Goal: Task Accomplishment & Management: Manage account settings

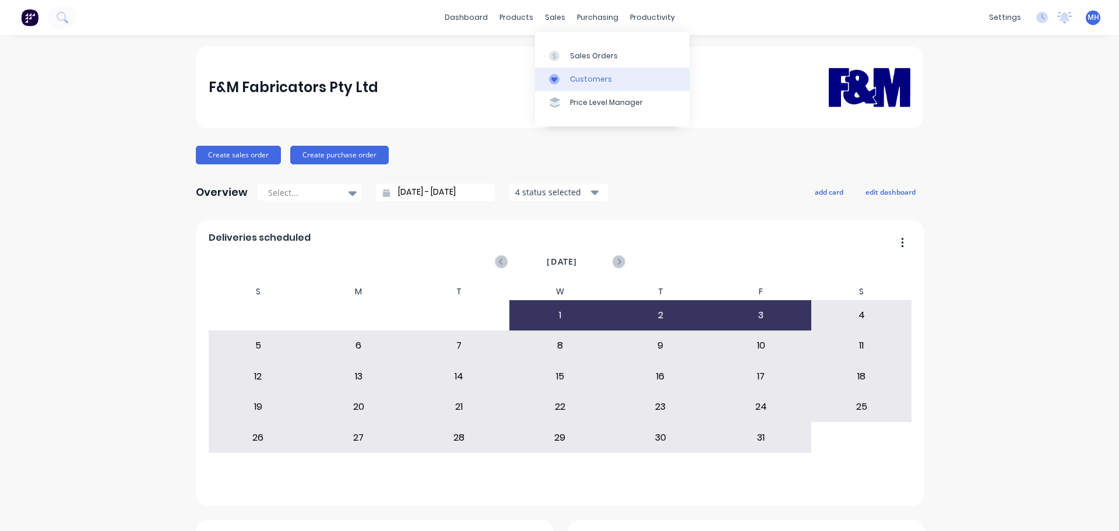
click at [585, 78] on div "Customers" at bounding box center [591, 79] width 42 height 10
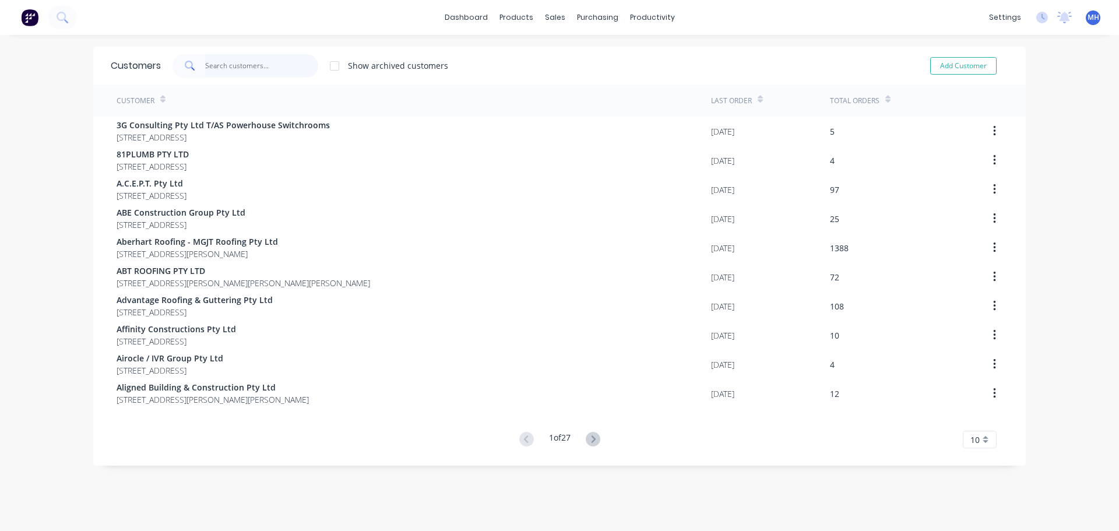
click at [270, 73] on input "text" at bounding box center [262, 65] width 114 height 23
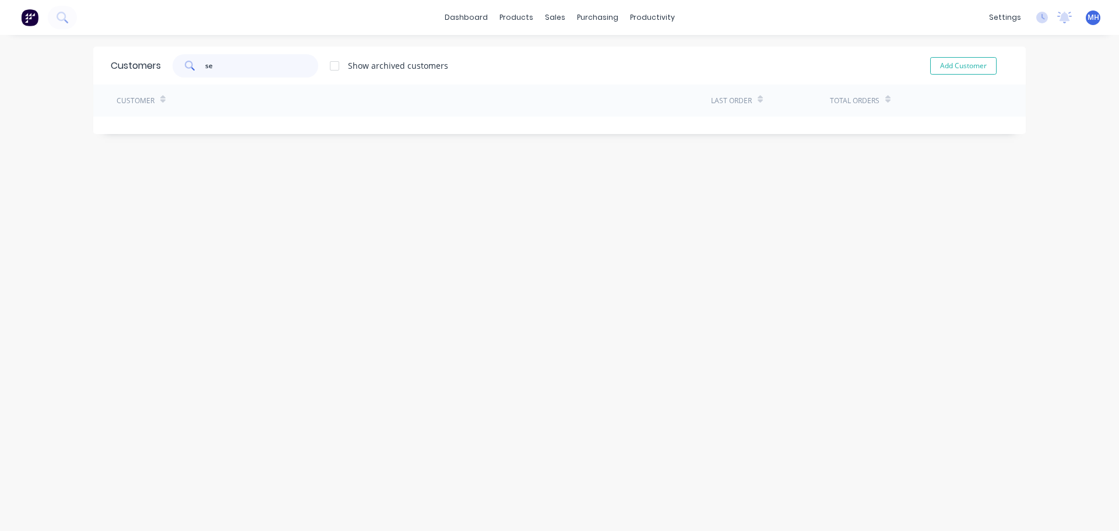
type input "s"
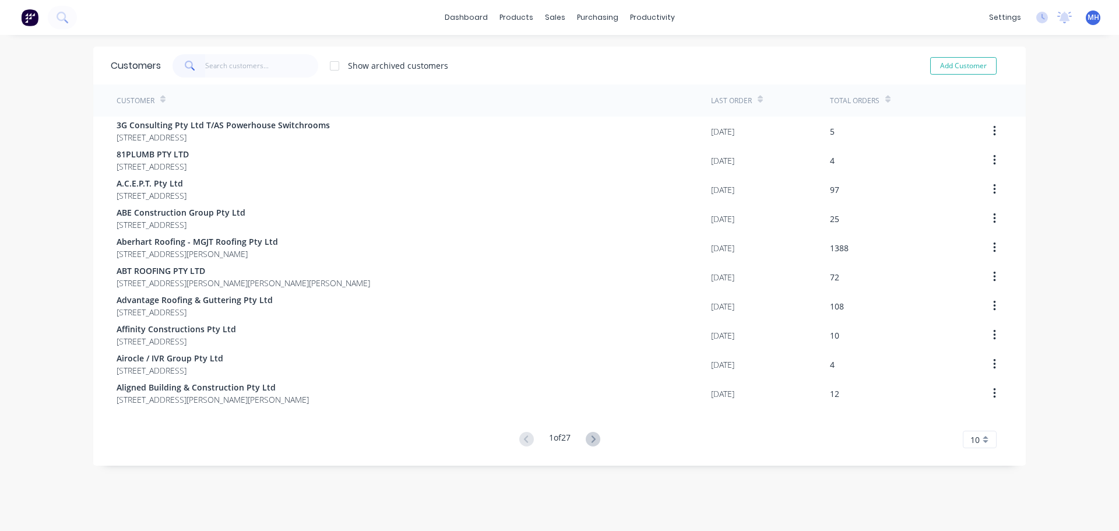
click at [490, 60] on div "Show archived customers Add Customer" at bounding box center [584, 65] width 847 height 23
click at [40, 268] on div "dashboard products sales purchasing productivity dashboard products Product Cat…" at bounding box center [559, 265] width 1119 height 531
click at [759, 481] on div "Customers Show archived customers Add Customer Customer Last Order Total Orders…" at bounding box center [559, 295] width 933 height 496
click at [1035, 157] on div "dashboard products sales purchasing productivity dashboard products Product Cat…" at bounding box center [559, 265] width 1119 height 531
click at [1075, 159] on div "dashboard products sales purchasing productivity dashboard products Product Cat…" at bounding box center [559, 265] width 1119 height 531
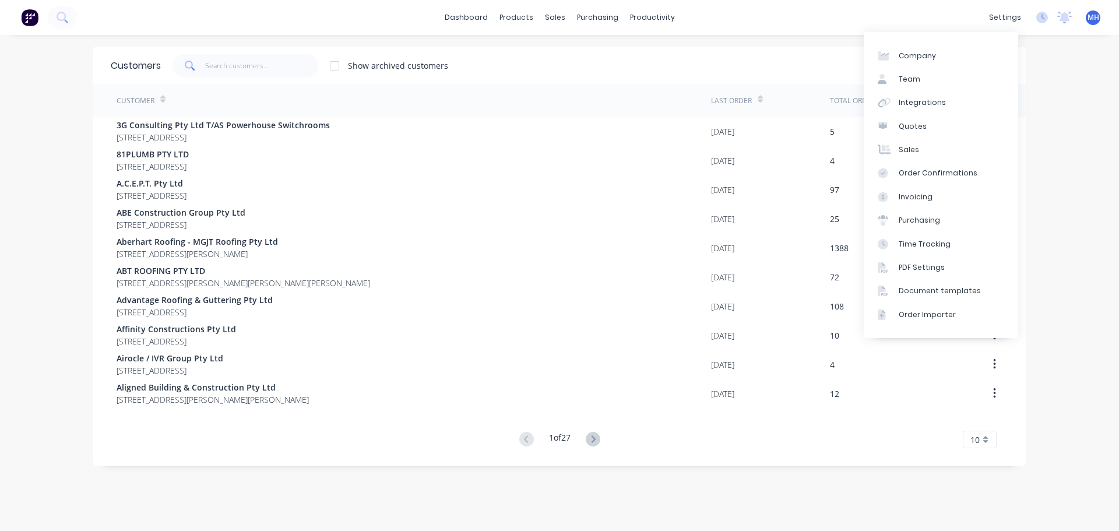
click at [1065, 174] on div "dashboard products sales purchasing productivity dashboard products Product Cat…" at bounding box center [559, 265] width 1119 height 531
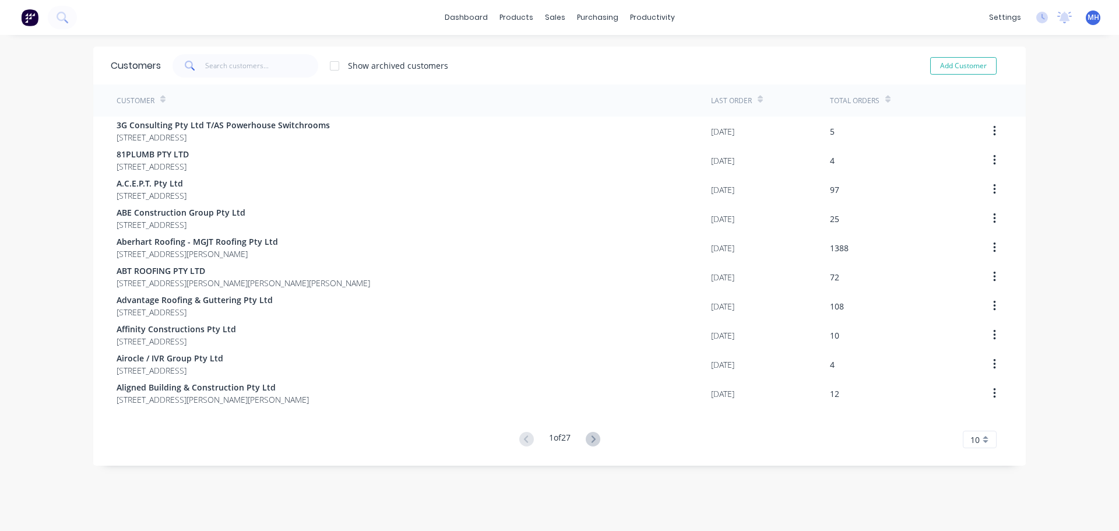
click at [1049, 174] on div "dashboard products sales purchasing productivity dashboard products Product Cat…" at bounding box center [559, 265] width 1119 height 531
click at [1038, 173] on div "dashboard products sales purchasing productivity dashboard products Product Cat…" at bounding box center [559, 265] width 1119 height 531
click at [568, 54] on link "Sales Orders" at bounding box center [612, 55] width 154 height 23
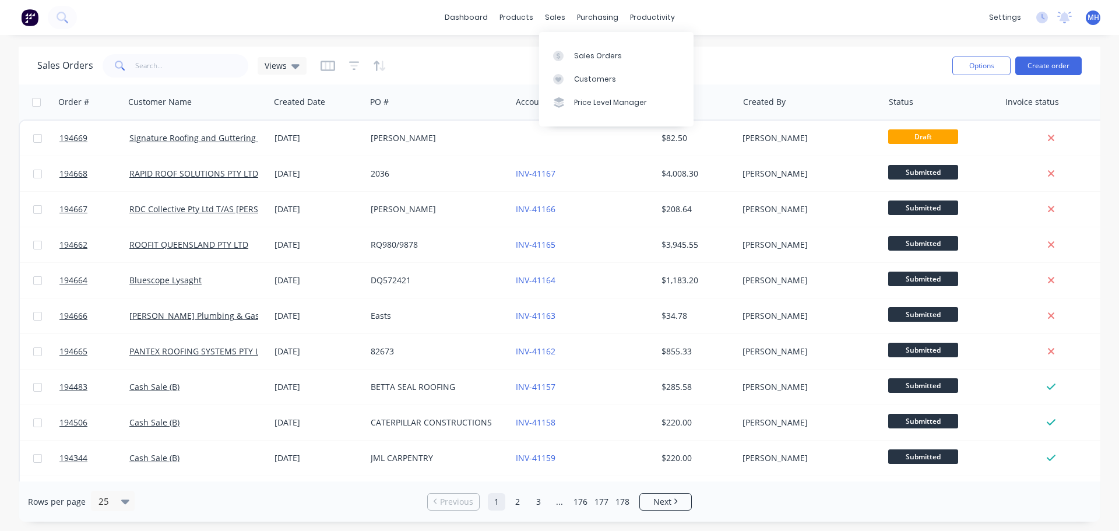
click at [466, 49] on div "Sales Orders Views Options Create order" at bounding box center [560, 66] width 1082 height 38
click at [230, 69] on input "text" at bounding box center [192, 65] width 114 height 23
type input "194002"
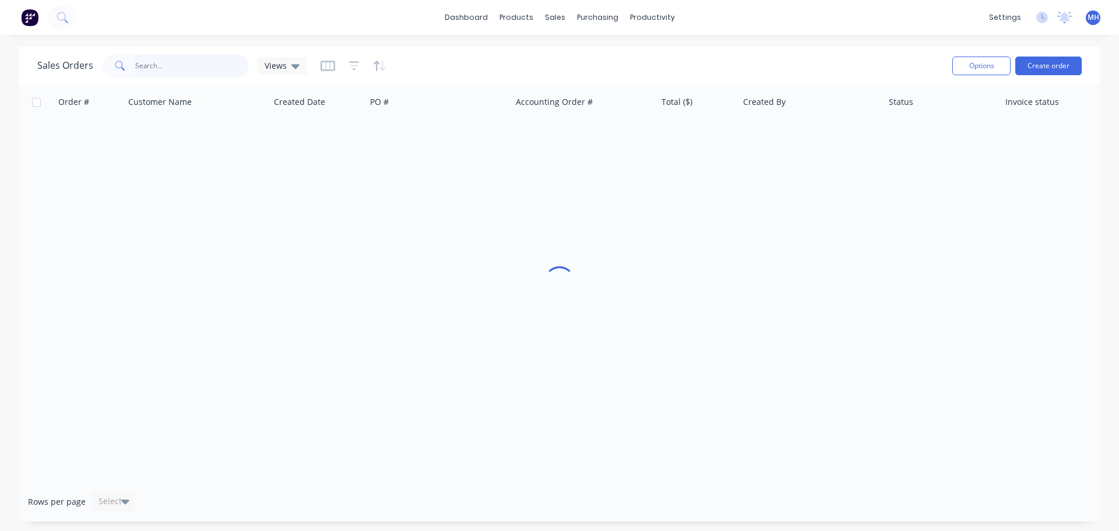
click at [220, 55] on input "text" at bounding box center [192, 65] width 114 height 23
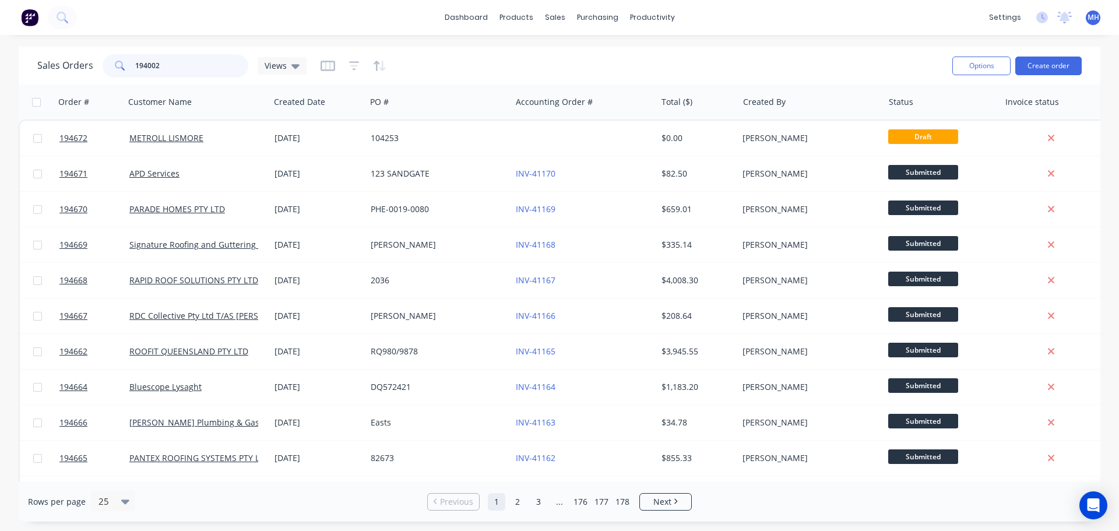
type input "194002"
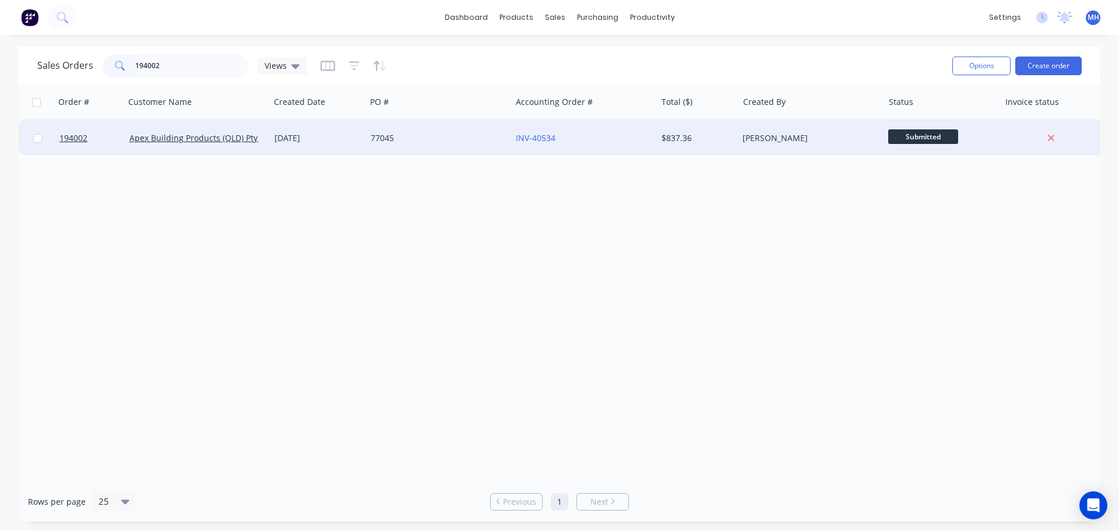
click at [437, 138] on div "77045" at bounding box center [435, 138] width 129 height 12
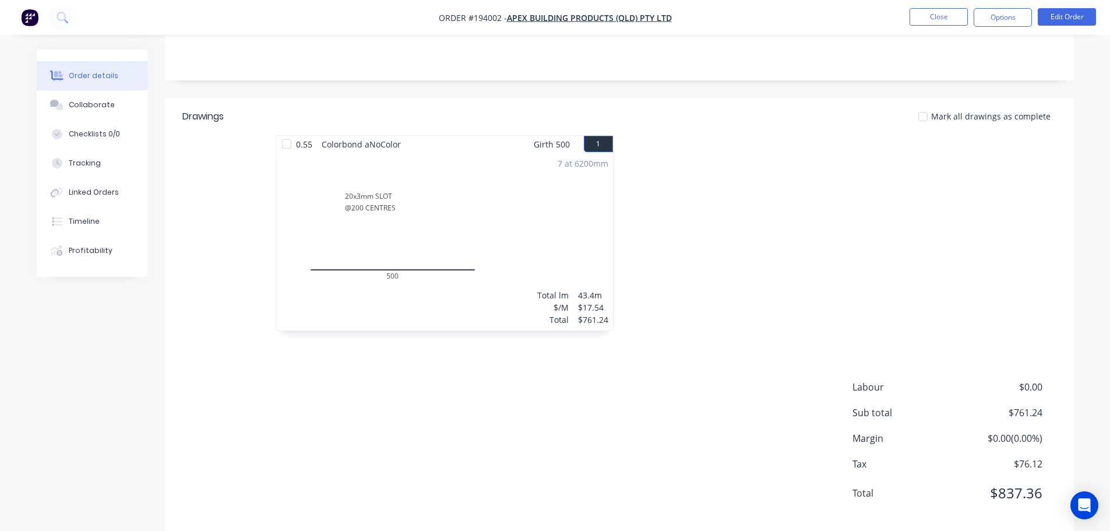
scroll to position [234, 0]
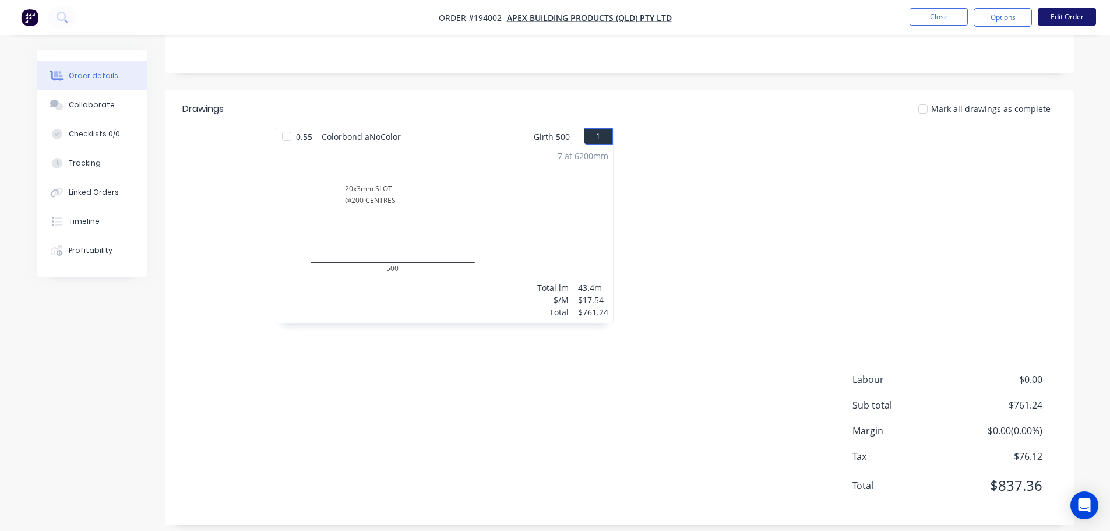
click at [1085, 12] on button "Edit Order" at bounding box center [1067, 16] width 58 height 17
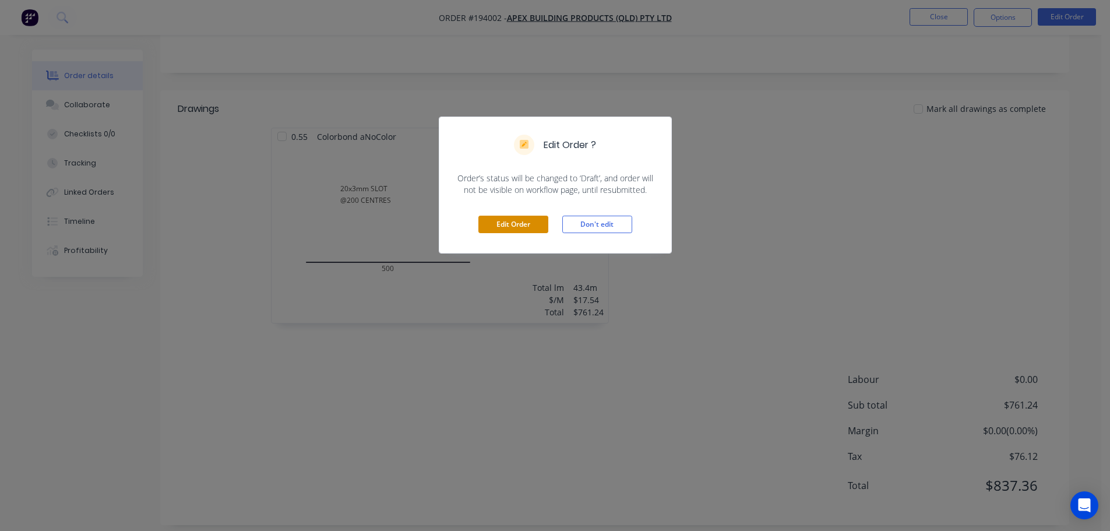
click at [514, 226] on button "Edit Order" at bounding box center [514, 224] width 70 height 17
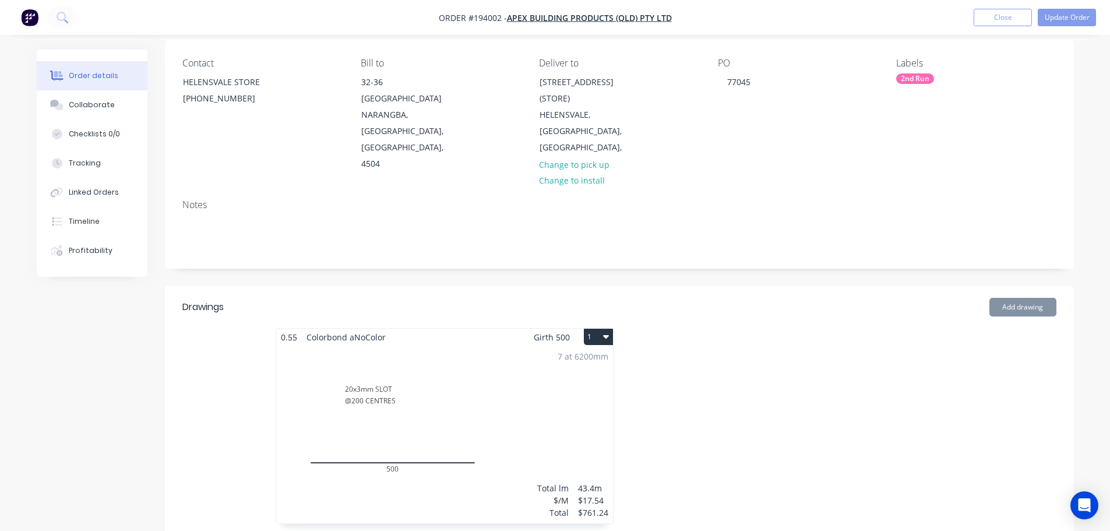
scroll to position [350, 0]
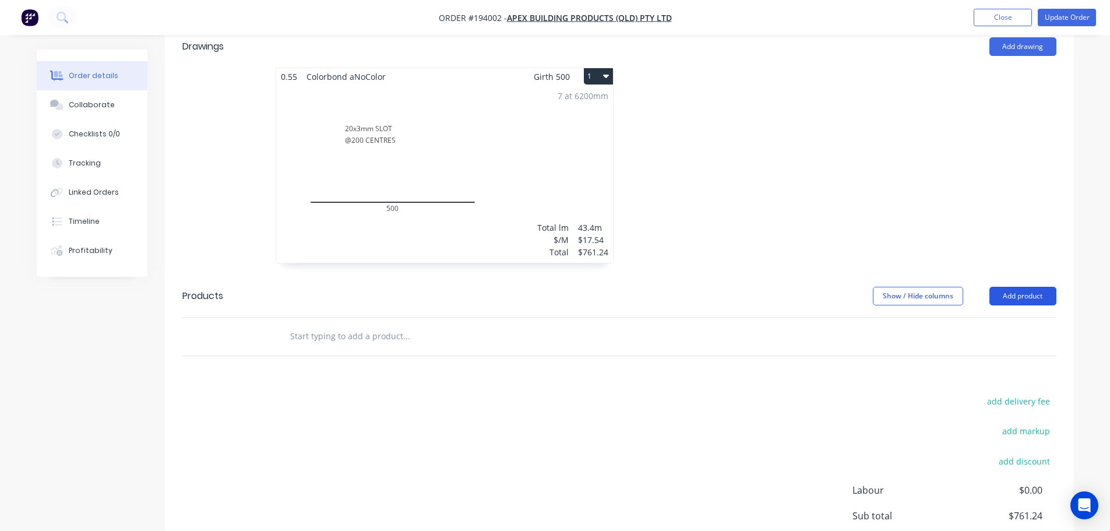
click at [1016, 287] on button "Add product" at bounding box center [1023, 296] width 67 height 19
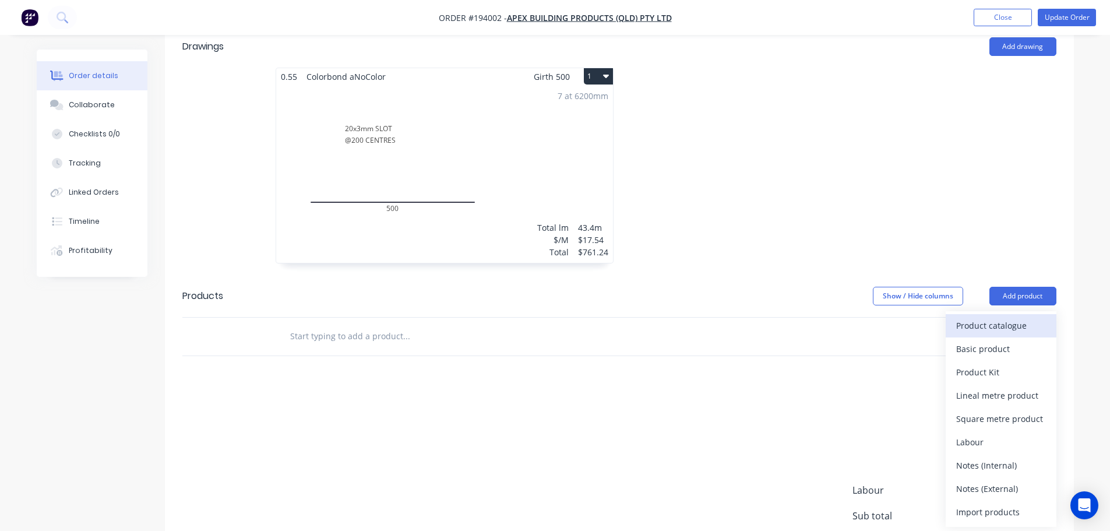
click at [998, 317] on div "Product catalogue" at bounding box center [1001, 325] width 90 height 17
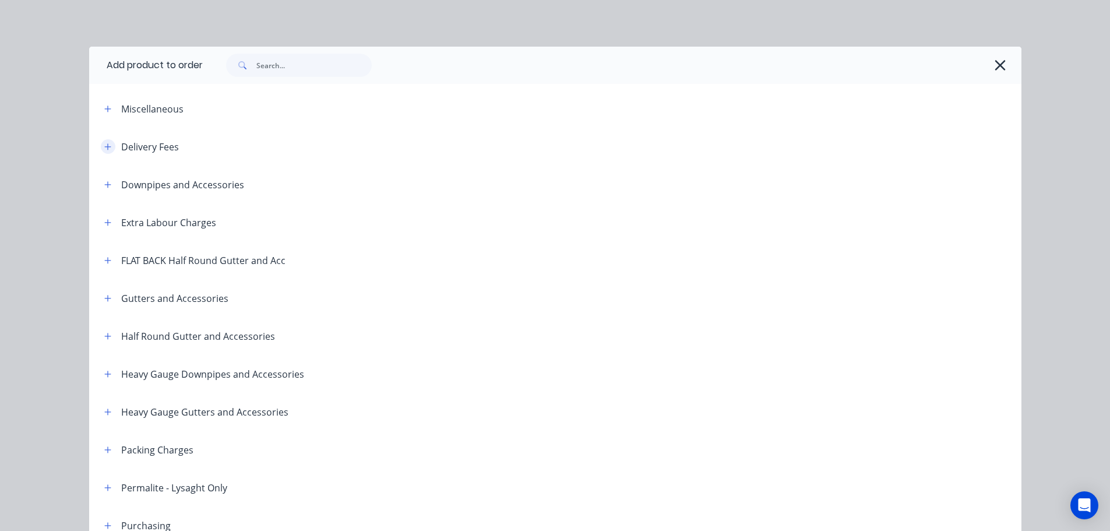
click at [104, 147] on icon "button" at bounding box center [107, 146] width 6 height 6
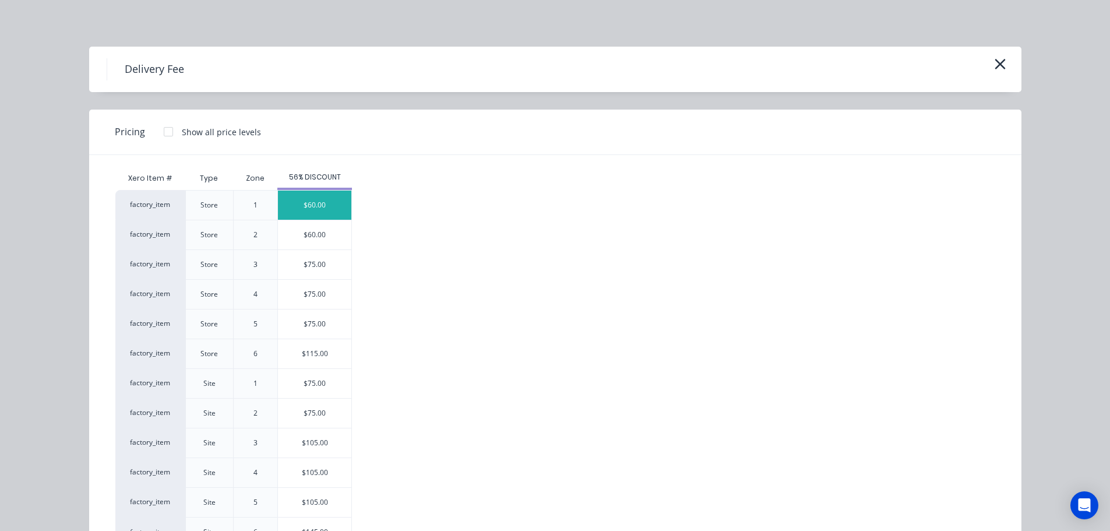
click at [310, 201] on div "$60.00" at bounding box center [314, 205] width 73 height 29
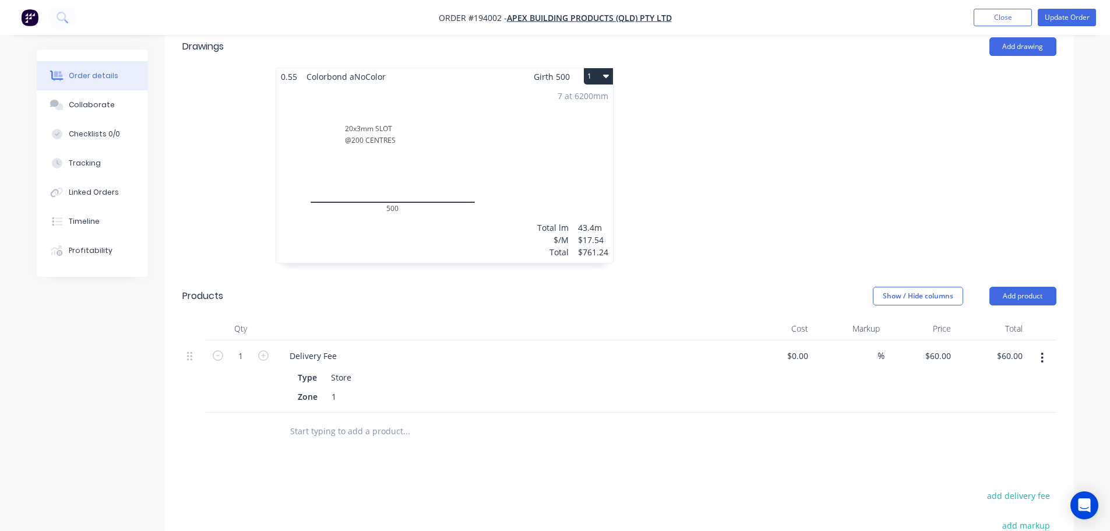
drag, startPoint x: 1030, startPoint y: 315, endPoint x: 1029, endPoint y: 322, distance: 6.4
click at [1030, 347] on div at bounding box center [1042, 357] width 27 height 21
click at [1046, 347] on button "button" at bounding box center [1042, 357] width 27 height 21
click at [1011, 380] on div "Edit" at bounding box center [1001, 388] width 90 height 17
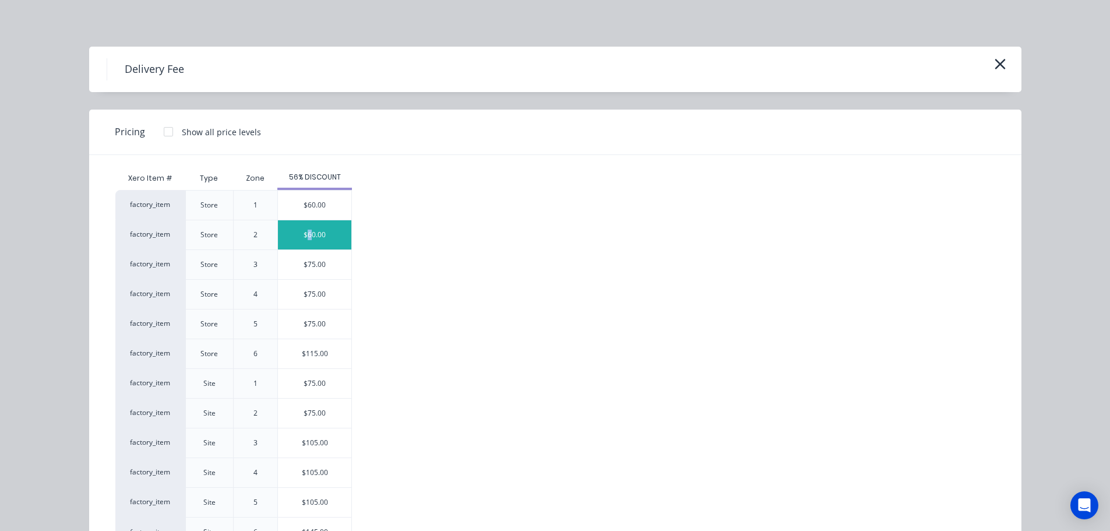
click at [306, 247] on div "$60.00" at bounding box center [314, 234] width 73 height 29
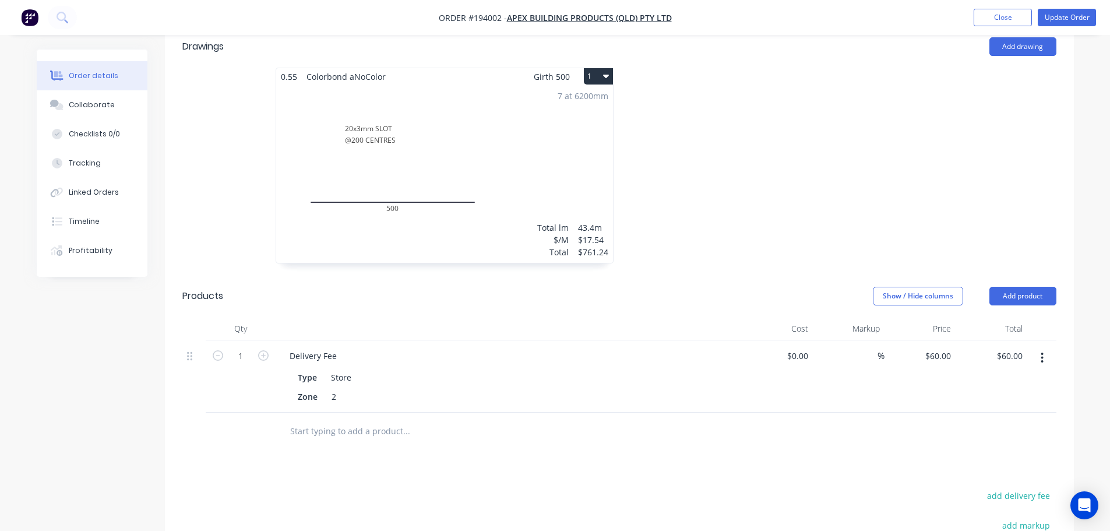
click at [523, 452] on div "Drawings Add drawing 0.55 Colorbond aNoColor Girth 500 1 20x3mm SLOT @200 CENTR…" at bounding box center [619, 378] width 909 height 705
click at [1063, 19] on button "Update Order" at bounding box center [1067, 17] width 58 height 17
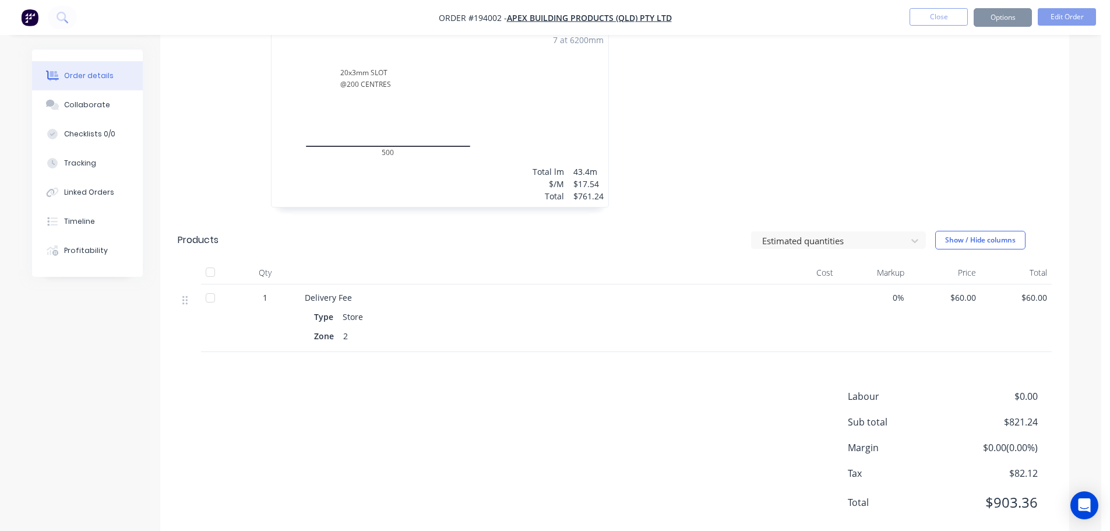
scroll to position [0, 0]
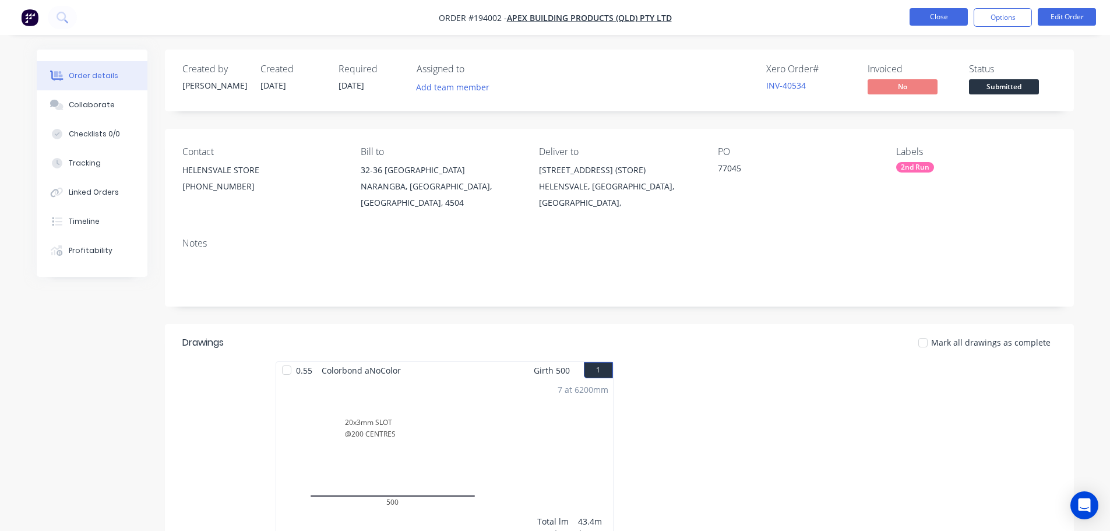
click at [913, 21] on button "Close" at bounding box center [939, 16] width 58 height 17
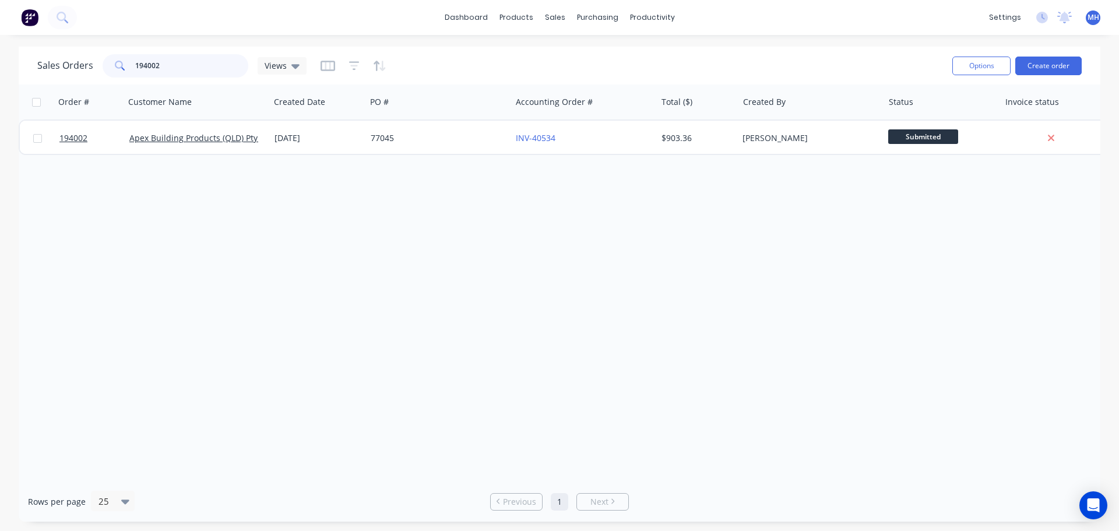
click at [194, 69] on input "194002" at bounding box center [192, 65] width 114 height 23
click at [588, 74] on div "Customers" at bounding box center [595, 79] width 42 height 10
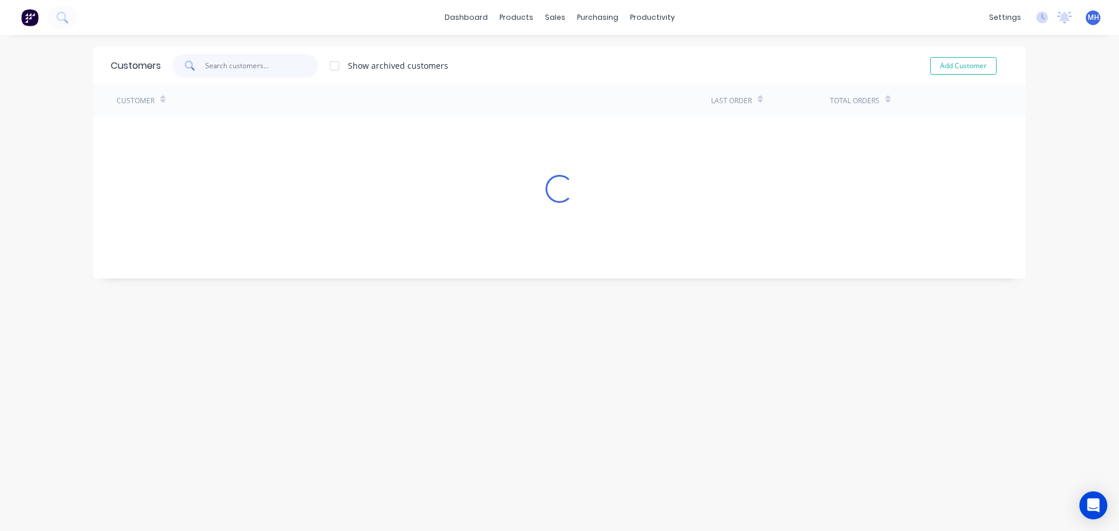
click at [238, 59] on input "text" at bounding box center [262, 65] width 114 height 23
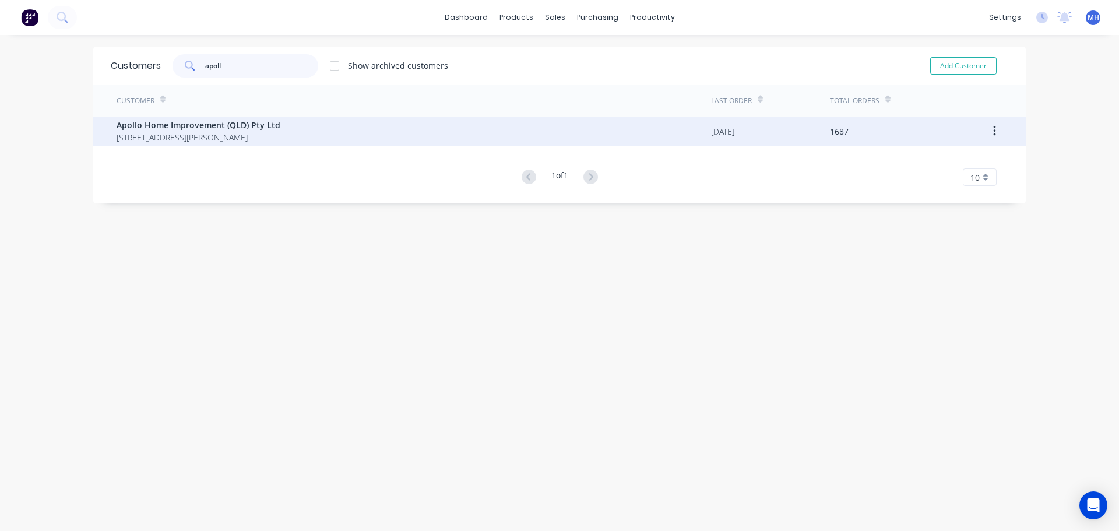
type input "apoll"
click at [234, 127] on span "Apollo Home Improvement (QLD) Pty Ltd" at bounding box center [199, 125] width 164 height 12
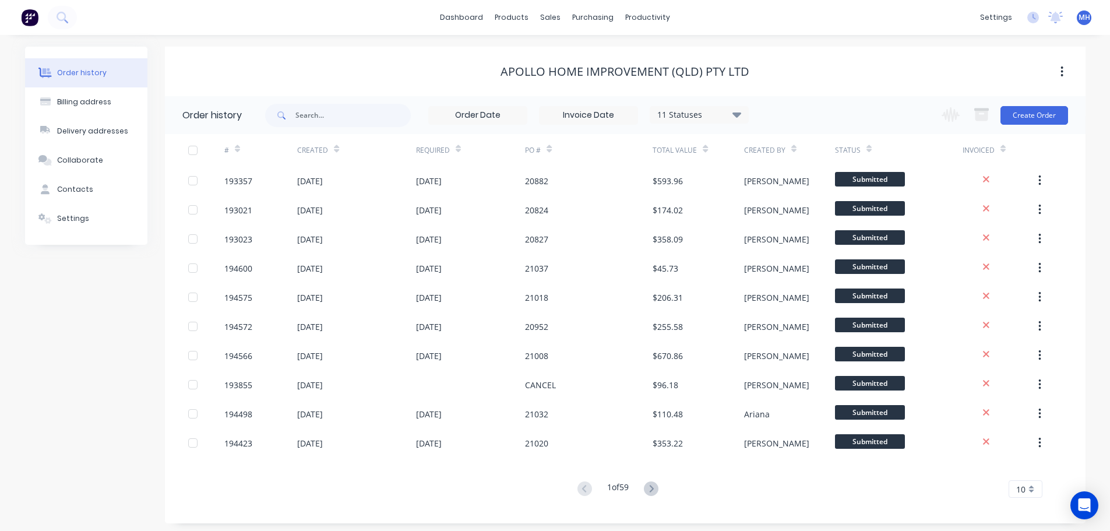
click at [651, 489] on icon at bounding box center [651, 488] width 15 height 15
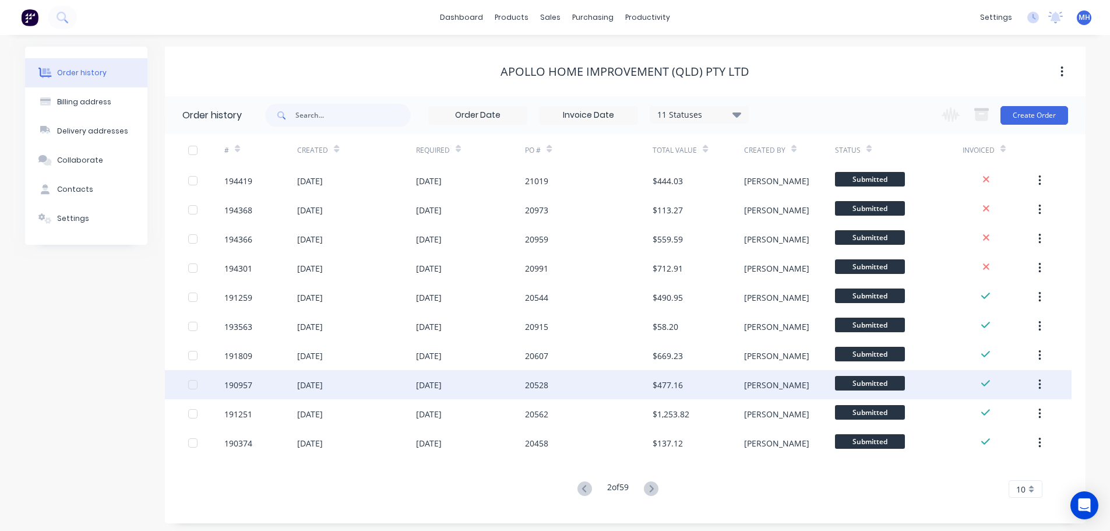
click at [437, 392] on div "[DATE]" at bounding box center [471, 384] width 110 height 29
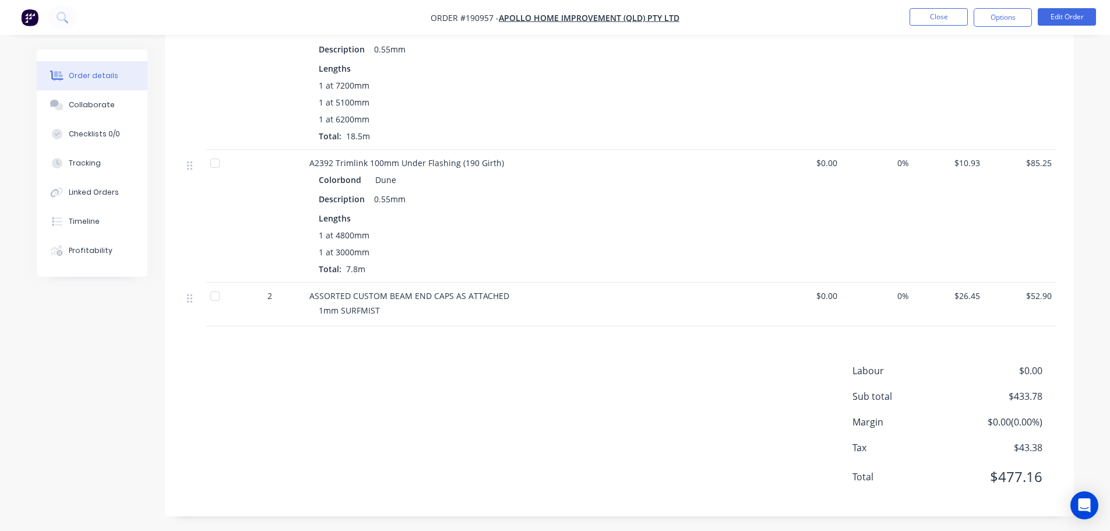
scroll to position [392, 0]
click at [925, 11] on button "Close" at bounding box center [939, 16] width 58 height 17
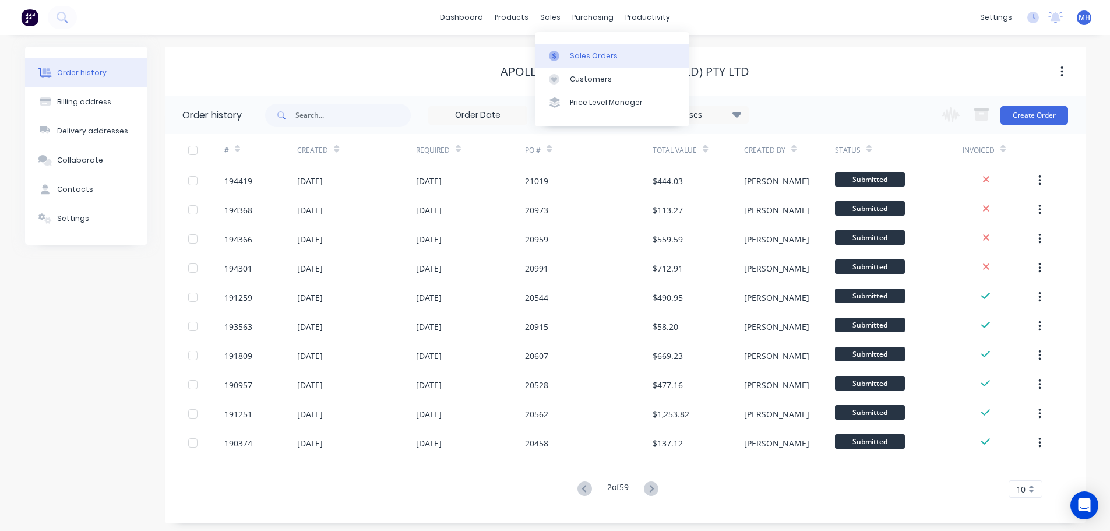
click at [571, 57] on div "Sales Orders" at bounding box center [594, 56] width 48 height 10
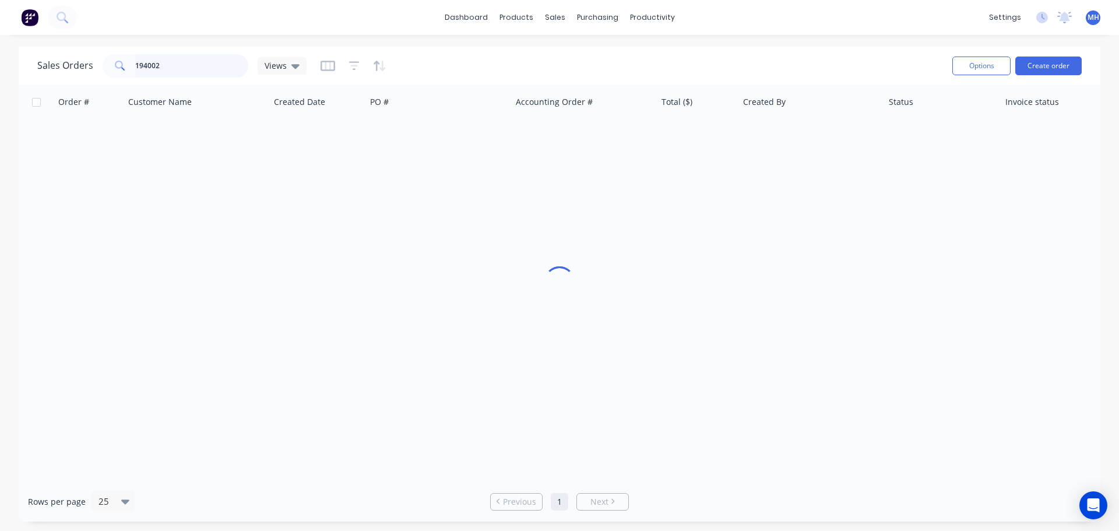
click at [164, 70] on input "194002" at bounding box center [192, 65] width 114 height 23
click at [164, 69] on input "194002" at bounding box center [192, 65] width 114 height 23
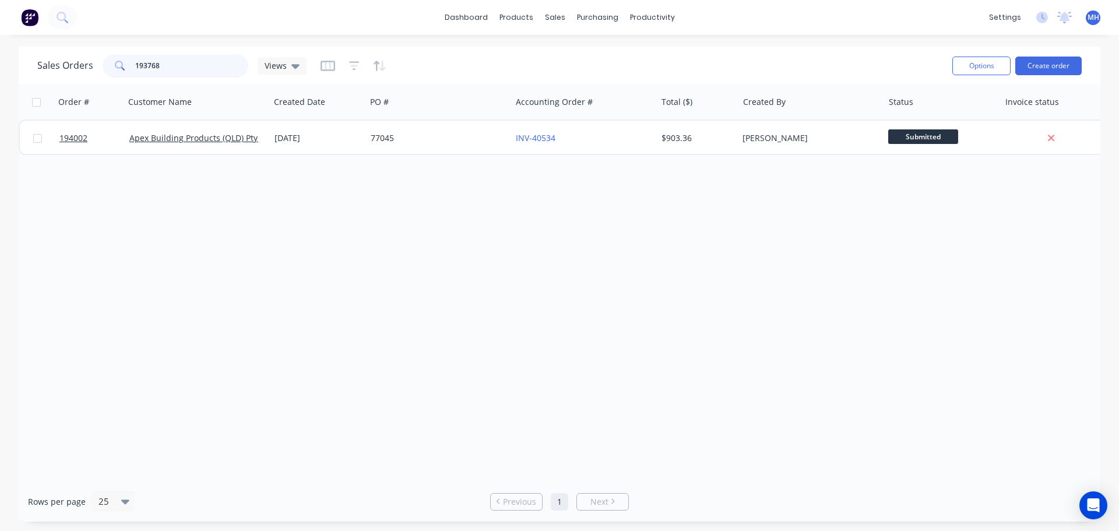
type input "193768"
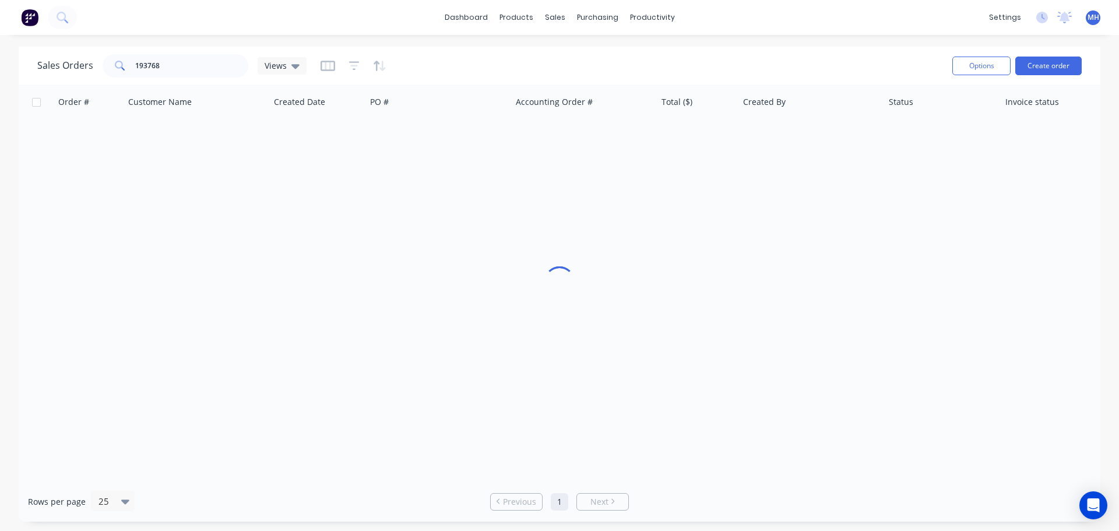
click at [486, 69] on div "Sales Orders 193768 Views" at bounding box center [490, 65] width 906 height 29
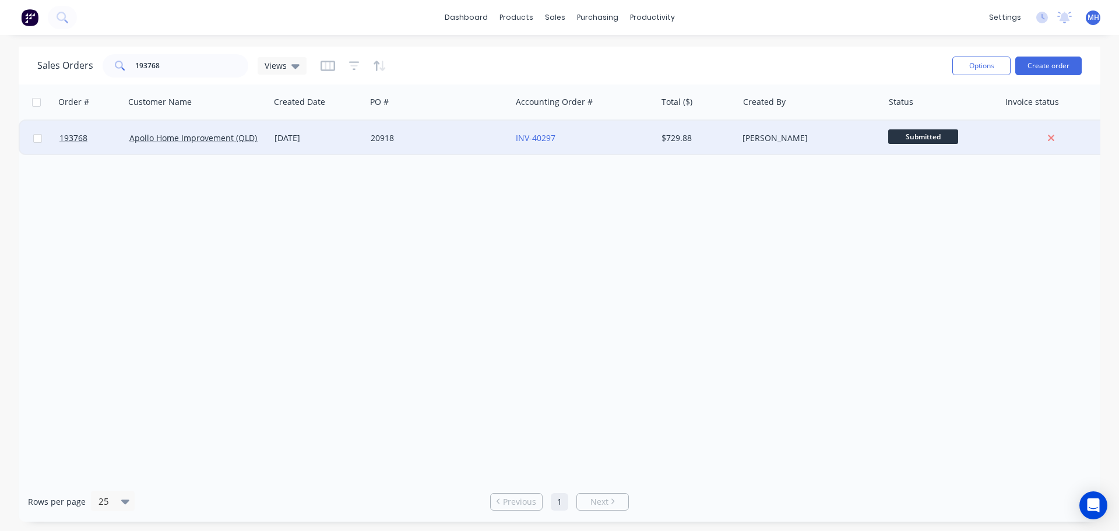
click at [449, 136] on div "20918" at bounding box center [435, 138] width 129 height 12
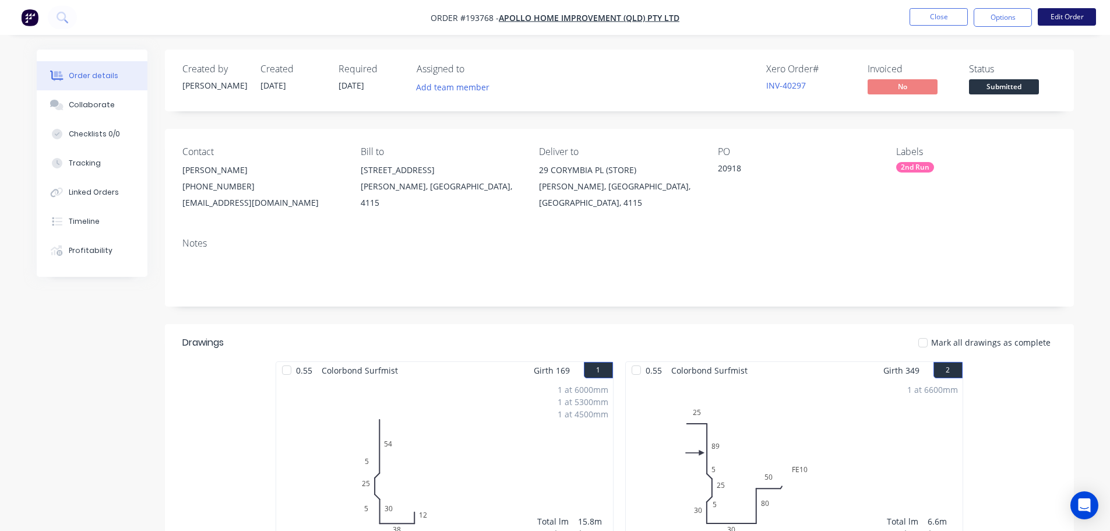
click at [1070, 15] on button "Edit Order" at bounding box center [1067, 16] width 58 height 17
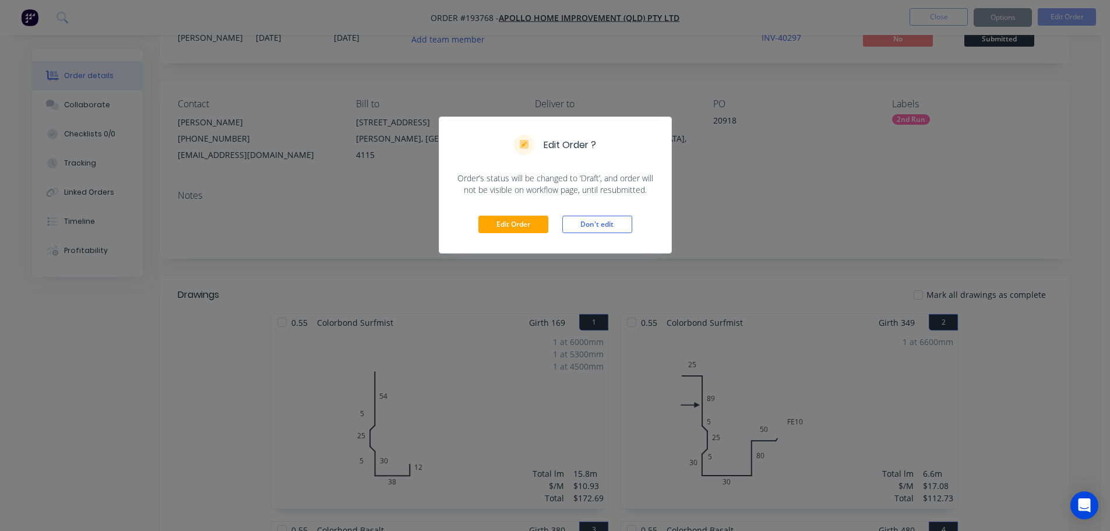
scroll to position [175, 0]
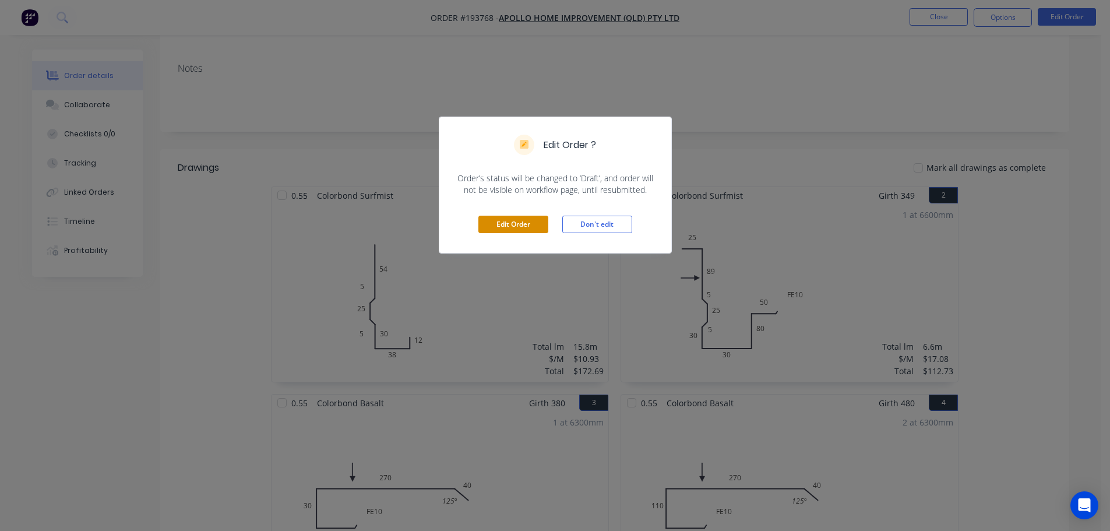
click at [502, 231] on button "Edit Order" at bounding box center [514, 224] width 70 height 17
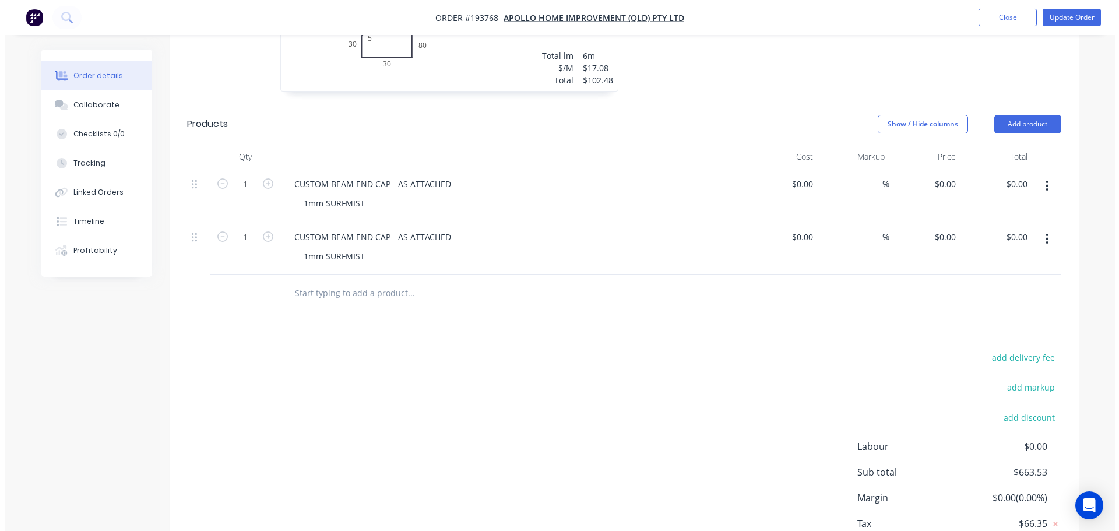
scroll to position [983, 0]
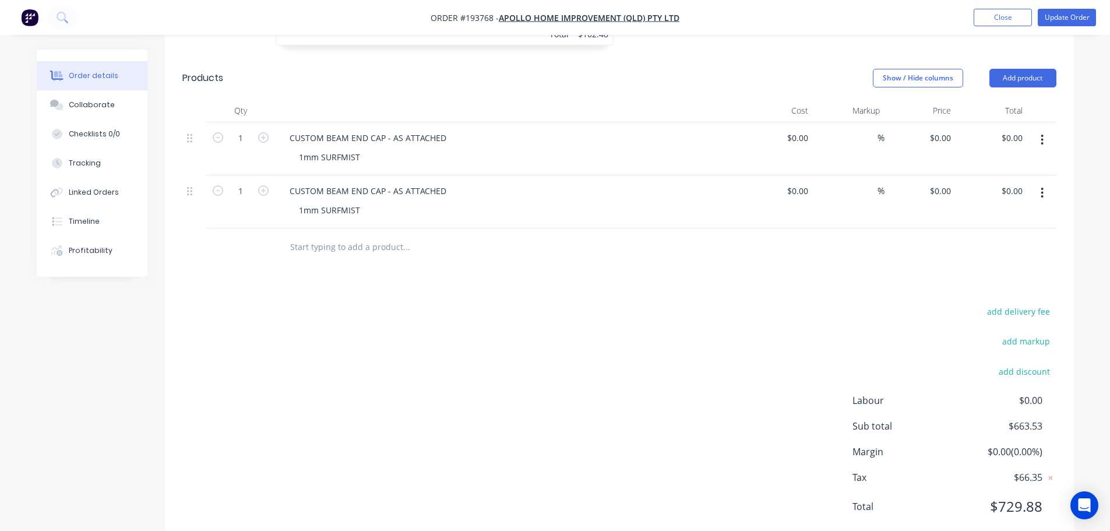
click at [940, 122] on div "$0.00 $0.00" at bounding box center [921, 148] width 72 height 53
click at [939, 129] on div "0 0" at bounding box center [947, 137] width 18 height 17
type input "$26.45"
click at [947, 182] on input "0" at bounding box center [942, 190] width 27 height 17
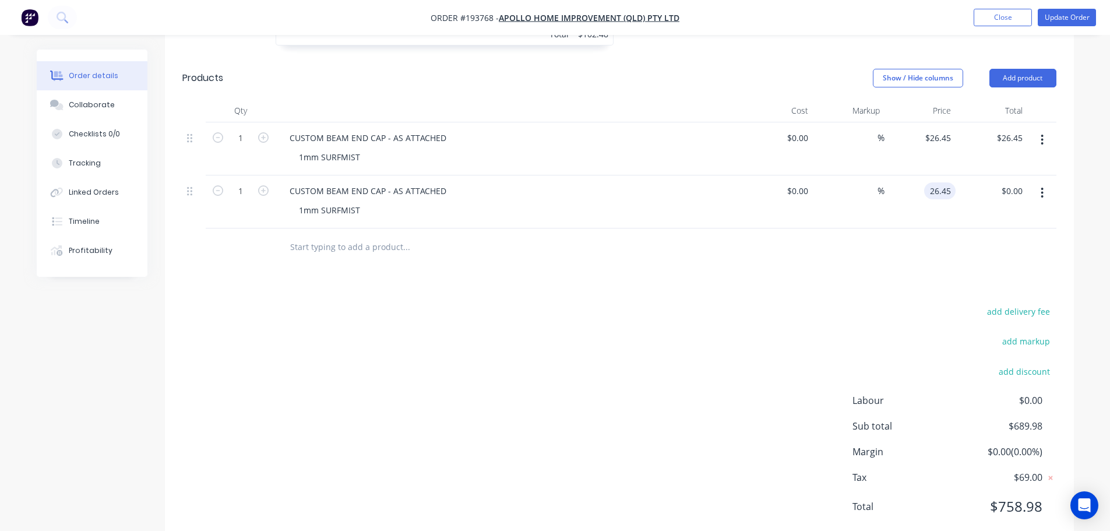
type input "$26.45"
click at [1055, 23] on button "Update Order" at bounding box center [1067, 17] width 58 height 17
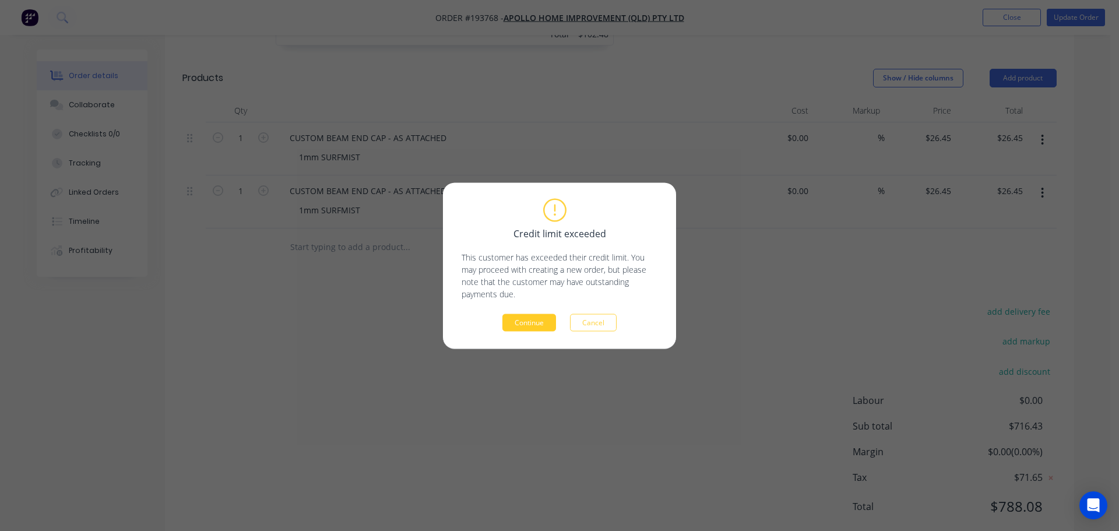
click at [539, 325] on button "Continue" at bounding box center [529, 322] width 54 height 17
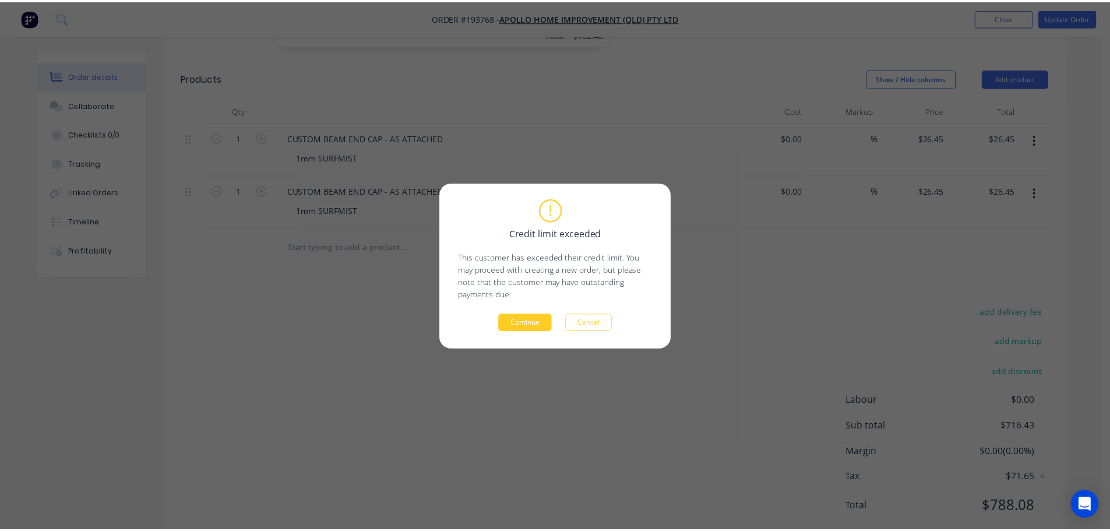
scroll to position [813, 0]
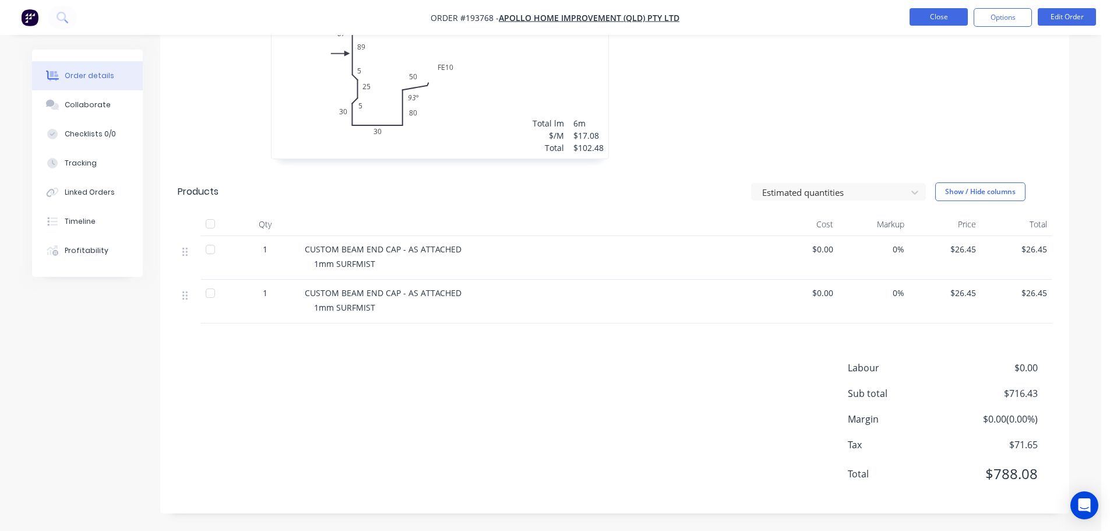
click at [922, 23] on button "Close" at bounding box center [939, 16] width 58 height 17
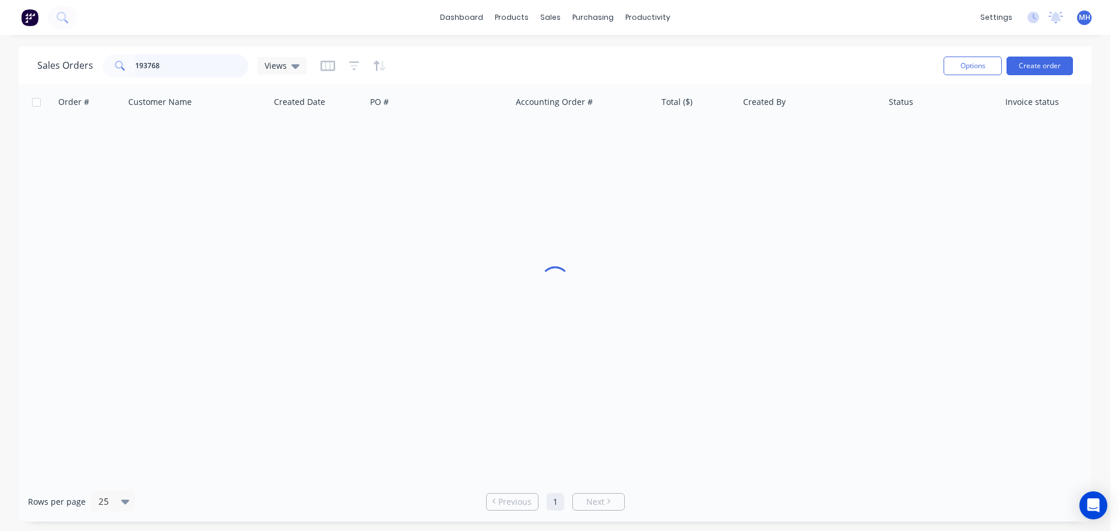
click at [181, 58] on input "193768" at bounding box center [192, 65] width 114 height 23
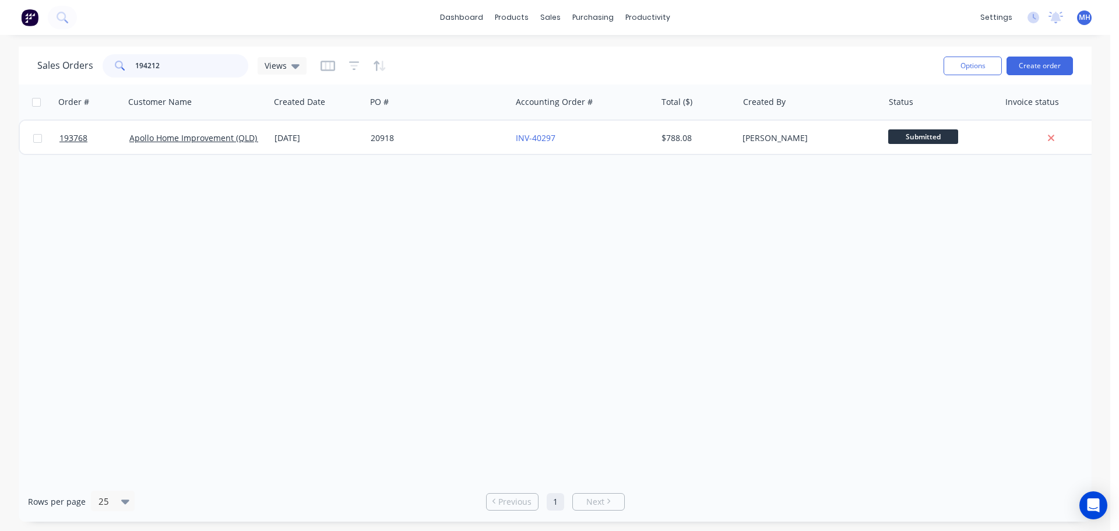
type input "194212"
click at [453, 67] on div "Sales Orders 194212 Views" at bounding box center [485, 65] width 897 height 29
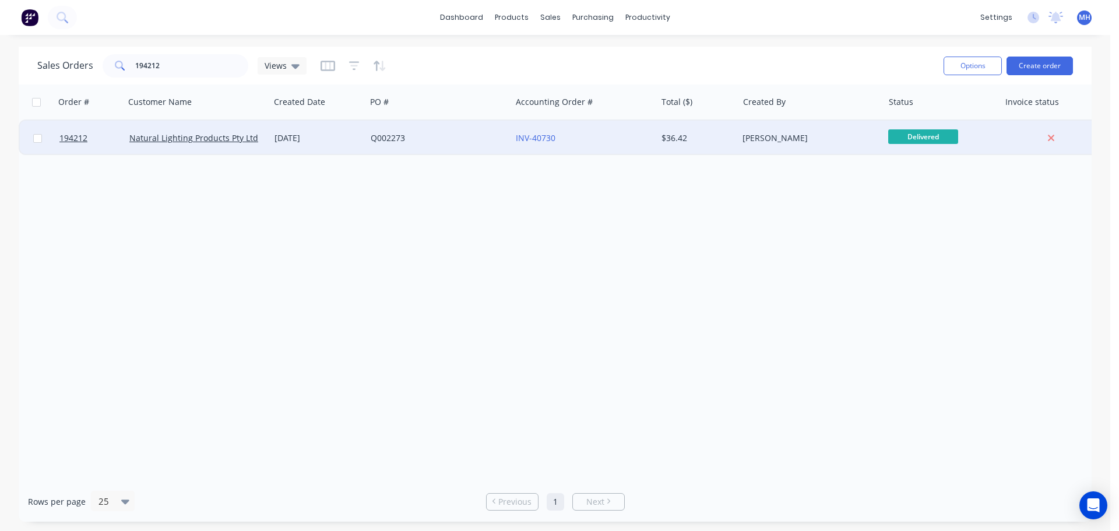
click at [296, 147] on div "[DATE]" at bounding box center [318, 138] width 96 height 35
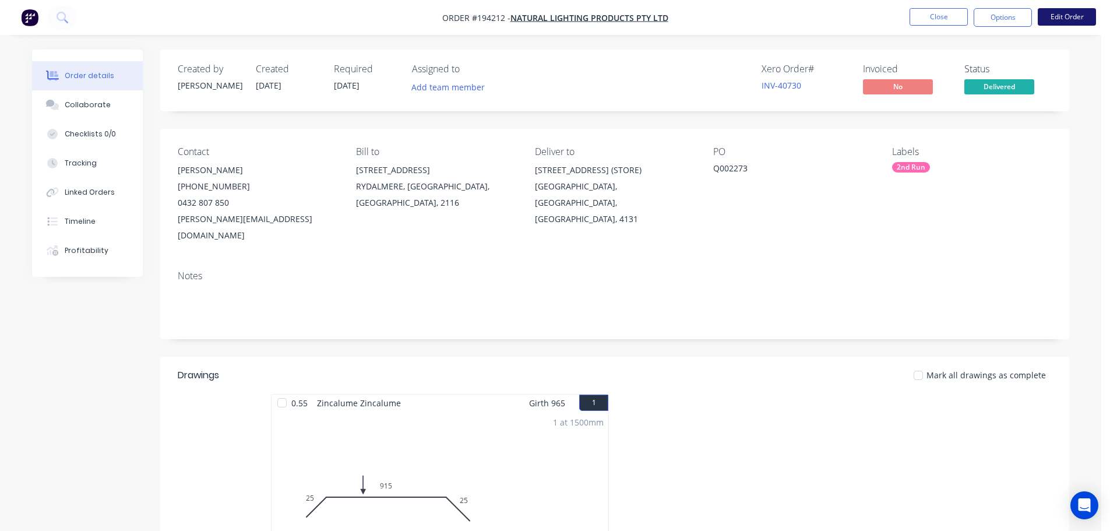
click at [1068, 16] on button "Edit Order" at bounding box center [1067, 16] width 58 height 17
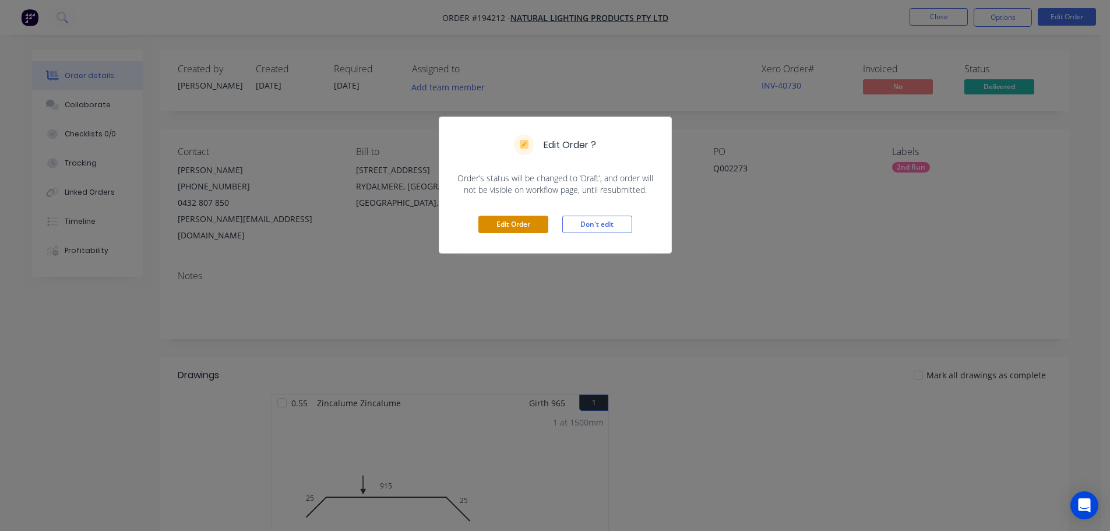
click at [525, 223] on button "Edit Order" at bounding box center [514, 224] width 70 height 17
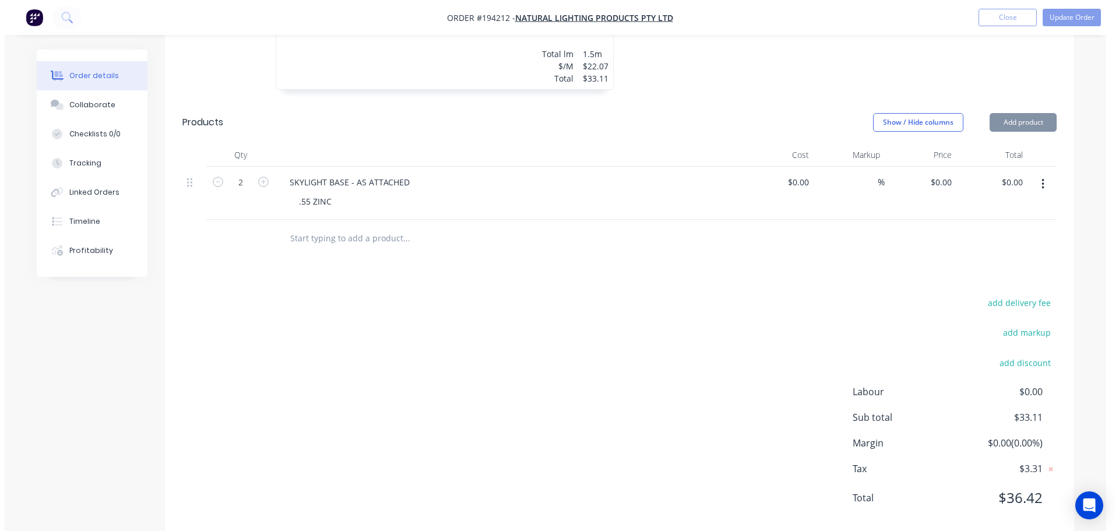
scroll to position [531, 0]
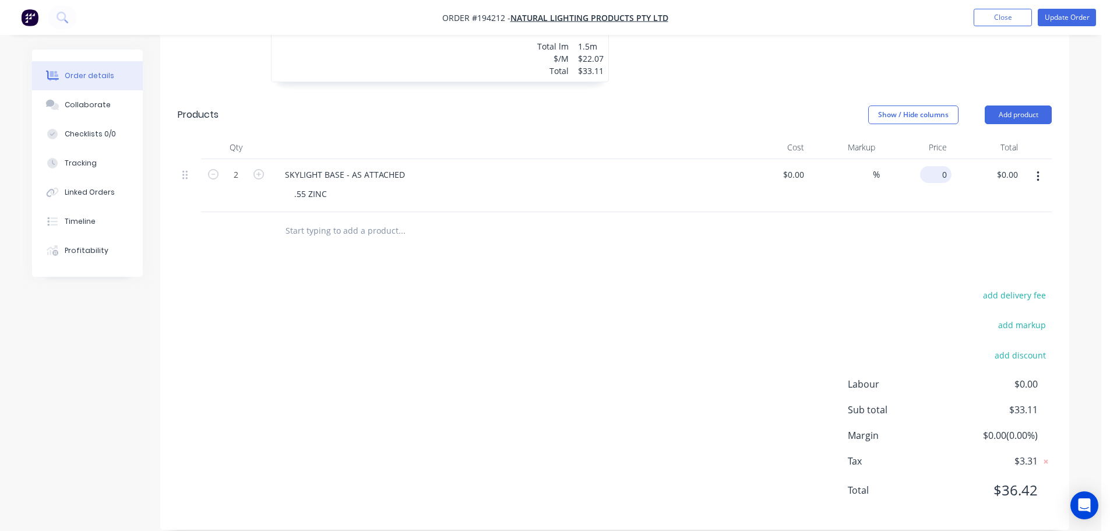
click at [930, 166] on div "0 $0.00" at bounding box center [916, 185] width 72 height 53
type input "$180.00"
type input "$360.00"
click at [835, 313] on div "add delivery fee add markup add discount Labour $0.00 Sub total $33.11 Margin $…" at bounding box center [615, 399] width 874 height 225
click at [1074, 16] on button "Update Order" at bounding box center [1067, 17] width 58 height 17
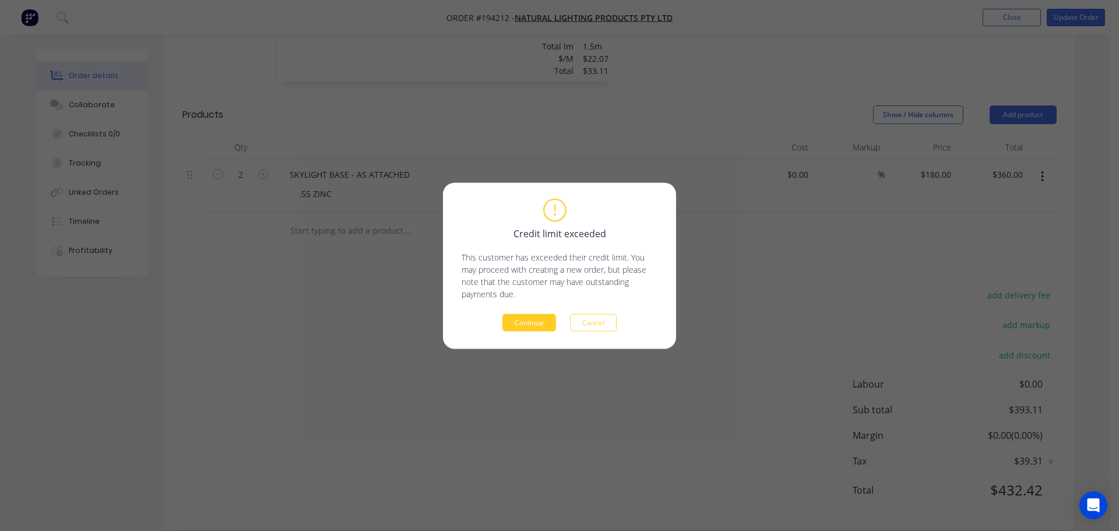
click at [543, 321] on button "Continue" at bounding box center [529, 322] width 54 height 17
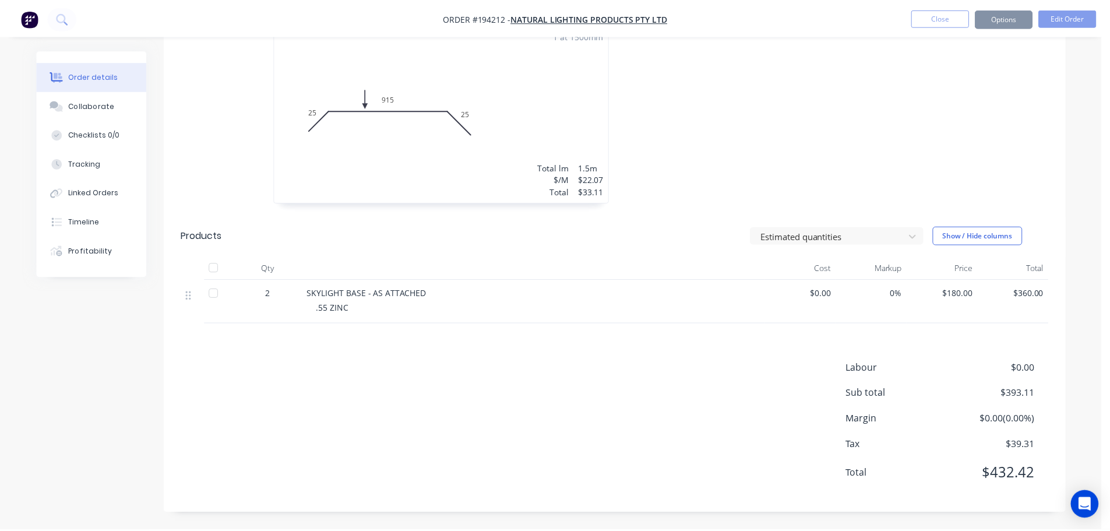
scroll to position [371, 0]
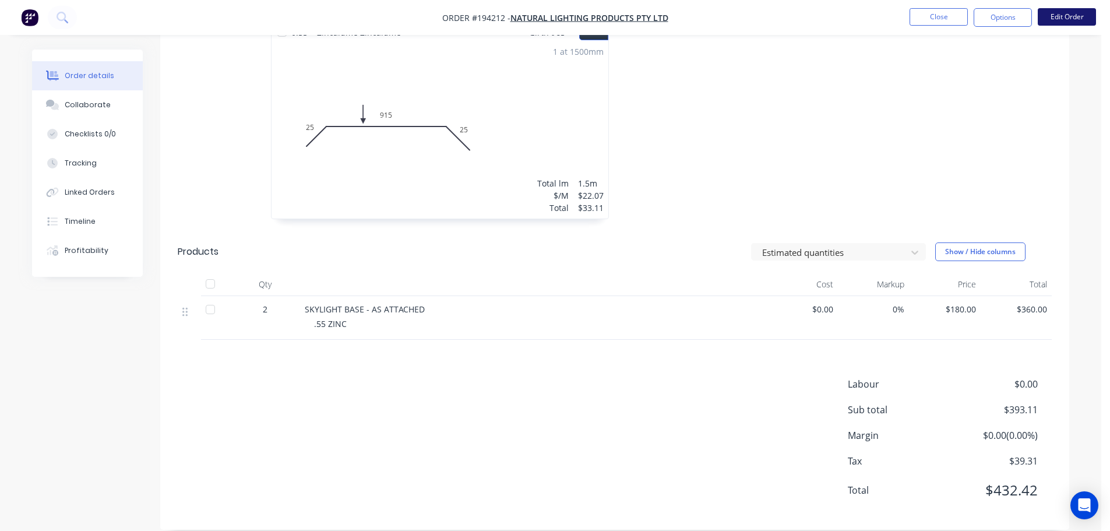
click at [1057, 16] on button "Edit Order" at bounding box center [1067, 16] width 58 height 17
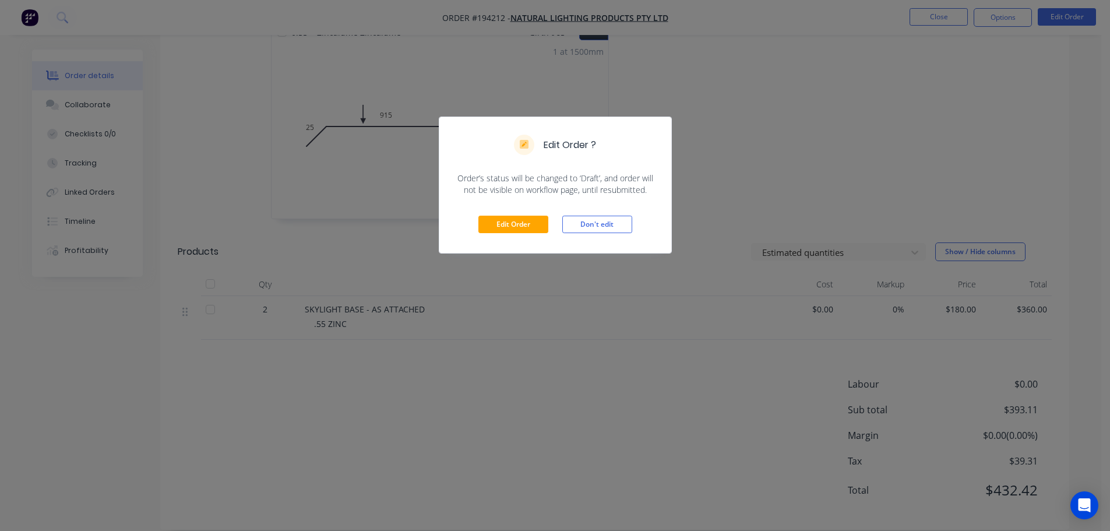
click at [550, 230] on div "Edit Order Don't edit" at bounding box center [555, 224] width 232 height 57
click at [545, 226] on button "Edit Order" at bounding box center [514, 224] width 70 height 17
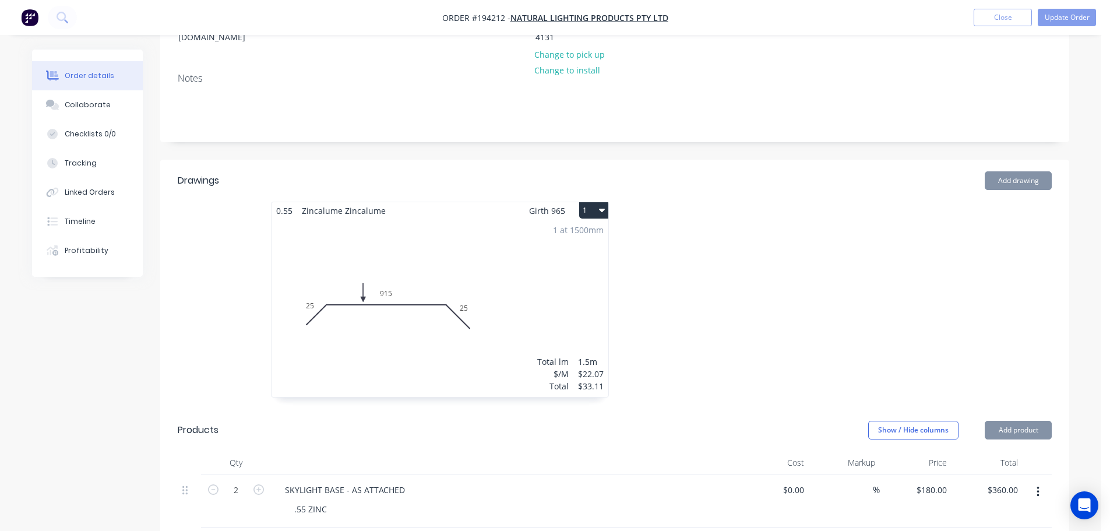
scroll to position [291, 0]
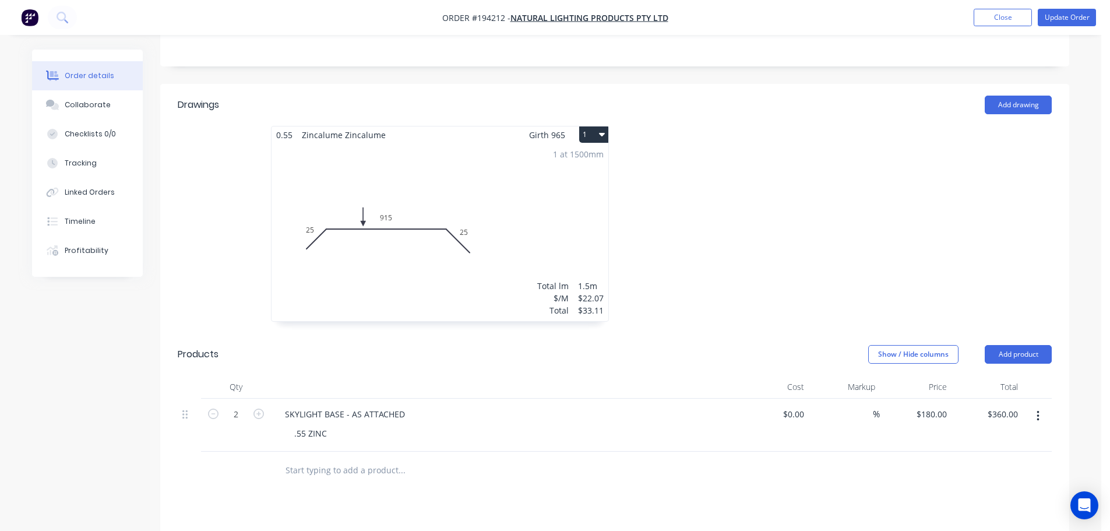
click at [511, 186] on div "1 at 1500mm Total lm $/M Total 1.5m $22.07 $33.11" at bounding box center [440, 232] width 337 height 178
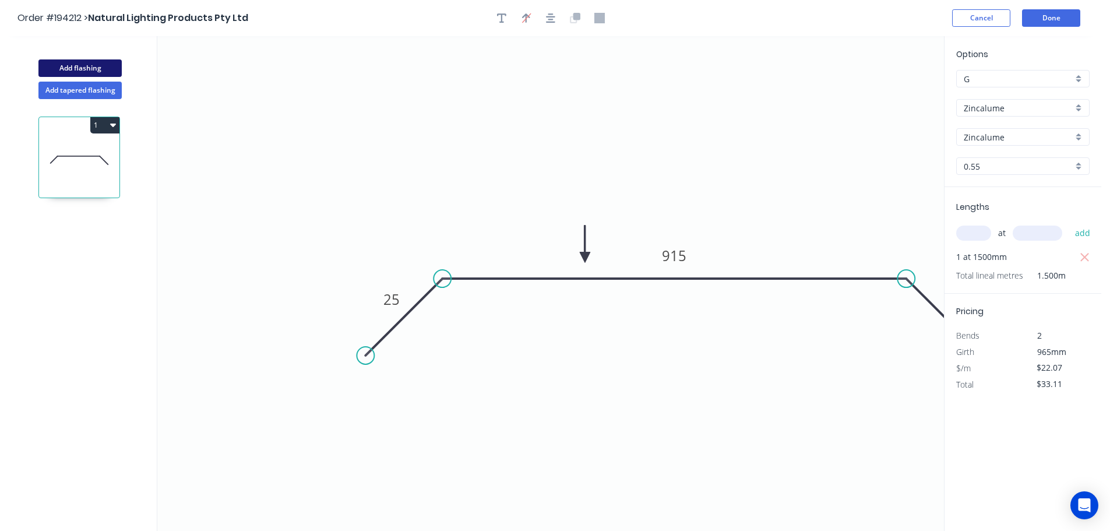
click at [105, 66] on button "Add flashing" at bounding box center [79, 67] width 83 height 17
type input "$0.00"
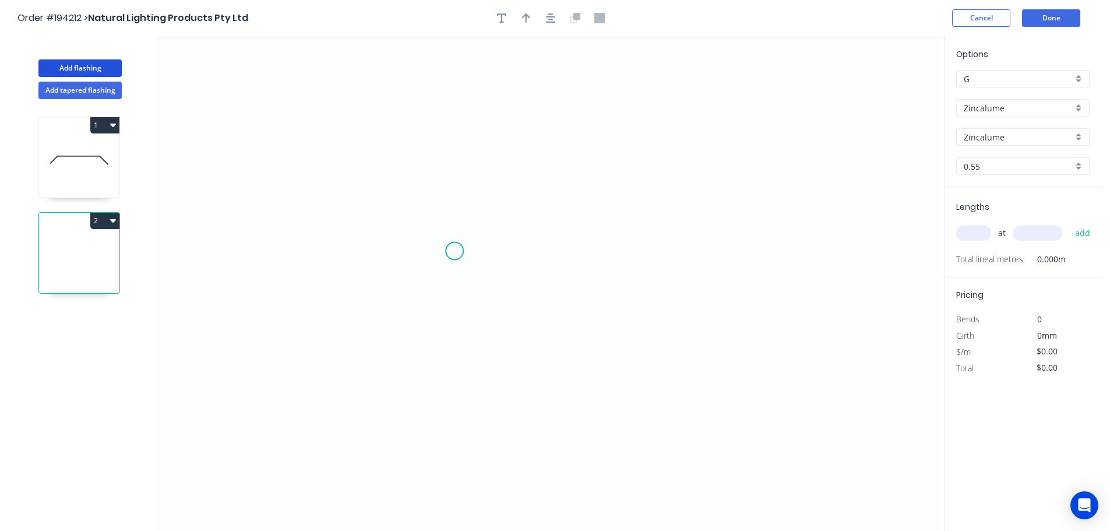
click at [453, 252] on icon "0" at bounding box center [550, 283] width 787 height 495
click at [824, 254] on icon "0" at bounding box center [550, 283] width 787 height 495
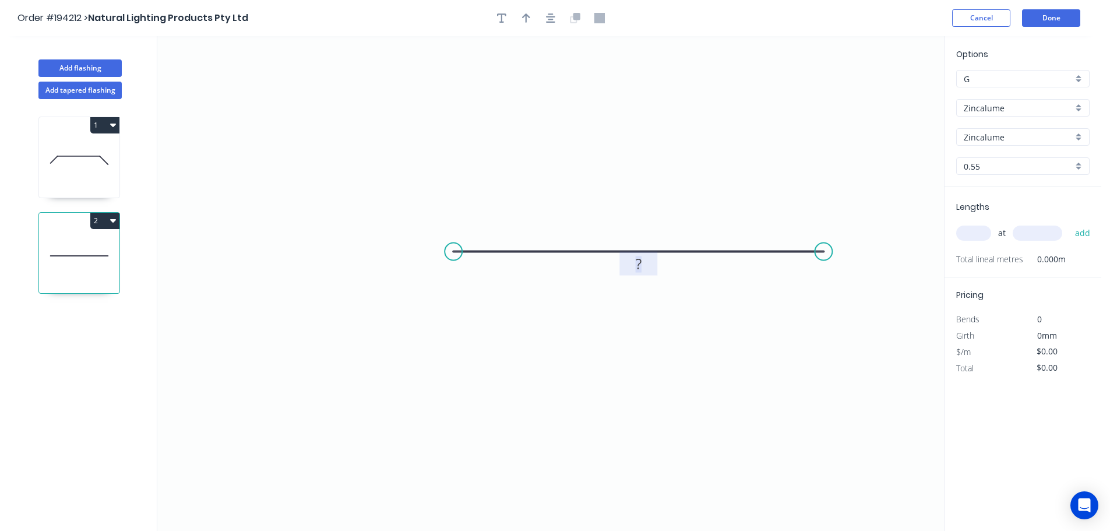
click at [632, 258] on rect at bounding box center [638, 264] width 23 height 16
click at [676, 177] on icon "0 1200" at bounding box center [550, 283] width 787 height 495
type input "$24.05"
click at [983, 224] on div "at add" at bounding box center [1024, 233] width 136 height 20
click at [981, 233] on input "text" at bounding box center [973, 233] width 35 height 15
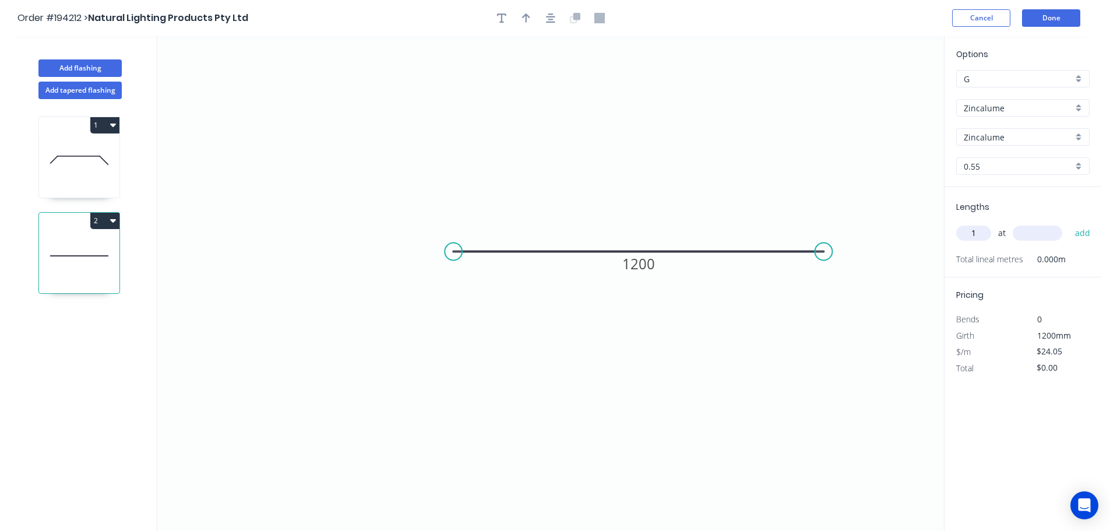
type input "1"
type input "5000"
click at [1070, 223] on button "add" at bounding box center [1083, 233] width 27 height 20
type input "$120.25"
click at [115, 222] on icon "button" at bounding box center [113, 220] width 6 height 9
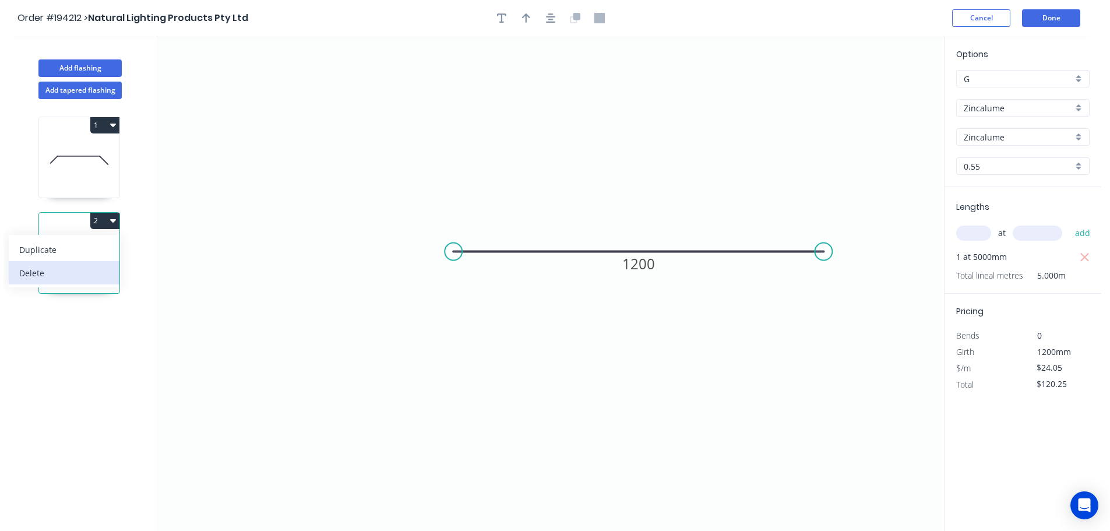
click at [105, 268] on div "Delete" at bounding box center [64, 273] width 90 height 17
type input "$22.07"
type input "$33.11"
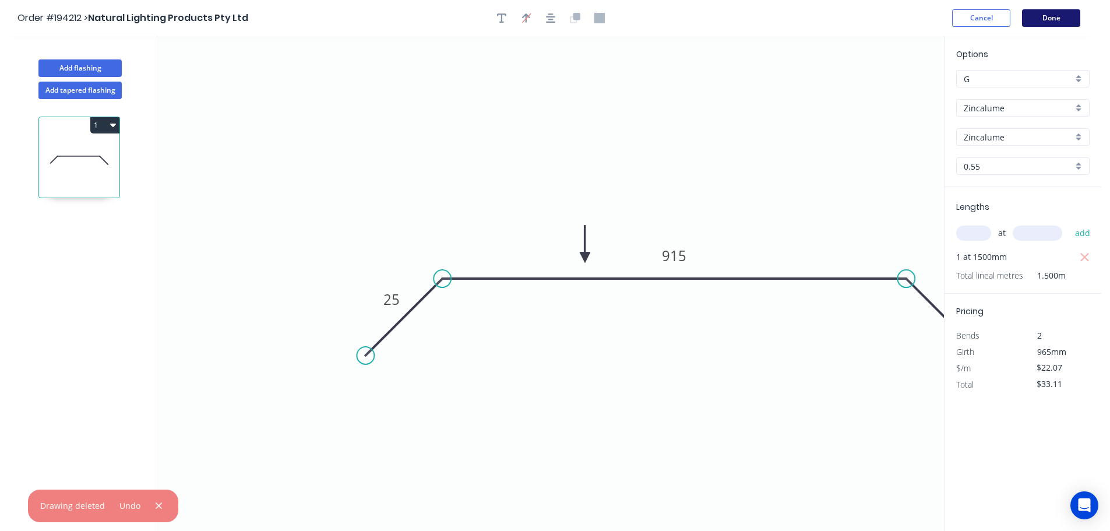
click at [1054, 19] on button "Done" at bounding box center [1051, 17] width 58 height 17
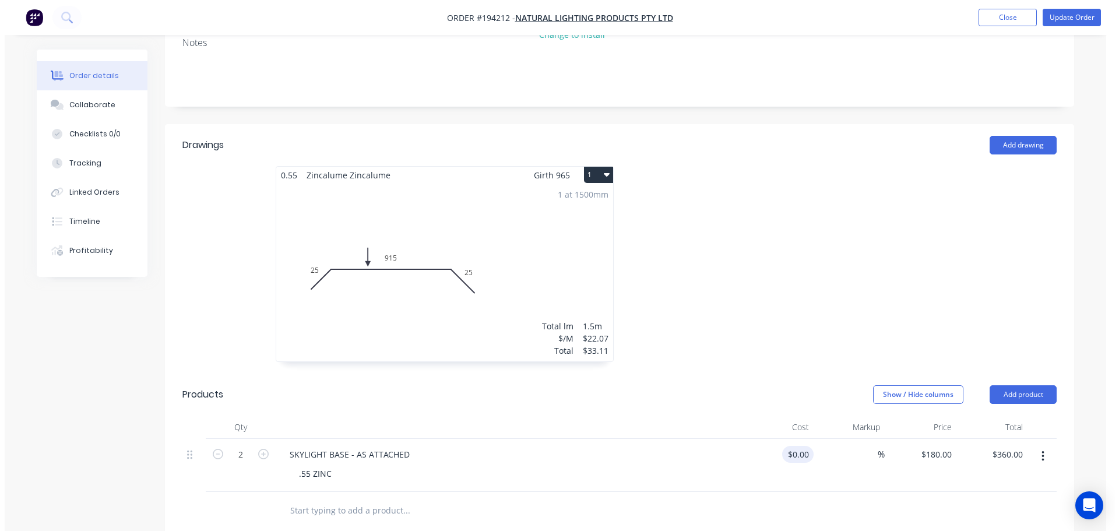
scroll to position [531, 0]
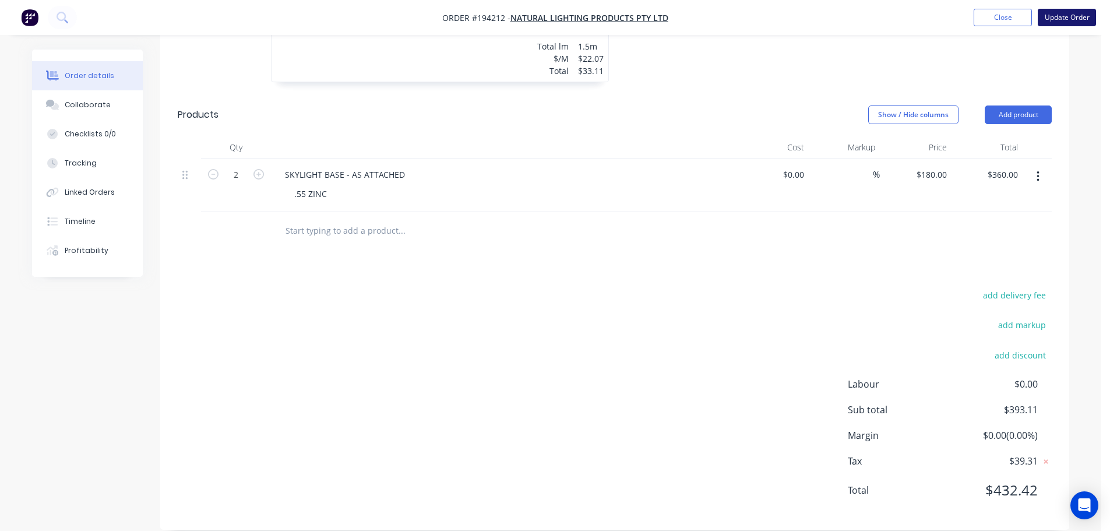
click at [1077, 19] on button "Update Order" at bounding box center [1067, 17] width 58 height 17
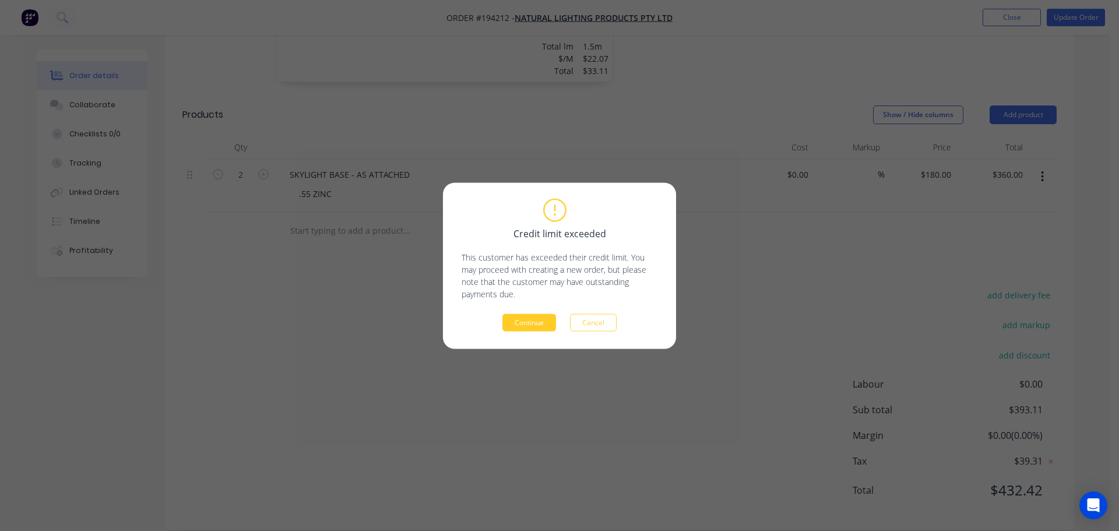
click at [546, 316] on button "Continue" at bounding box center [529, 322] width 54 height 17
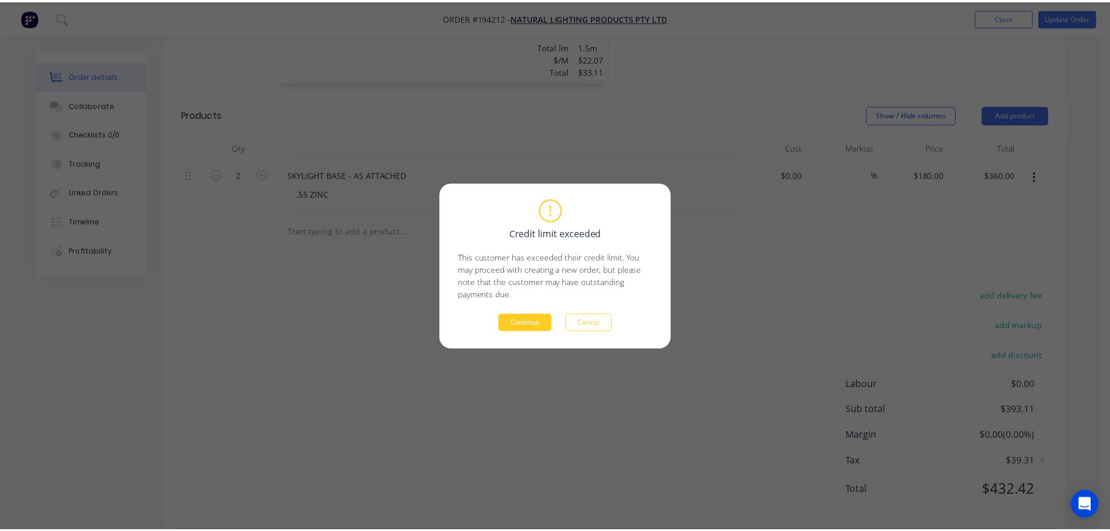
scroll to position [371, 0]
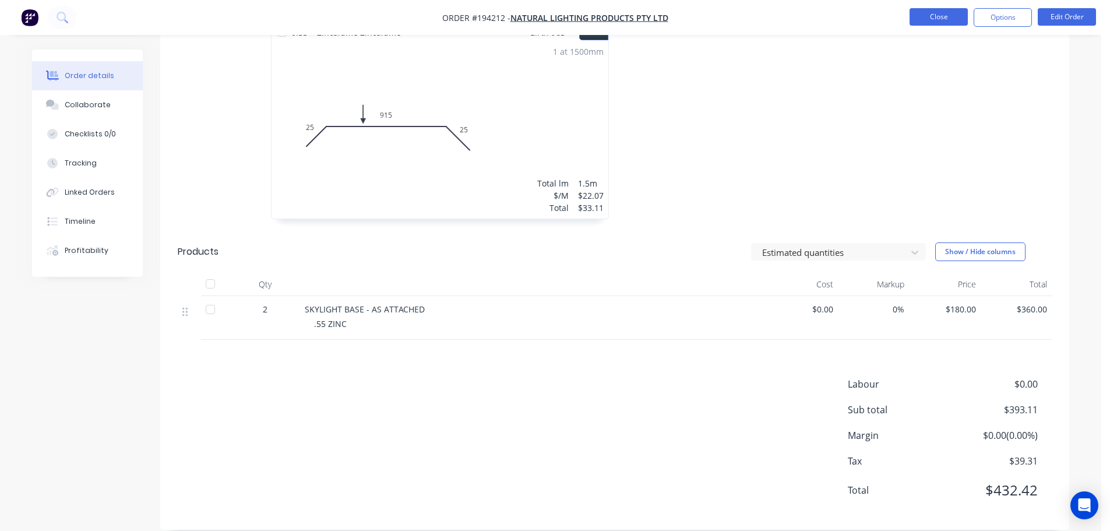
click at [948, 14] on button "Close" at bounding box center [939, 16] width 58 height 17
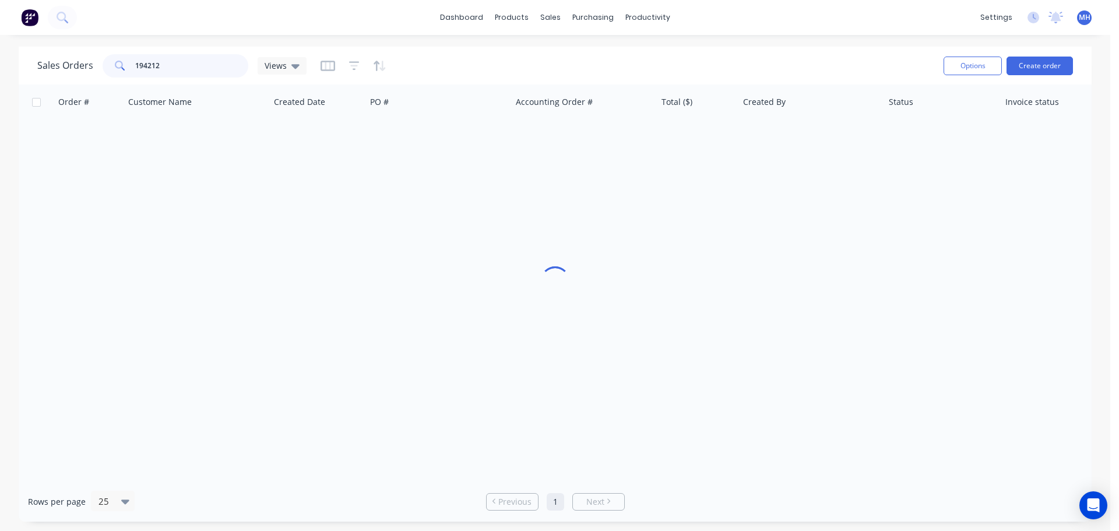
click at [223, 75] on input "194212" at bounding box center [192, 65] width 114 height 23
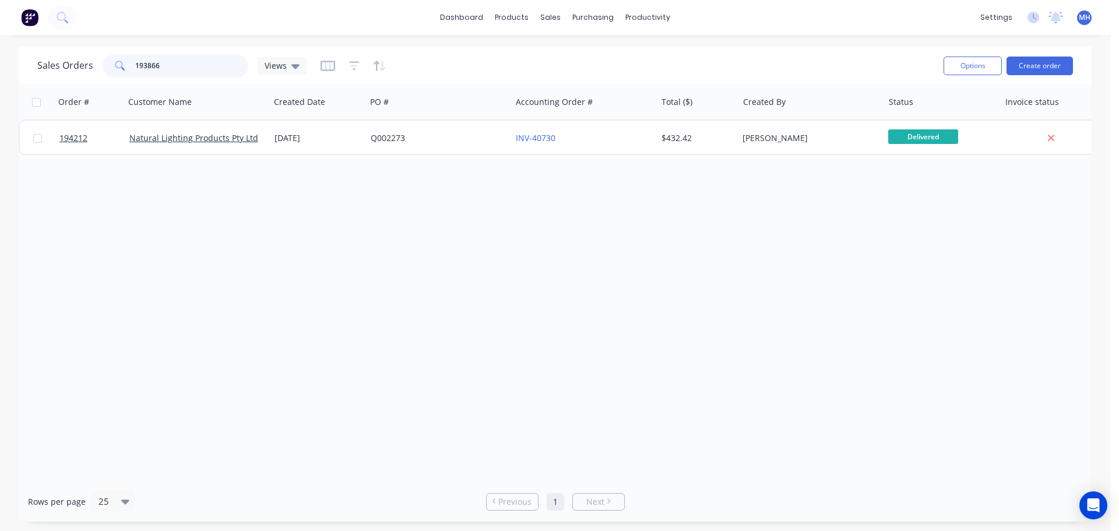
type input "193866"
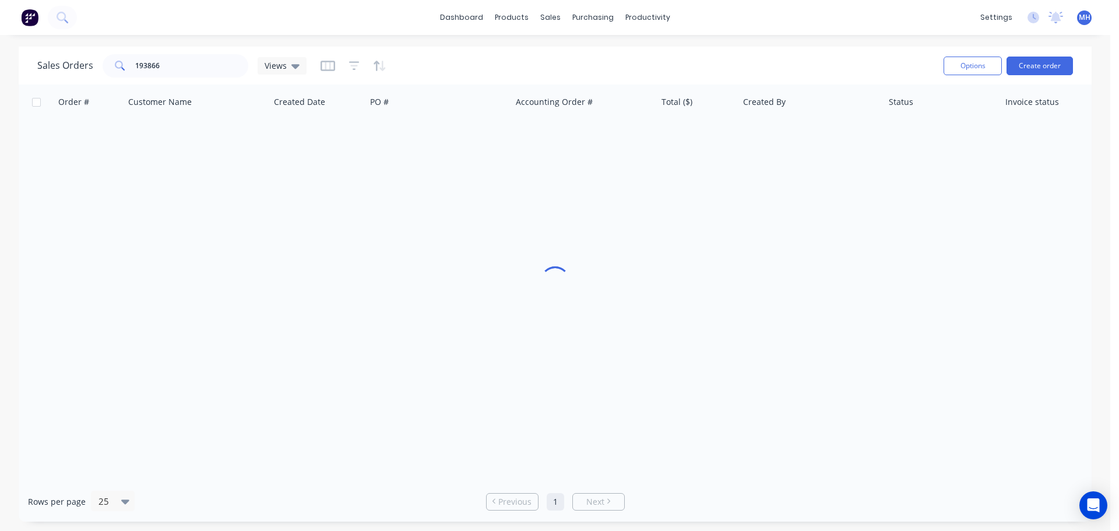
click at [617, 61] on div "Sales Orders 193866 Views" at bounding box center [485, 65] width 897 height 29
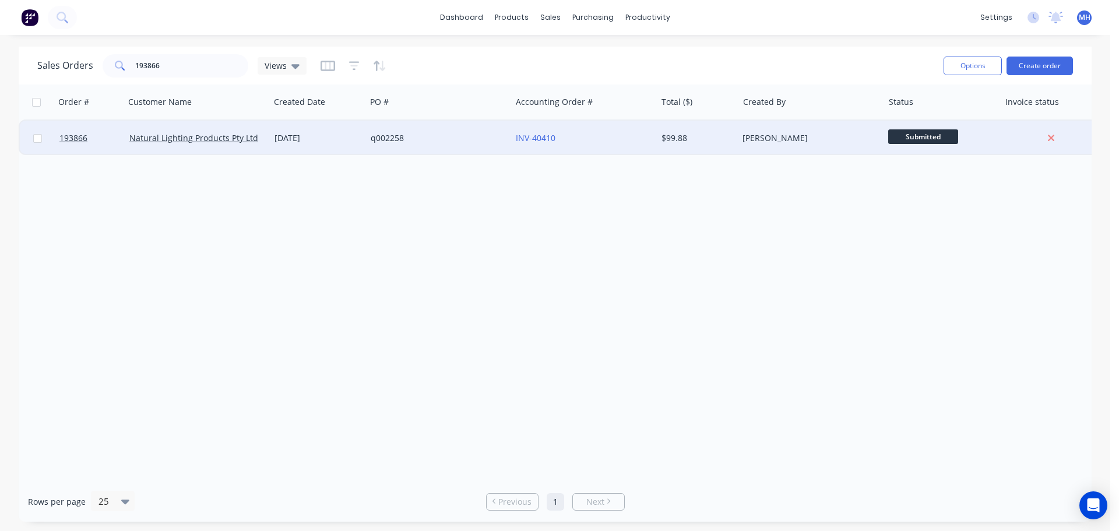
click at [380, 144] on div "q002258" at bounding box center [438, 138] width 145 height 35
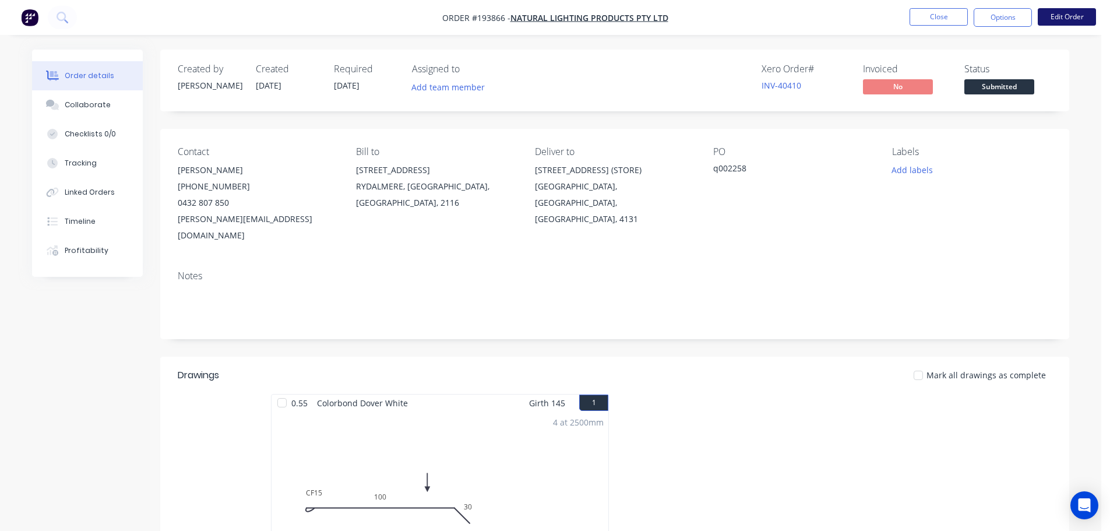
click at [1060, 20] on button "Edit Order" at bounding box center [1067, 16] width 58 height 17
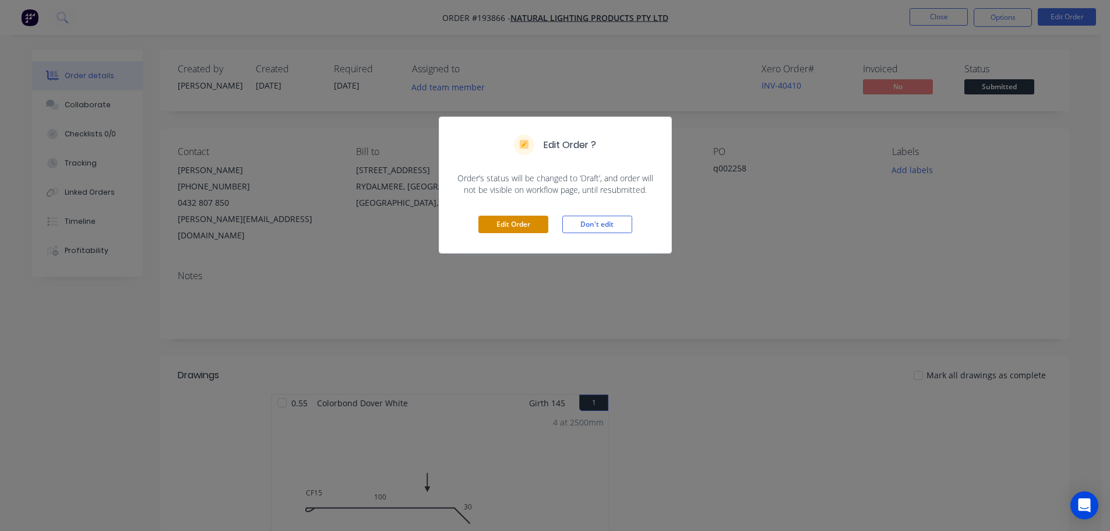
click at [507, 221] on button "Edit Order" at bounding box center [514, 224] width 70 height 17
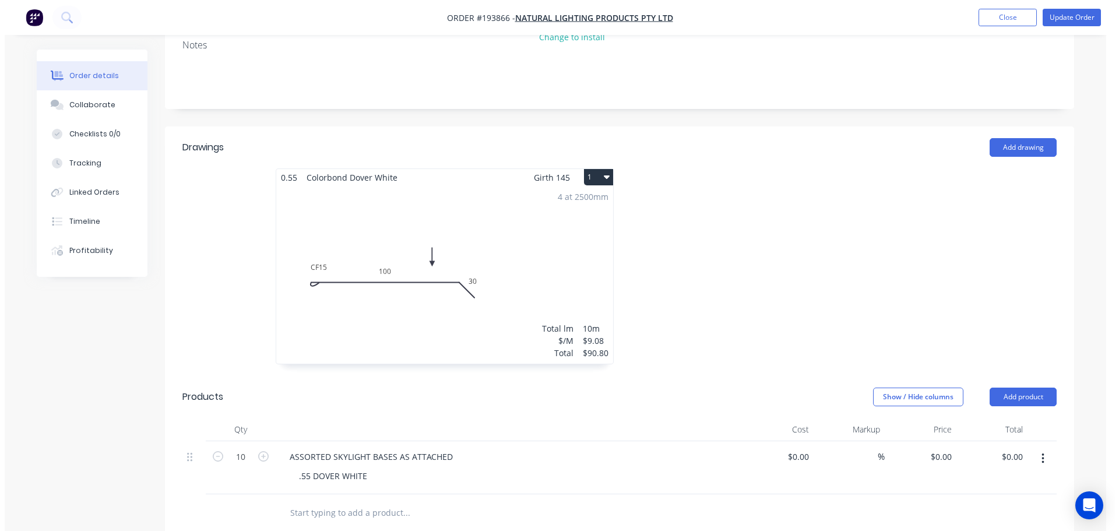
scroll to position [408, 0]
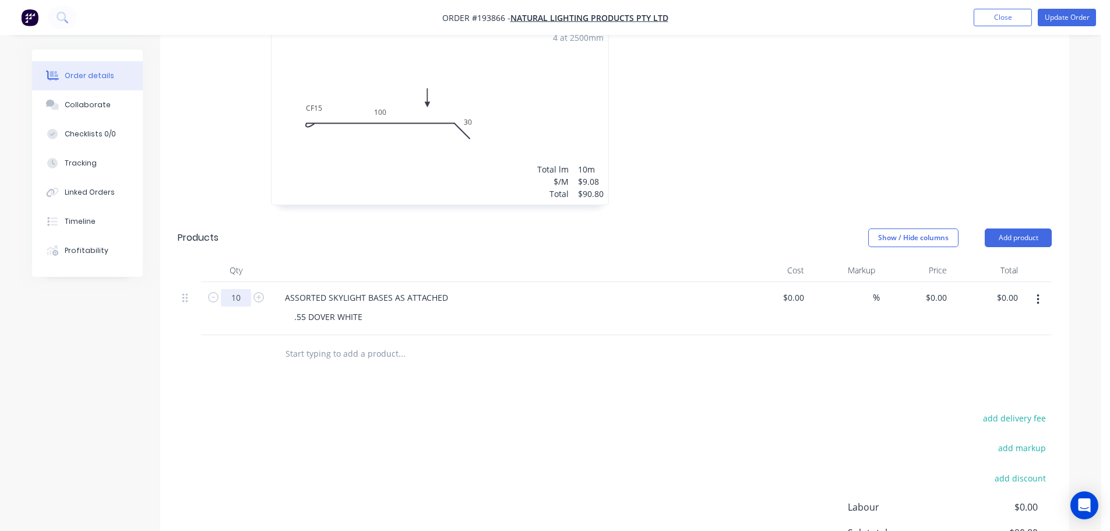
click at [241, 289] on input "10" at bounding box center [236, 297] width 30 height 17
type input "9"
click at [329, 228] on div "Products" at bounding box center [271, 237] width 186 height 19
click at [947, 289] on input "0" at bounding box center [938, 297] width 27 height 17
type input "$180.00"
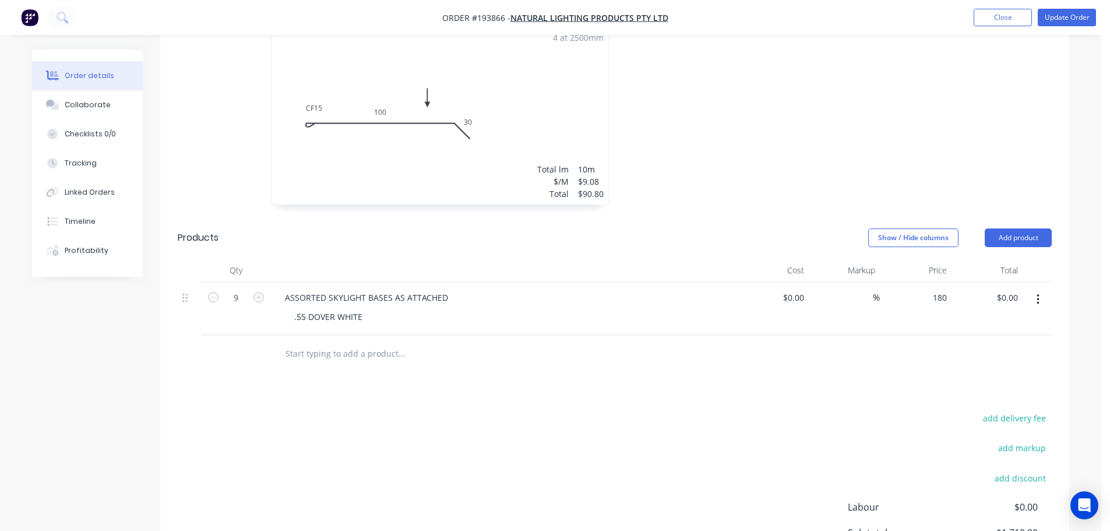
type input "$1,620.00"
click at [896, 132] on div at bounding box center [790, 112] width 350 height 207
click at [1036, 289] on button "button" at bounding box center [1038, 299] width 27 height 21
click at [1015, 342] on button "Duplicate" at bounding box center [996, 353] width 111 height 23
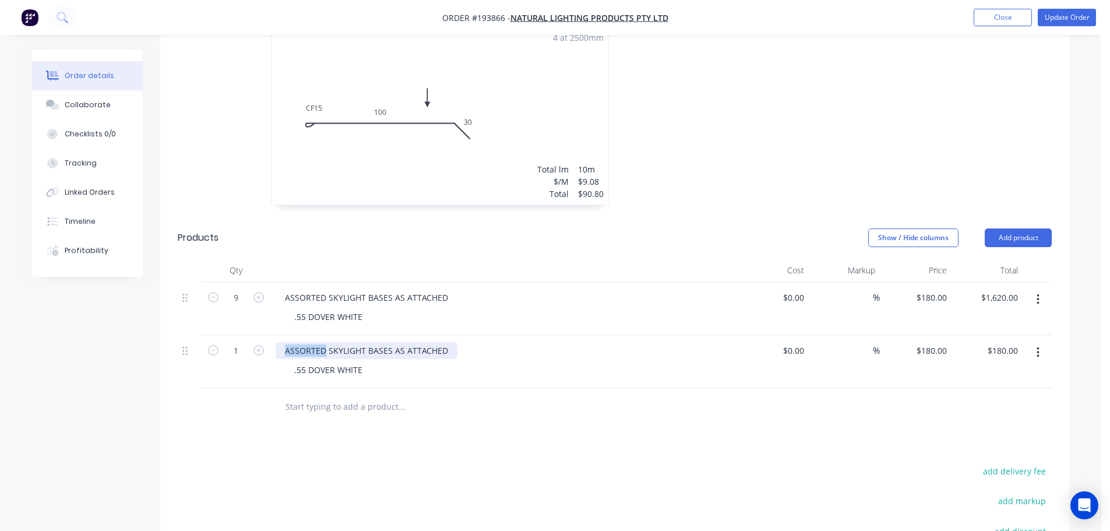
drag, startPoint x: 322, startPoint y: 336, endPoint x: 252, endPoint y: 333, distance: 70.0
click at [256, 335] on div "1 ASSORTED SKYLIGHT BASES AS ATTACHED .55 DOVER WHITE $0.00 $0.00 % $180.00 $18…" at bounding box center [615, 361] width 874 height 53
click at [379, 342] on div "DOUBLE SKYLIGHT BASES AS ATTACHED" at bounding box center [362, 350] width 173 height 17
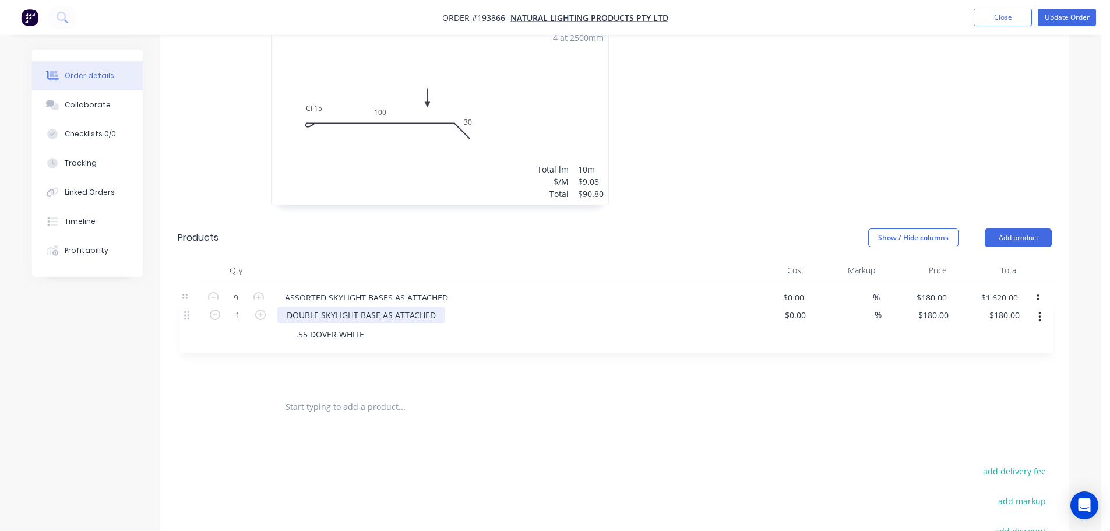
drag, startPoint x: 191, startPoint y: 330, endPoint x: 197, endPoint y: 287, distance: 43.5
click at [197, 287] on div "9 ASSORTED SKYLIGHT BASES AS ATTACHED .55 DOVER WHITE $0.00 $0.00 % $180.00 $18…" at bounding box center [615, 335] width 874 height 106
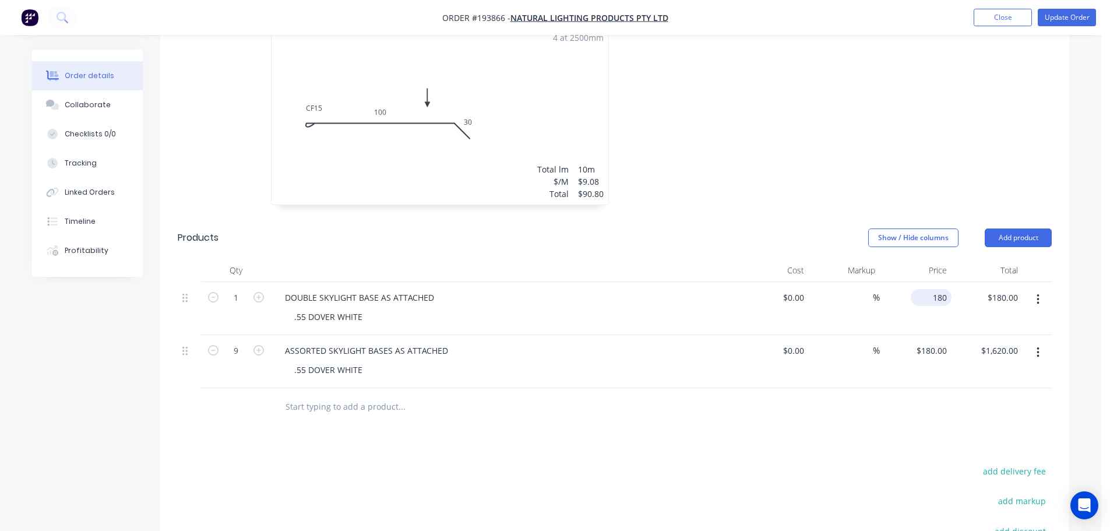
click at [936, 289] on input "180" at bounding box center [934, 297] width 36 height 17
type input "$360.00"
click at [913, 149] on div at bounding box center [790, 112] width 350 height 207
click at [1072, 14] on button "Update Order" at bounding box center [1067, 17] width 58 height 17
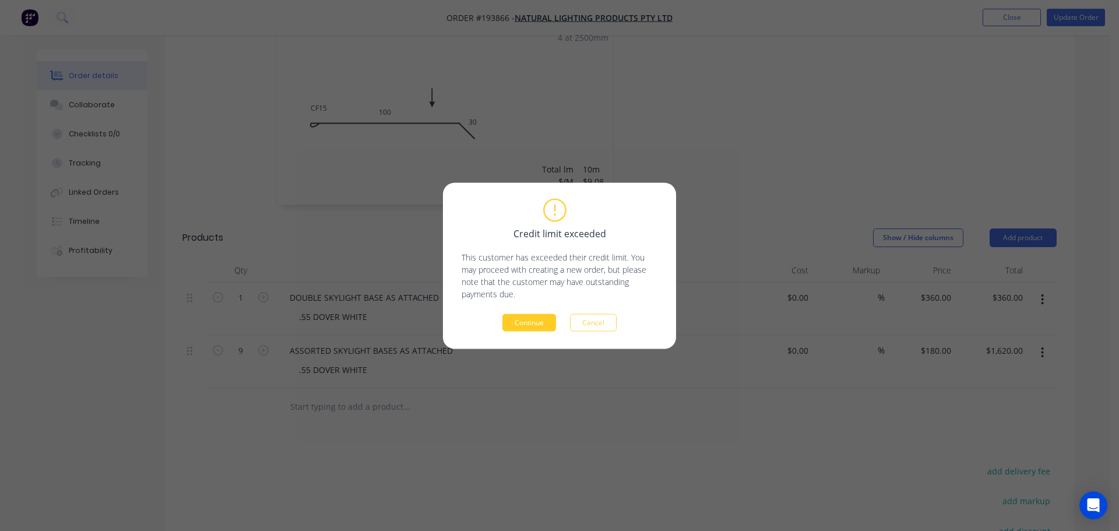
click at [526, 320] on button "Continue" at bounding box center [529, 322] width 54 height 17
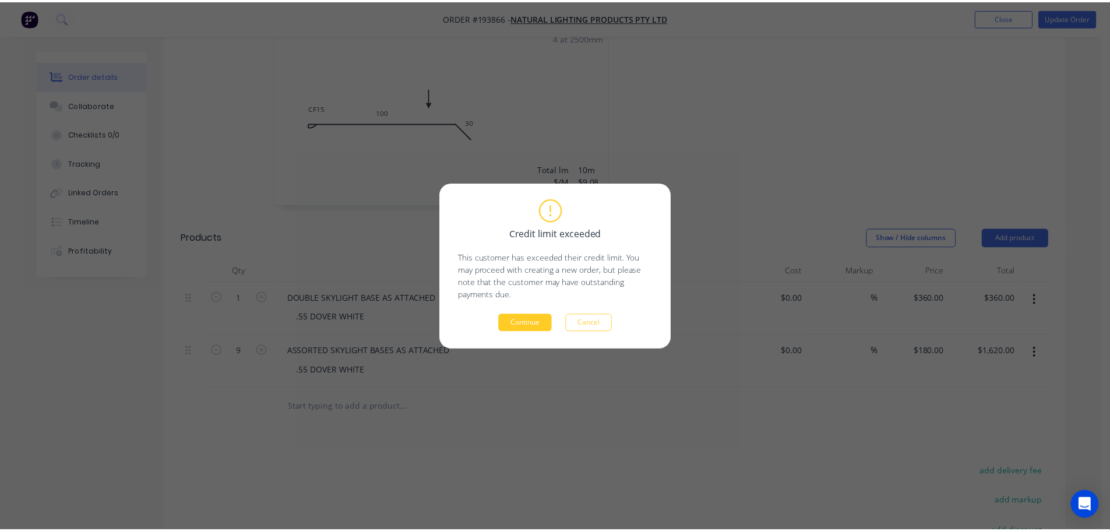
scroll to position [385, 0]
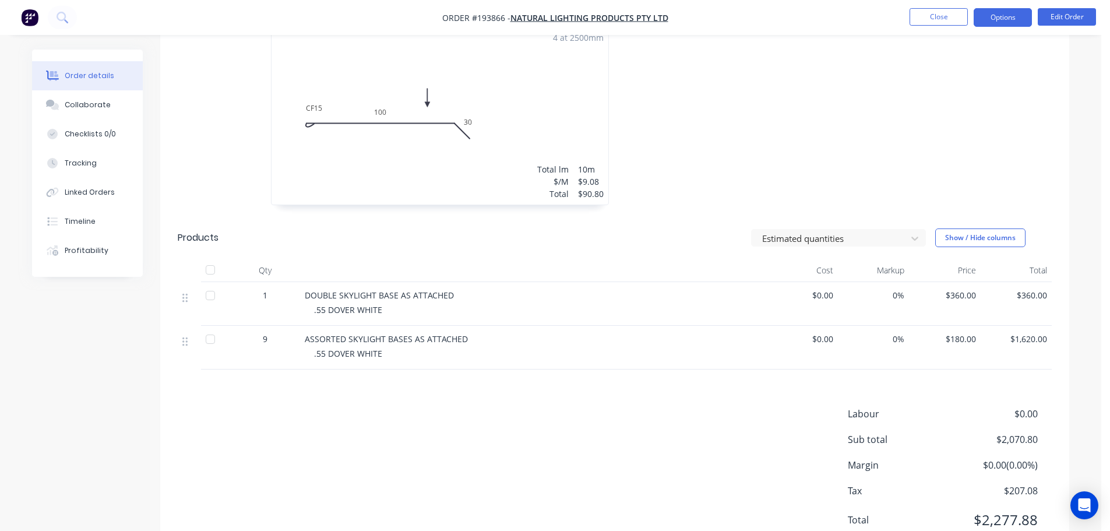
click at [997, 17] on button "Options" at bounding box center [1003, 17] width 58 height 19
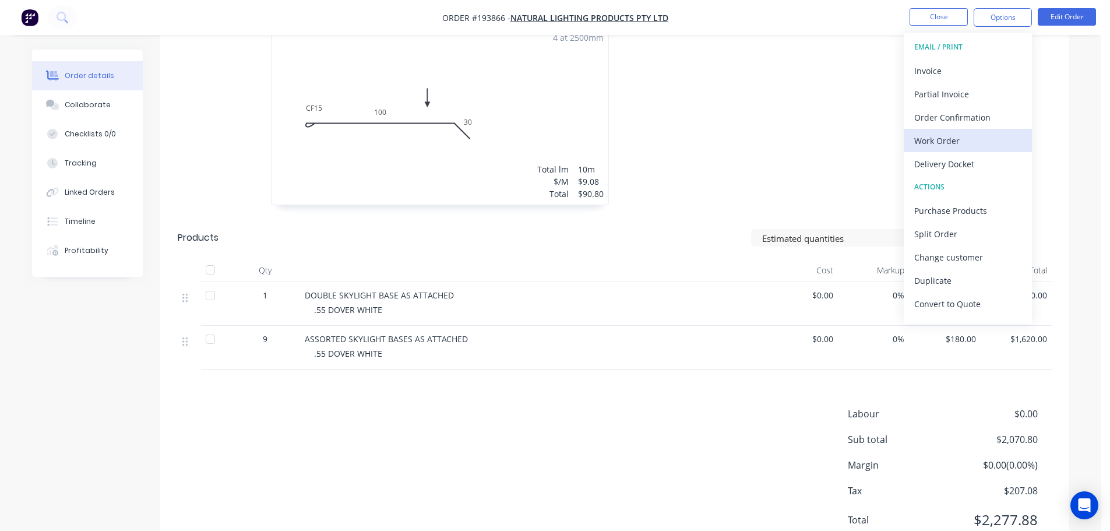
click at [961, 137] on div "Work Order" at bounding box center [967, 140] width 107 height 17
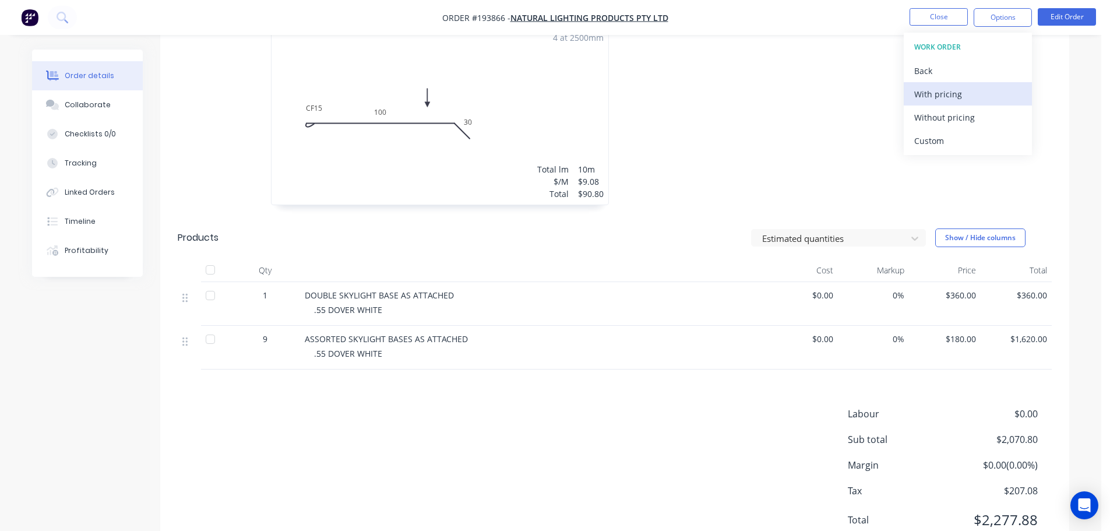
click at [956, 93] on div "With pricing" at bounding box center [967, 94] width 107 height 17
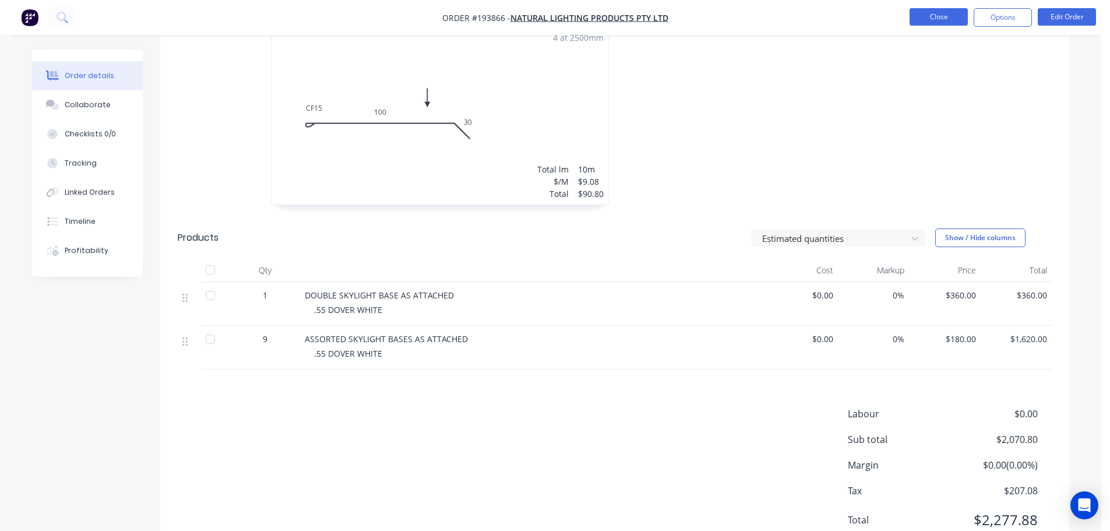
click at [919, 13] on button "Close" at bounding box center [939, 16] width 58 height 17
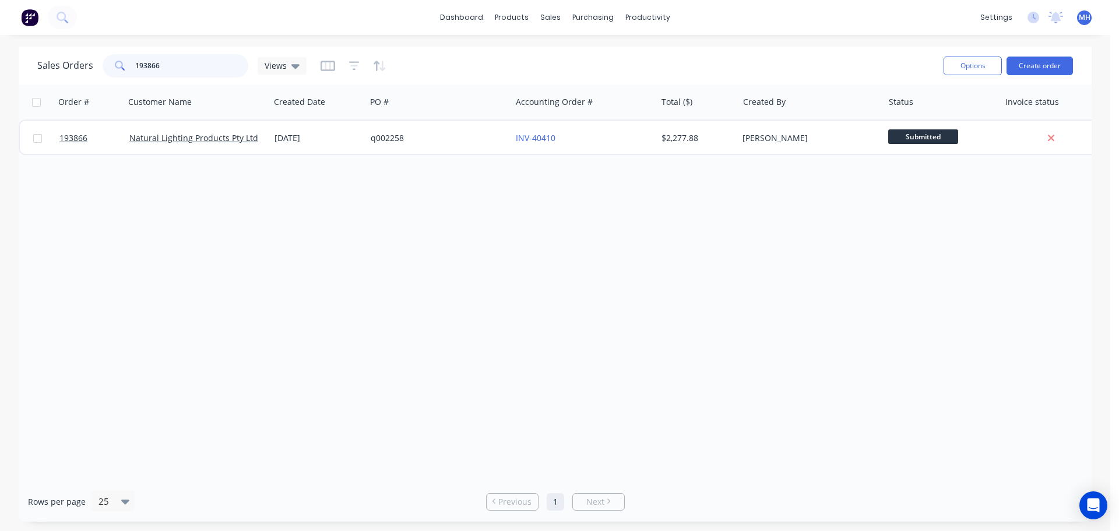
click at [161, 62] on input "193866" at bounding box center [192, 65] width 114 height 23
type input "194233"
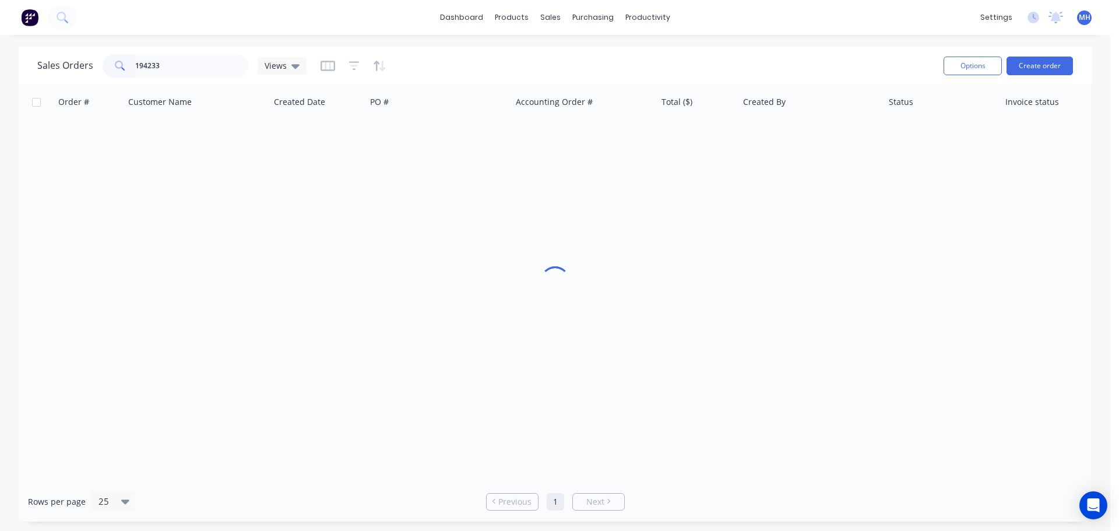
click at [501, 70] on div "Sales Orders 194233 Views" at bounding box center [485, 65] width 897 height 29
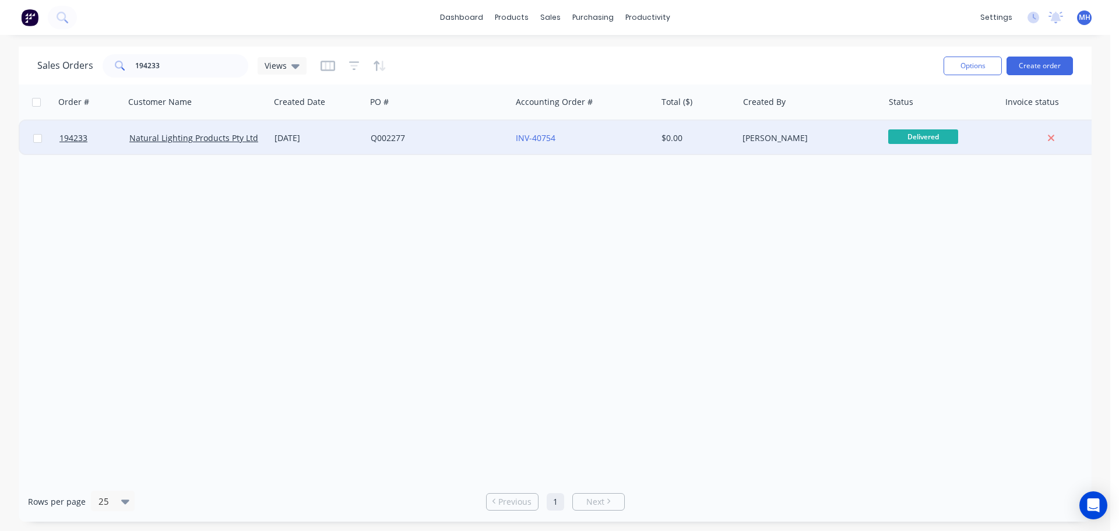
click at [474, 144] on div "Q002277" at bounding box center [438, 138] width 145 height 35
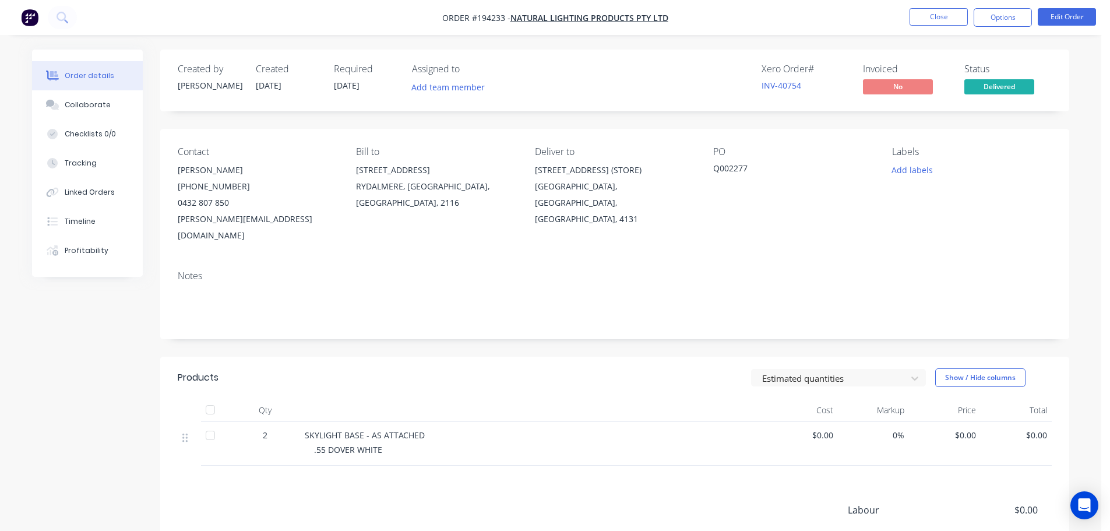
click at [1051, 12] on button "Edit Order" at bounding box center [1067, 16] width 58 height 17
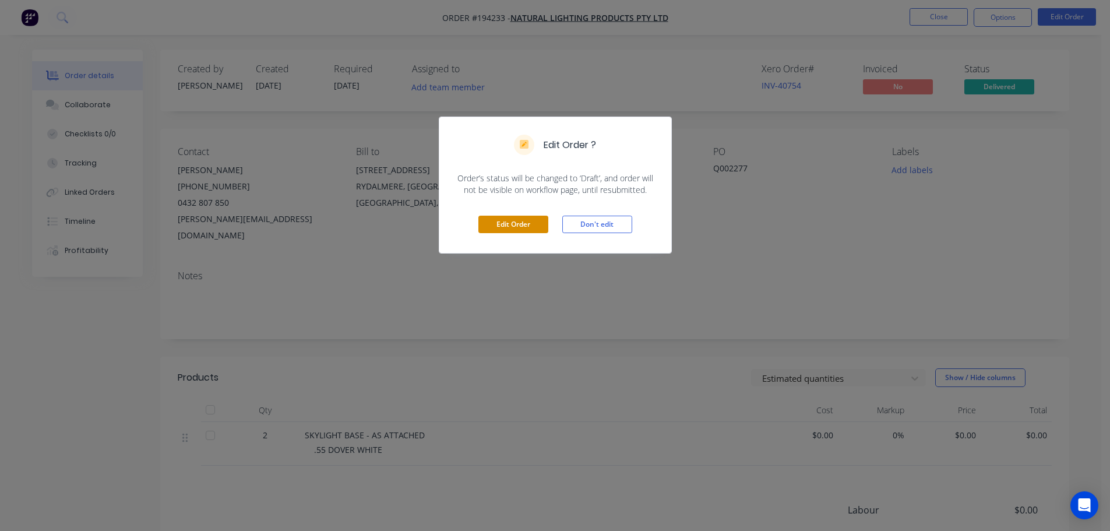
click at [530, 225] on button "Edit Order" at bounding box center [514, 224] width 70 height 17
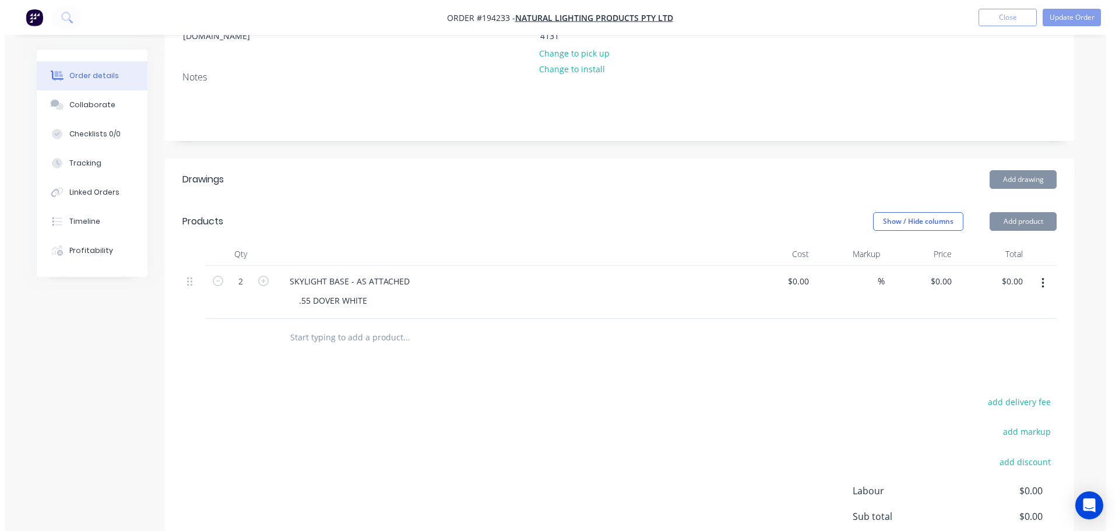
scroll to position [233, 0]
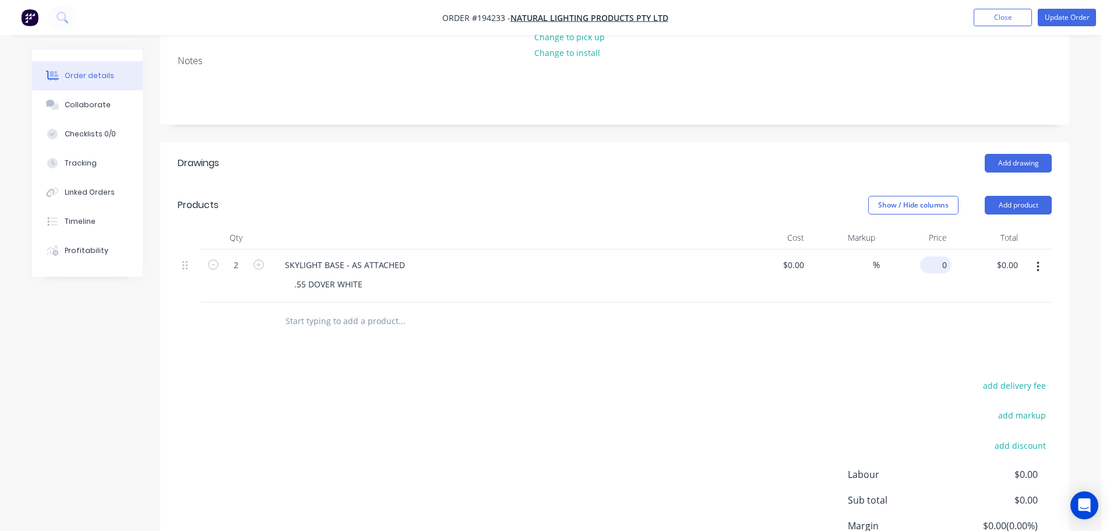
click at [931, 249] on div "0 $0.00" at bounding box center [916, 275] width 72 height 53
type input "$180.00"
type input "$360.00"
click at [882, 184] on header "Products Show / Hide columns Add product" at bounding box center [614, 205] width 909 height 42
click at [1067, 27] on nav "Order #194233 - Natural Lighting Products Pty Ltd Add product Close Update Order" at bounding box center [555, 17] width 1110 height 35
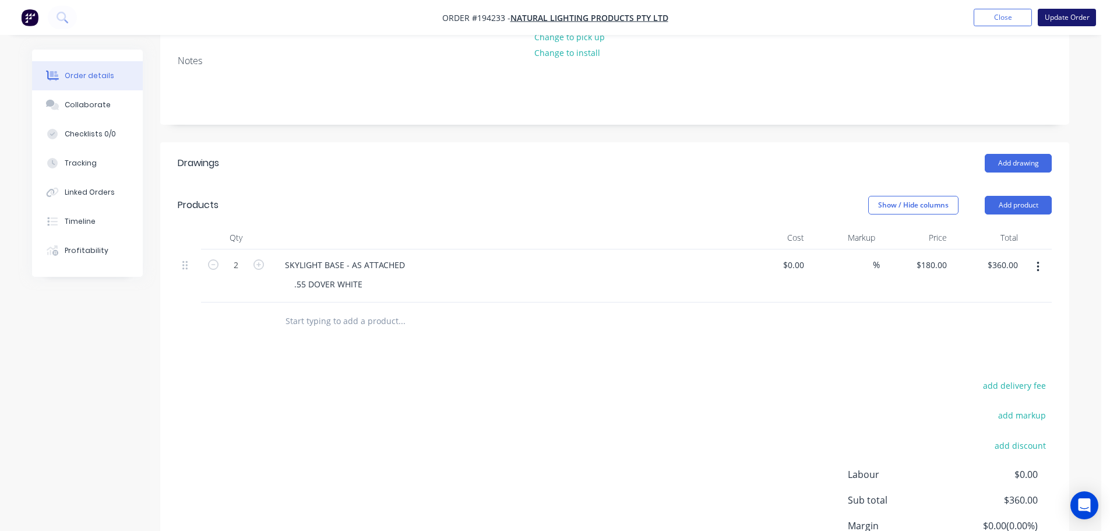
click at [1067, 26] on button "Update Order" at bounding box center [1067, 17] width 58 height 17
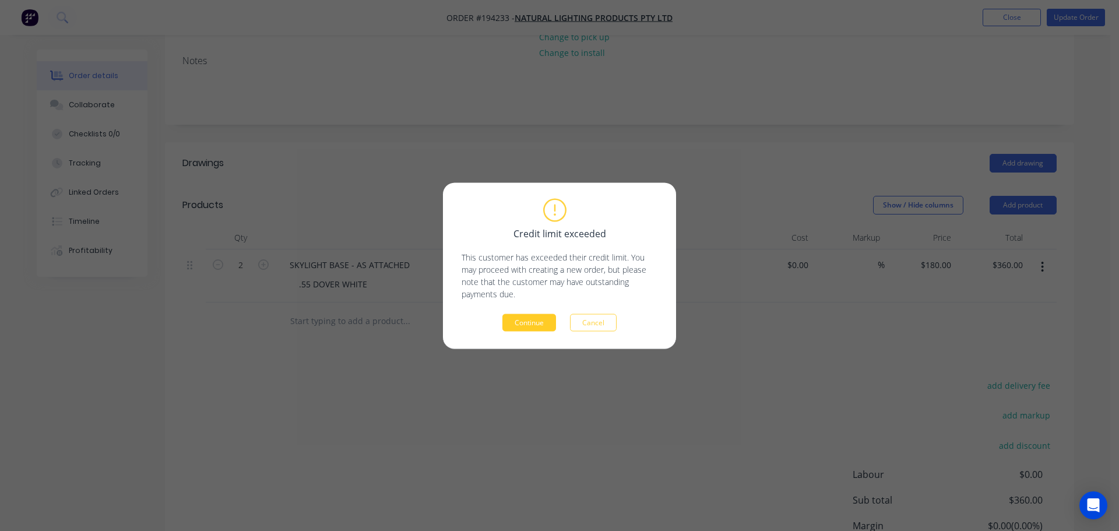
click at [538, 320] on button "Continue" at bounding box center [529, 322] width 54 height 17
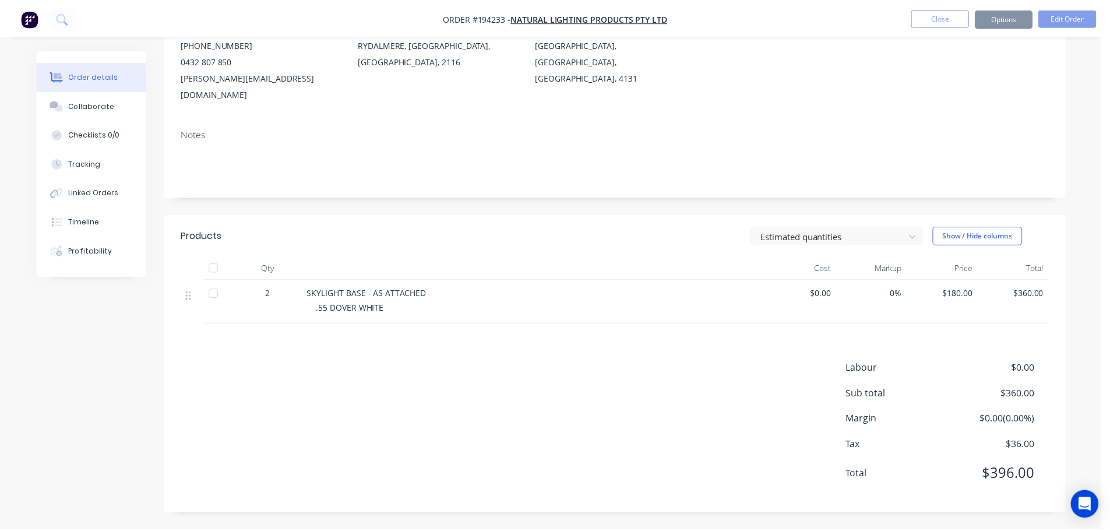
scroll to position [126, 0]
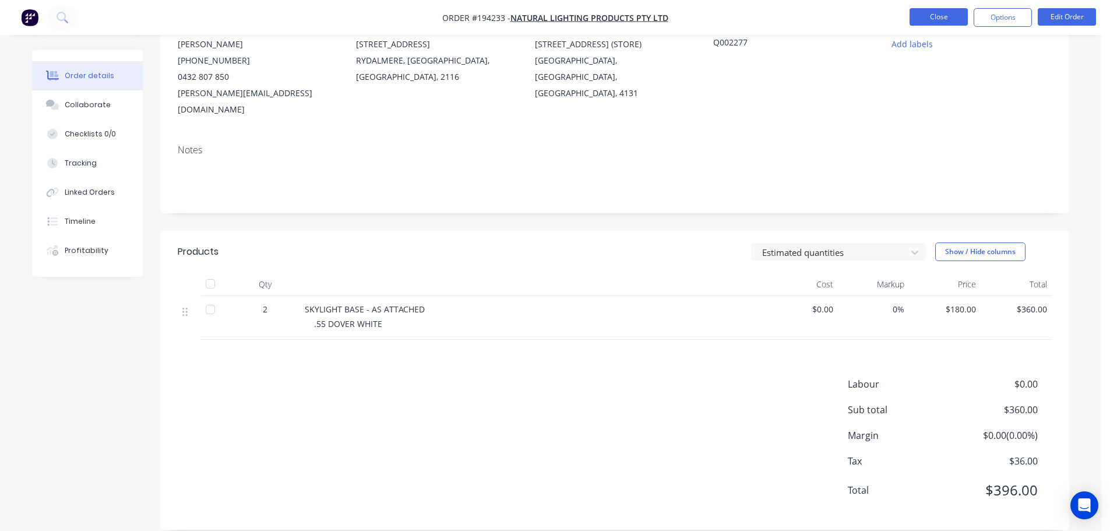
click at [931, 9] on button "Close" at bounding box center [939, 16] width 58 height 17
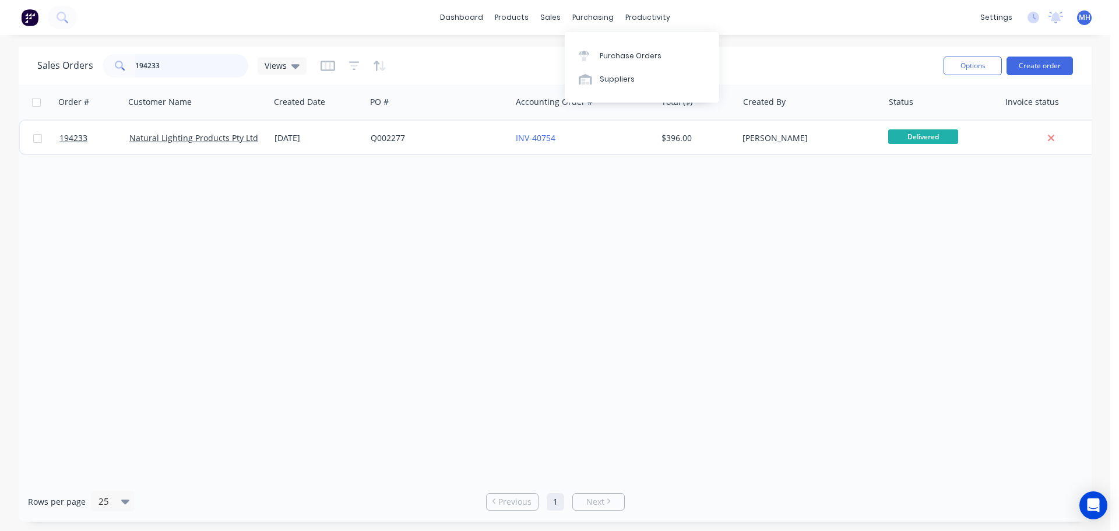
click at [207, 66] on input "194233" at bounding box center [192, 65] width 114 height 23
type input "193908"
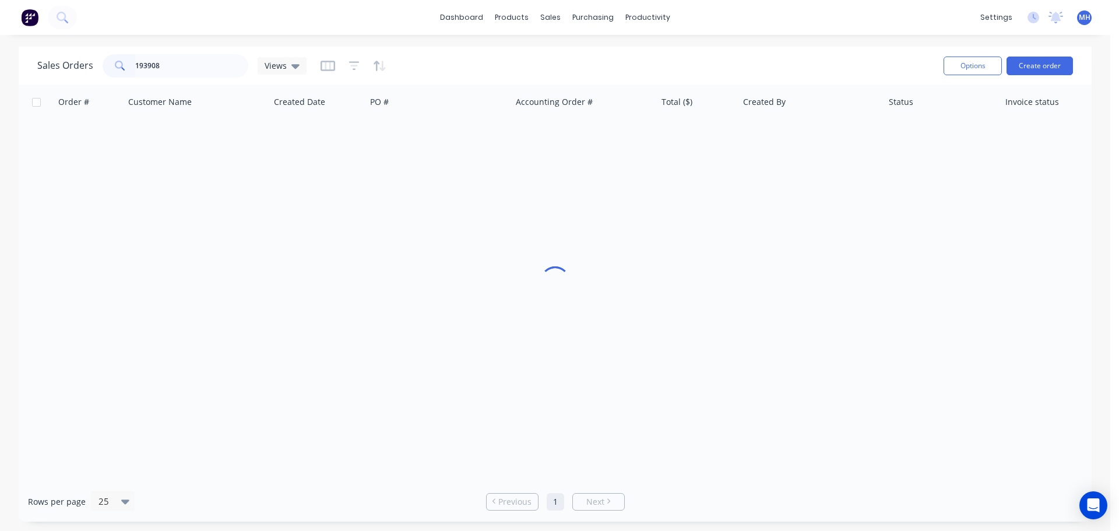
click at [593, 62] on div "Sales Orders 193908 Views" at bounding box center [485, 65] width 897 height 29
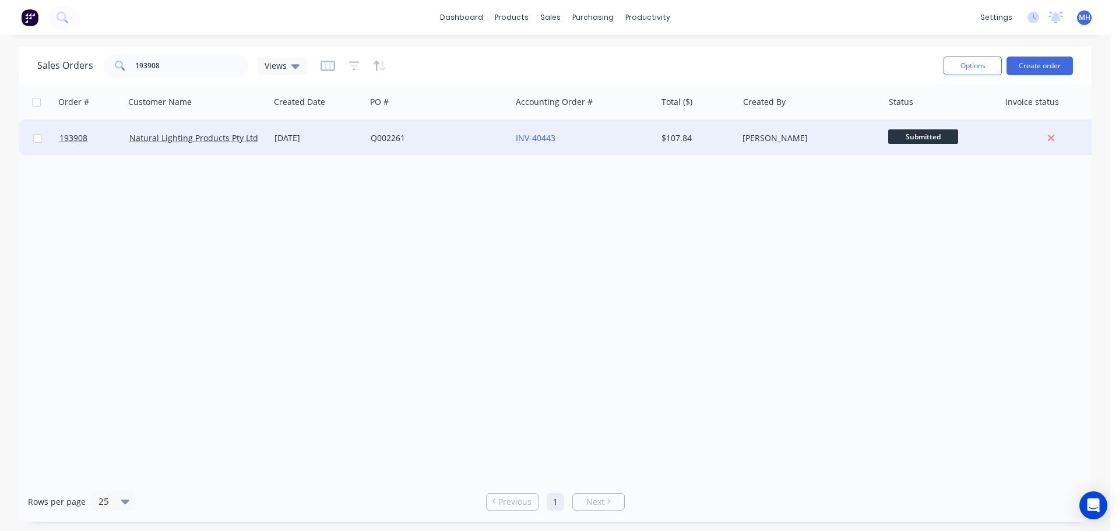
click at [395, 144] on div "Q002261" at bounding box center [438, 138] width 145 height 35
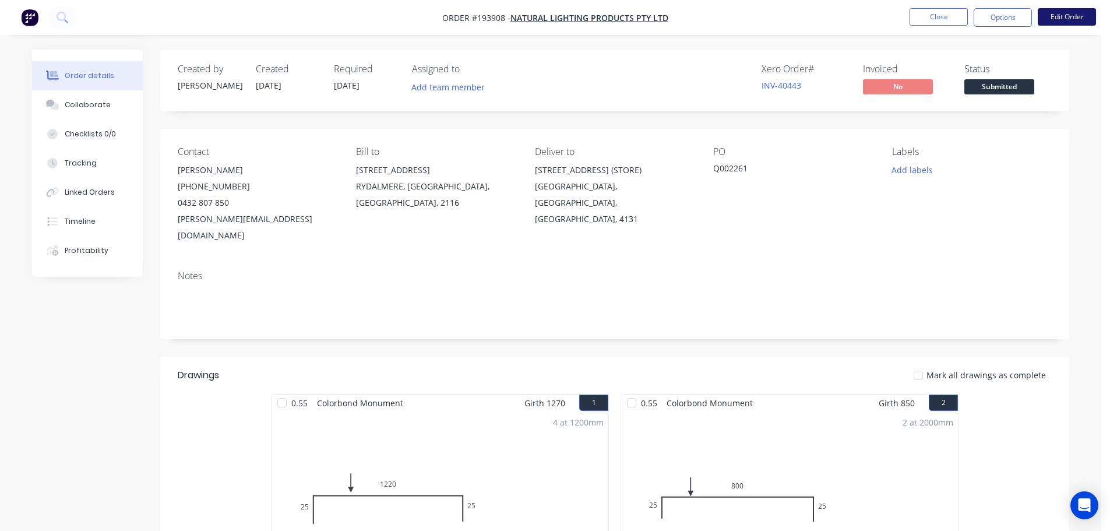
click at [1059, 17] on button "Edit Order" at bounding box center [1067, 16] width 58 height 17
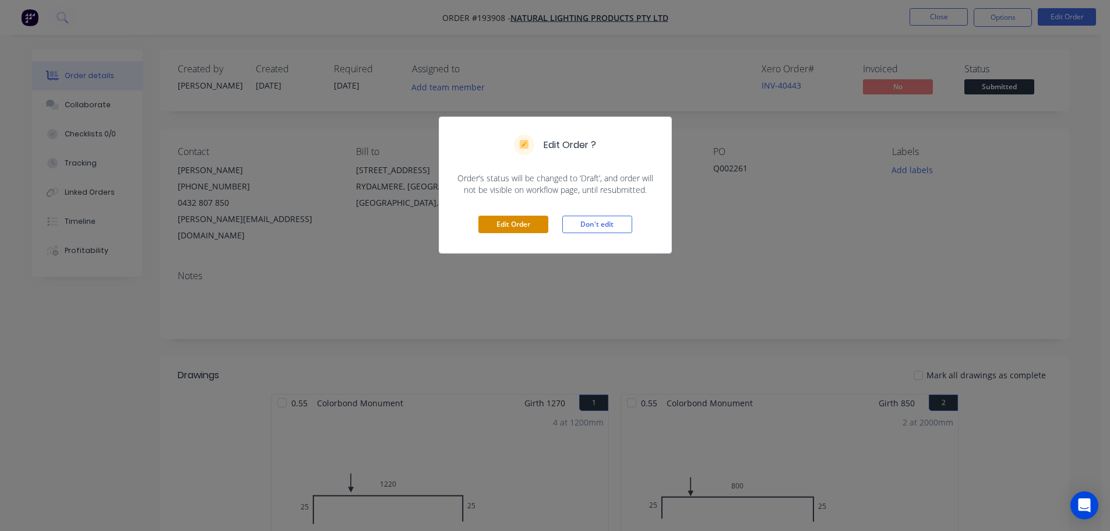
click at [488, 231] on button "Edit Order" at bounding box center [514, 224] width 70 height 17
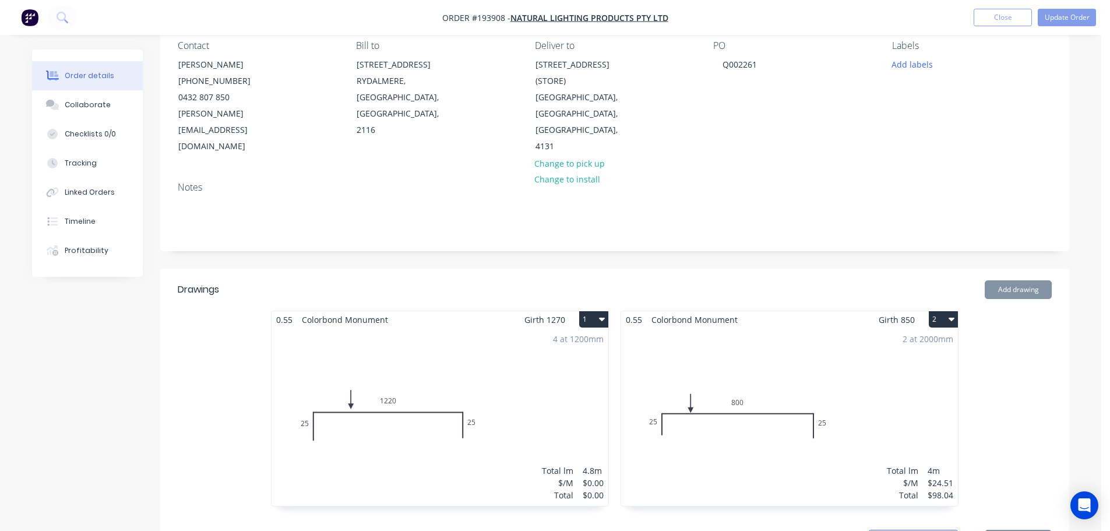
scroll to position [350, 0]
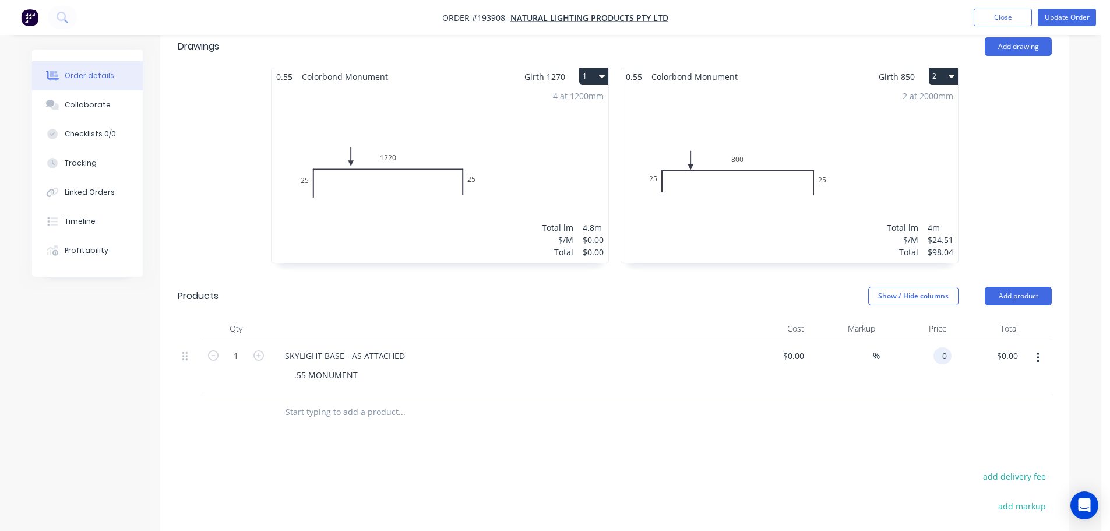
click at [929, 340] on div "0 0" at bounding box center [916, 366] width 72 height 53
type input "$180.00"
click at [1037, 201] on div "0.55 Colorbond Monument Girth 1270 1 0 25 1220 25 0 25 1220 25 4 at 1200mm Tota…" at bounding box center [614, 171] width 909 height 207
click at [1090, 17] on button "Update Order" at bounding box center [1067, 17] width 58 height 17
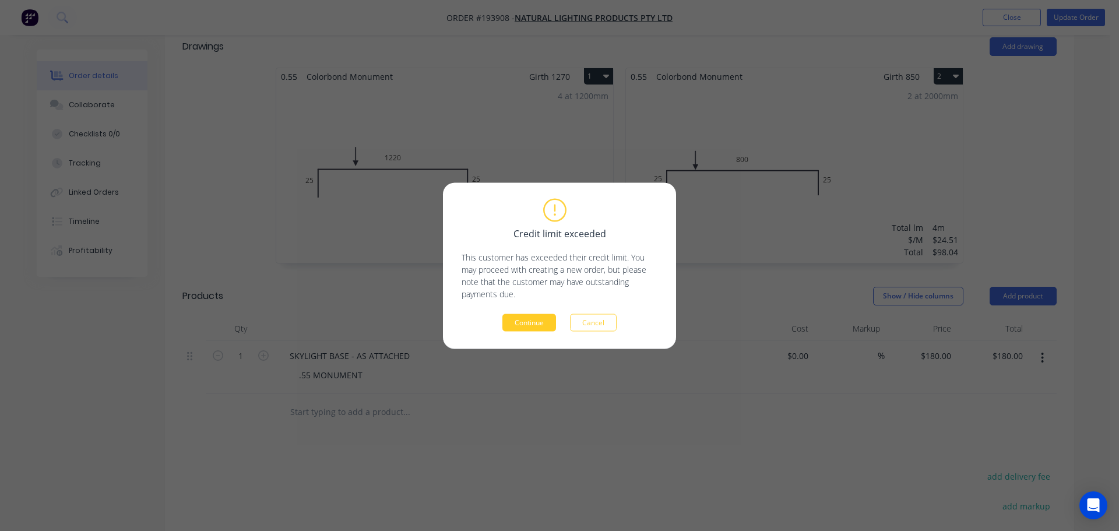
click at [517, 315] on button "Continue" at bounding box center [529, 322] width 54 height 17
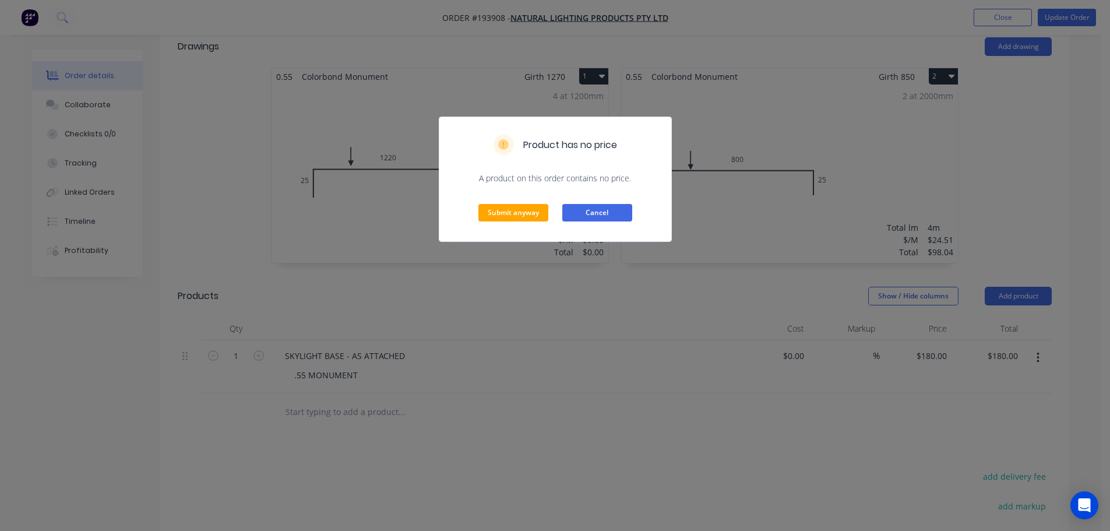
click at [616, 217] on button "Cancel" at bounding box center [597, 212] width 70 height 17
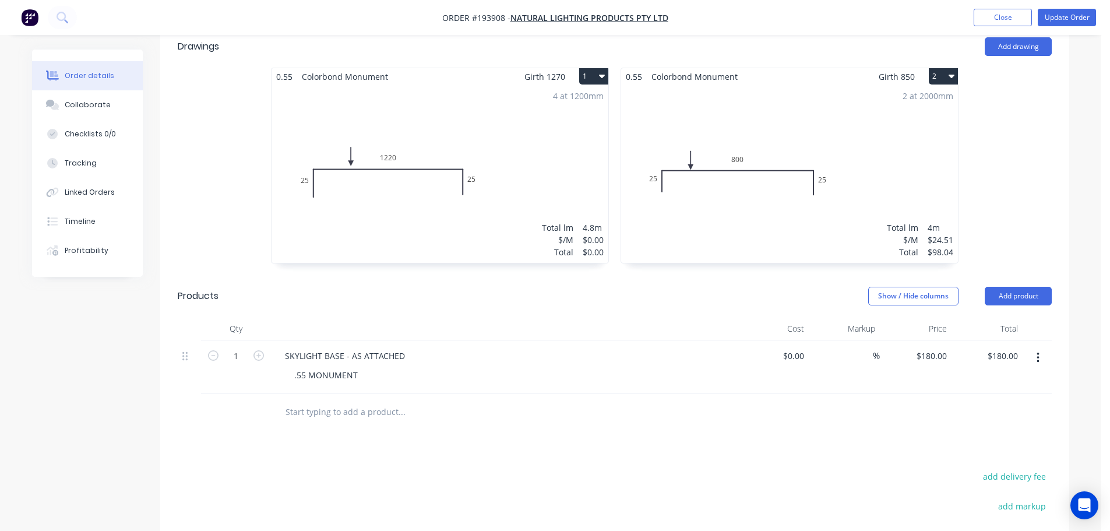
click at [491, 116] on div "4 at 1200mm Total lm $/M Total 4.8m $0.00 $0.00" at bounding box center [440, 174] width 337 height 178
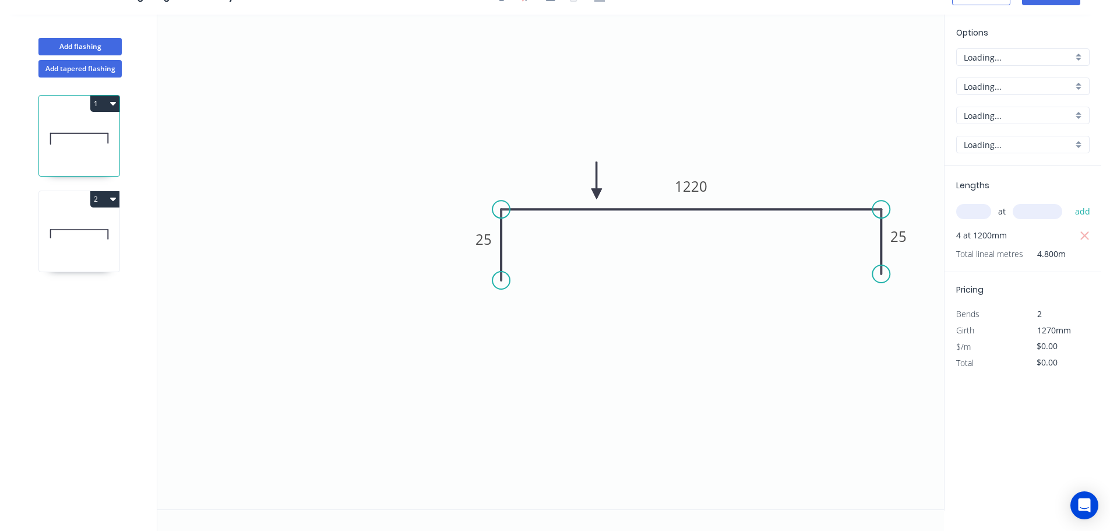
scroll to position [22, 0]
click at [1063, 346] on input "$0.00" at bounding box center [1057, 346] width 40 height 16
type input "$27.12"
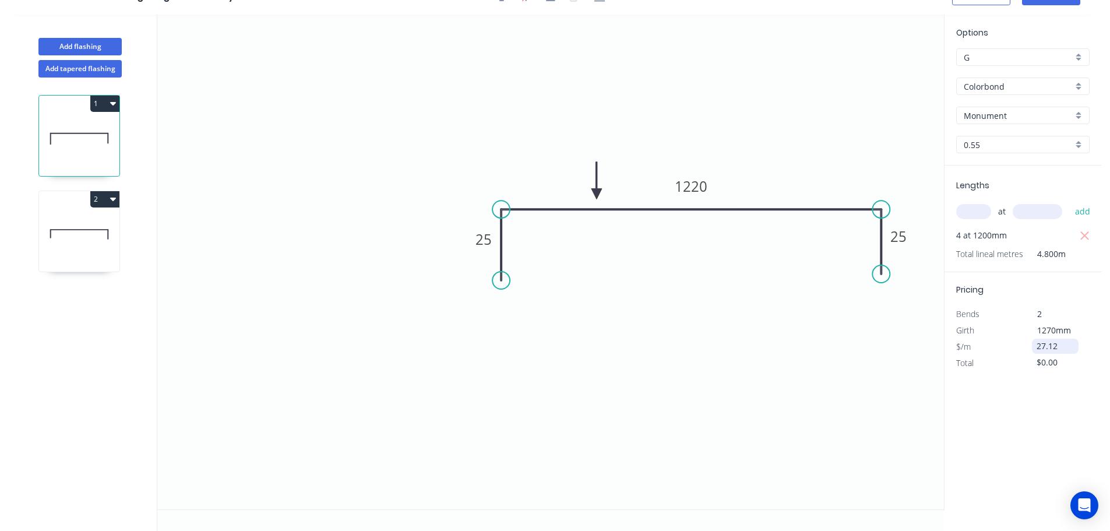
type input "$130.18"
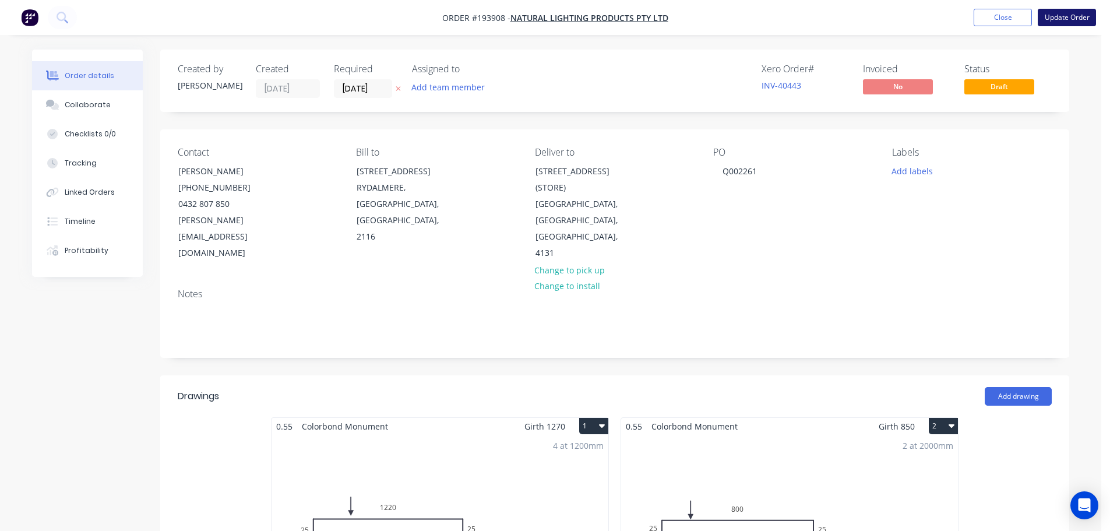
click at [1064, 21] on button "Update Order" at bounding box center [1067, 17] width 58 height 17
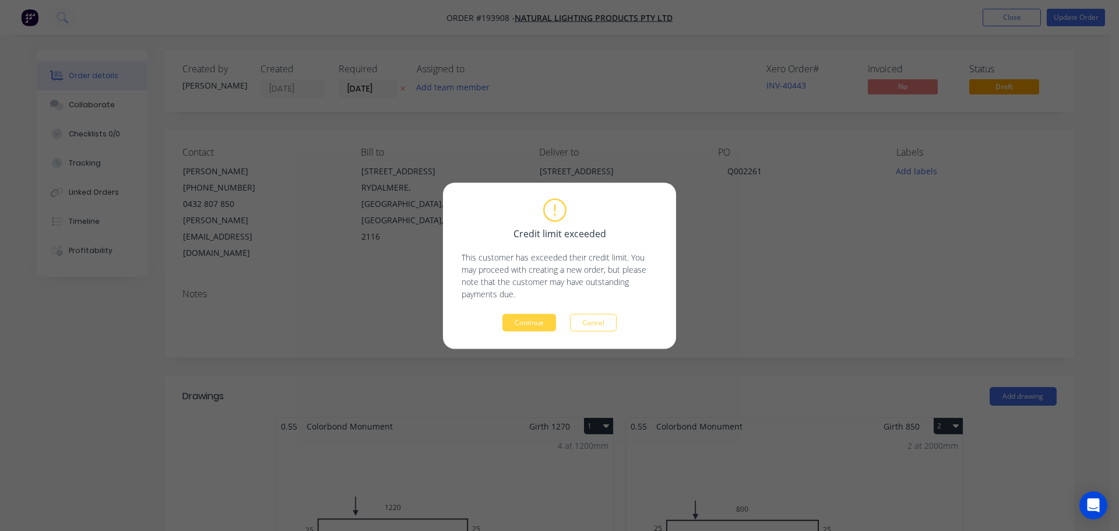
click at [539, 331] on div "Credit limit exceeded This customer has exceeded their credit limit. You may pr…" at bounding box center [559, 265] width 233 height 166
click at [544, 323] on button "Continue" at bounding box center [529, 322] width 54 height 17
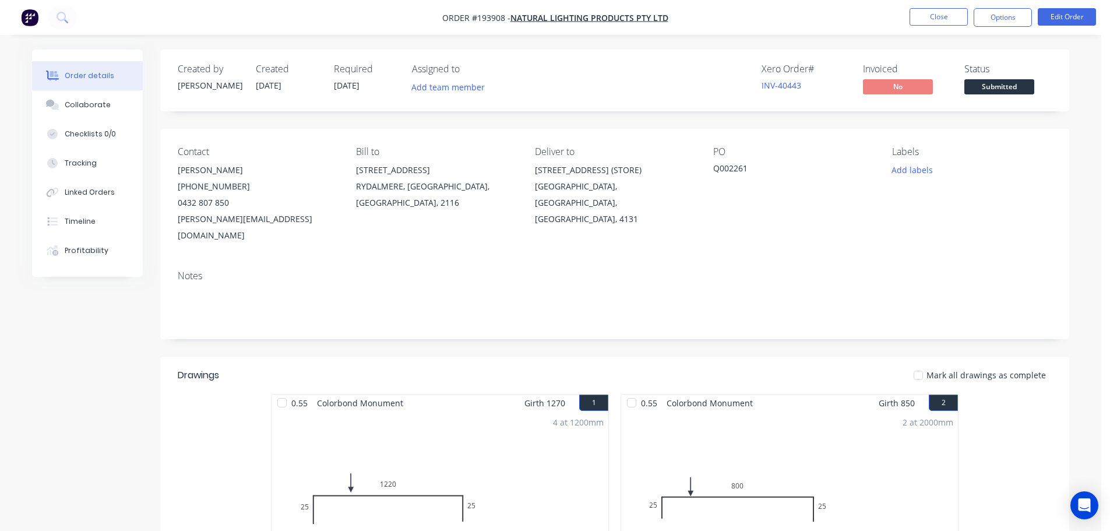
click at [549, 318] on div "Notes" at bounding box center [614, 300] width 909 height 78
click at [935, 14] on button "Close" at bounding box center [939, 16] width 58 height 17
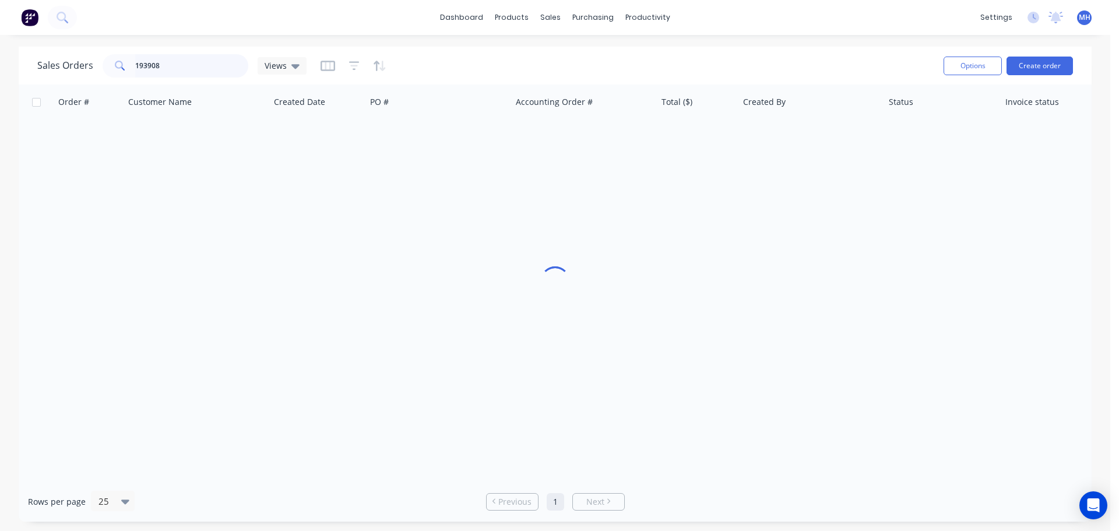
click at [161, 61] on input "193908" at bounding box center [192, 65] width 114 height 23
click at [161, 60] on input "193908" at bounding box center [192, 65] width 114 height 23
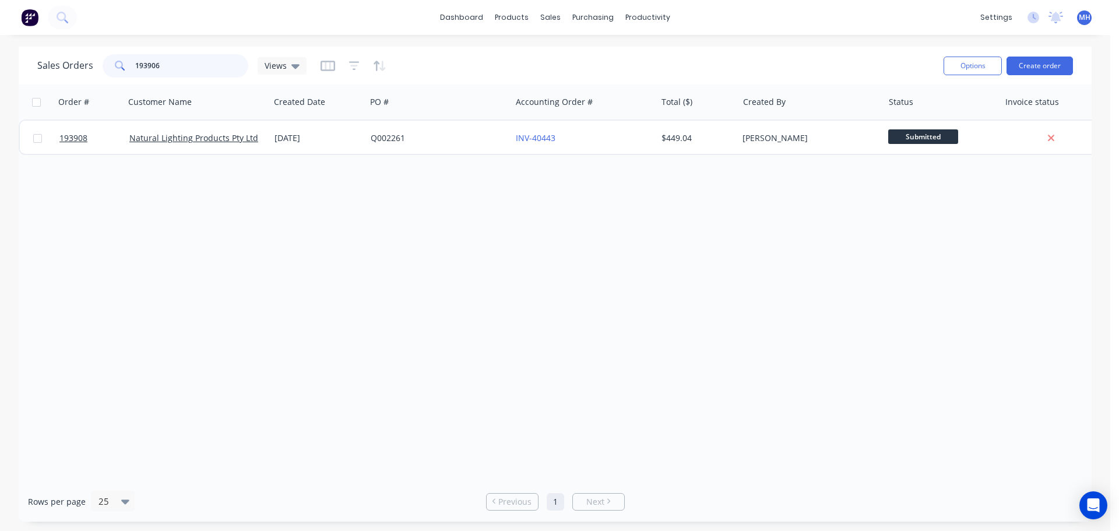
type input "193906"
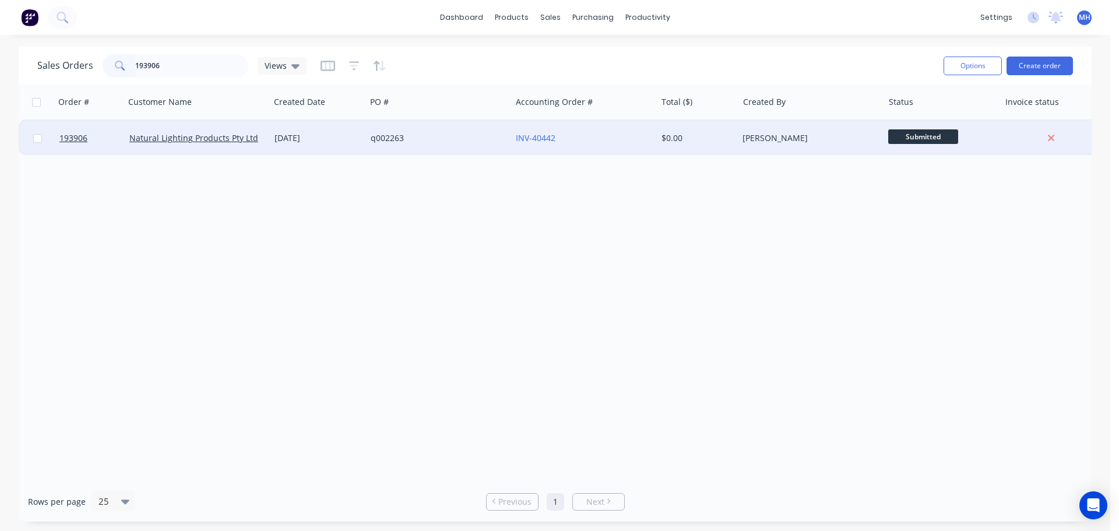
click at [344, 146] on div "[DATE]" at bounding box center [318, 138] width 96 height 35
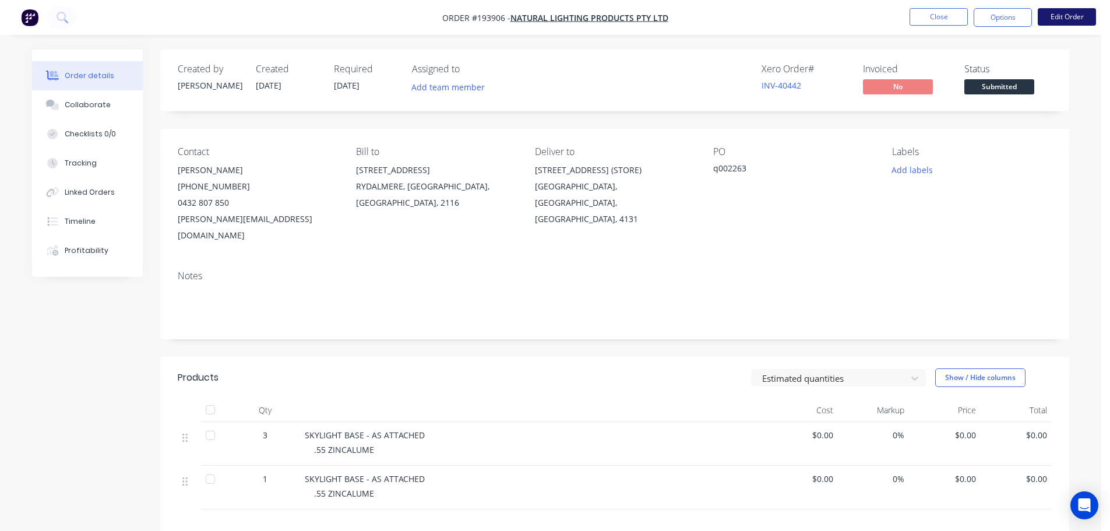
click at [1065, 14] on button "Edit Order" at bounding box center [1067, 16] width 58 height 17
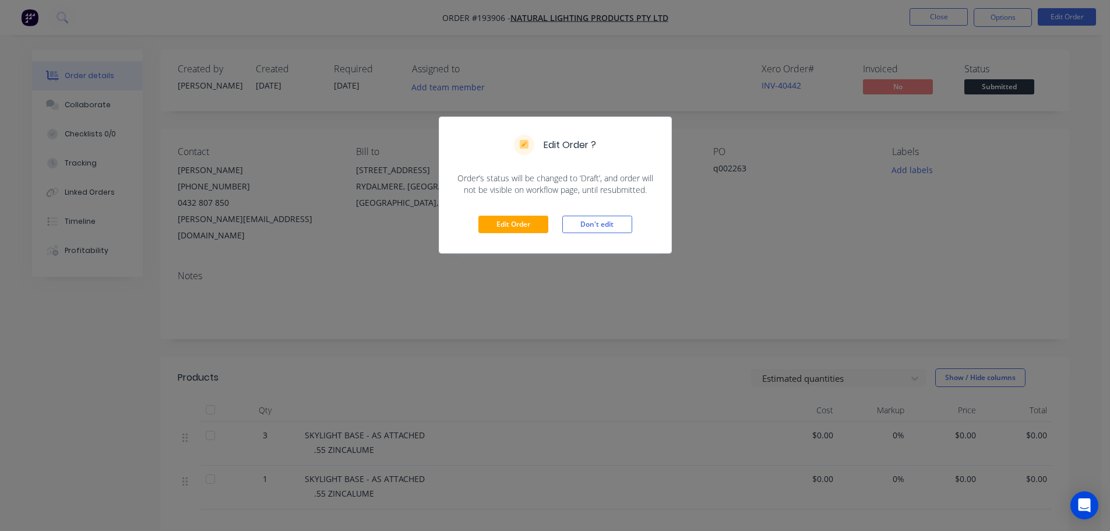
click at [509, 212] on div "Edit Order Don't edit" at bounding box center [555, 224] width 232 height 57
click at [510, 217] on button "Edit Order" at bounding box center [514, 224] width 70 height 17
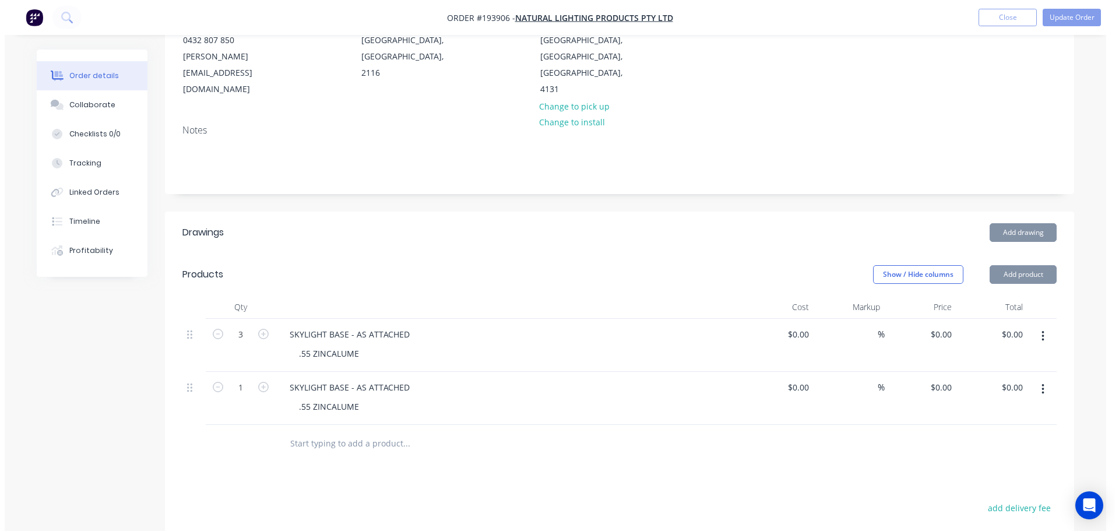
scroll to position [175, 0]
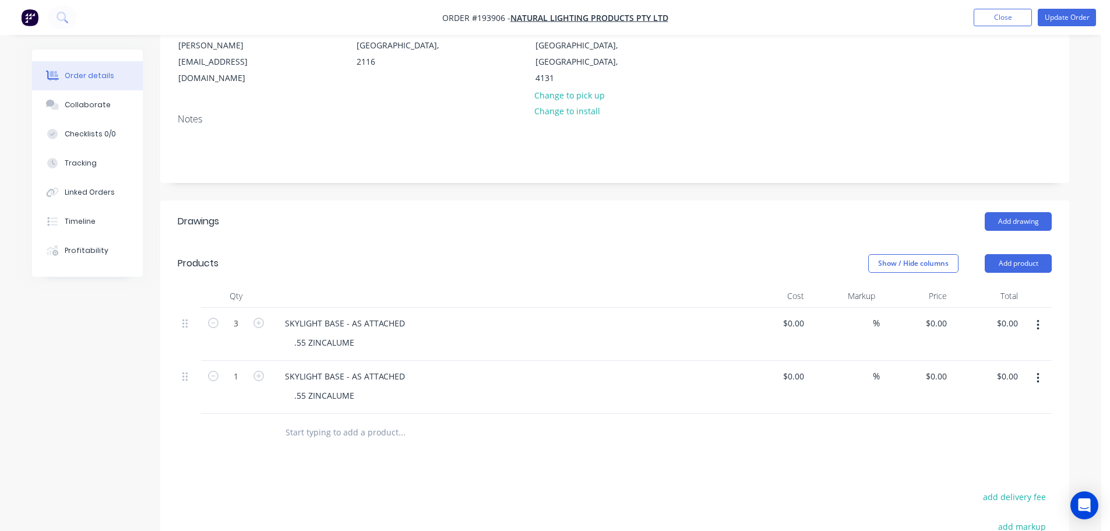
type input "0"
click at [931, 308] on div "0 $0.00" at bounding box center [916, 334] width 72 height 53
type input "$180.00"
type input "$540.00"
click at [942, 370] on div "$0.00 $0.00" at bounding box center [916, 387] width 72 height 53
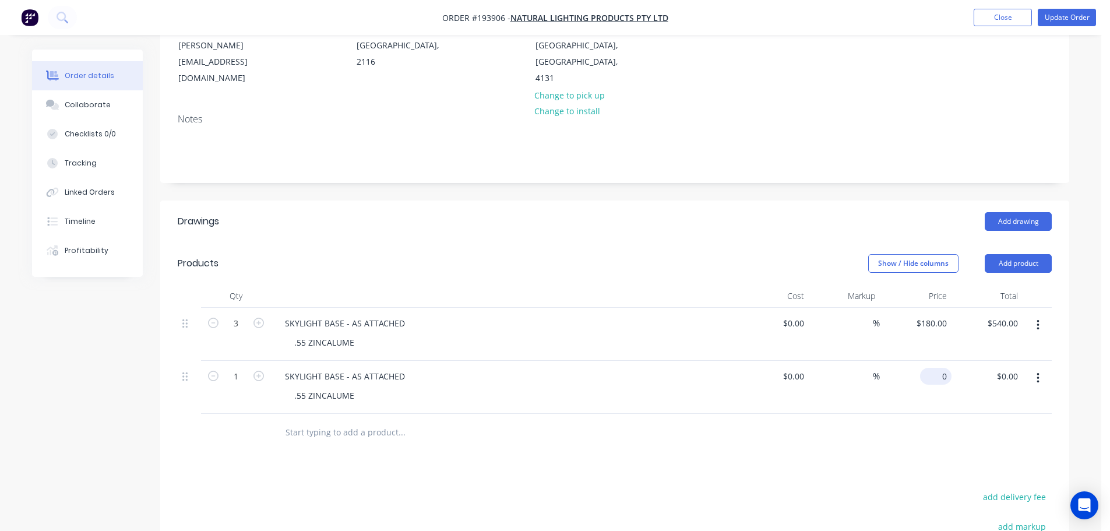
click at [947, 368] on input "0" at bounding box center [938, 376] width 27 height 17
type input "$180.00"
click at [820, 254] on div "Show / Hide columns Add product" at bounding box center [708, 263] width 688 height 19
click at [1067, 17] on button "Update Order" at bounding box center [1067, 17] width 58 height 17
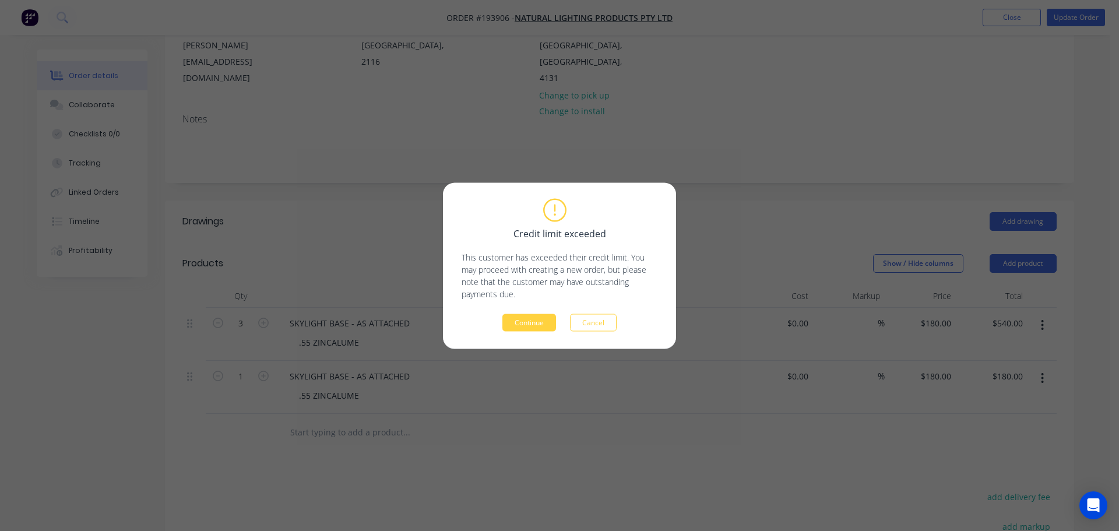
click at [525, 313] on div "Credit limit exceeded This customer has exceeded their credit limit. You may pr…" at bounding box center [560, 265] width 196 height 131
click at [526, 316] on button "Continue" at bounding box center [529, 322] width 54 height 17
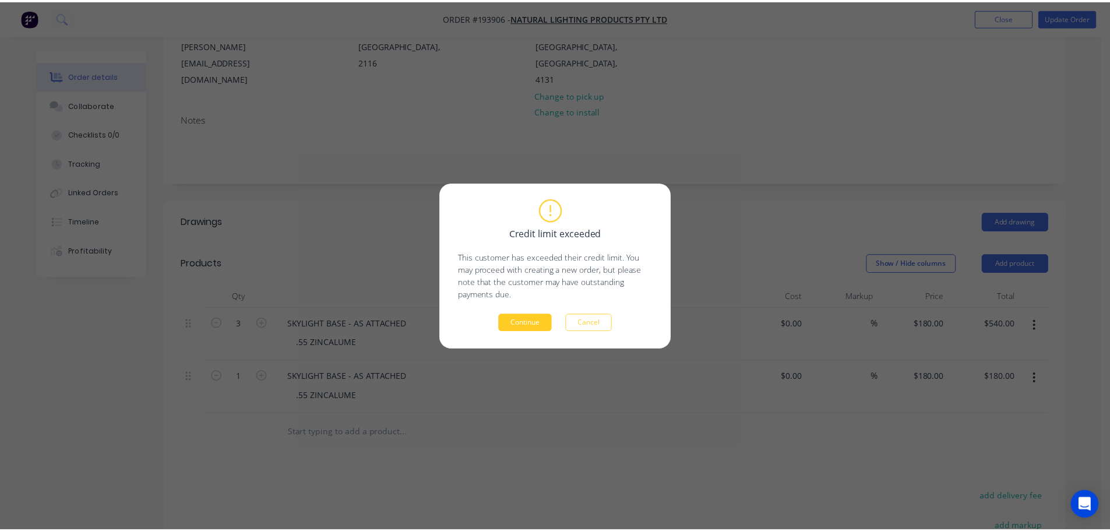
scroll to position [170, 0]
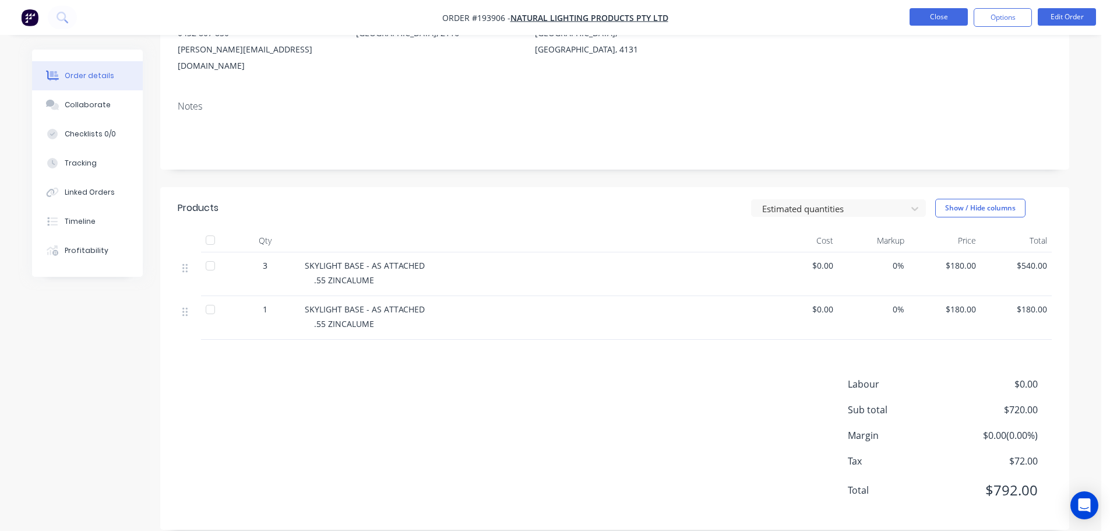
click at [930, 17] on button "Close" at bounding box center [939, 16] width 58 height 17
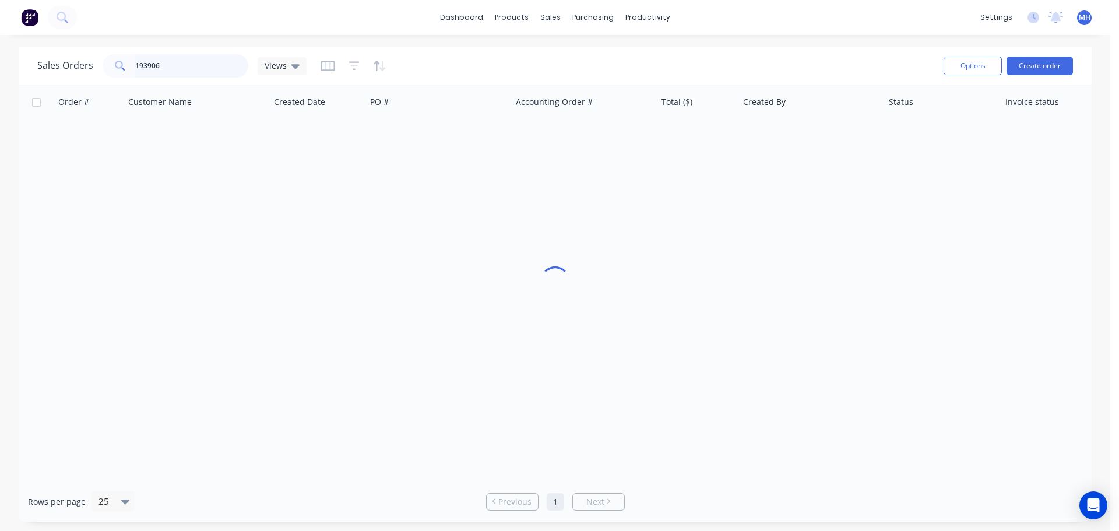
click at [169, 64] on input "193906" at bounding box center [192, 65] width 114 height 23
click at [169, 63] on input "193906" at bounding box center [192, 65] width 114 height 23
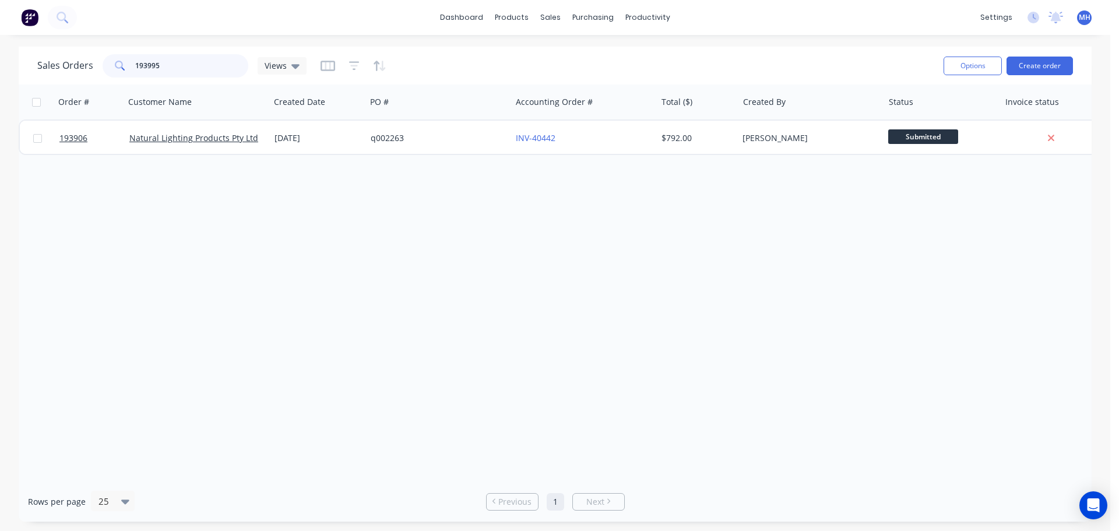
type input "193995"
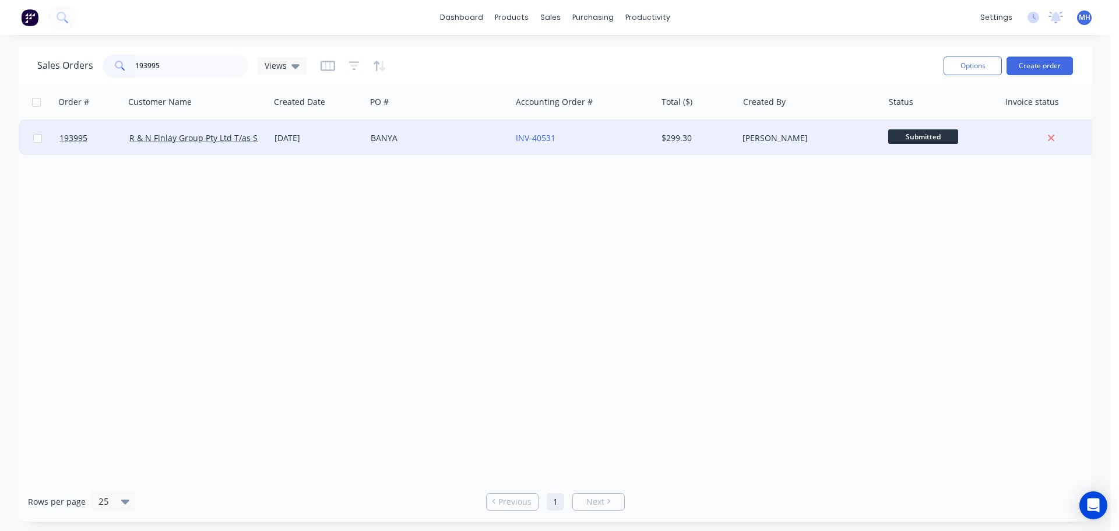
click at [438, 143] on div "BANYA" at bounding box center [435, 138] width 129 height 12
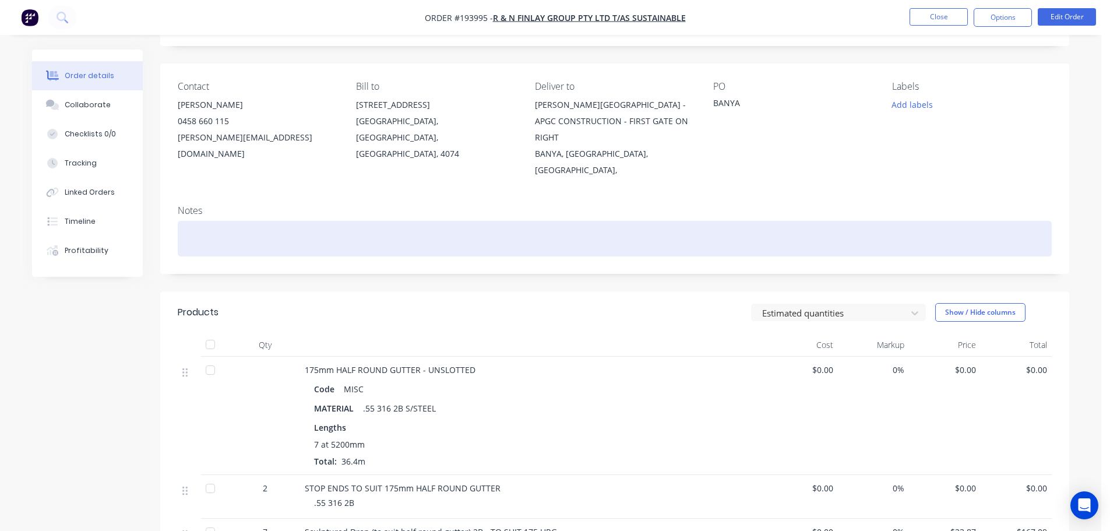
scroll to position [175, 0]
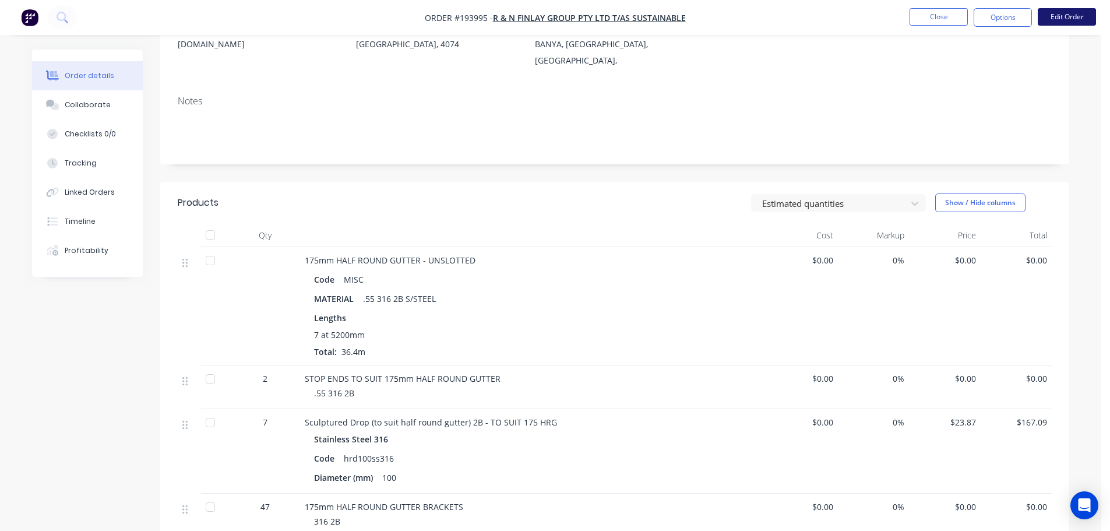
click at [1056, 12] on button "Edit Order" at bounding box center [1067, 16] width 58 height 17
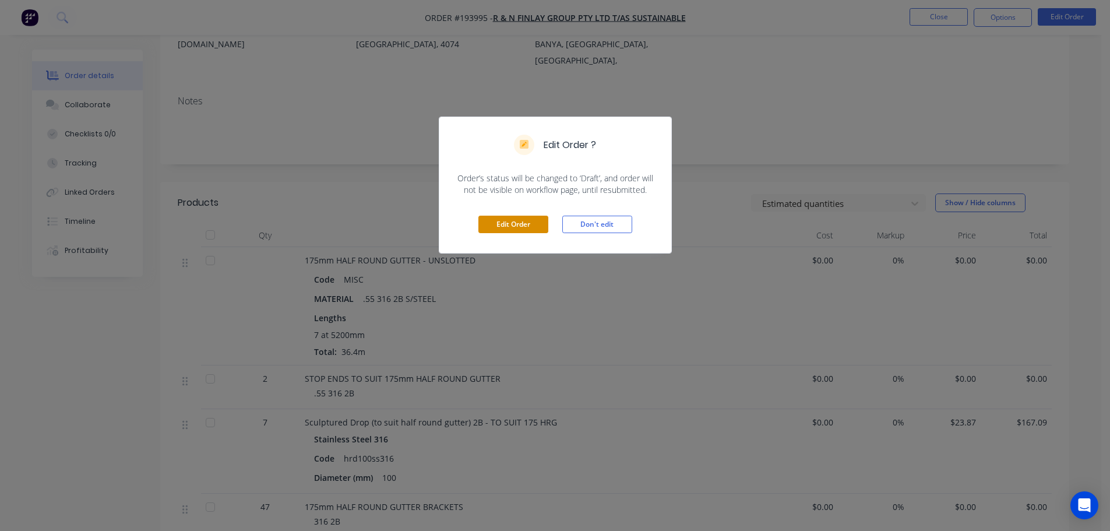
click at [483, 224] on button "Edit Order" at bounding box center [514, 224] width 70 height 17
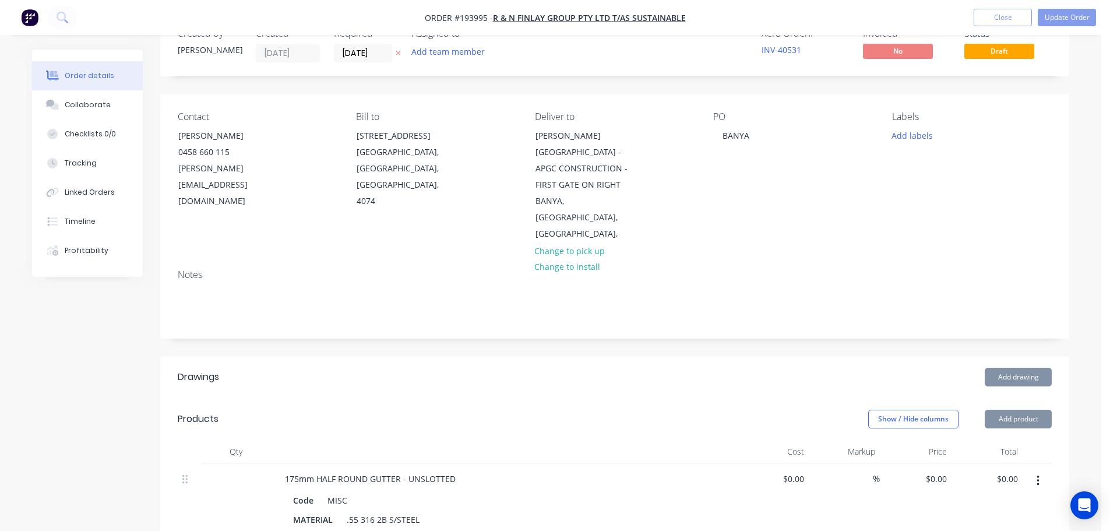
scroll to position [233, 0]
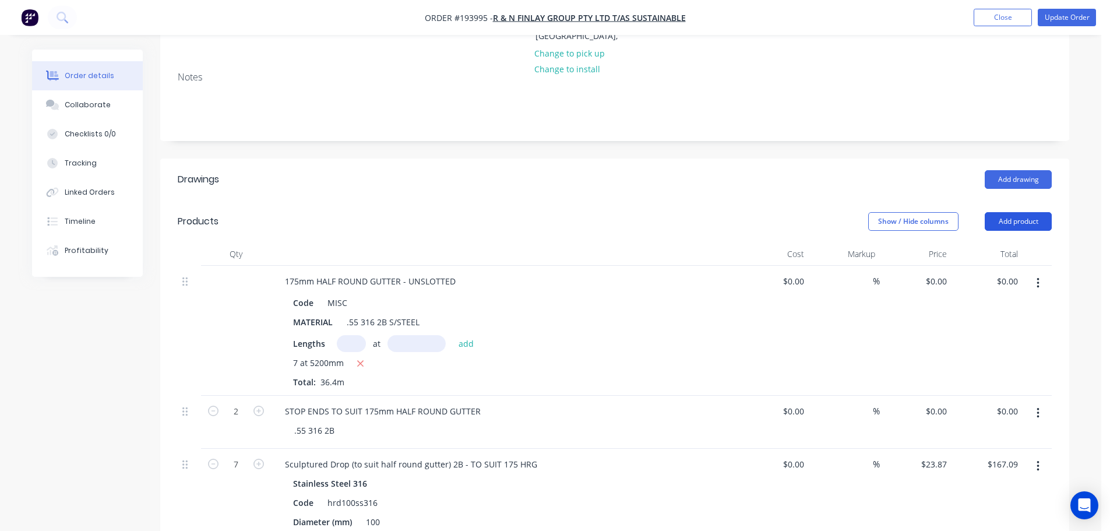
click at [1021, 212] on button "Add product" at bounding box center [1018, 221] width 67 height 19
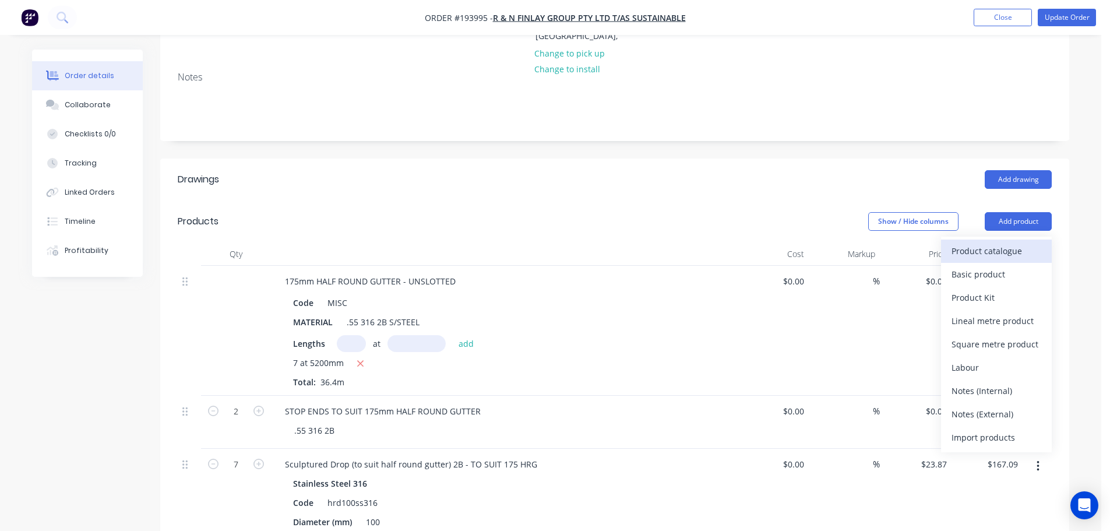
click at [1014, 242] on div "Product catalogue" at bounding box center [997, 250] width 90 height 17
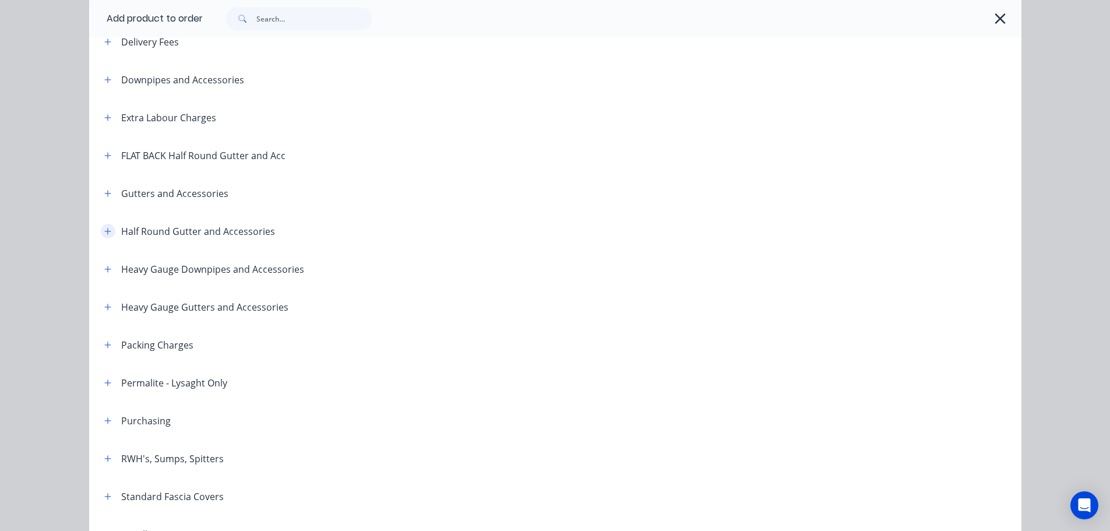
scroll to position [117, 0]
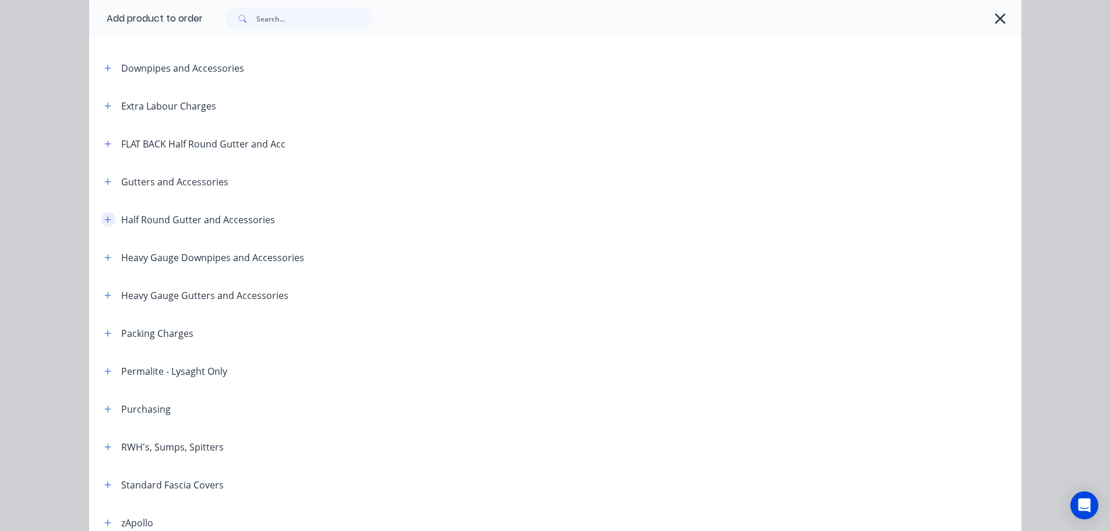
click at [101, 213] on button "button" at bounding box center [108, 219] width 15 height 15
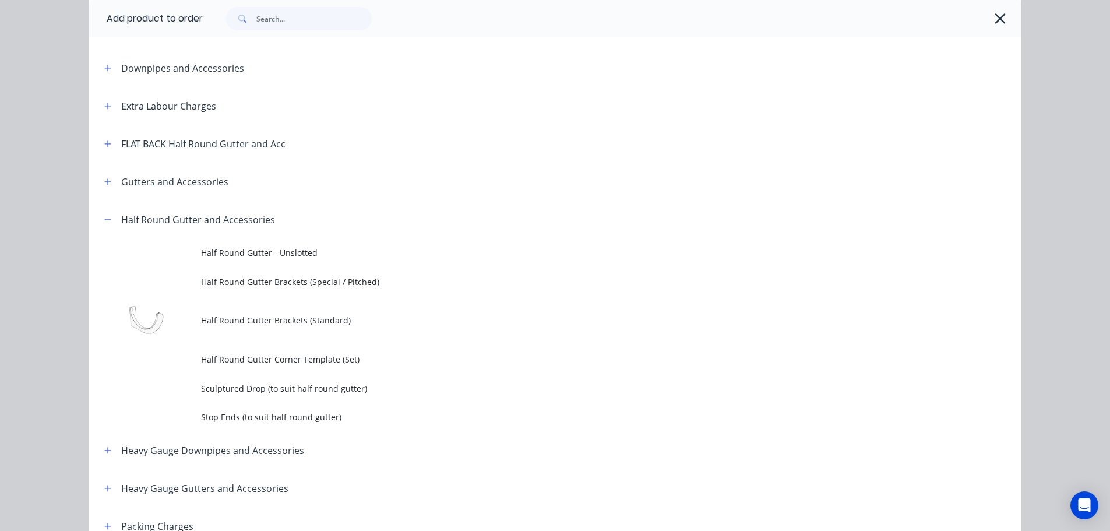
click at [212, 251] on span "Half Round Gutter - Unslotted" at bounding box center [529, 253] width 656 height 12
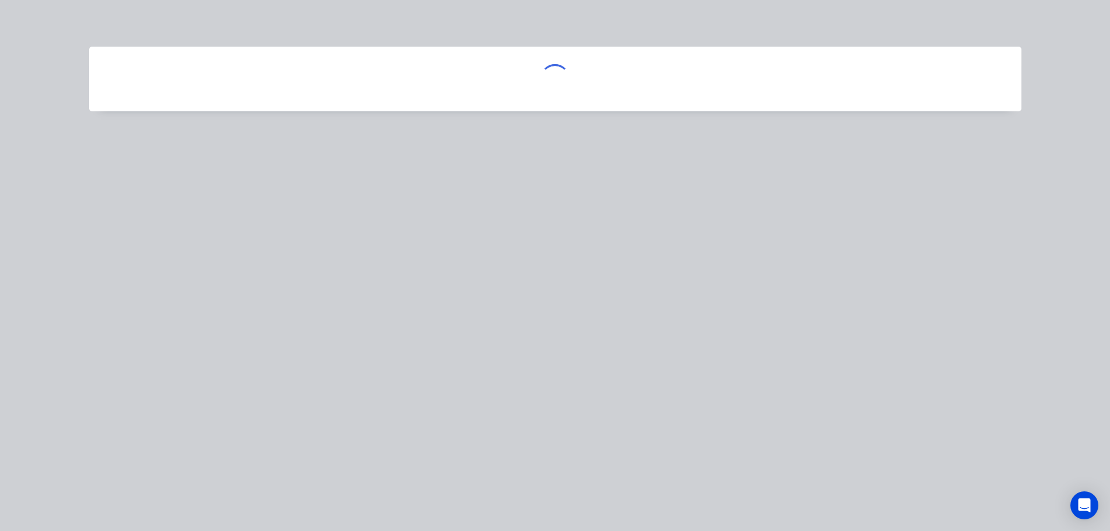
scroll to position [0, 0]
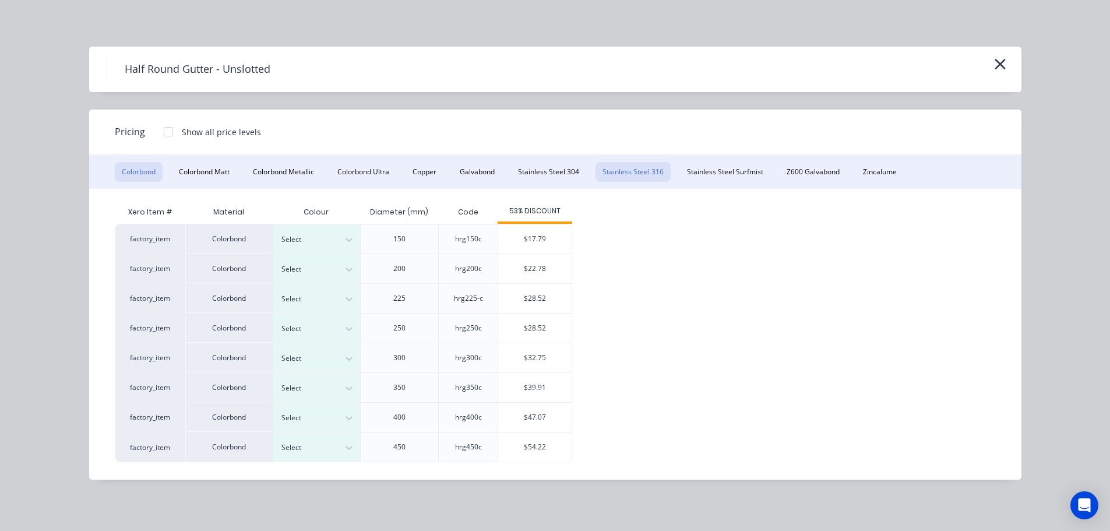
click at [646, 178] on button "Stainless Steel 316" at bounding box center [633, 172] width 75 height 20
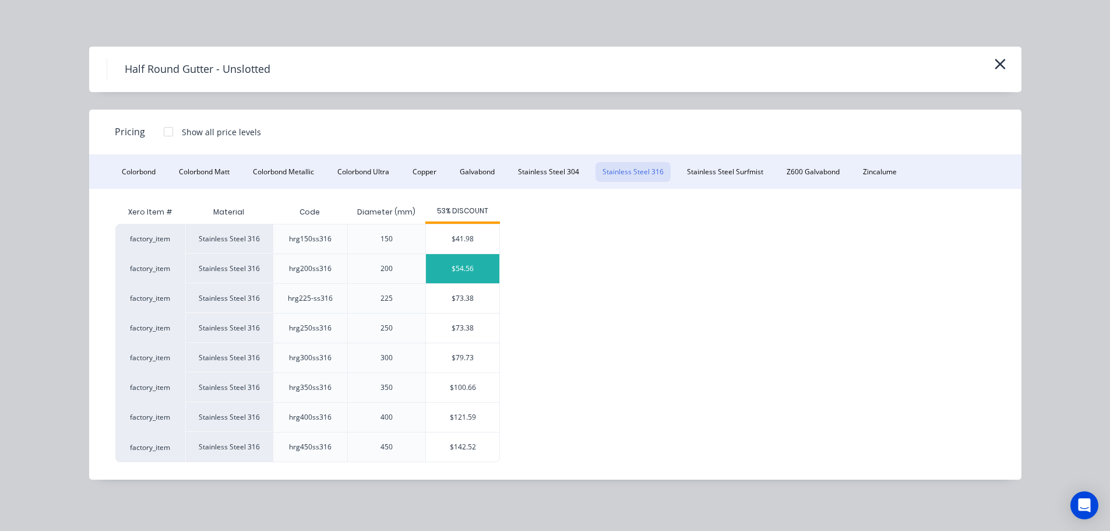
click at [477, 273] on div "$54.56" at bounding box center [462, 268] width 73 height 29
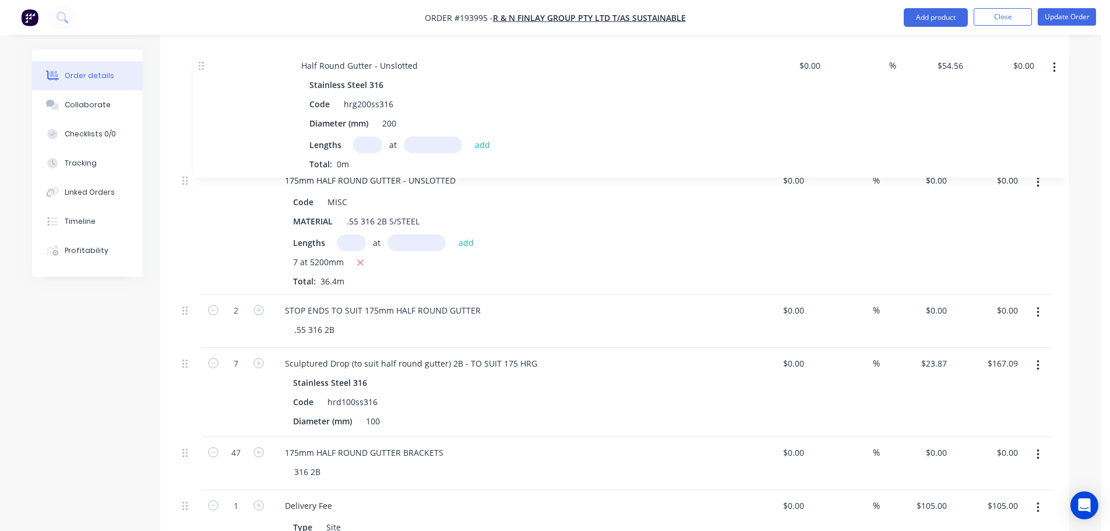
drag, startPoint x: 190, startPoint y: 397, endPoint x: 205, endPoint y: 64, distance: 333.7
click at [206, 59] on div "175mm HALF ROUND GUTTER - UNSLOTTED Code MISC MATERIAL .55 316 2B S/STEEL Lengt…" at bounding box center [615, 299] width 874 height 525
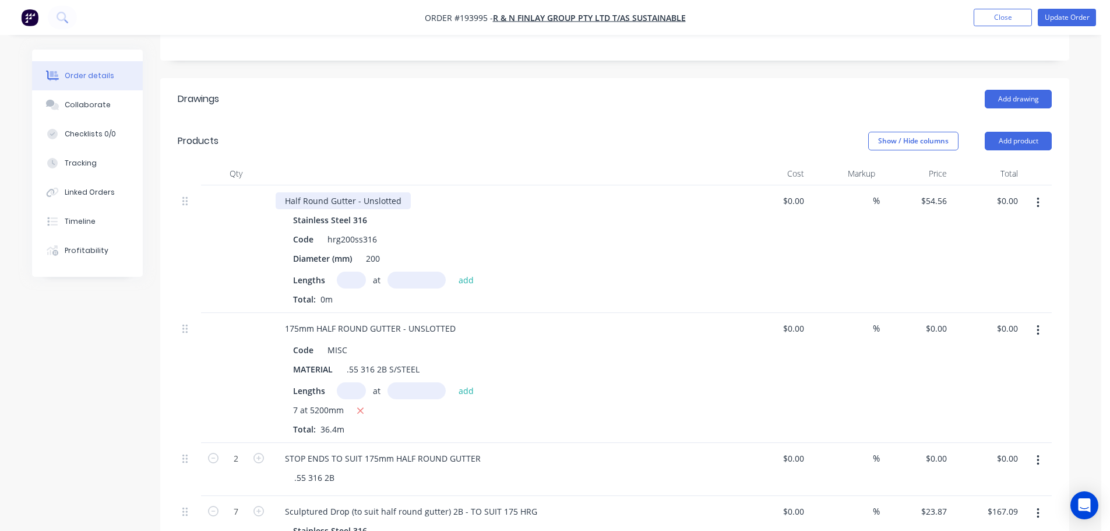
scroll to position [286, 0]
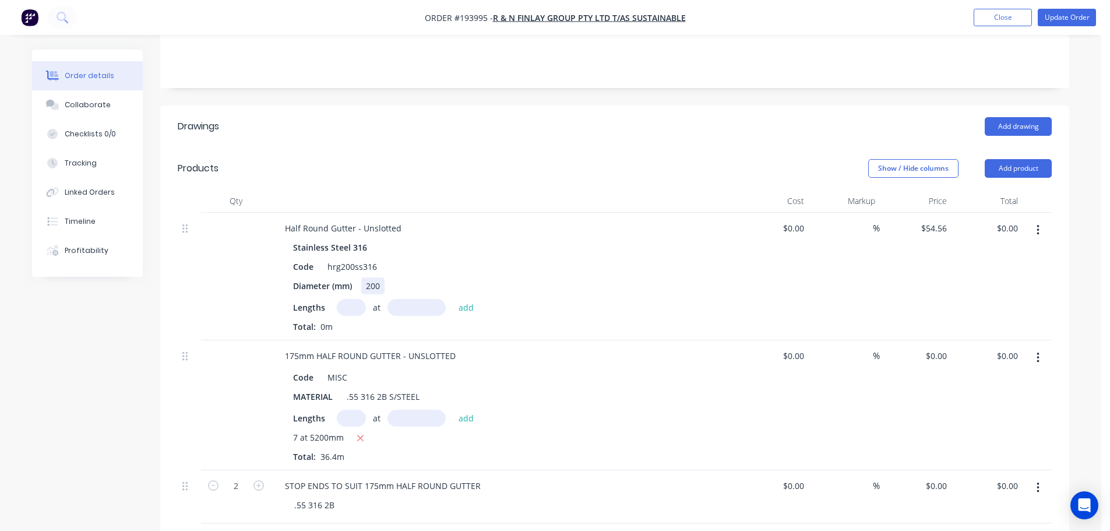
click at [380, 277] on div "200" at bounding box center [372, 285] width 23 height 17
click at [372, 277] on div "200" at bounding box center [372, 285] width 23 height 17
click at [504, 147] on header "Products Show / Hide columns Add product" at bounding box center [614, 168] width 909 height 42
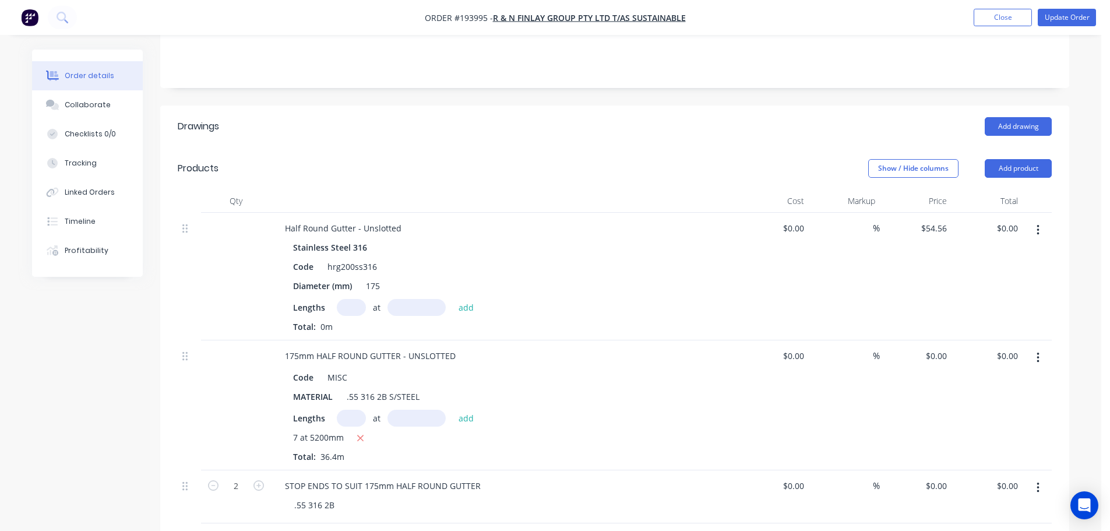
click at [342, 299] on input "text" at bounding box center [351, 307] width 29 height 17
type input "7"
type input "5200"
click at [453, 299] on button "add" at bounding box center [466, 307] width 27 height 16
type input "$1,985.98"
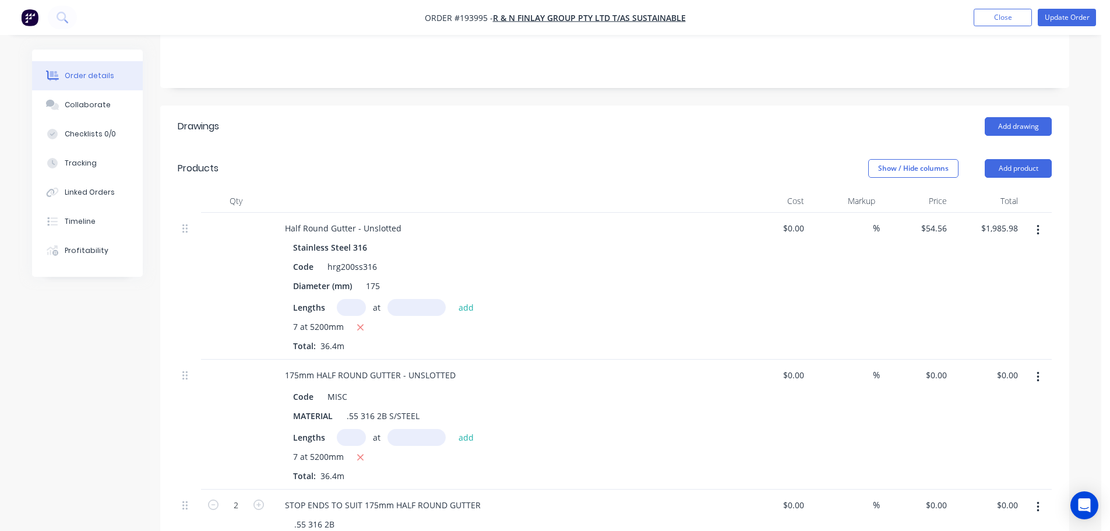
click at [1041, 367] on button "button" at bounding box center [1038, 377] width 27 height 21
click at [993, 469] on div "Delete" at bounding box center [997, 477] width 90 height 17
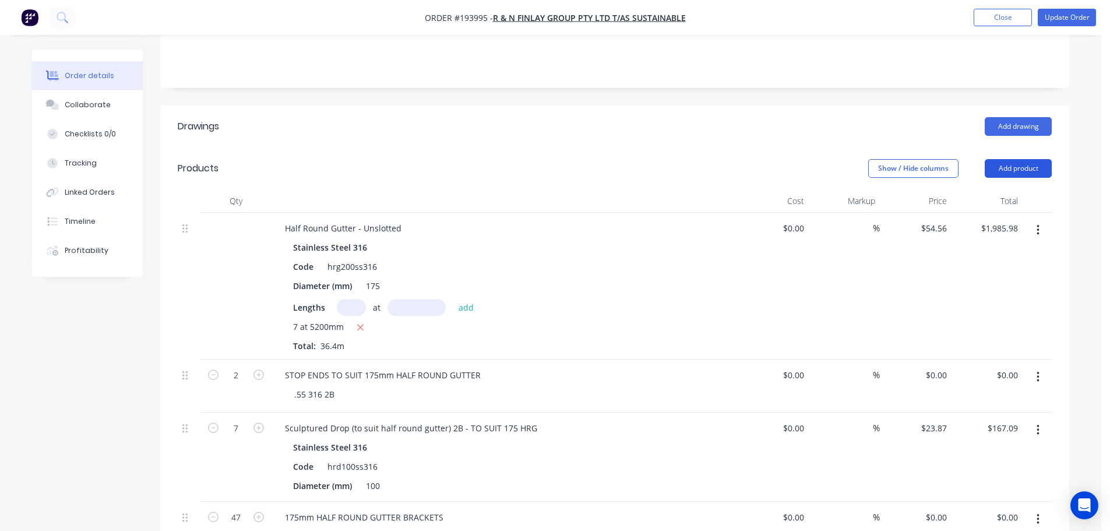
drag, startPoint x: 1028, startPoint y: 134, endPoint x: 1025, endPoint y: 148, distance: 14.3
click at [1028, 159] on button "Add product" at bounding box center [1018, 168] width 67 height 19
click at [1014, 189] on div "Product catalogue" at bounding box center [997, 197] width 90 height 17
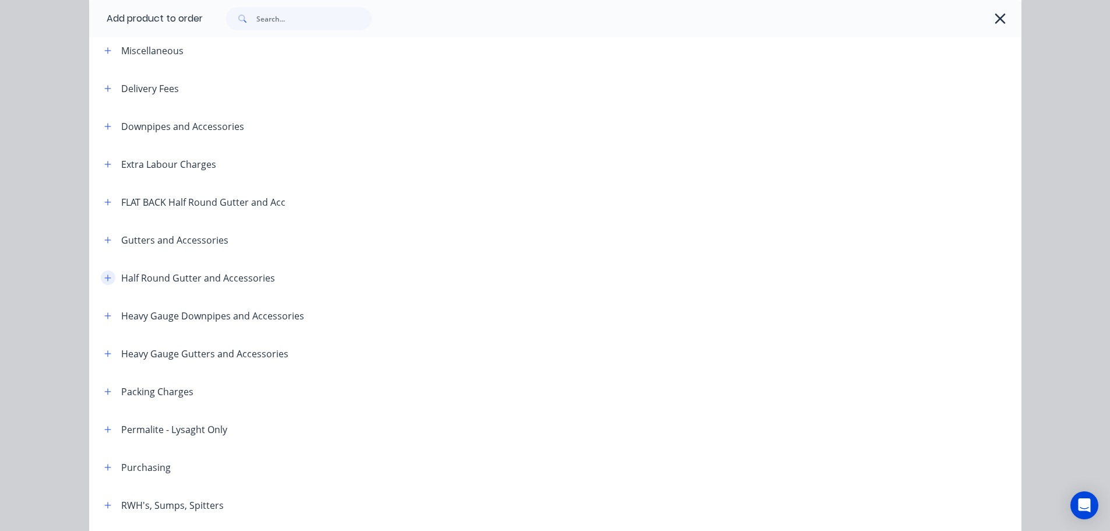
click at [104, 283] on button "button" at bounding box center [108, 277] width 15 height 15
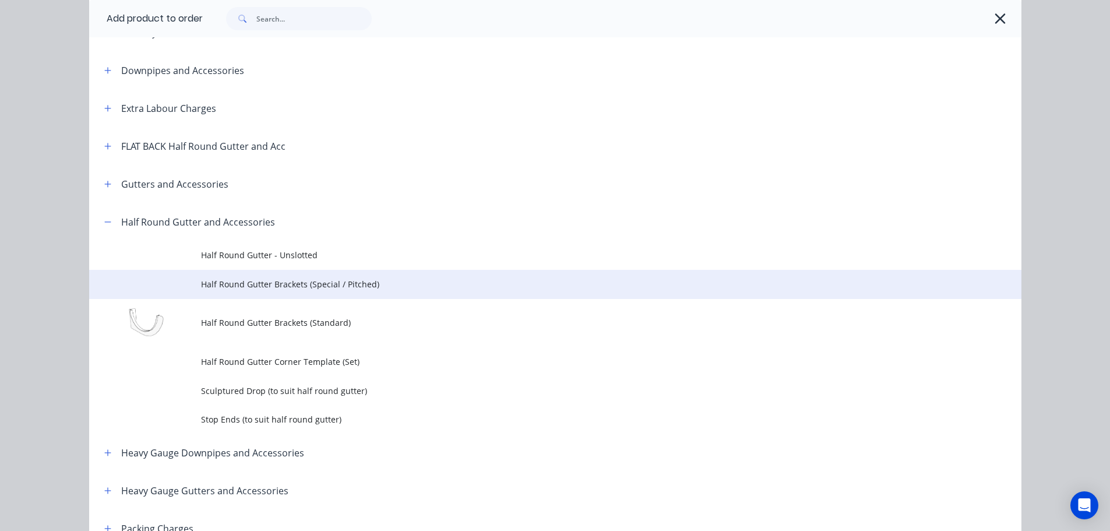
scroll to position [117, 0]
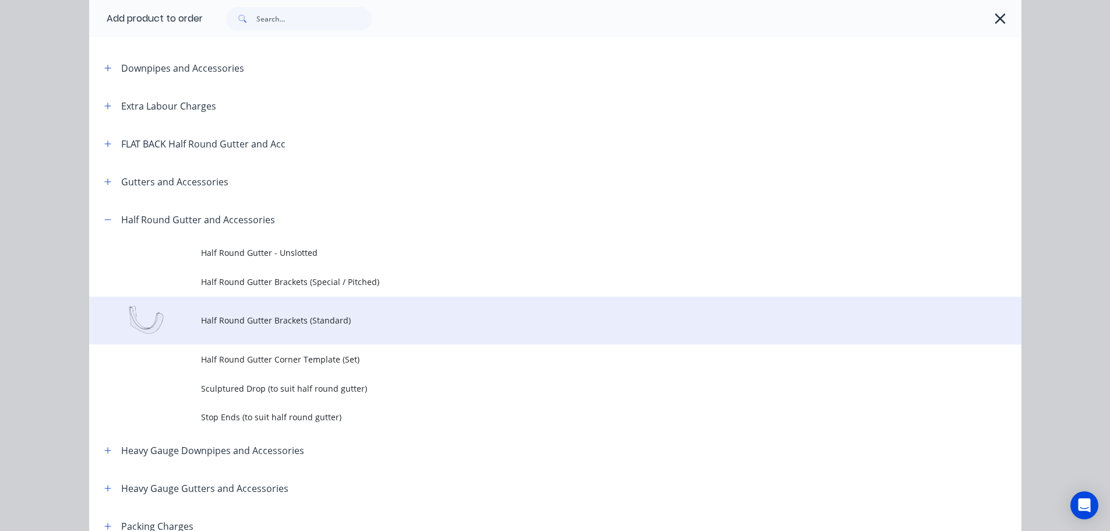
click at [257, 323] on span "Half Round Gutter Brackets (Standard)" at bounding box center [529, 320] width 656 height 12
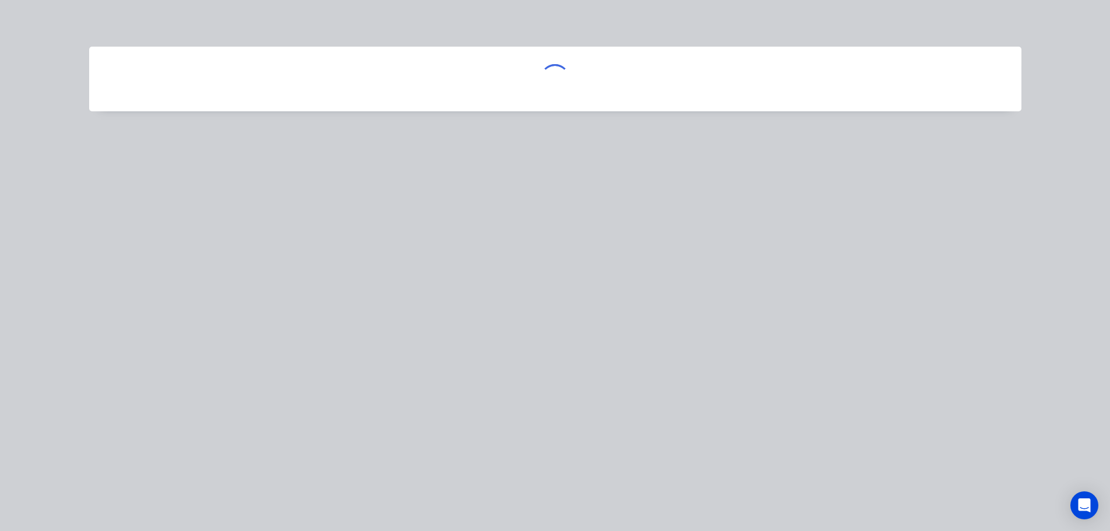
scroll to position [0, 0]
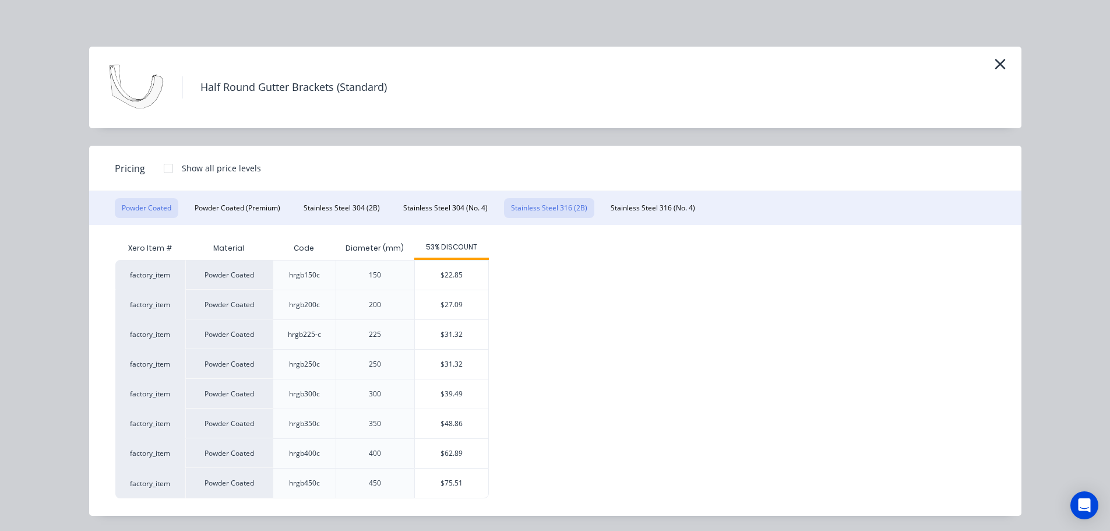
click at [537, 205] on button "Stainless Steel 316 (2B)" at bounding box center [549, 208] width 90 height 20
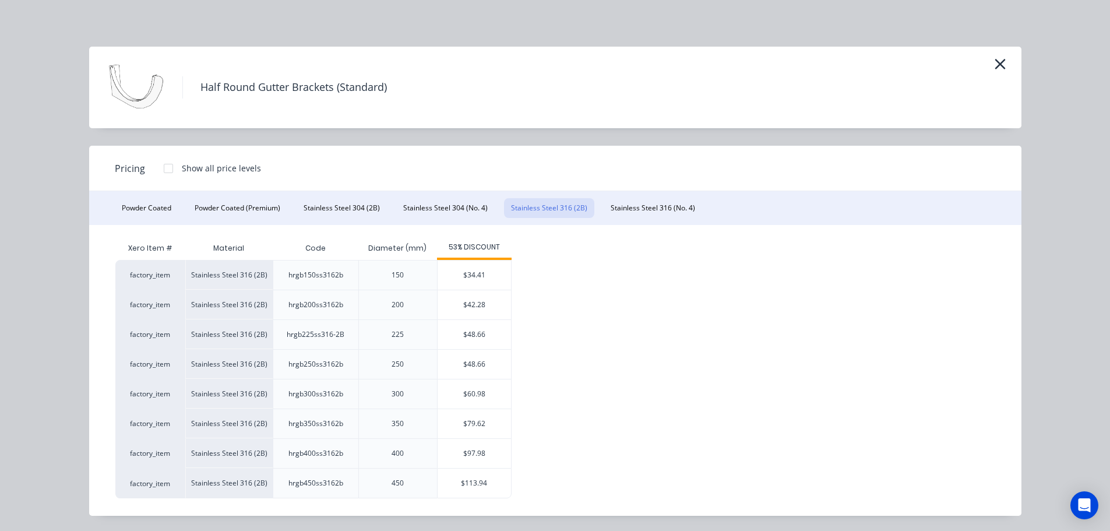
click at [463, 305] on div "$42.28" at bounding box center [474, 304] width 73 height 29
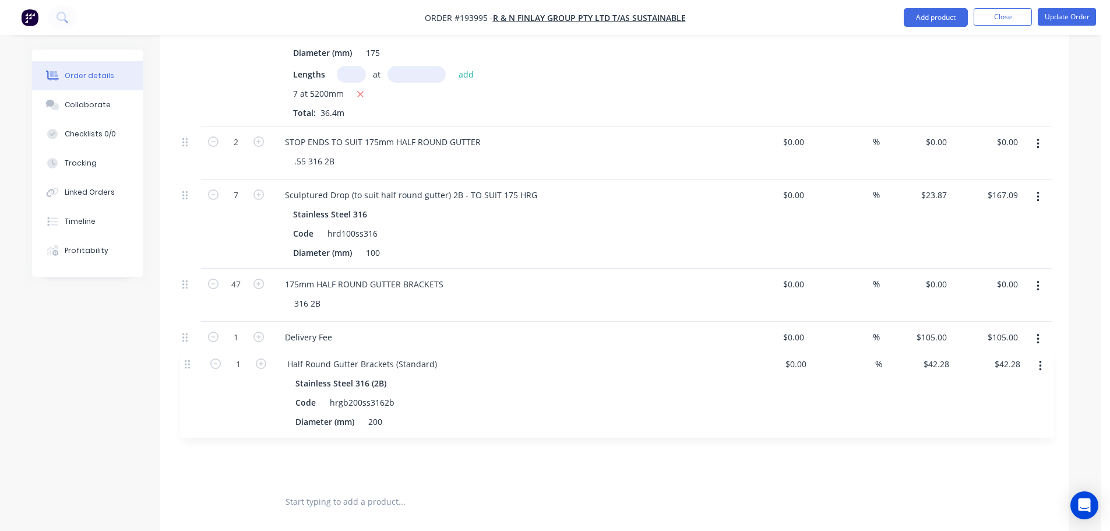
scroll to position [520, 0]
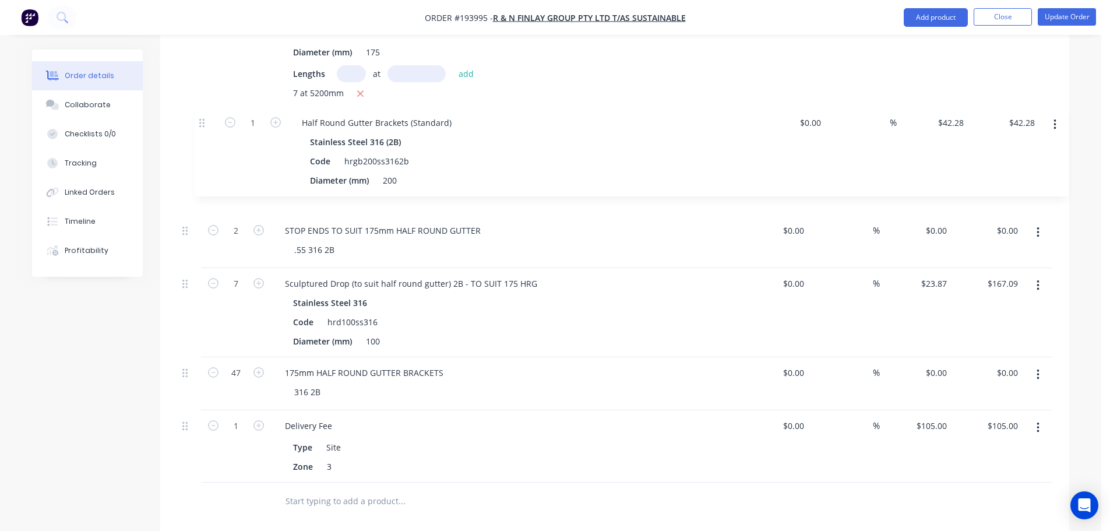
drag, startPoint x: 188, startPoint y: 378, endPoint x: 206, endPoint y: 119, distance: 259.4
click at [206, 119] on div "Half Round Gutter - Unslotted Stainless Steel 316 Code hrg200ss316 Diameter (mm…" at bounding box center [615, 231] width 874 height 504
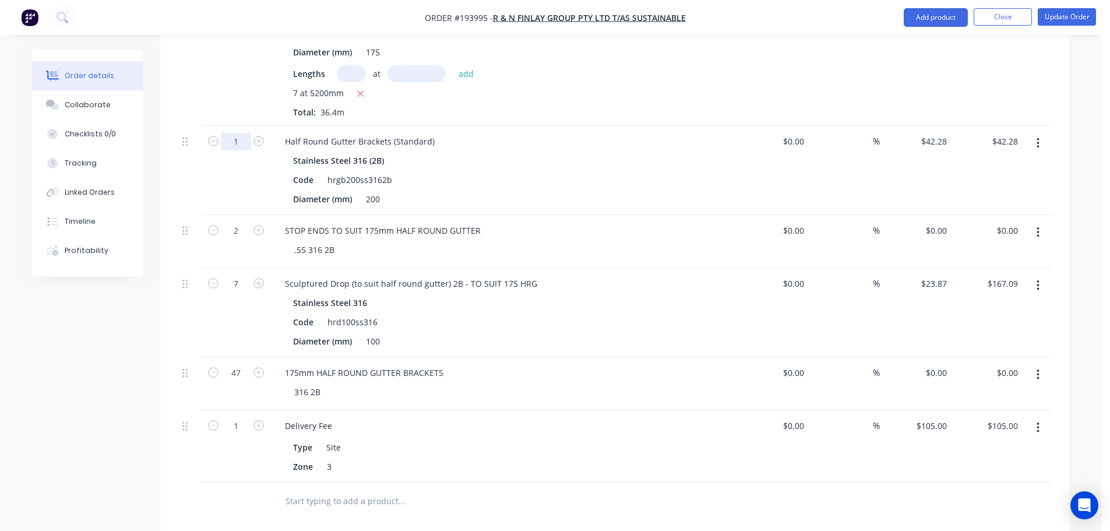
click at [238, 133] on input "1" at bounding box center [236, 141] width 30 height 17
type input "47"
type input "$1,987.16"
click at [64, 388] on div "Created by [PERSON_NAME] Created [DATE] Required [DATE] Assigned to Add team me…" at bounding box center [550, 174] width 1037 height 1288
click at [1033, 364] on button "button" at bounding box center [1038, 374] width 27 height 21
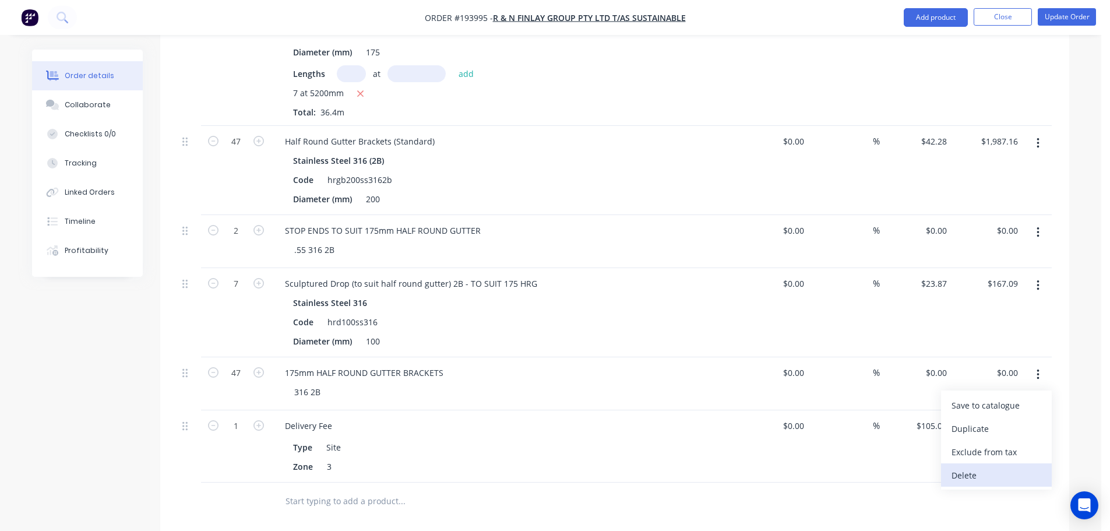
click at [966, 467] on div "Delete" at bounding box center [997, 475] width 90 height 17
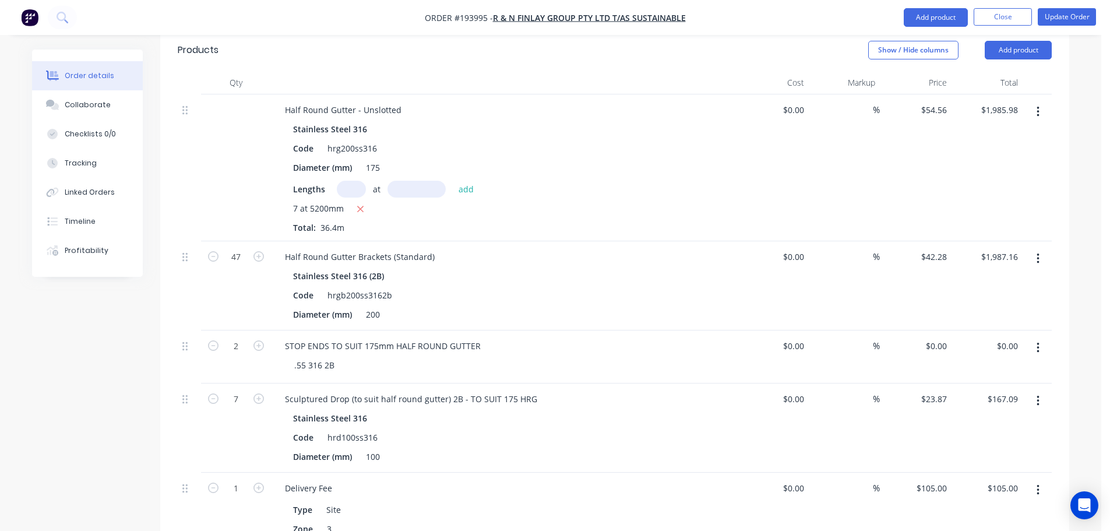
scroll to position [403, 0]
click at [923, 13] on button "Add product" at bounding box center [936, 17] width 64 height 19
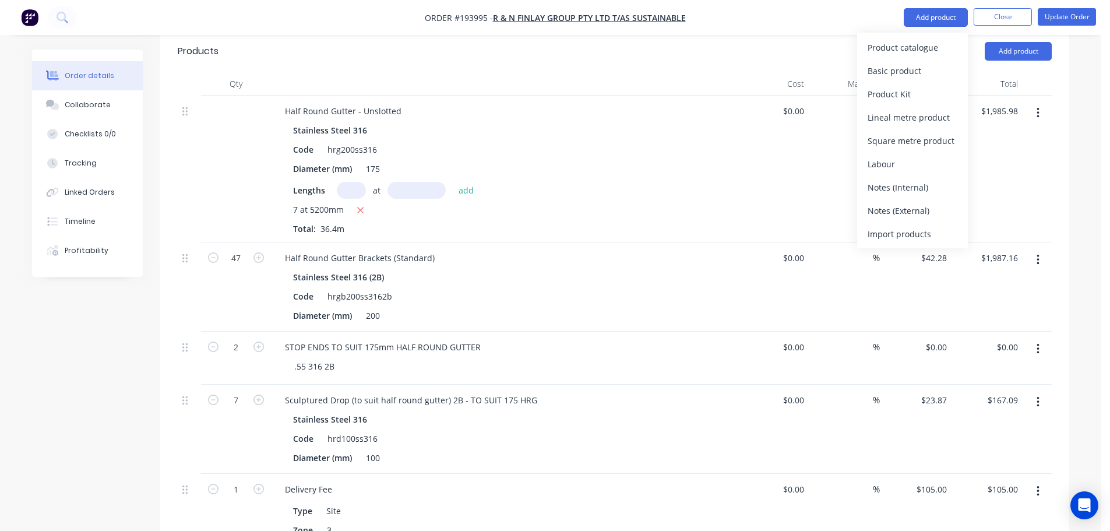
click at [927, 44] on div "Product catalogue" at bounding box center [913, 47] width 90 height 17
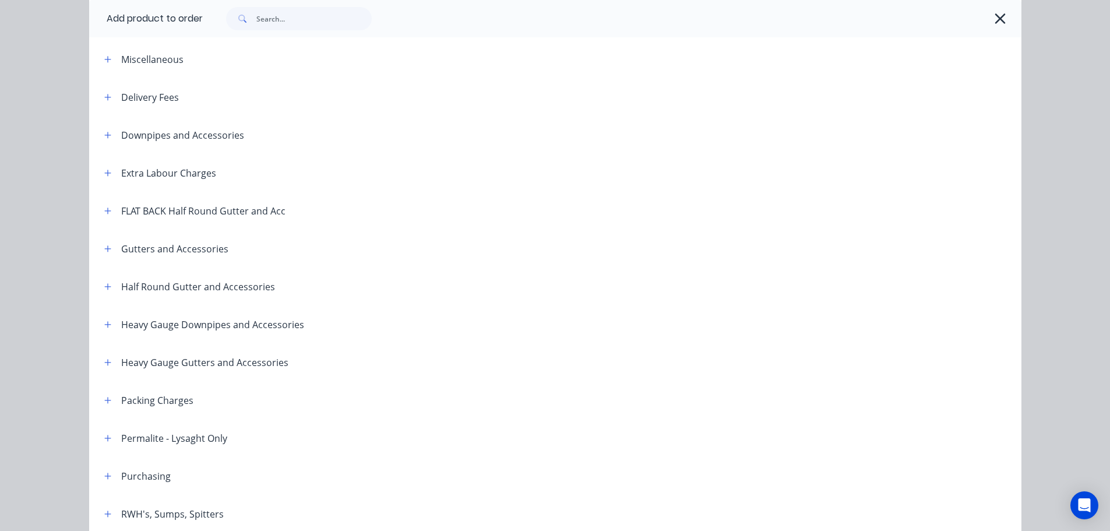
scroll to position [117, 0]
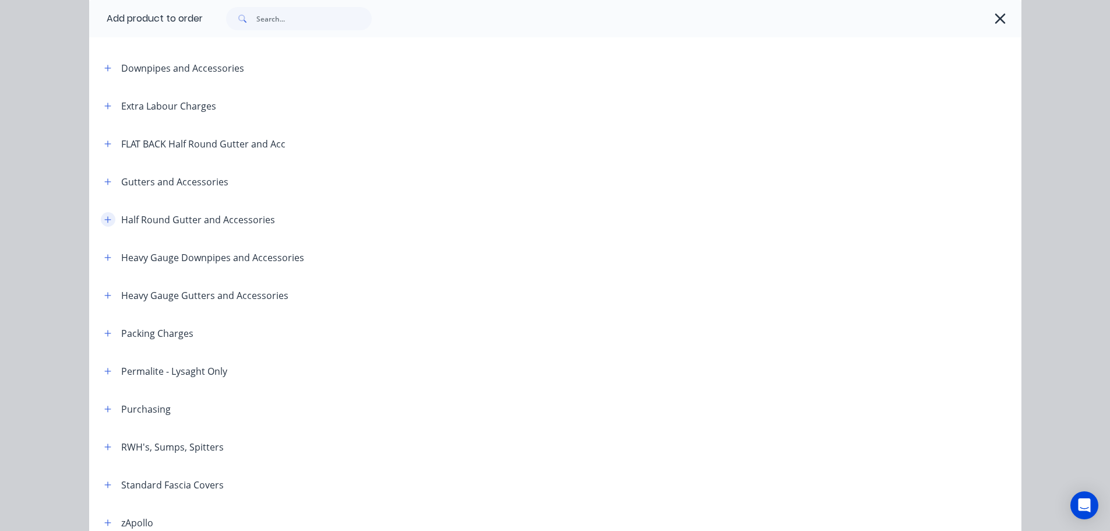
click at [108, 220] on button "button" at bounding box center [108, 219] width 15 height 15
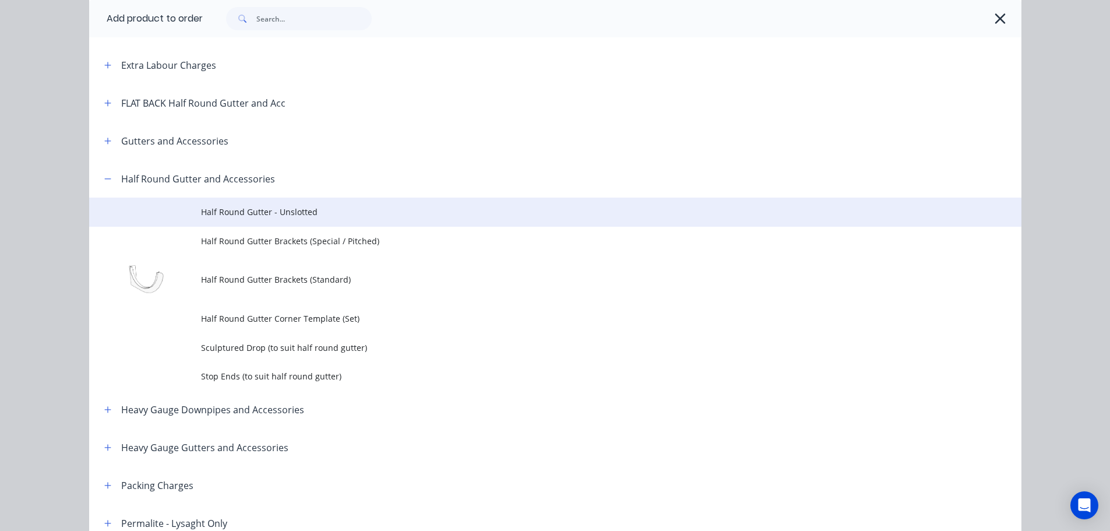
scroll to position [175, 0]
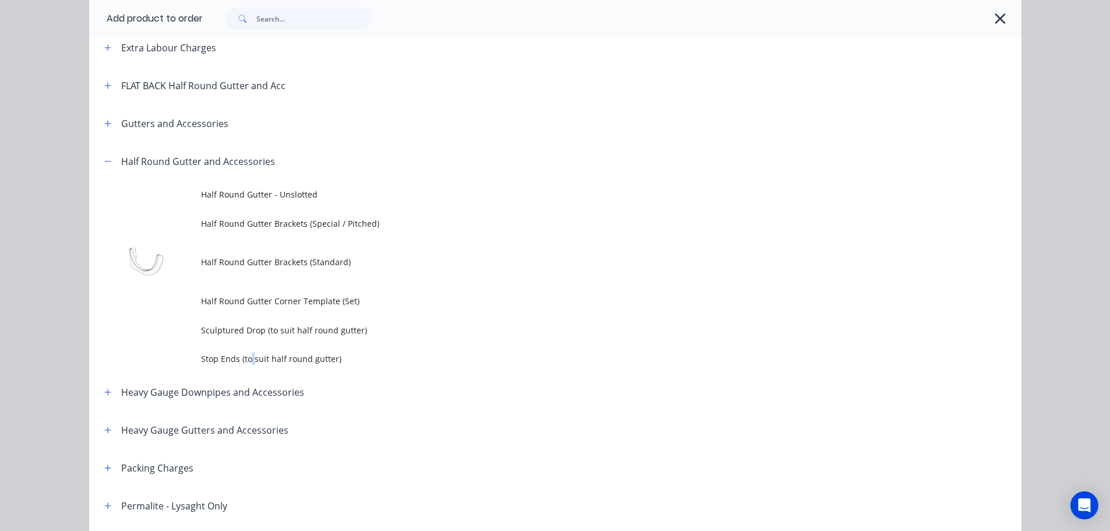
click at [248, 353] on span "Stop Ends (to suit half round gutter)" at bounding box center [529, 359] width 656 height 12
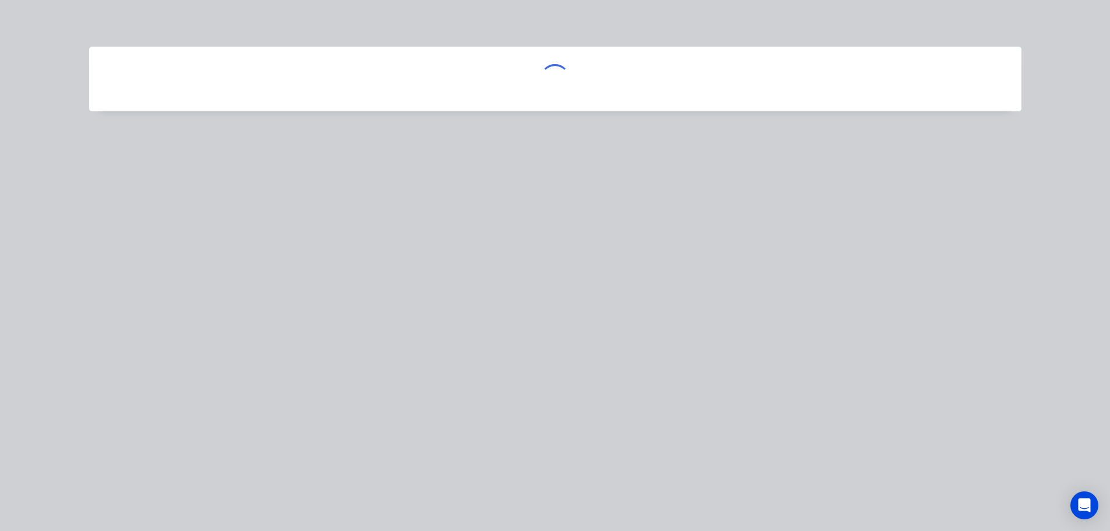
scroll to position [0, 0]
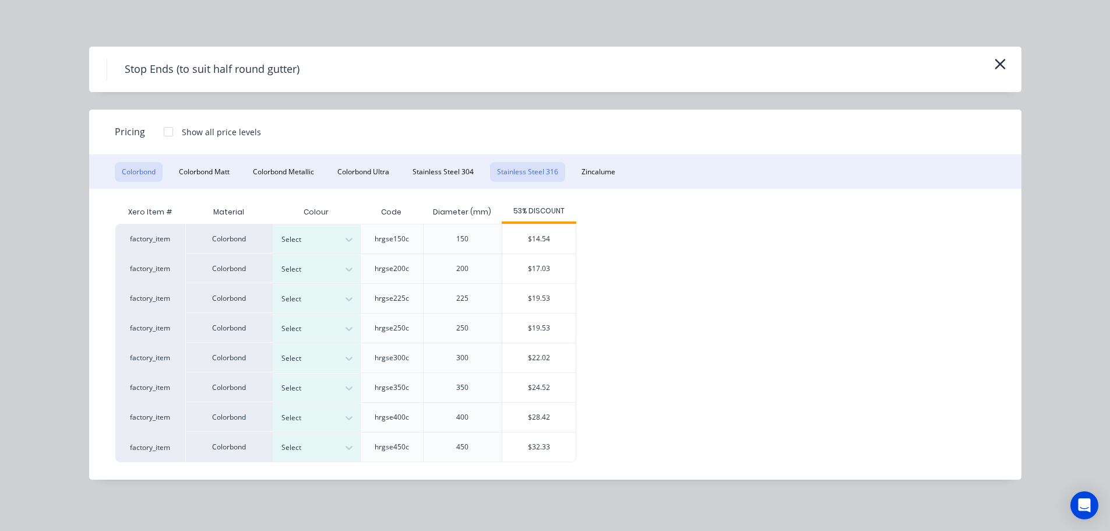
click at [515, 163] on button "Stainless Steel 316" at bounding box center [527, 172] width 75 height 20
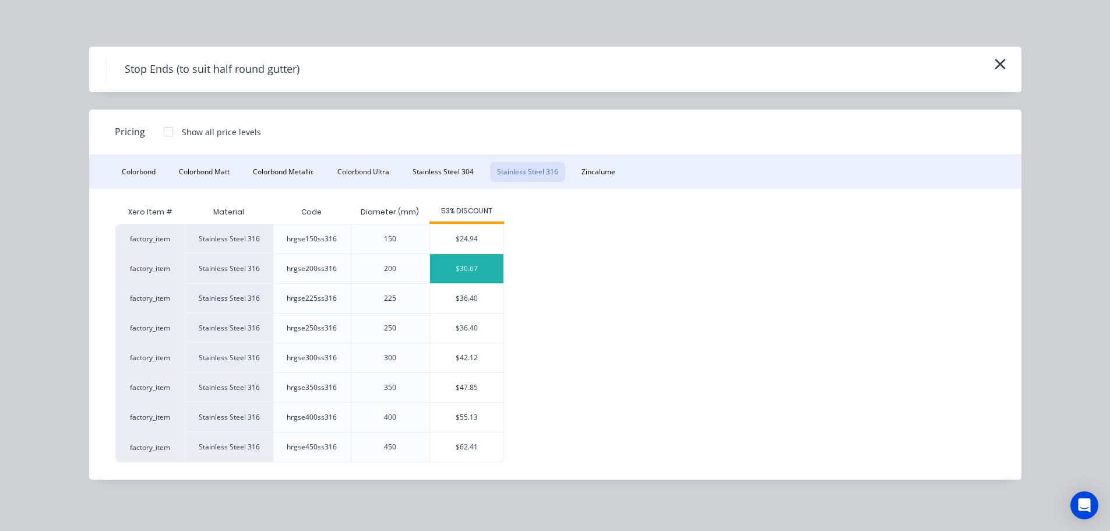
click at [463, 267] on div "$30.67" at bounding box center [466, 268] width 73 height 29
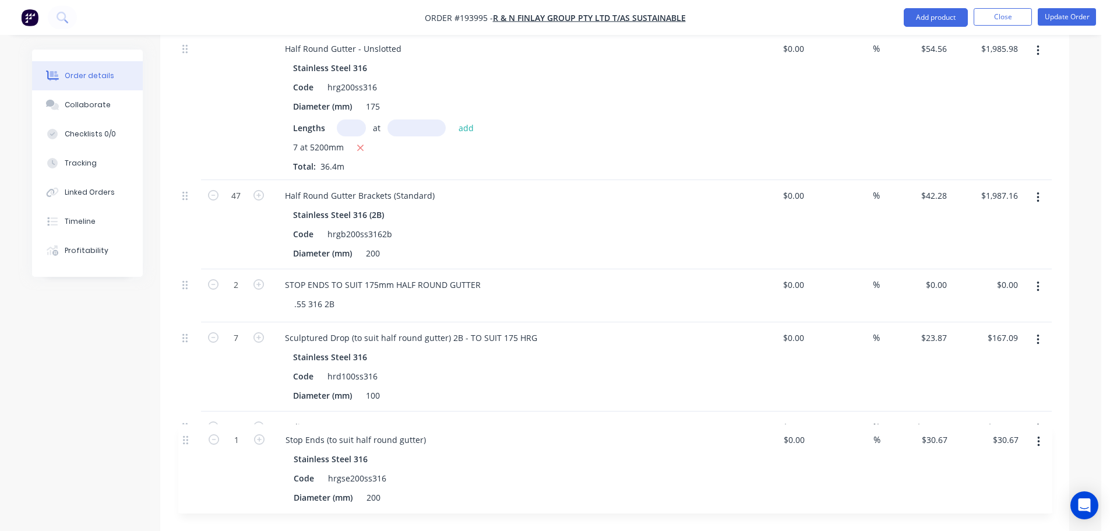
scroll to position [469, 0]
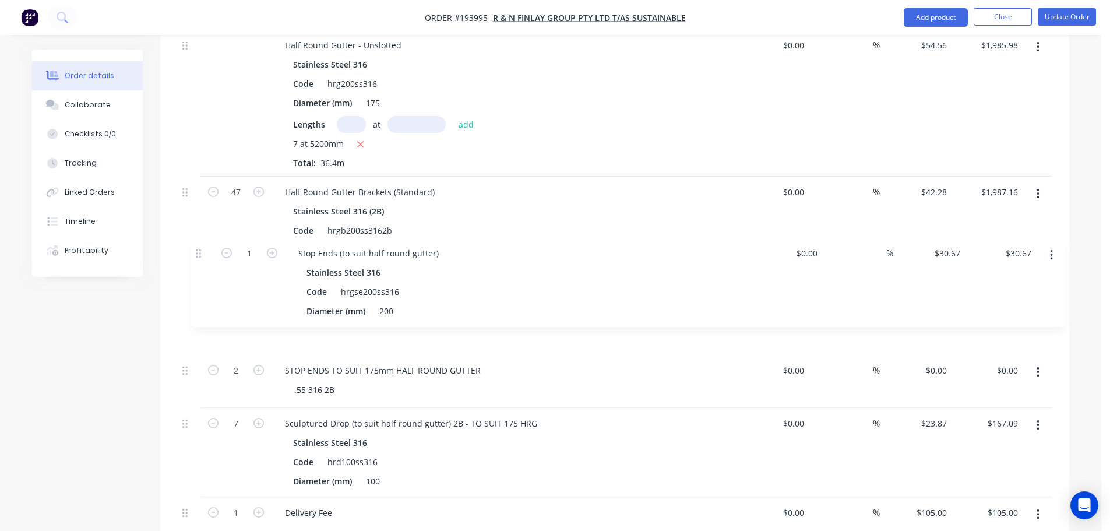
drag, startPoint x: 190, startPoint y: 472, endPoint x: 203, endPoint y: 249, distance: 223.6
click at [203, 249] on div "Half Round Gutter - Unslotted Stainless Steel 316 Code hrg200ss316 Diameter (mm…" at bounding box center [615, 300] width 874 height 540
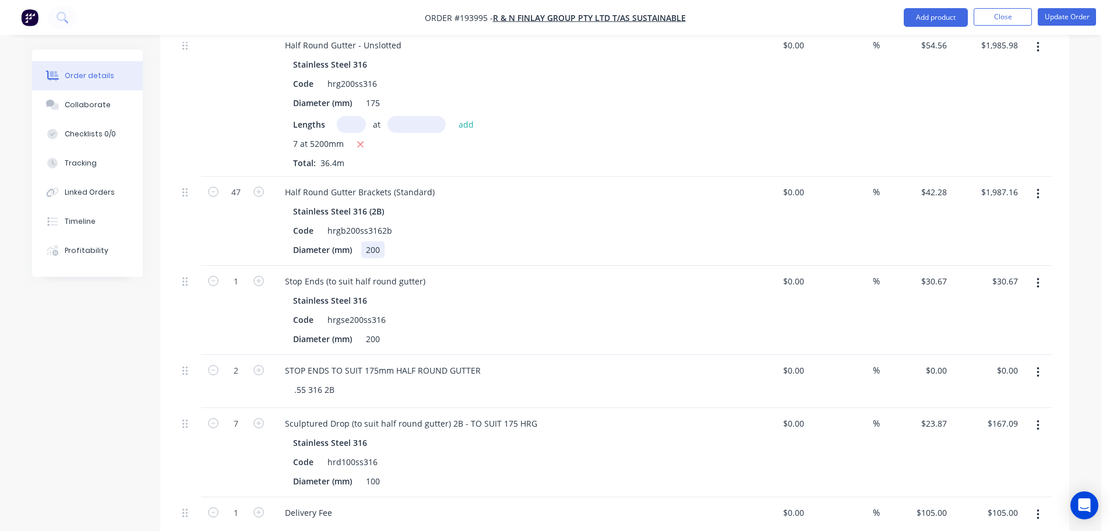
click at [371, 241] on div "200" at bounding box center [372, 249] width 23 height 17
click at [362, 330] on div "Diameter (mm) 200" at bounding box center [502, 338] width 427 height 17
click at [90, 392] on div "Created by [PERSON_NAME] Created [DATE] Required [DATE] Assigned to Add team me…" at bounding box center [550, 242] width 1037 height 1324
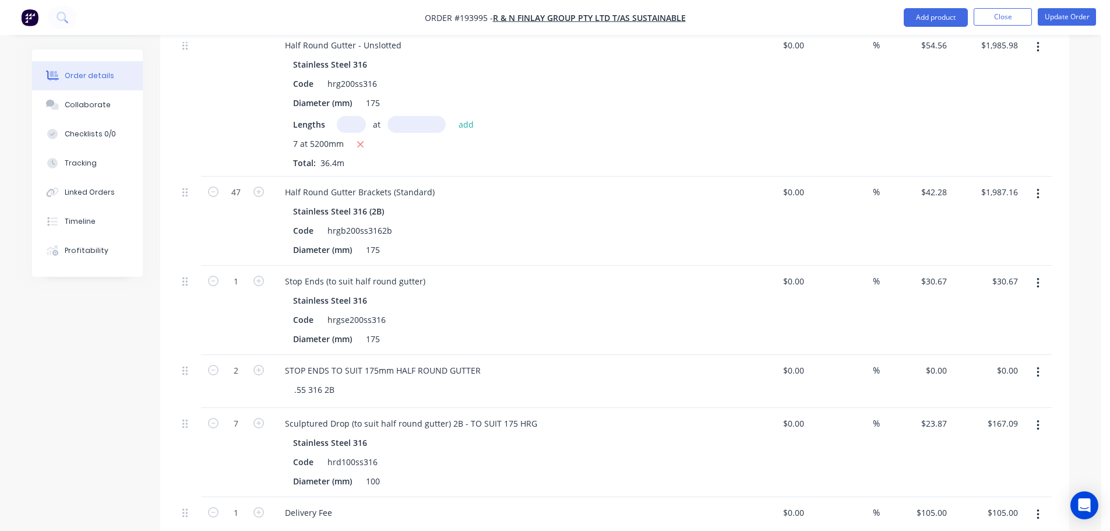
click at [1040, 362] on button "button" at bounding box center [1038, 372] width 27 height 21
click at [998, 465] on div "Delete" at bounding box center [997, 473] width 90 height 17
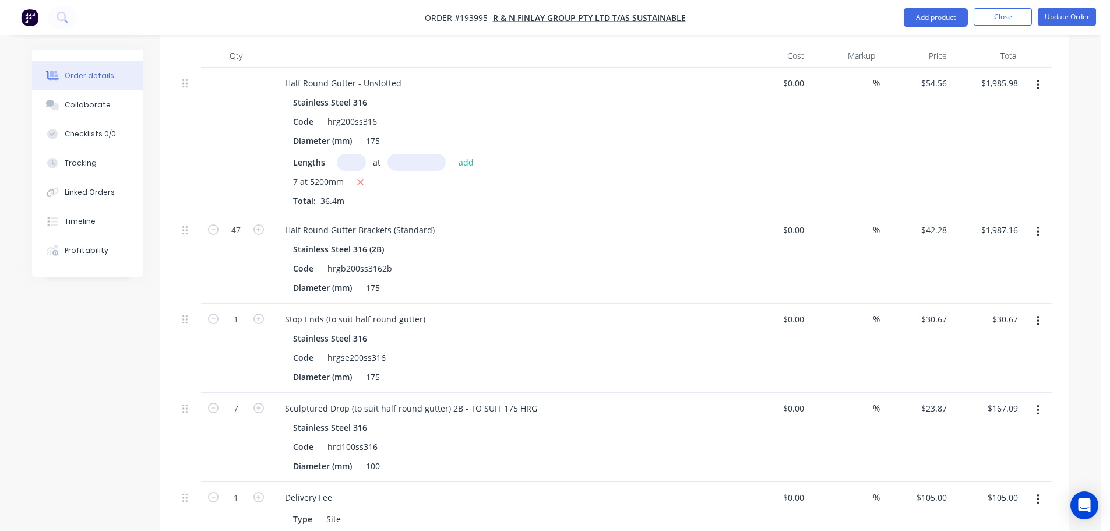
scroll to position [411, 0]
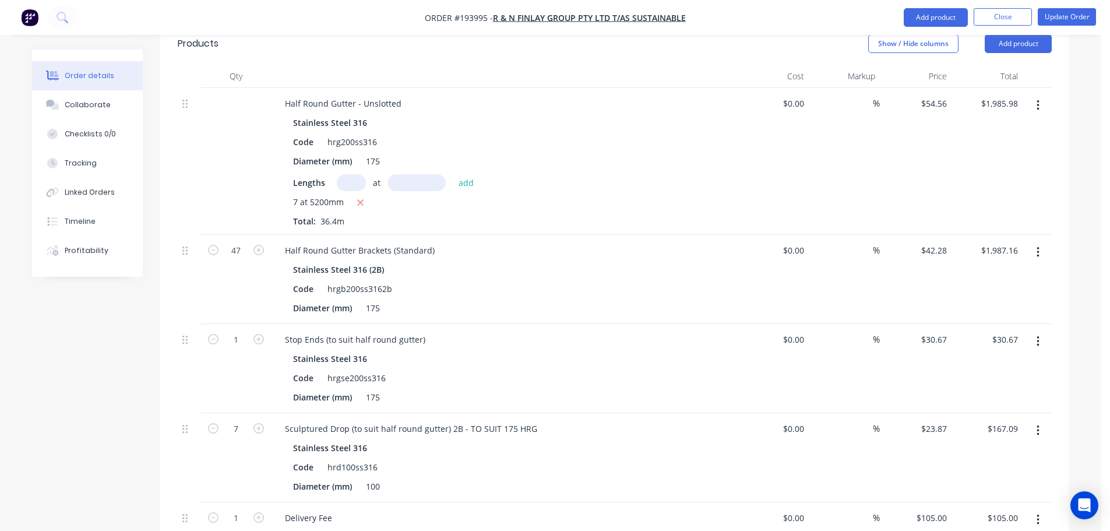
click at [265, 332] on button "button" at bounding box center [258, 338] width 15 height 12
type input "2"
type input "$61.34"
click at [89, 363] on div "Created by [PERSON_NAME] Created [DATE] Required [DATE] Assigned to Add team me…" at bounding box center [550, 274] width 1037 height 1271
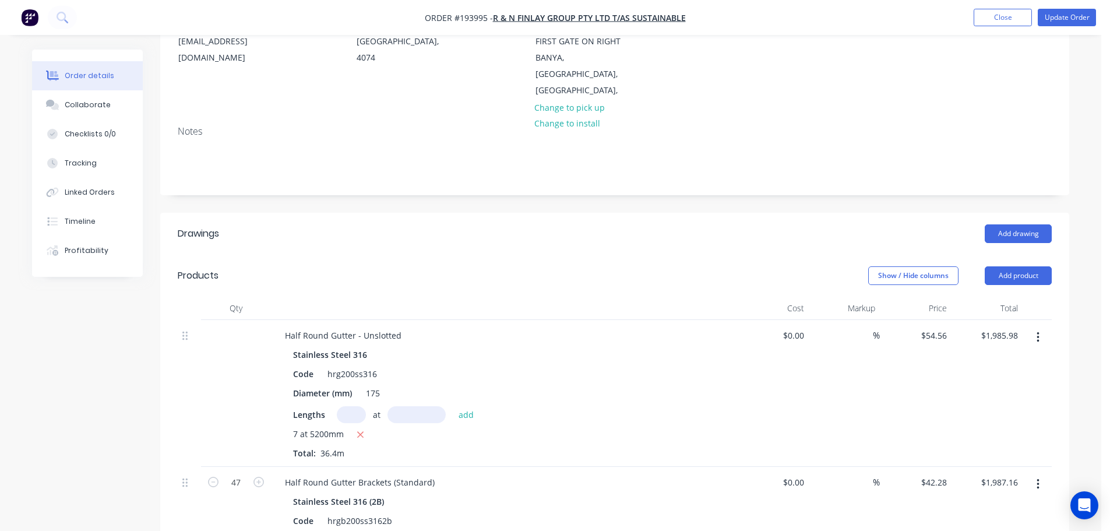
scroll to position [174, 0]
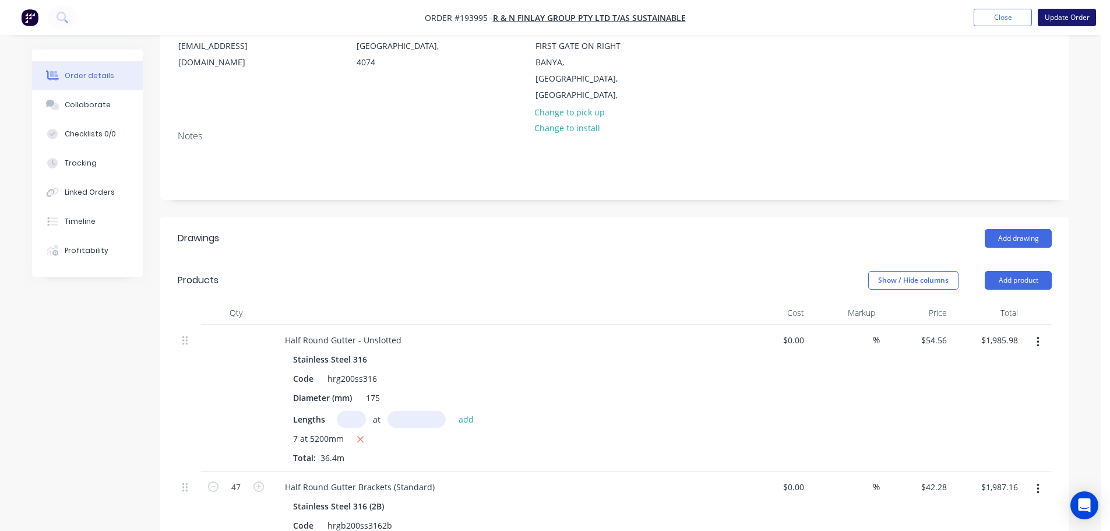
click at [1063, 17] on button "Update Order" at bounding box center [1067, 17] width 58 height 17
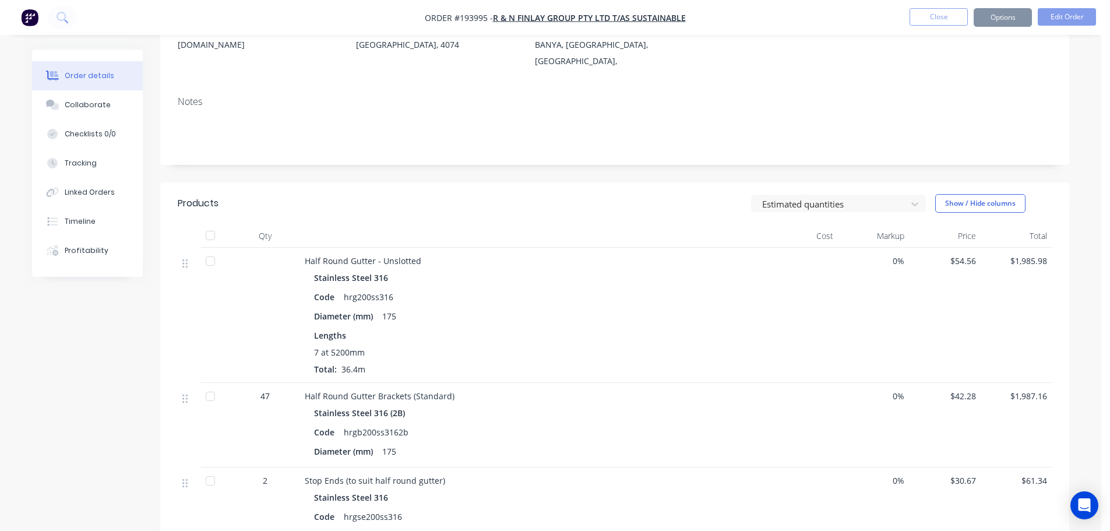
scroll to position [0, 0]
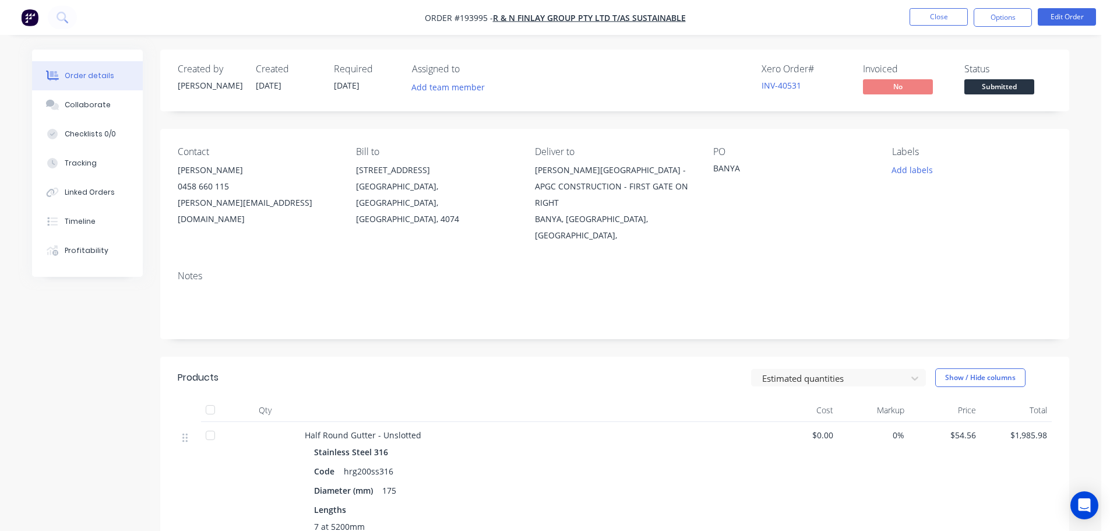
click at [1021, 8] on nav "Order #193995 - R & N Finlay Group Pty Ltd T/as Sustainable Close Options Edit …" at bounding box center [555, 17] width 1110 height 35
click at [996, 17] on button "Options" at bounding box center [1003, 17] width 58 height 19
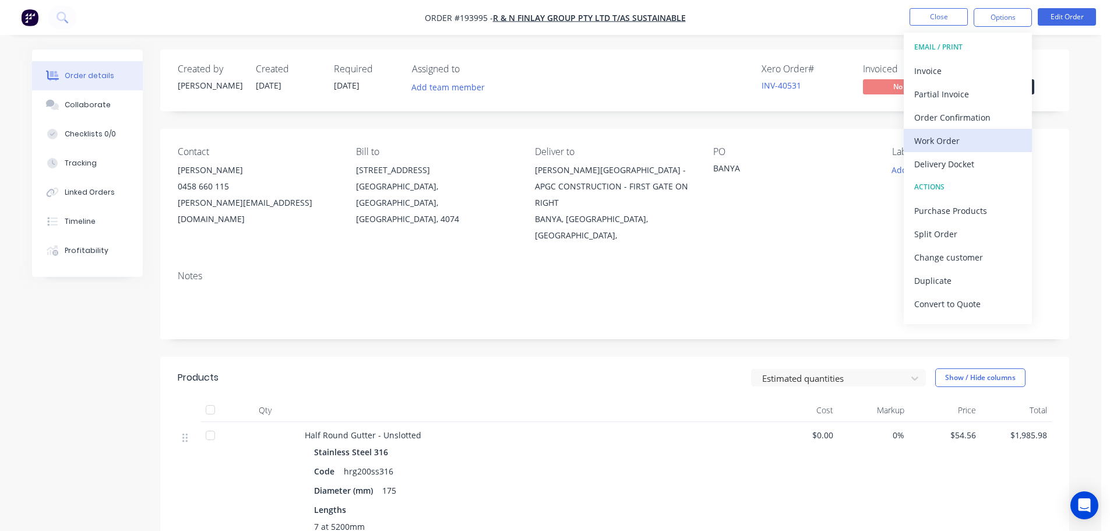
click at [958, 138] on div "Work Order" at bounding box center [967, 140] width 107 height 17
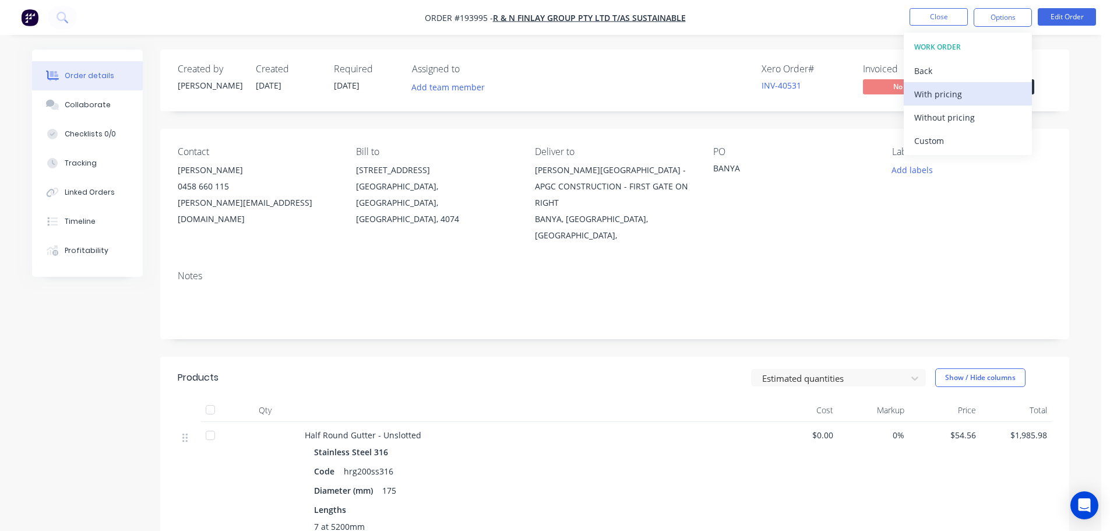
click at [958, 103] on button "With pricing" at bounding box center [968, 93] width 128 height 23
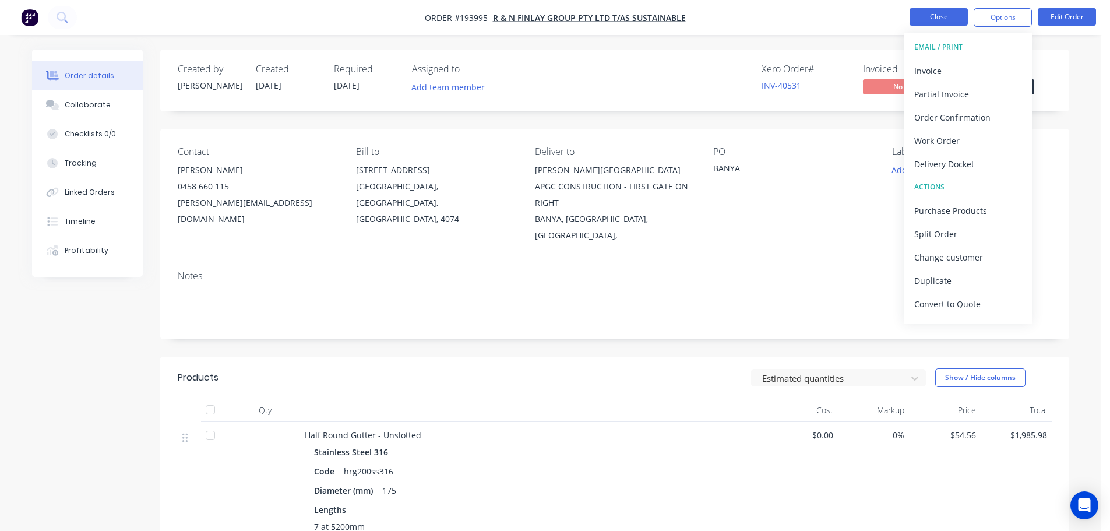
click at [947, 13] on button "Close" at bounding box center [939, 16] width 58 height 17
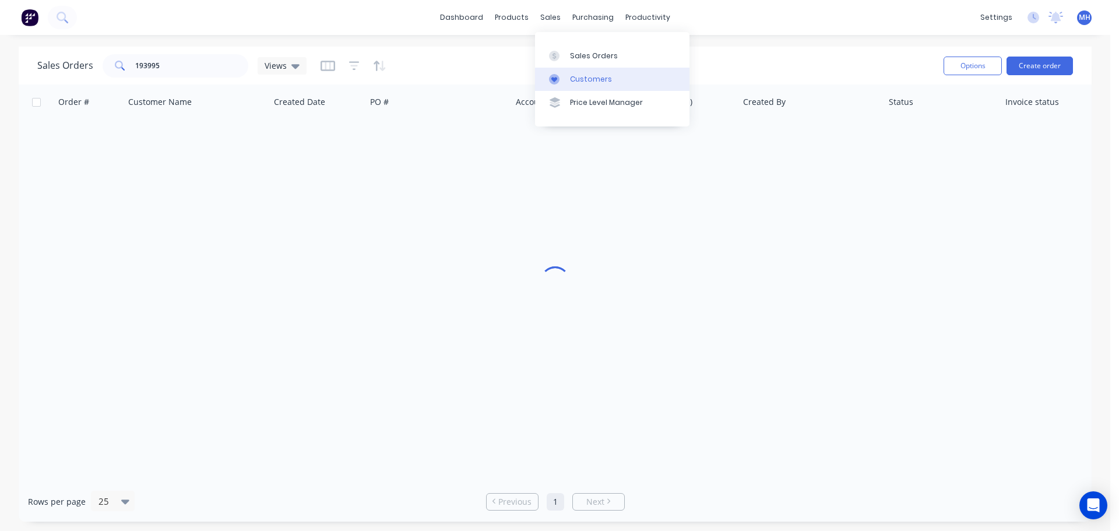
click at [571, 78] on div "Customers" at bounding box center [591, 79] width 42 height 10
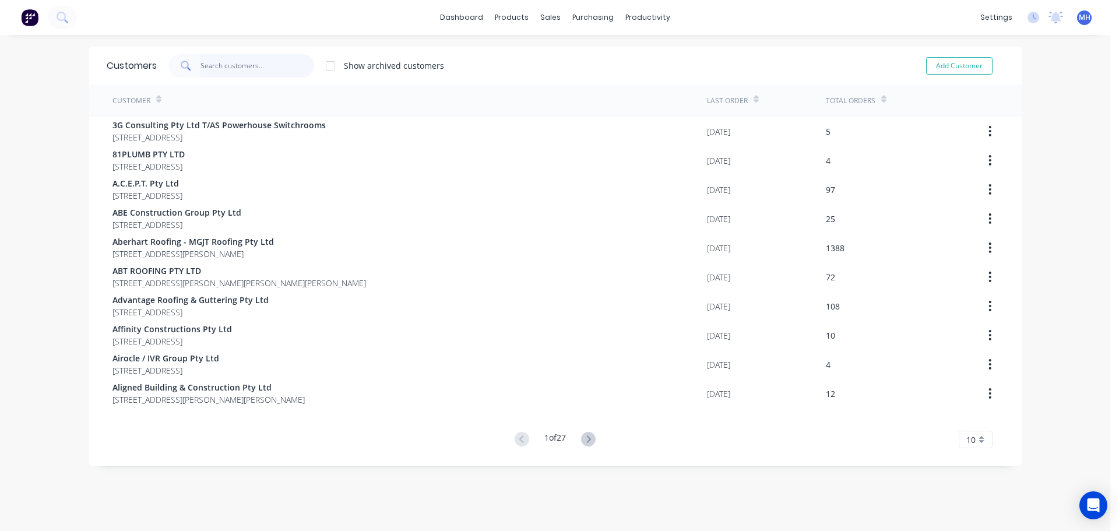
click at [270, 64] on input "text" at bounding box center [257, 65] width 114 height 23
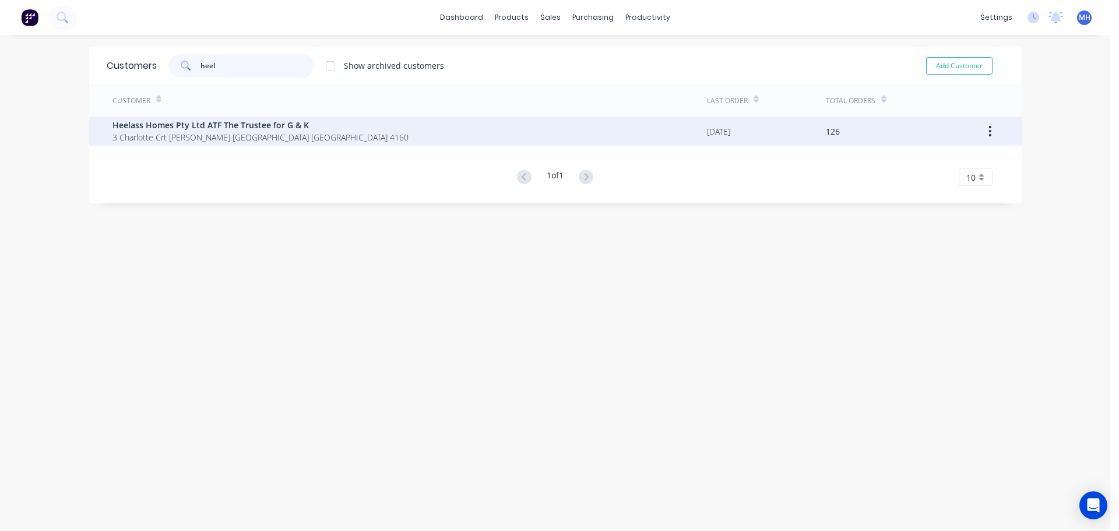
type input "heel"
click at [263, 138] on span "3 Charlotte Crt [PERSON_NAME] [GEOGRAPHIC_DATA] [GEOGRAPHIC_DATA] 4160" at bounding box center [260, 137] width 296 height 12
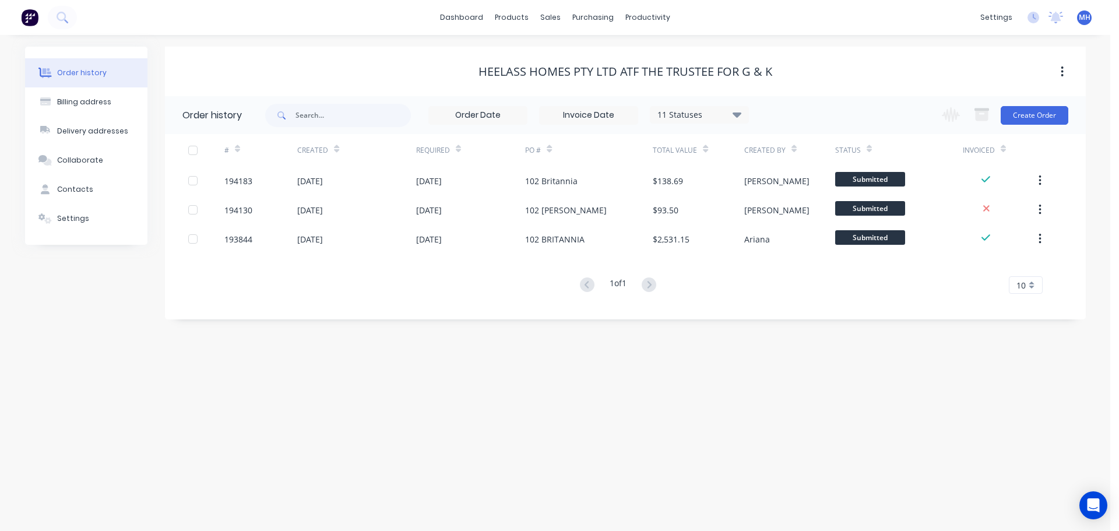
click at [437, 258] on div "# Created Required PO # Total Value Created By Status Invoiced 194183 [DATE] [D…" at bounding box center [618, 214] width 907 height 160
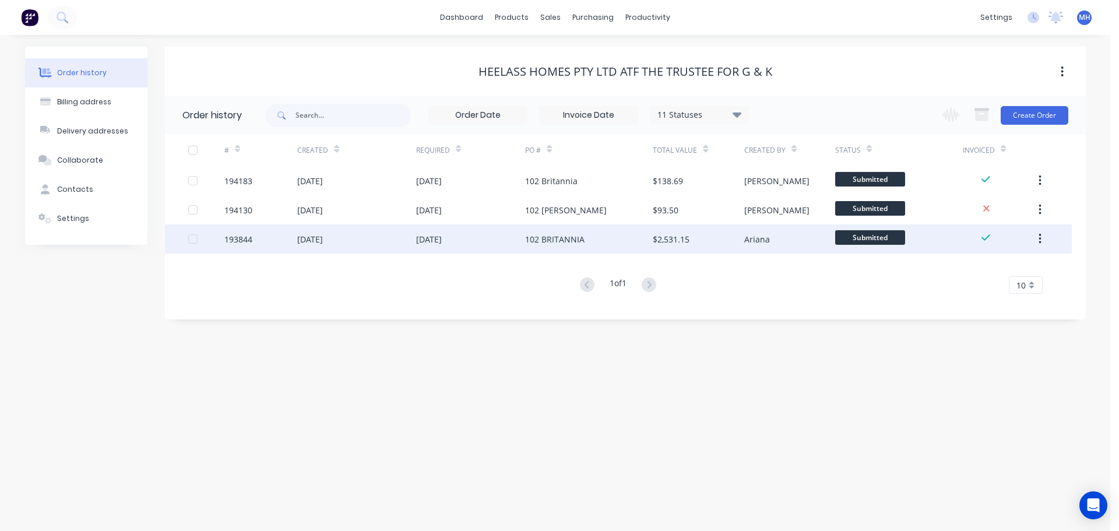
click at [442, 244] on div "[DATE]" at bounding box center [429, 239] width 26 height 12
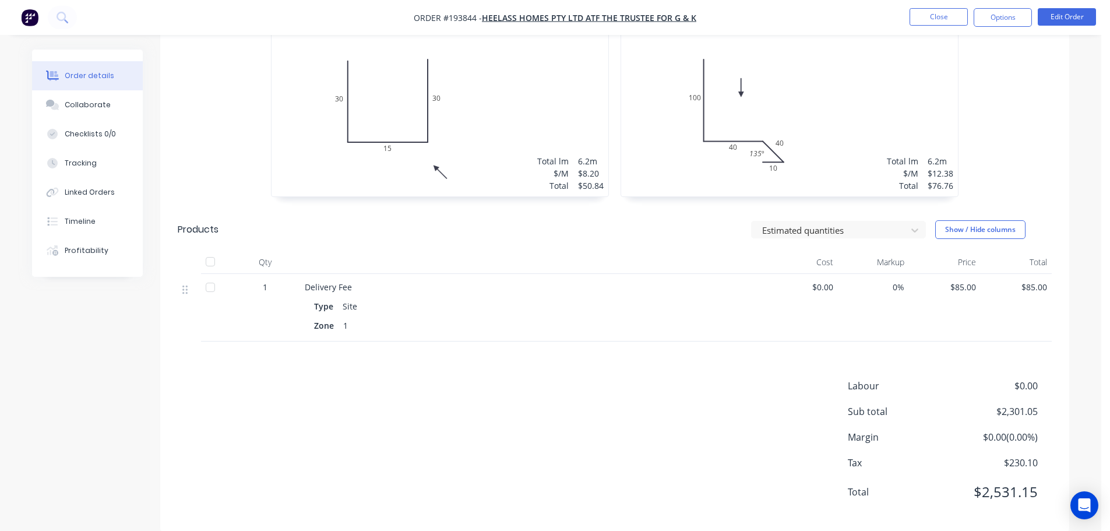
scroll to position [989, 0]
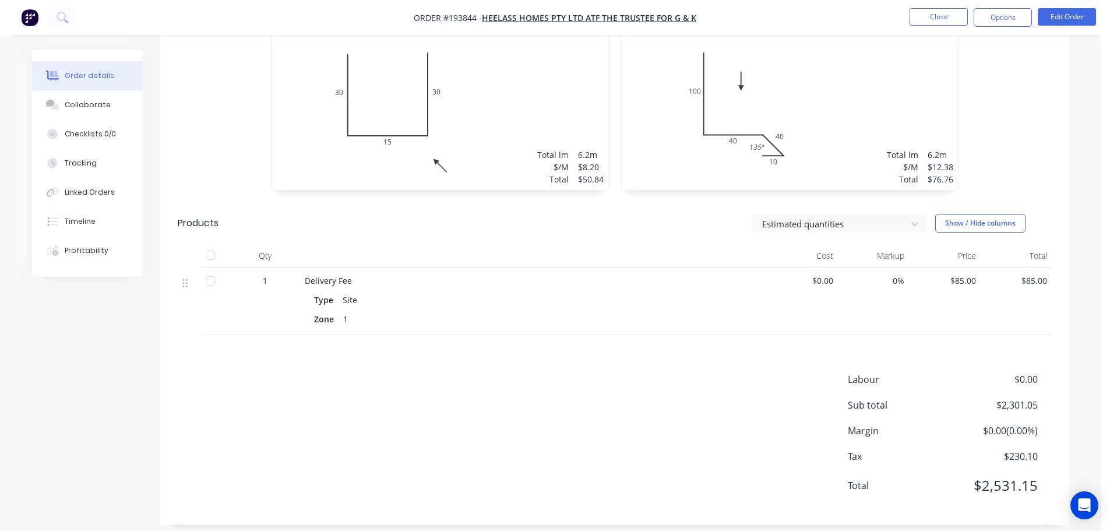
drag, startPoint x: 644, startPoint y: 202, endPoint x: 652, endPoint y: 196, distance: 10.0
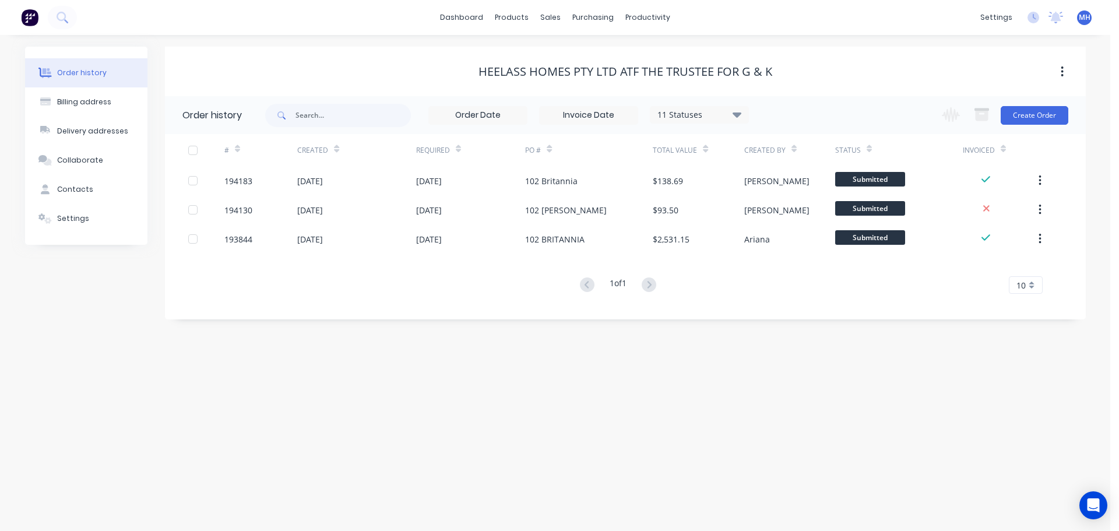
click at [680, 119] on div "11 Statuses" at bounding box center [699, 114] width 98 height 13
click at [796, 272] on label at bounding box center [796, 272] width 0 height 0
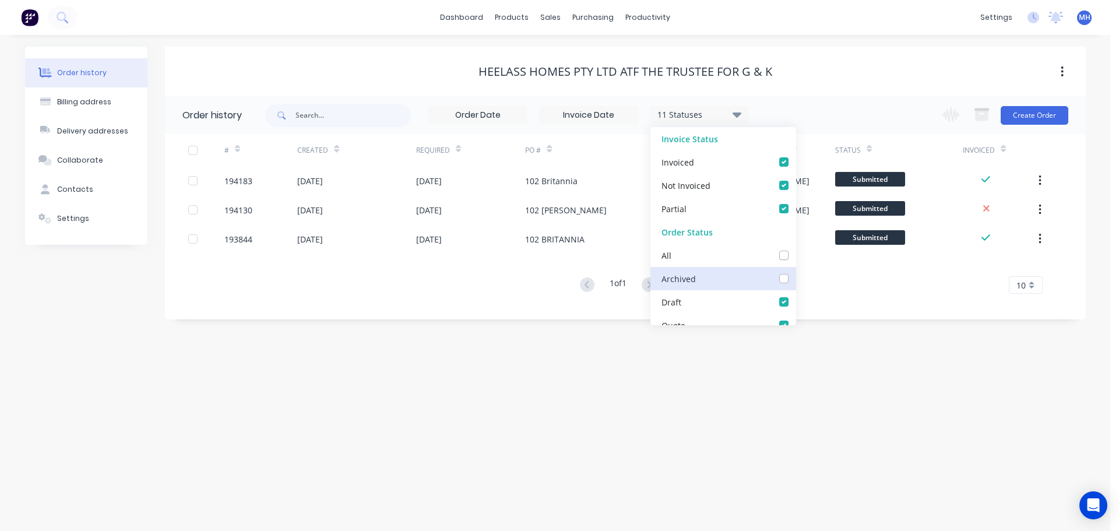
click at [796, 277] on input "checkbox" at bounding box center [800, 277] width 9 height 11
checkbox input "true"
click at [764, 75] on div "Heelass Homes Pty Ltd ATF The Trustee for G & K" at bounding box center [626, 72] width 294 height 14
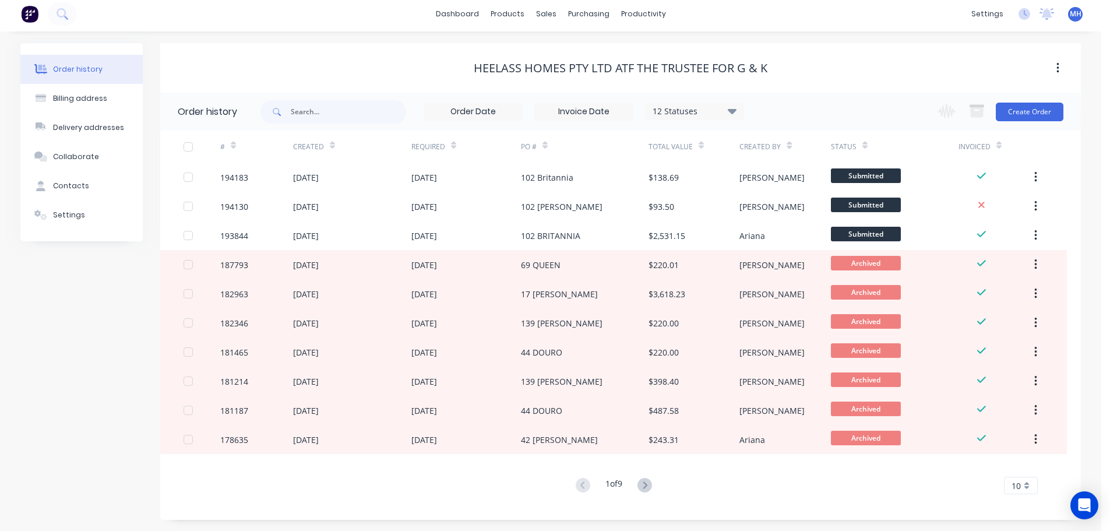
scroll to position [4, 0]
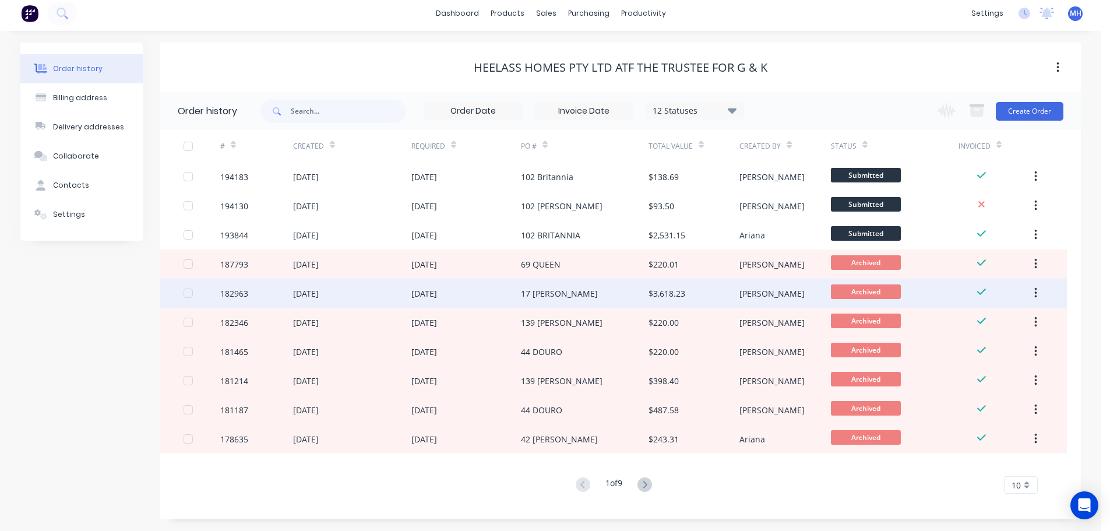
click at [579, 292] on div "17 [PERSON_NAME]" at bounding box center [585, 293] width 128 height 29
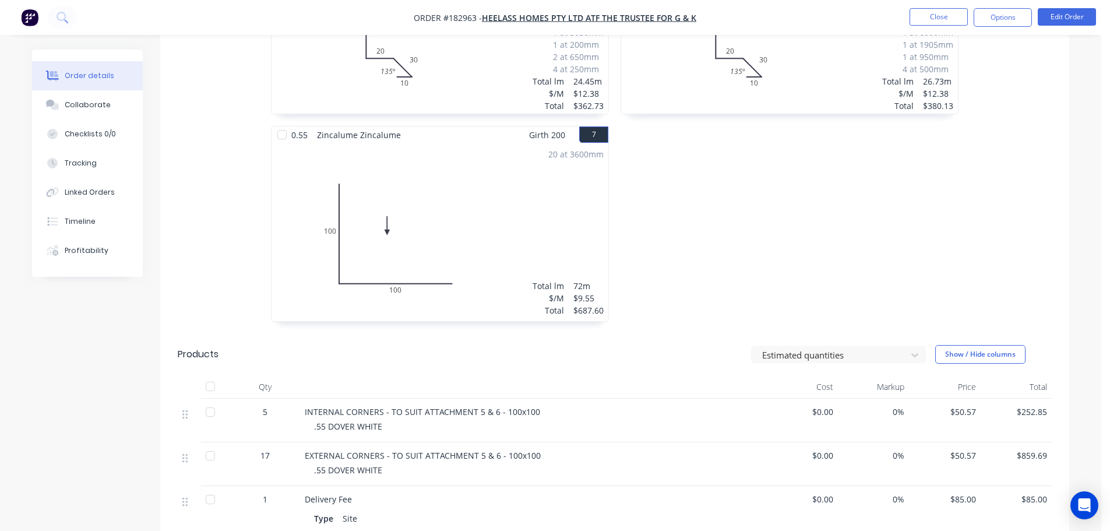
scroll to position [933, 0]
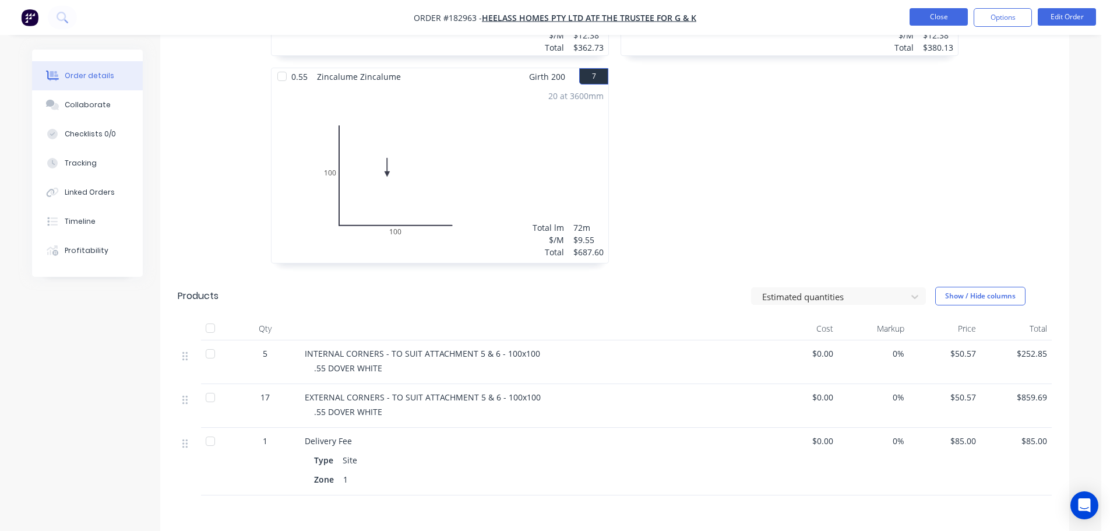
click at [927, 17] on button "Close" at bounding box center [939, 16] width 58 height 17
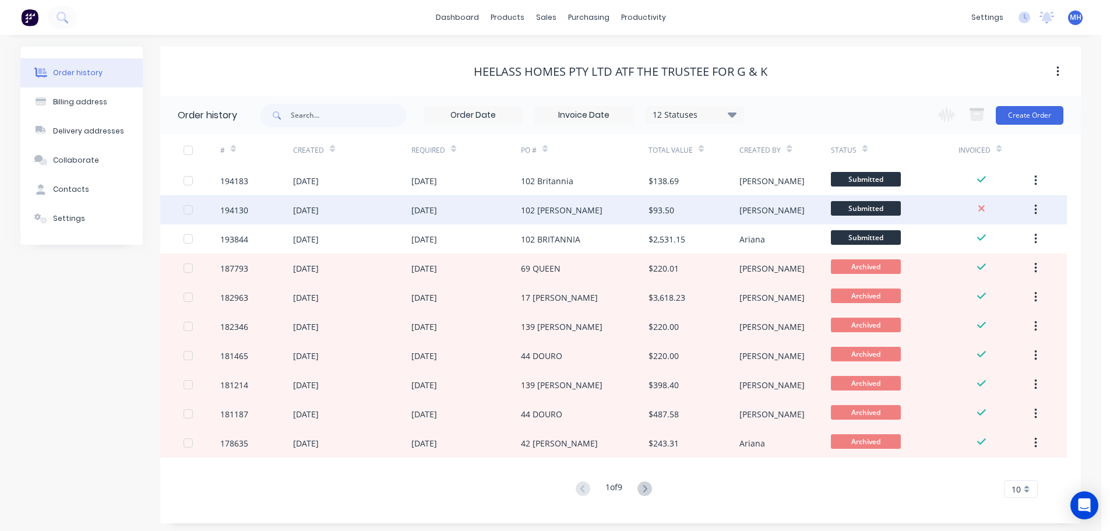
click at [343, 217] on div "[DATE]" at bounding box center [352, 209] width 118 height 29
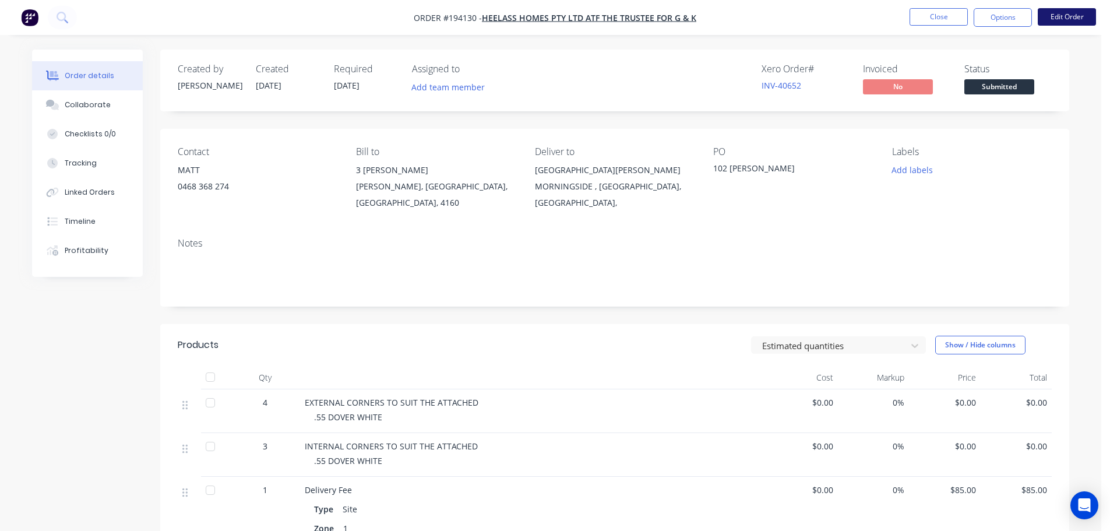
click at [1060, 14] on button "Edit Order" at bounding box center [1067, 16] width 58 height 17
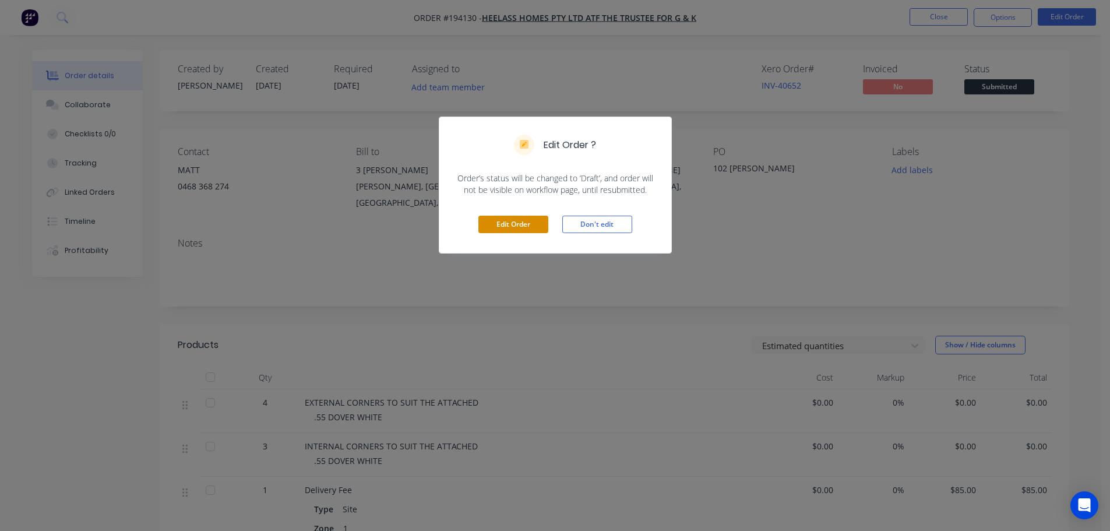
click at [526, 220] on button "Edit Order" at bounding box center [514, 224] width 70 height 17
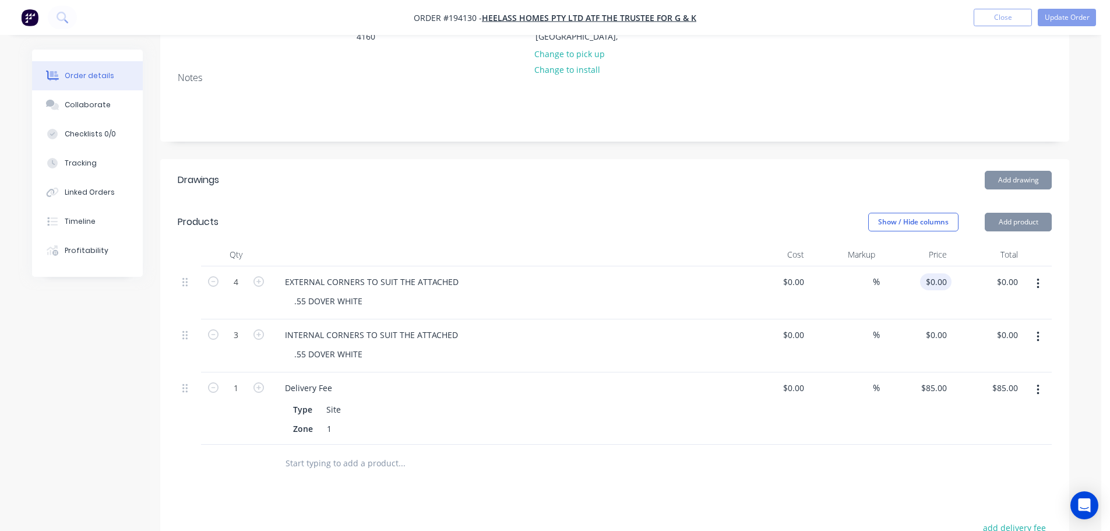
scroll to position [233, 0]
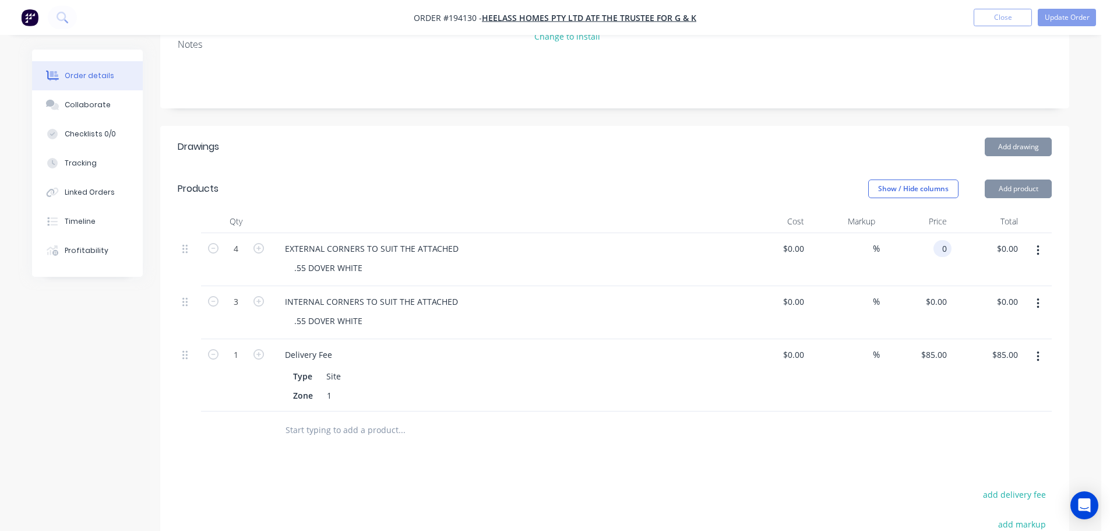
drag, startPoint x: 942, startPoint y: 207, endPoint x: 942, endPoint y: 217, distance: 9.9
click at [942, 240] on input "0" at bounding box center [944, 248] width 13 height 17
type input "$50.57"
type input "$202.28"
click at [936, 293] on div "0 0" at bounding box center [943, 301] width 18 height 17
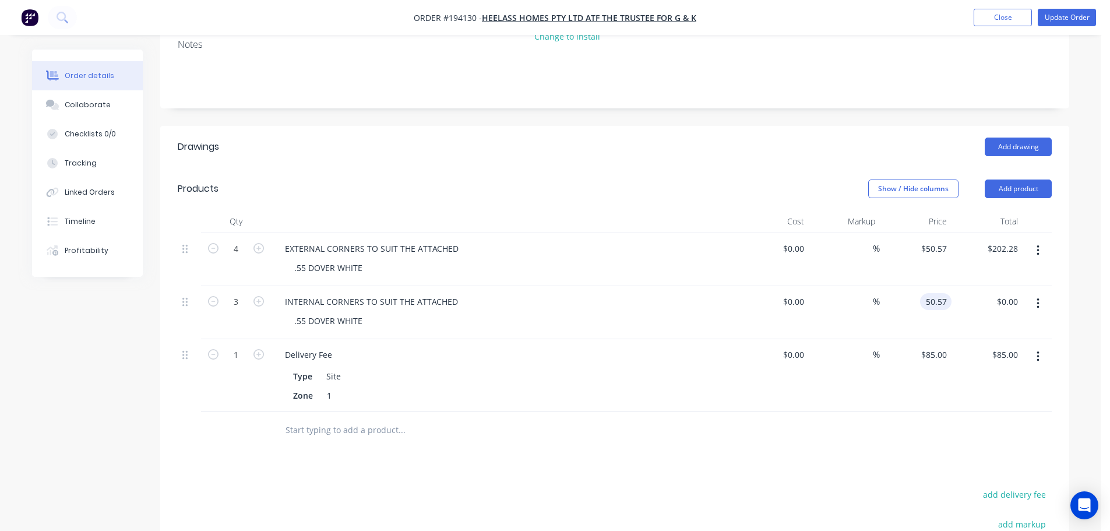
type input "$50.57"
type input "$151.71"
click at [748, 180] on div "Show / Hide columns Add product" at bounding box center [708, 189] width 688 height 19
click at [1065, 12] on button "Update Order" at bounding box center [1067, 17] width 58 height 17
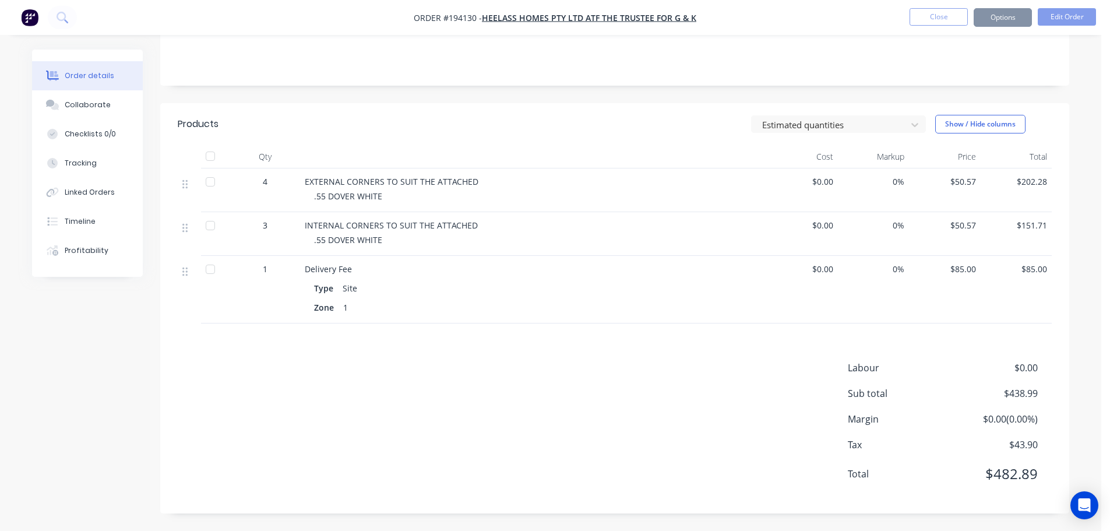
scroll to position [0, 0]
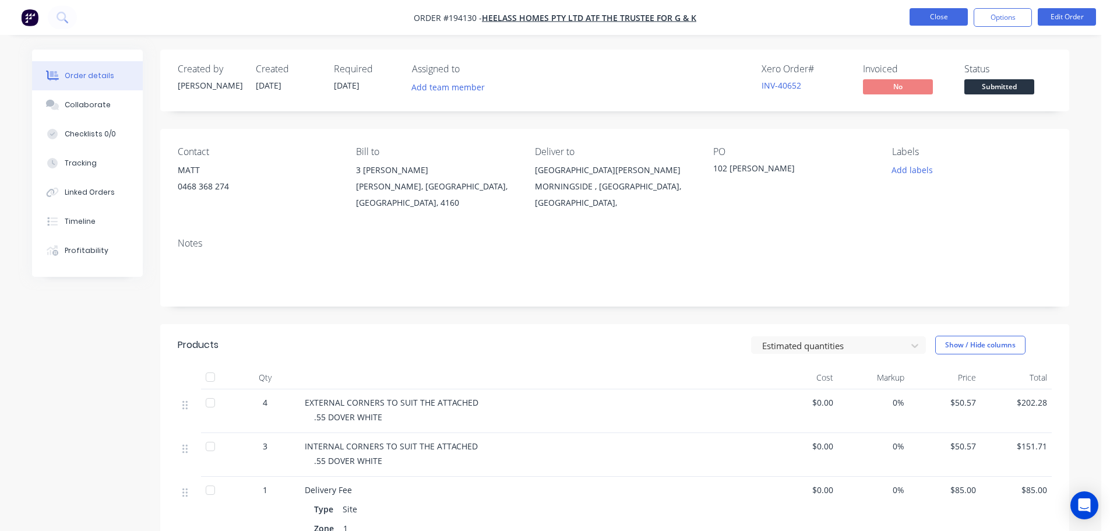
click at [961, 13] on button "Close" at bounding box center [939, 16] width 58 height 17
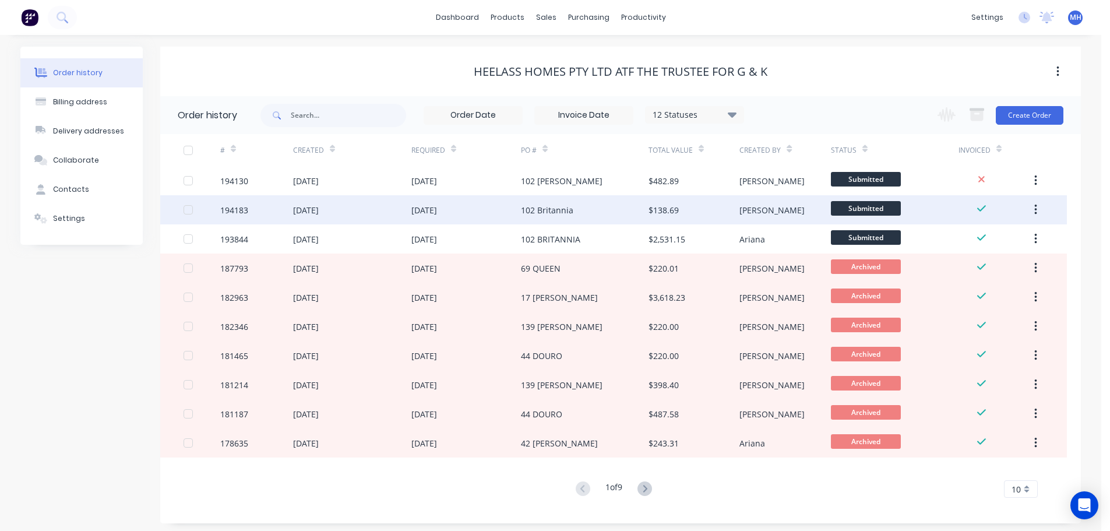
click at [556, 203] on div "102 Britannia" at bounding box center [585, 209] width 128 height 29
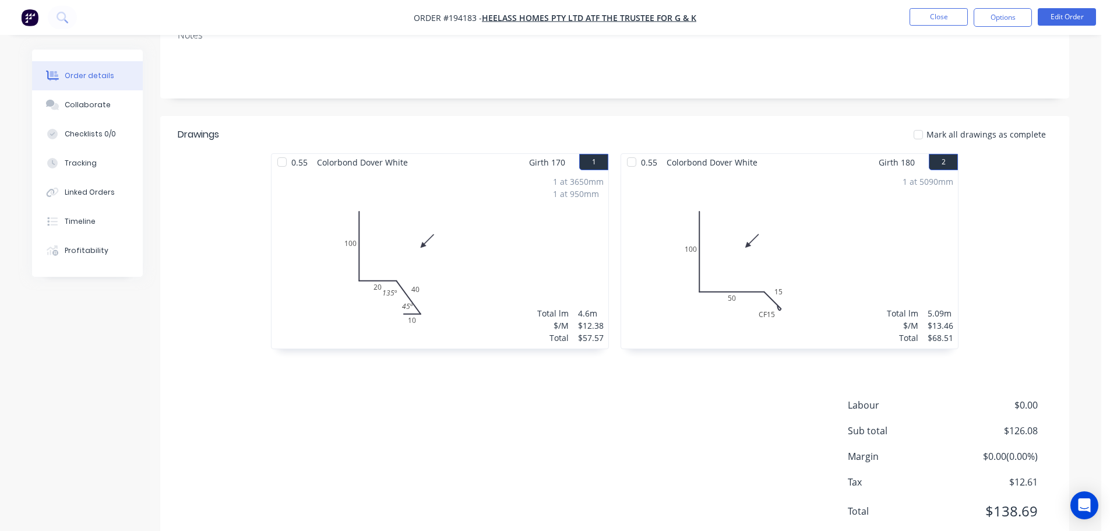
scroll to position [234, 0]
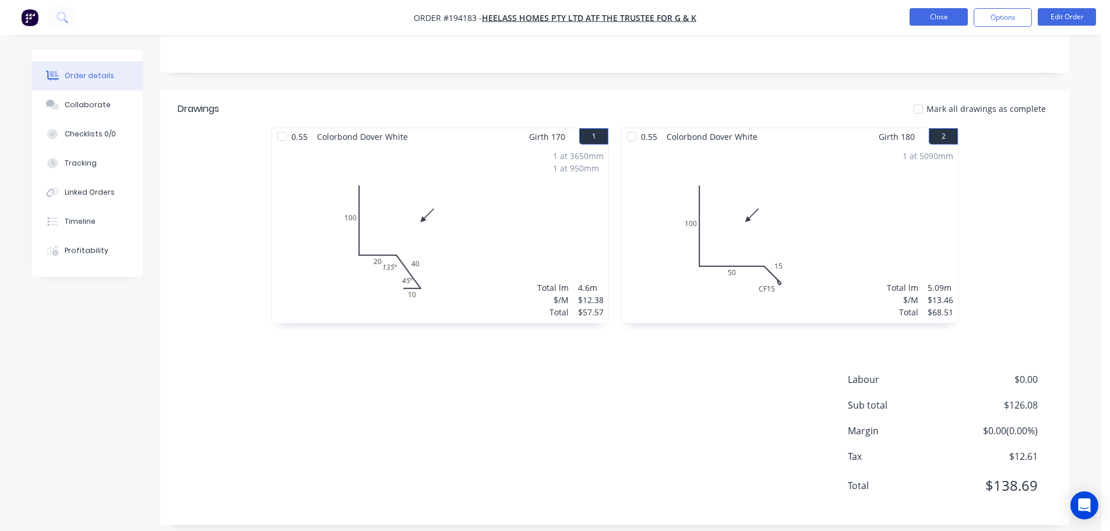
click at [928, 22] on button "Close" at bounding box center [939, 16] width 58 height 17
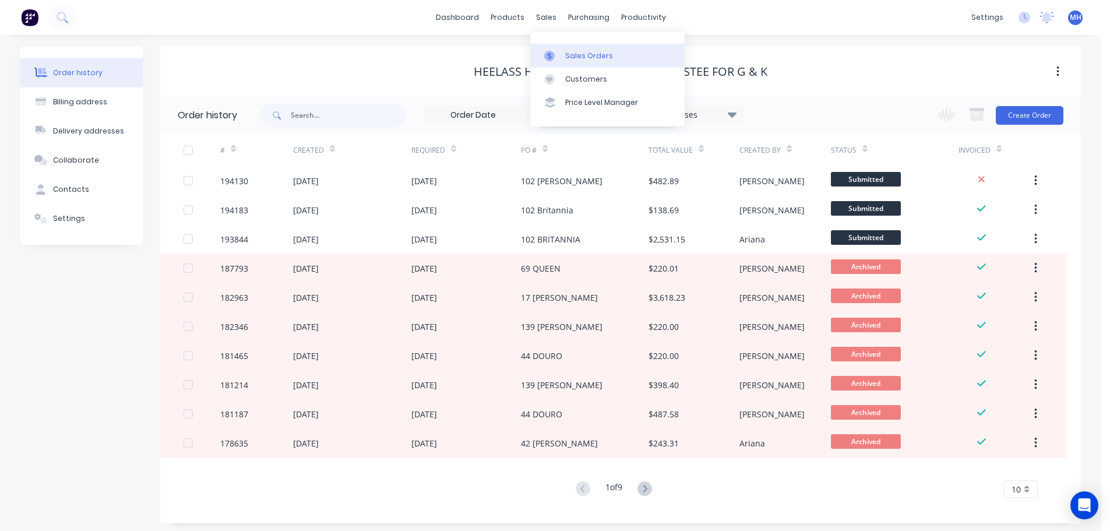
click at [552, 55] on icon at bounding box center [549, 56] width 10 height 10
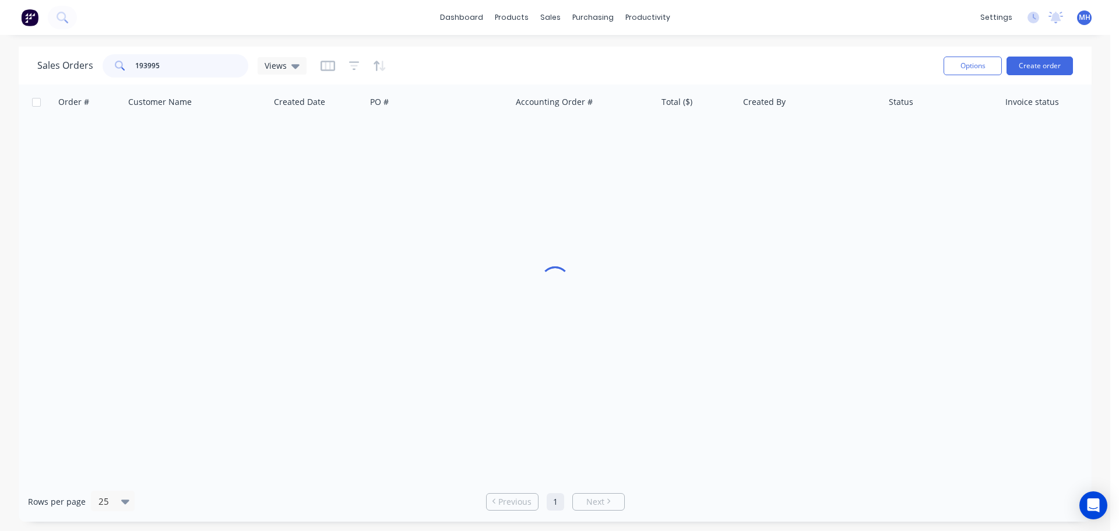
click at [180, 65] on input "193995" at bounding box center [192, 65] width 114 height 23
type input "193880"
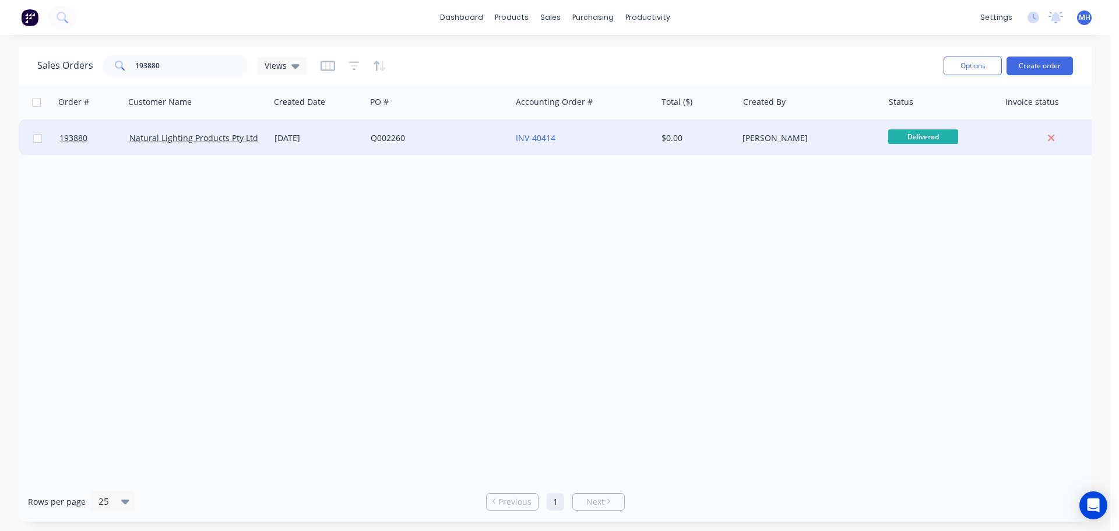
click at [285, 140] on div "[DATE]" at bounding box center [318, 138] width 87 height 12
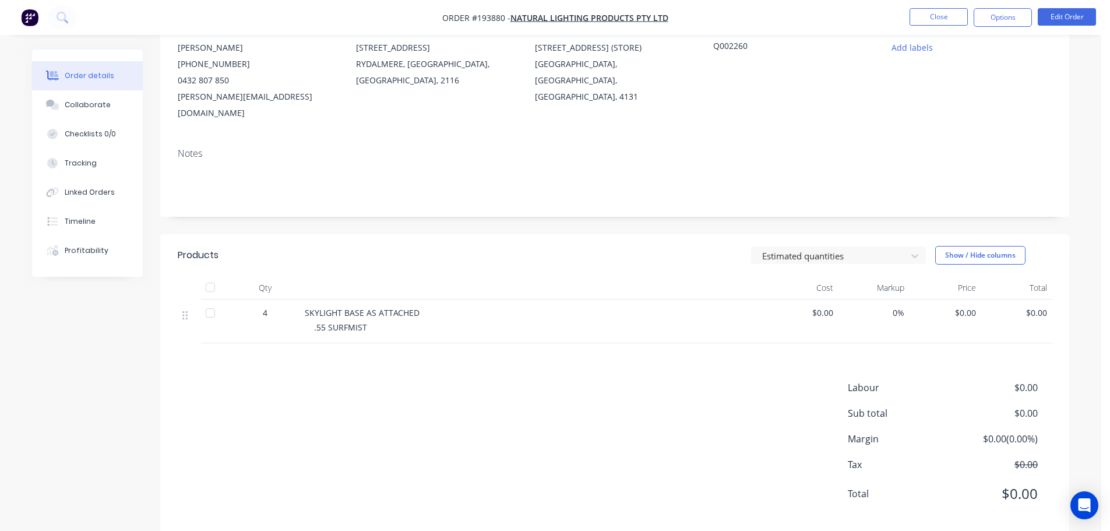
scroll to position [126, 0]
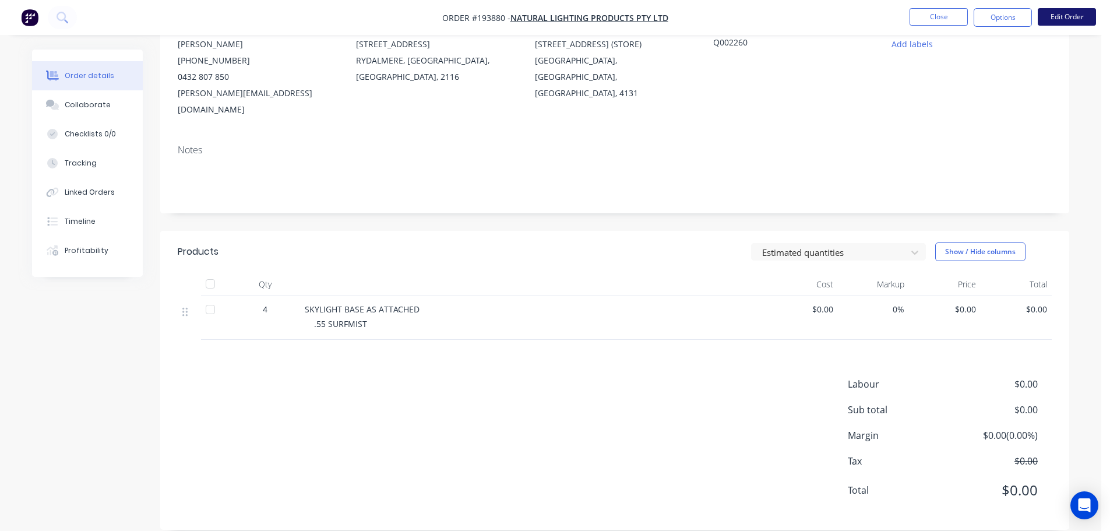
click at [1064, 16] on button "Edit Order" at bounding box center [1067, 16] width 58 height 17
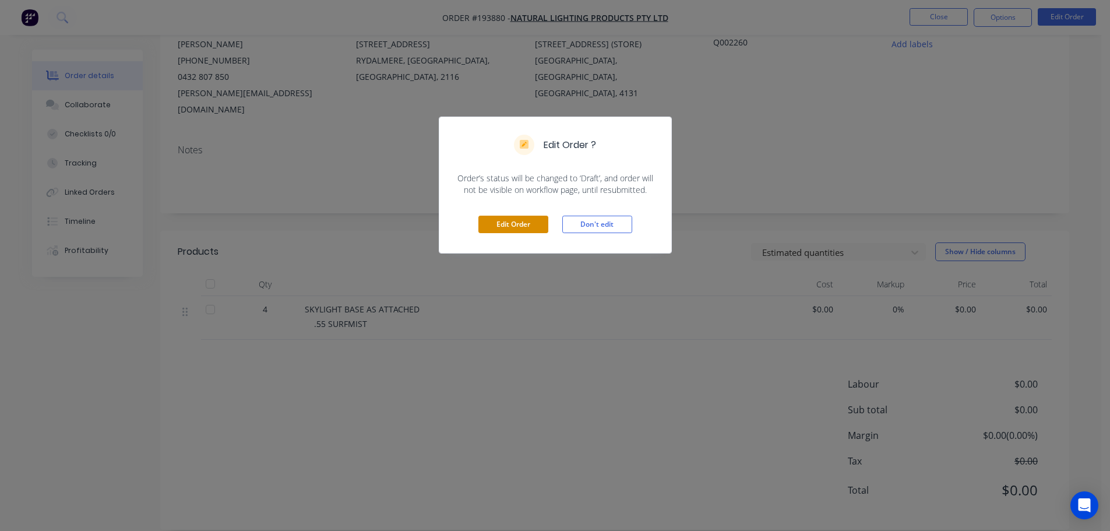
click at [508, 231] on button "Edit Order" at bounding box center [514, 224] width 70 height 17
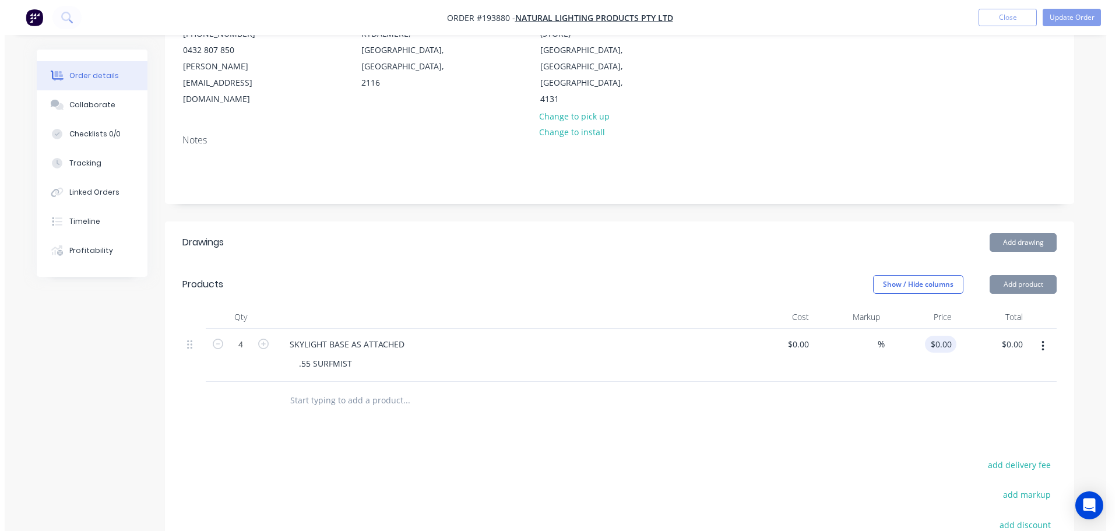
scroll to position [175, 0]
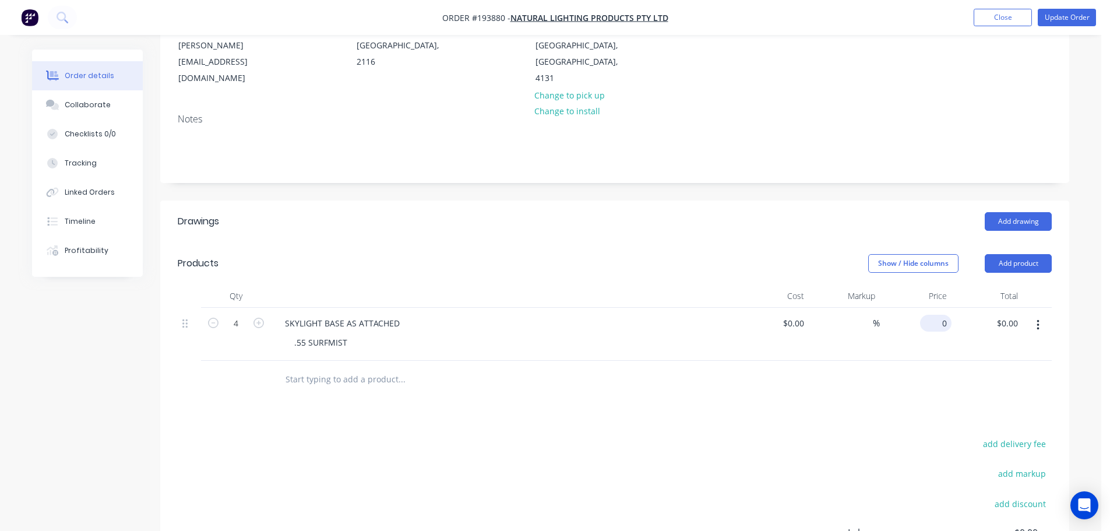
click at [940, 315] on input "0" at bounding box center [938, 323] width 27 height 17
type input "$240.00"
type input "$960.00"
click at [794, 212] on div "Add drawing" at bounding box center [708, 221] width 688 height 19
click at [1067, 17] on button "Update Order" at bounding box center [1067, 17] width 58 height 17
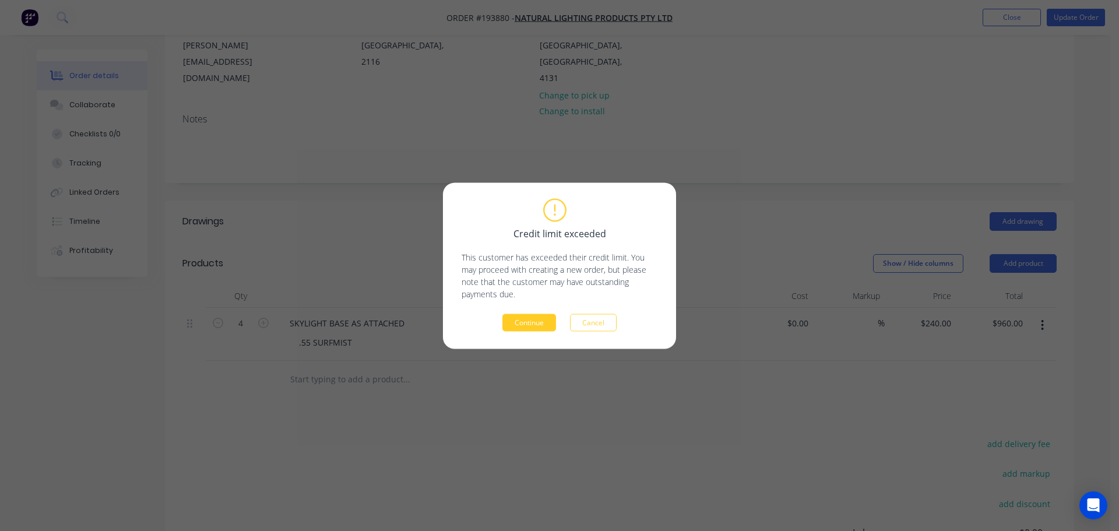
click at [530, 323] on button "Continue" at bounding box center [529, 322] width 54 height 17
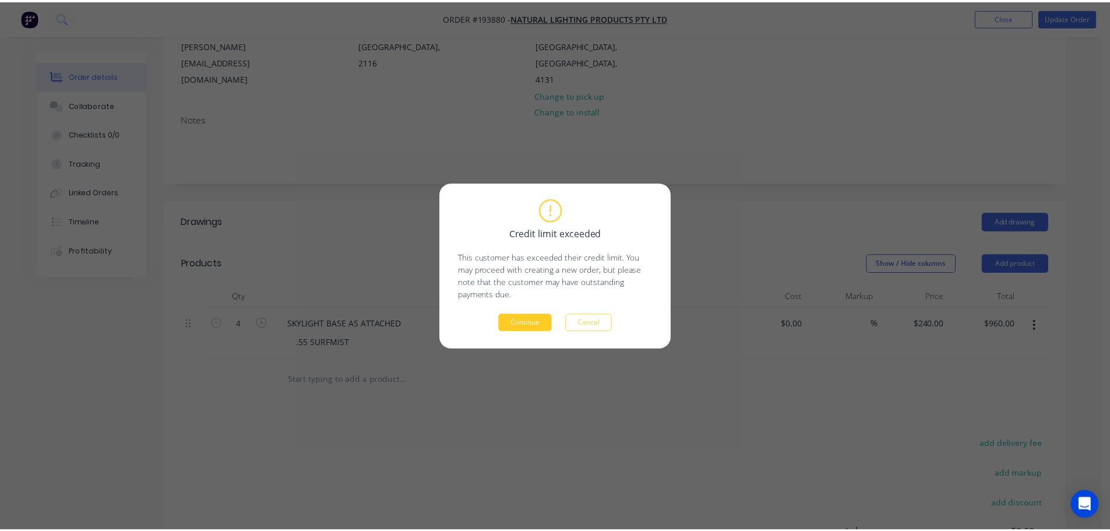
scroll to position [126, 0]
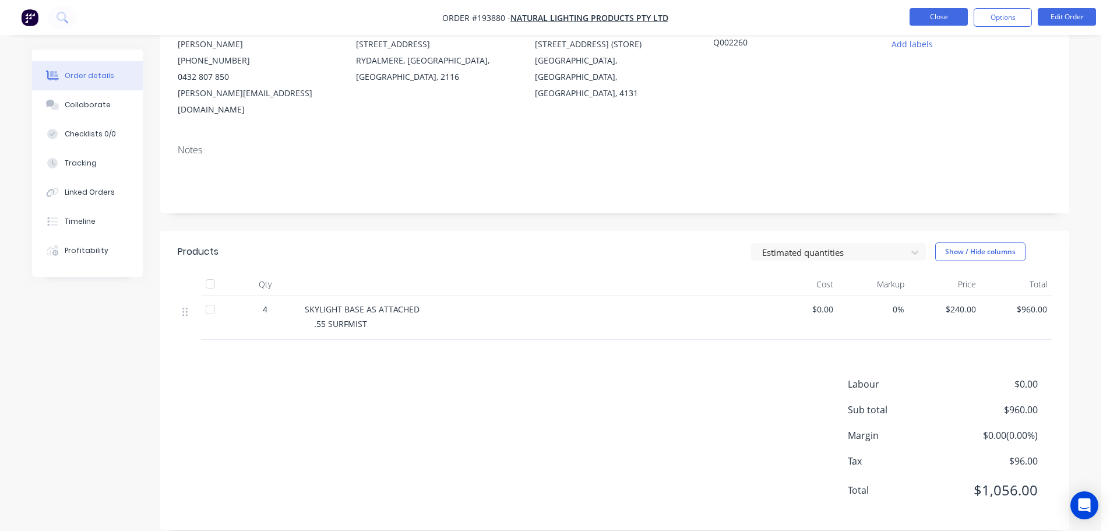
click at [940, 19] on button "Close" at bounding box center [939, 16] width 58 height 17
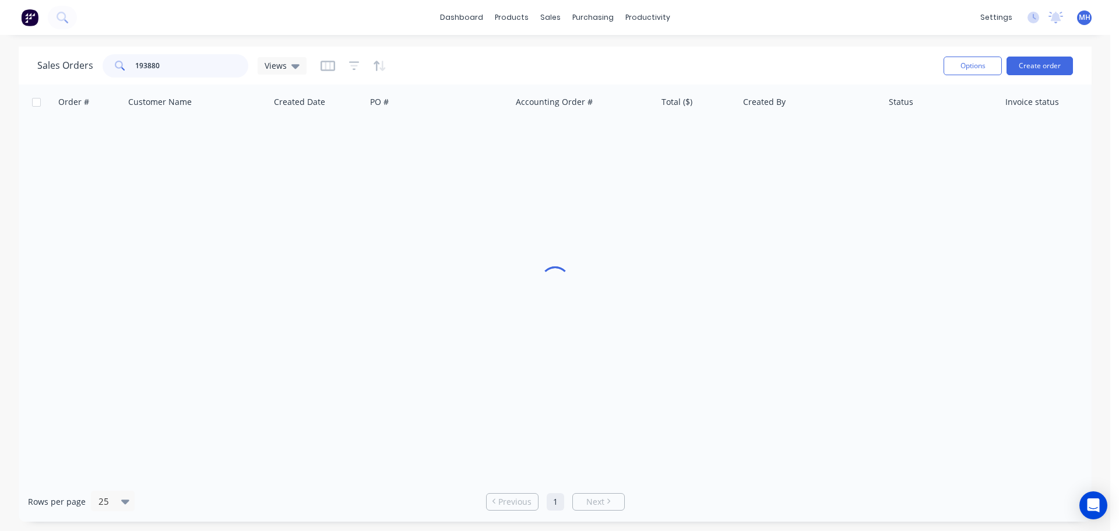
click at [206, 64] on input "193880" at bounding box center [192, 65] width 114 height 23
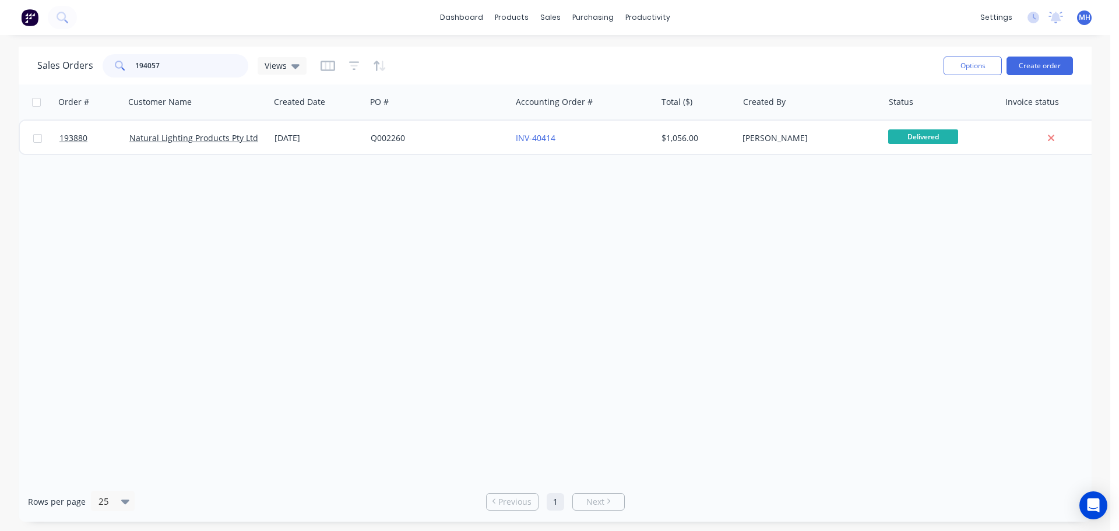
type input "194057"
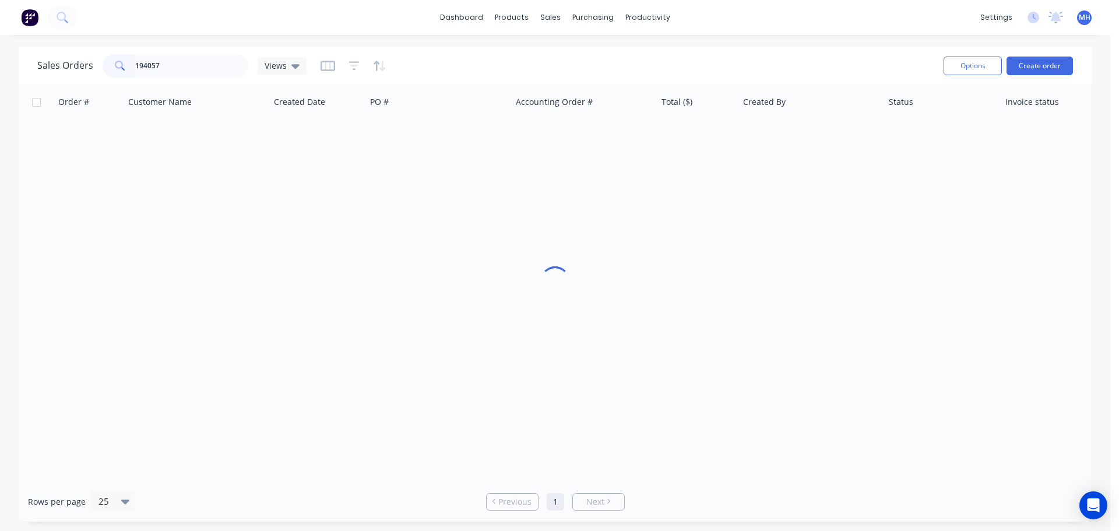
click at [411, 55] on div "Sales Orders 194057 Views" at bounding box center [485, 65] width 897 height 29
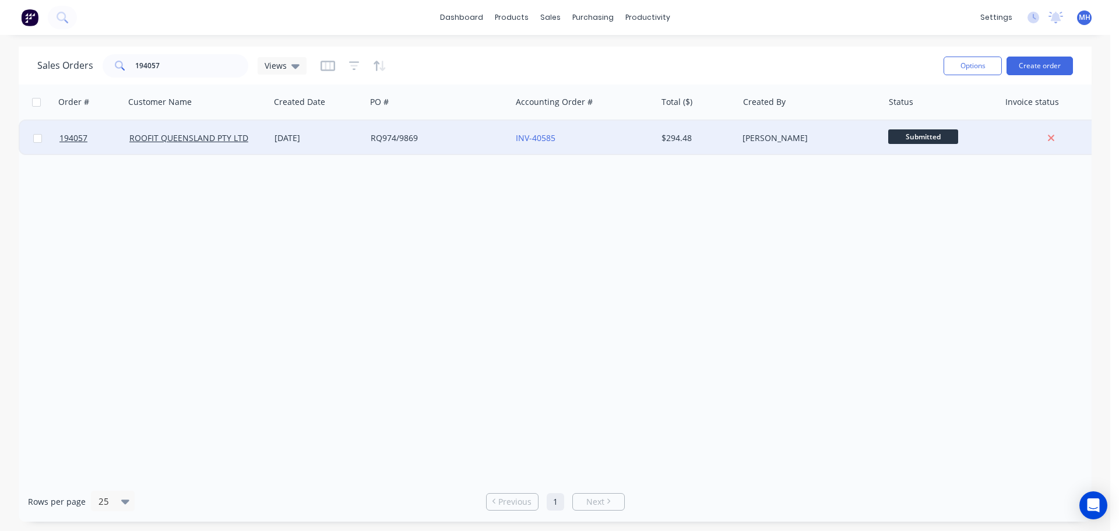
click at [304, 135] on div "[DATE]" at bounding box center [318, 138] width 87 height 12
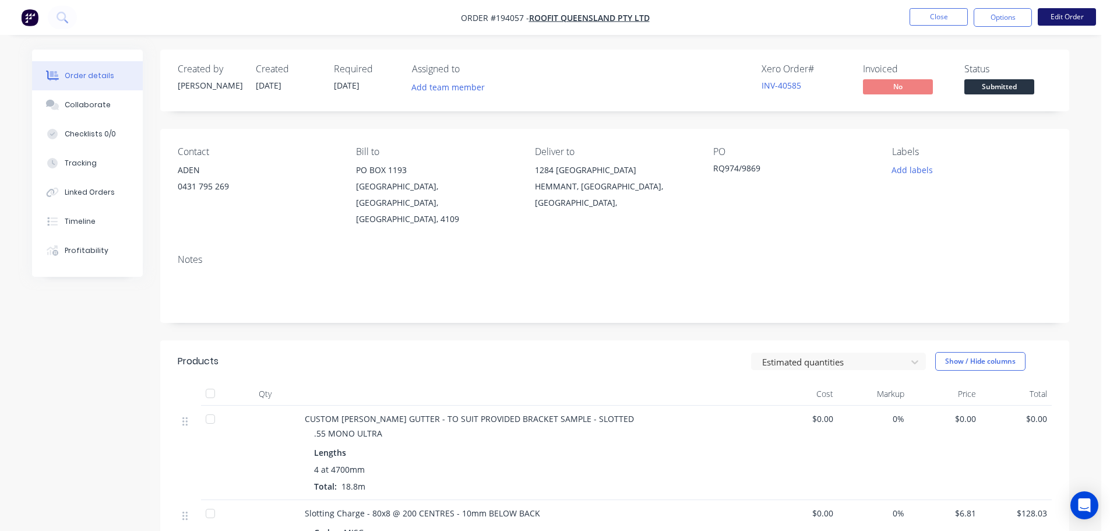
click at [1072, 13] on button "Edit Order" at bounding box center [1067, 16] width 58 height 17
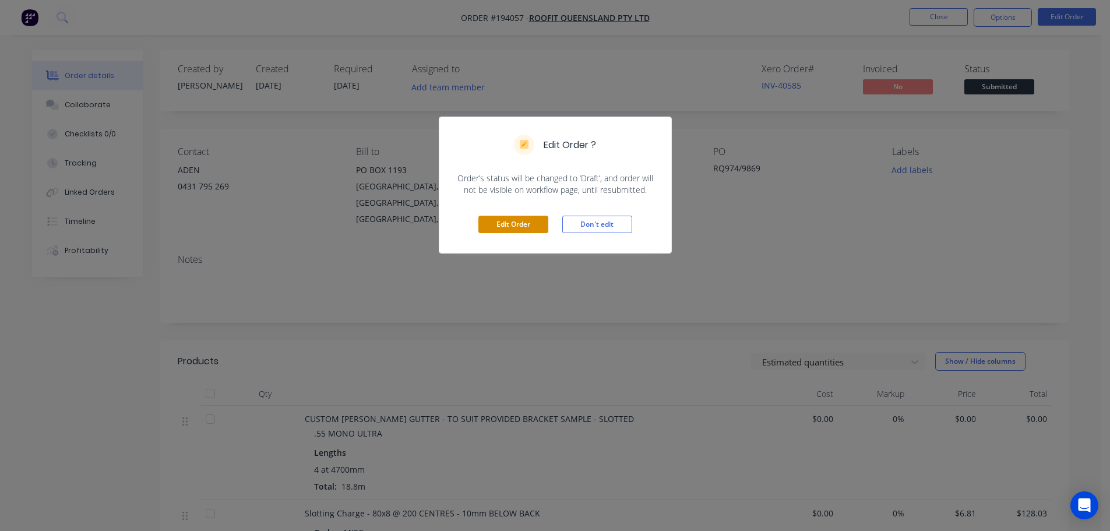
click at [497, 228] on button "Edit Order" at bounding box center [514, 224] width 70 height 17
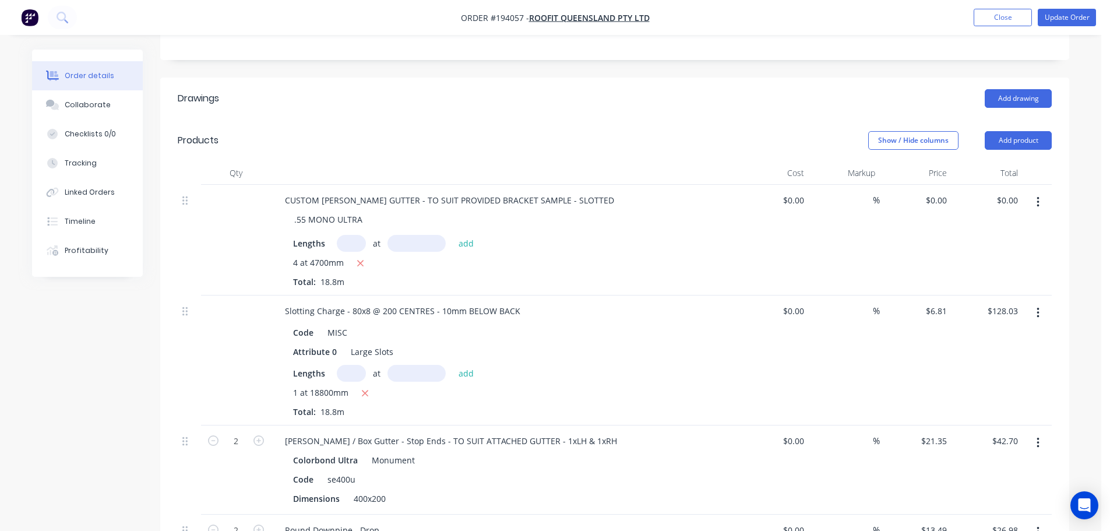
scroll to position [291, 0]
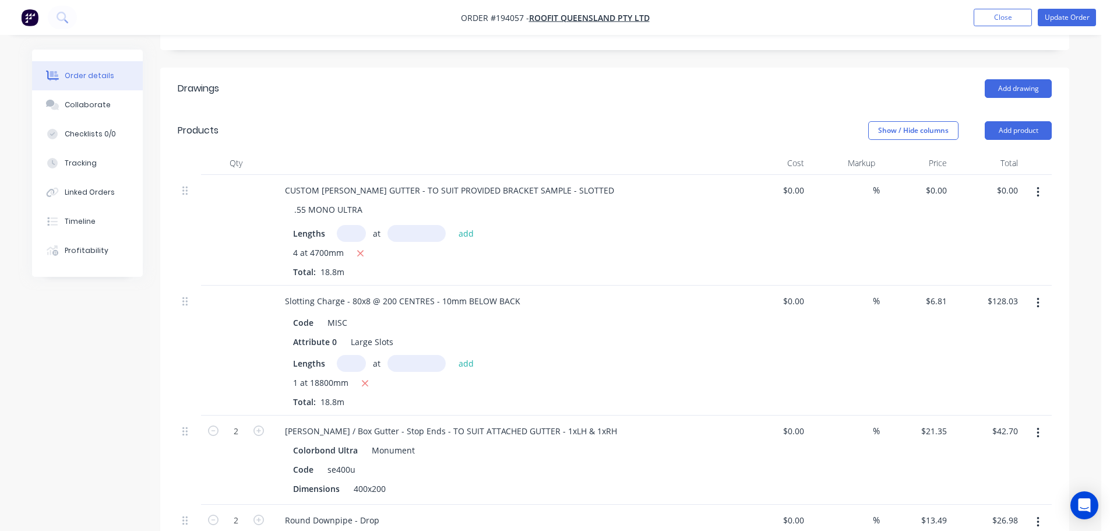
click at [1039, 297] on icon "button" at bounding box center [1038, 303] width 3 height 13
click at [1026, 325] on div "Edit" at bounding box center [997, 333] width 90 height 17
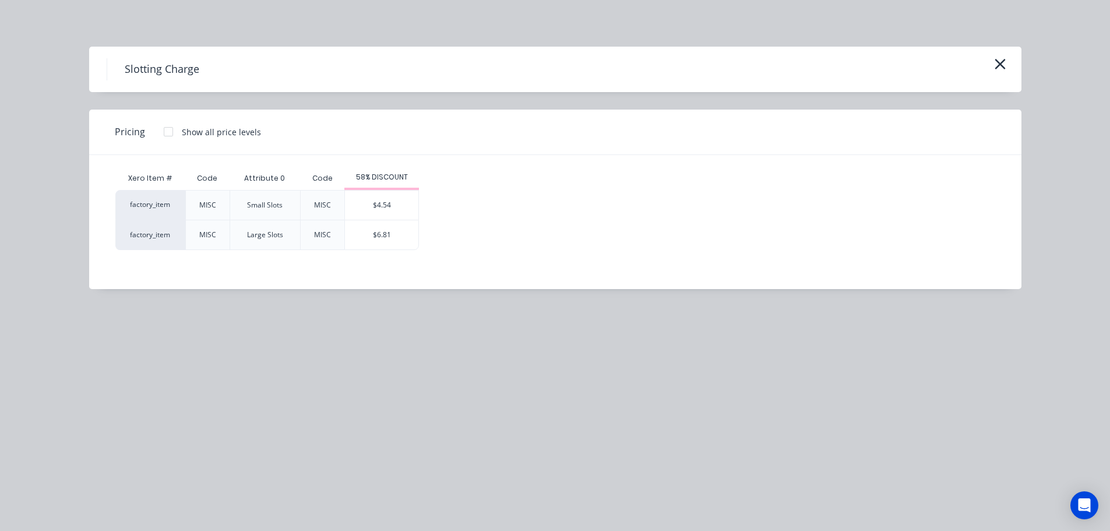
click at [1004, 59] on icon "button" at bounding box center [1000, 64] width 12 height 16
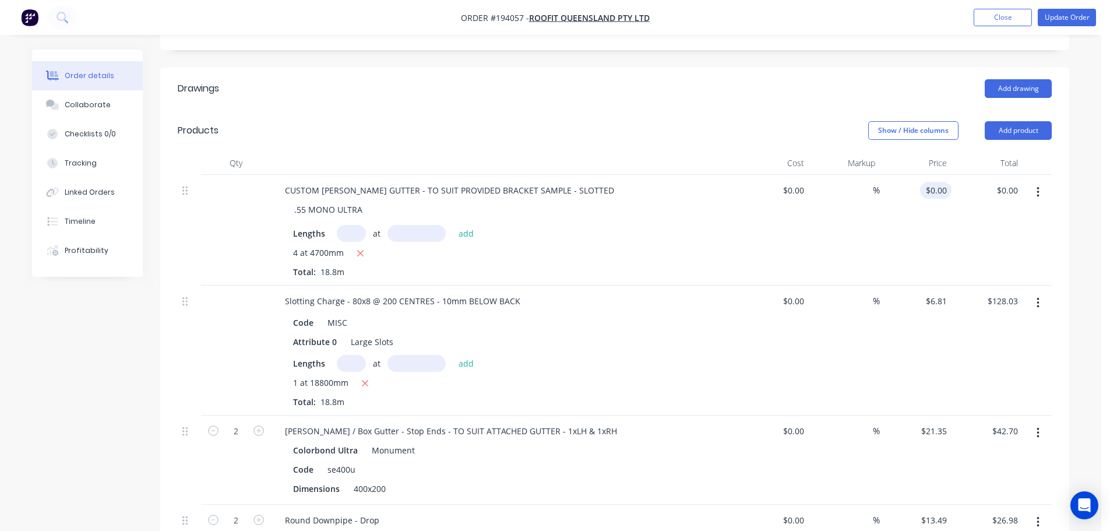
click at [939, 182] on div "$0.00 $0.00" at bounding box center [938, 190] width 27 height 17
click at [928, 182] on input "361.51" at bounding box center [935, 190] width 31 height 17
type input "$31.51"
type input "$592.39"
click at [831, 121] on div "Show / Hide columns Add product" at bounding box center [708, 130] width 688 height 19
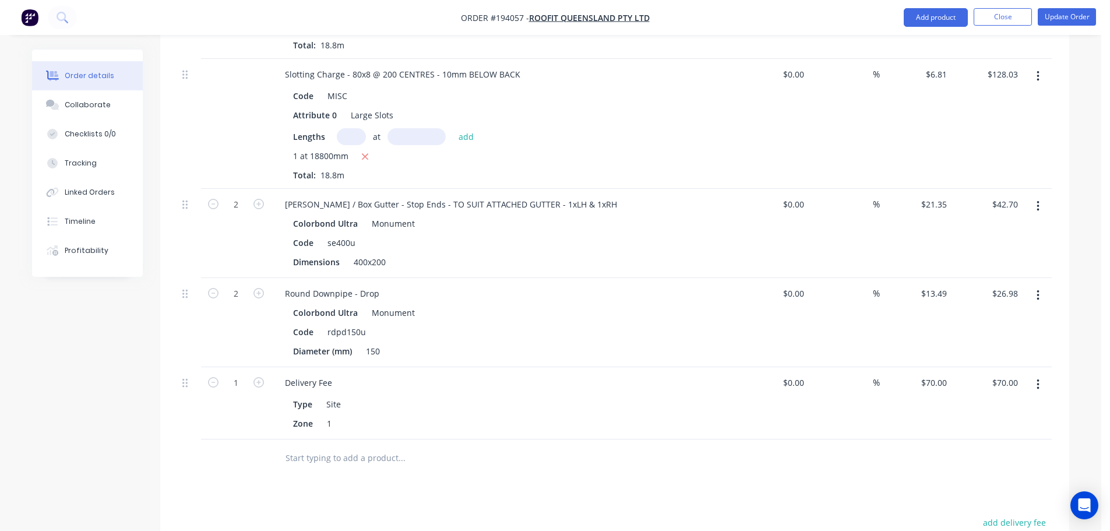
scroll to position [525, 0]
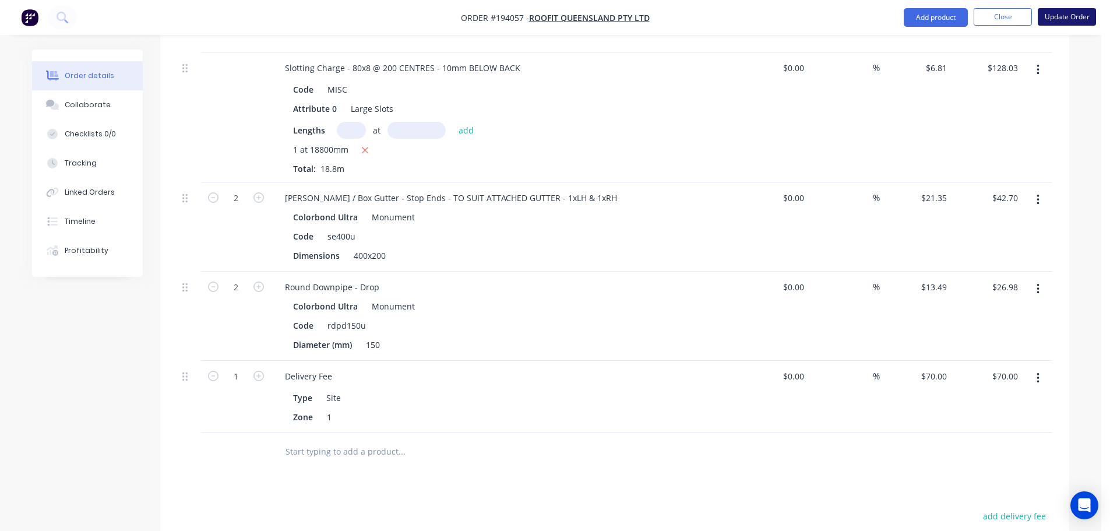
click at [1063, 20] on button "Update Order" at bounding box center [1067, 16] width 58 height 17
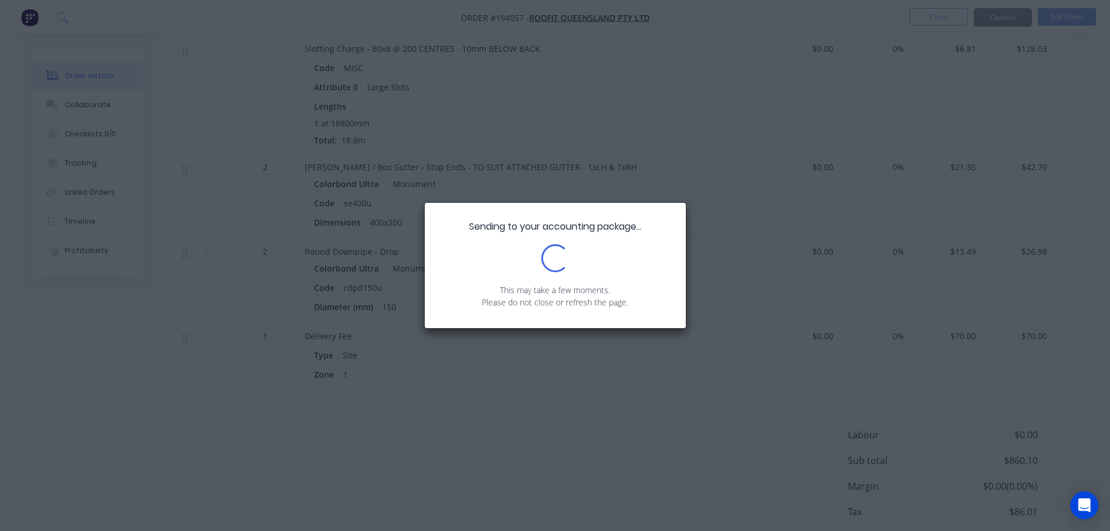
scroll to position [466, 0]
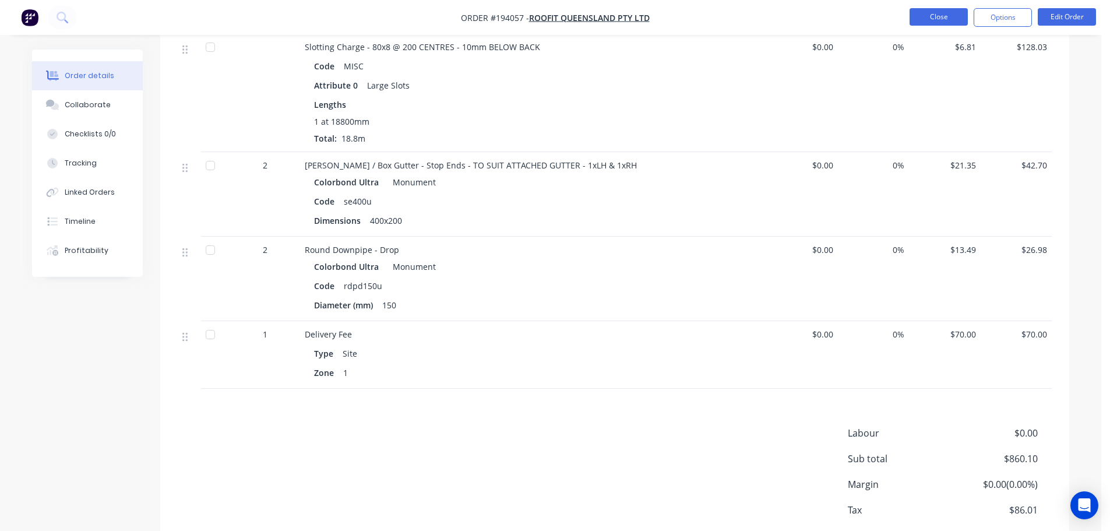
click at [930, 18] on button "Close" at bounding box center [939, 16] width 58 height 17
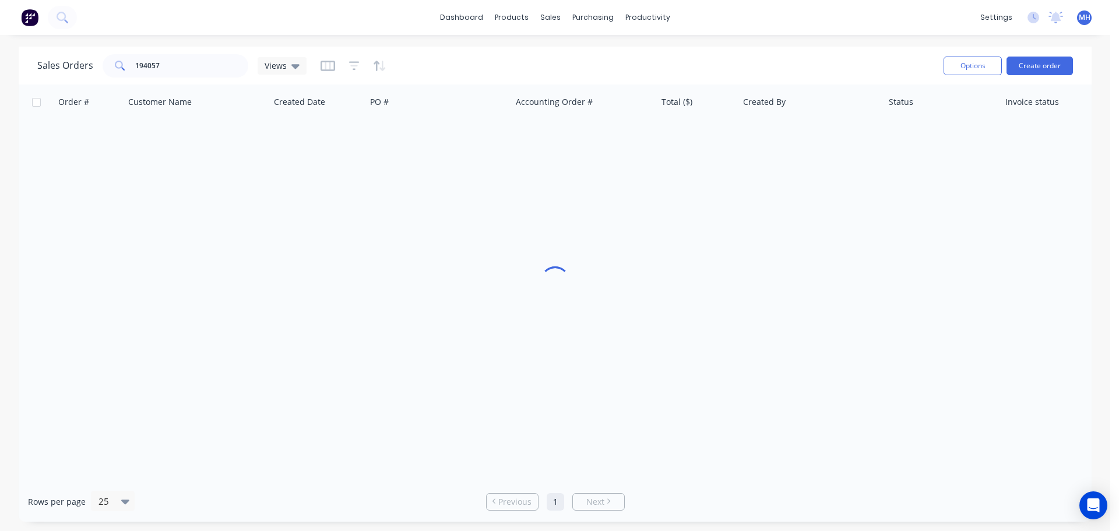
drag, startPoint x: 160, startPoint y: 52, endPoint x: 163, endPoint y: 59, distance: 8.1
click at [160, 51] on div "Sales Orders 194057 Views" at bounding box center [485, 65] width 897 height 29
click at [164, 63] on input "194057" at bounding box center [192, 65] width 114 height 23
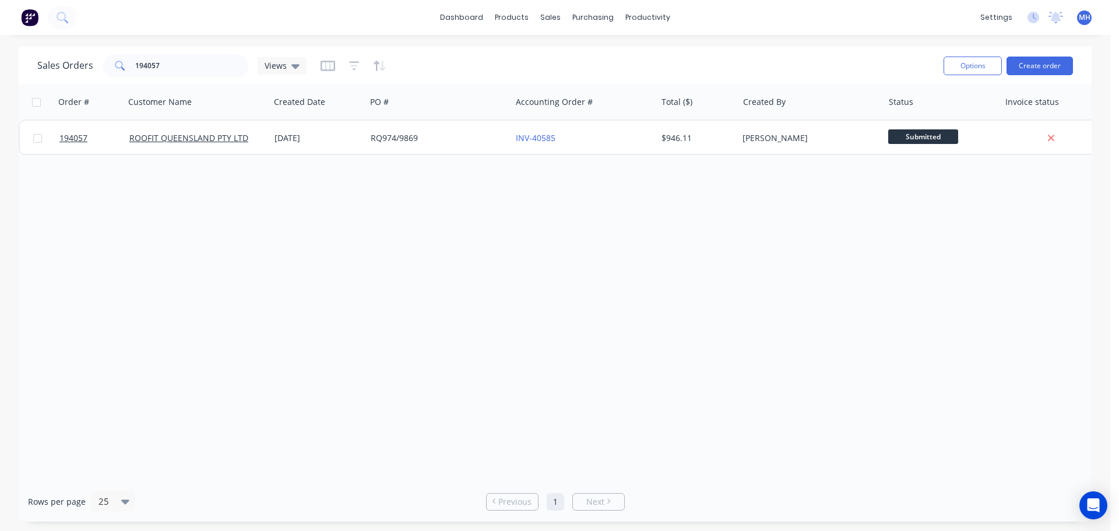
click at [814, 321] on div "Order # Customer Name Created Date PO # Accounting Order # Total ($) Created By…" at bounding box center [555, 283] width 1073 height 397
click at [393, 299] on div "Order # Customer Name Created Date PO # Accounting Order # Total ($) Created By…" at bounding box center [555, 283] width 1073 height 397
click at [178, 75] on input "194057" at bounding box center [192, 65] width 114 height 23
type input "193832"
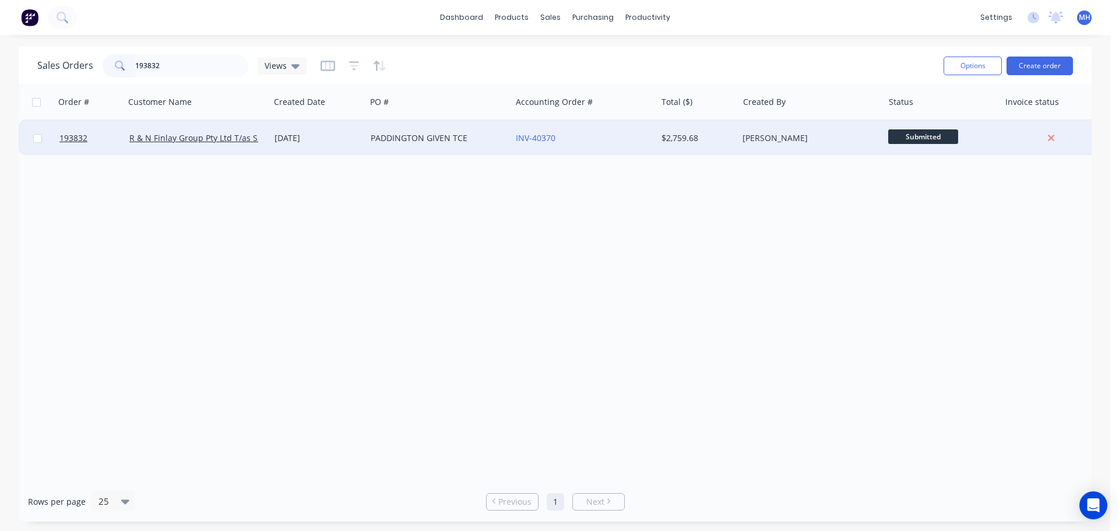
click at [560, 138] on div "INV-40370" at bounding box center [580, 138] width 129 height 12
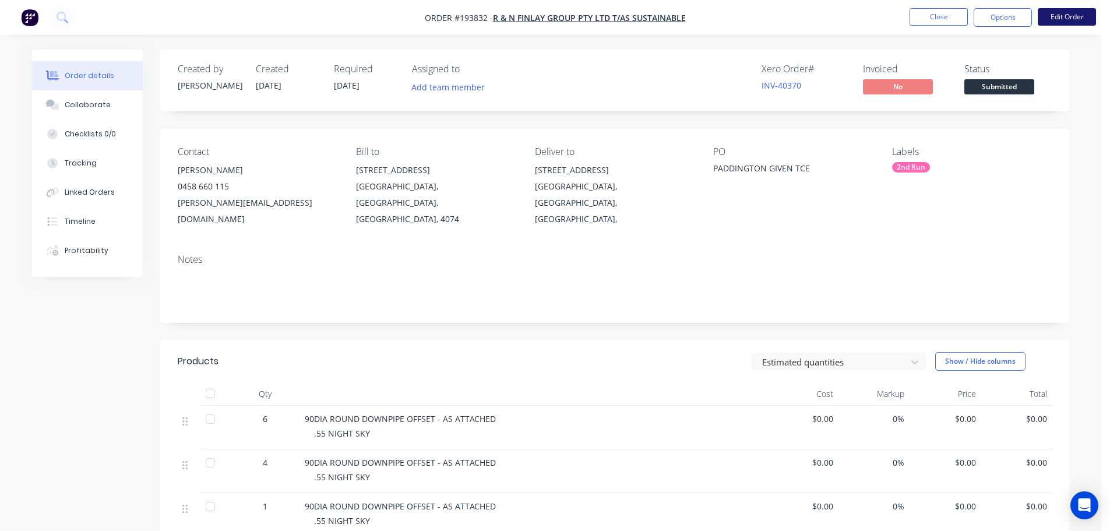
click at [1068, 15] on button "Edit Order" at bounding box center [1067, 16] width 58 height 17
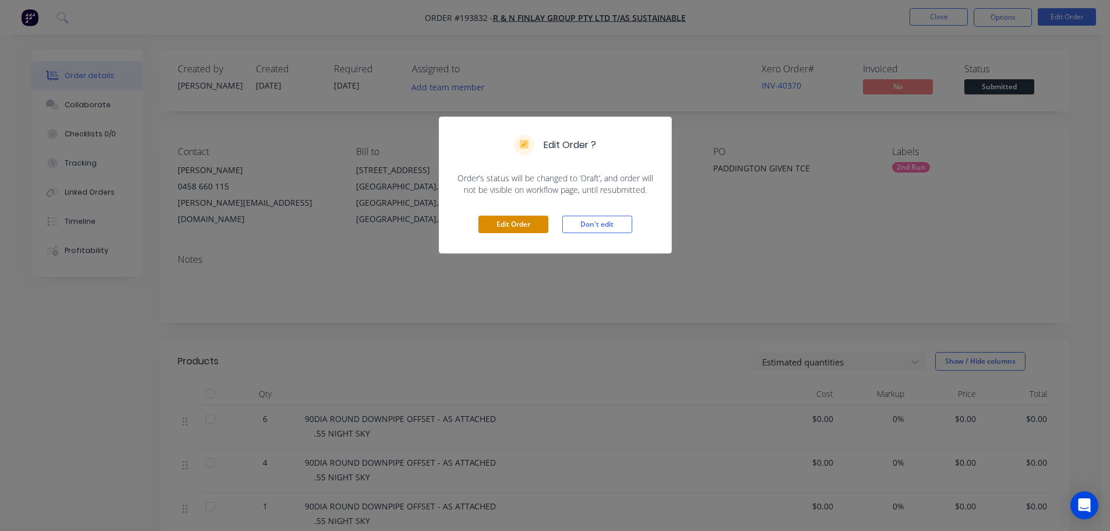
click at [498, 220] on button "Edit Order" at bounding box center [514, 224] width 70 height 17
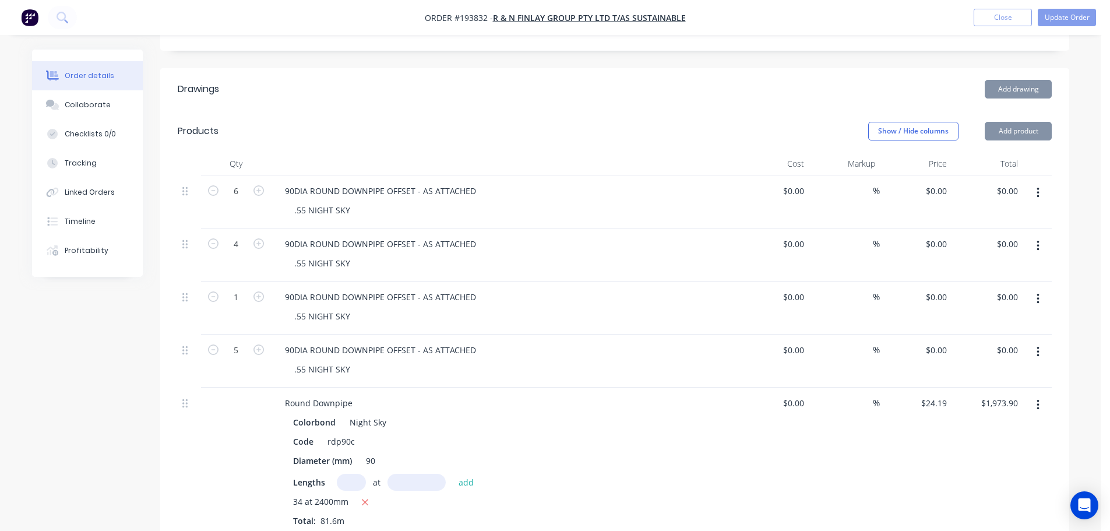
scroll to position [291, 0]
click at [1020, 121] on button "Add product" at bounding box center [1018, 130] width 67 height 19
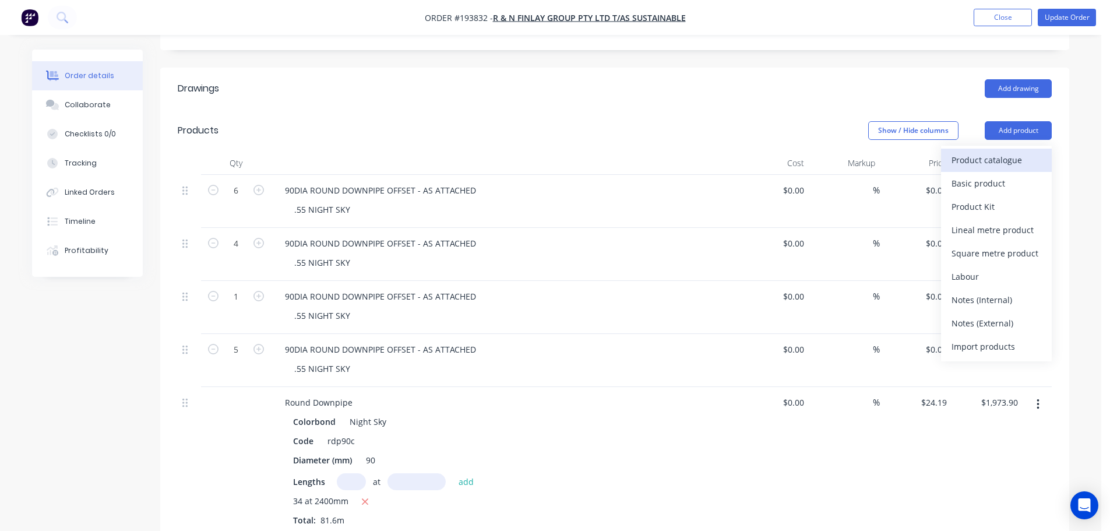
click at [1001, 152] on div "Product catalogue" at bounding box center [997, 160] width 90 height 17
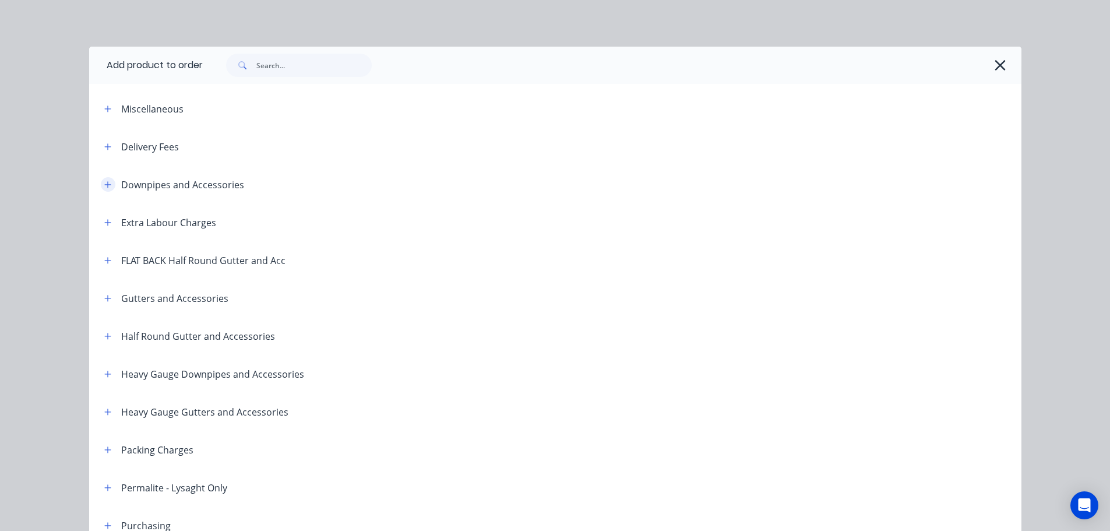
click at [104, 181] on icon "button" at bounding box center [107, 185] width 7 height 8
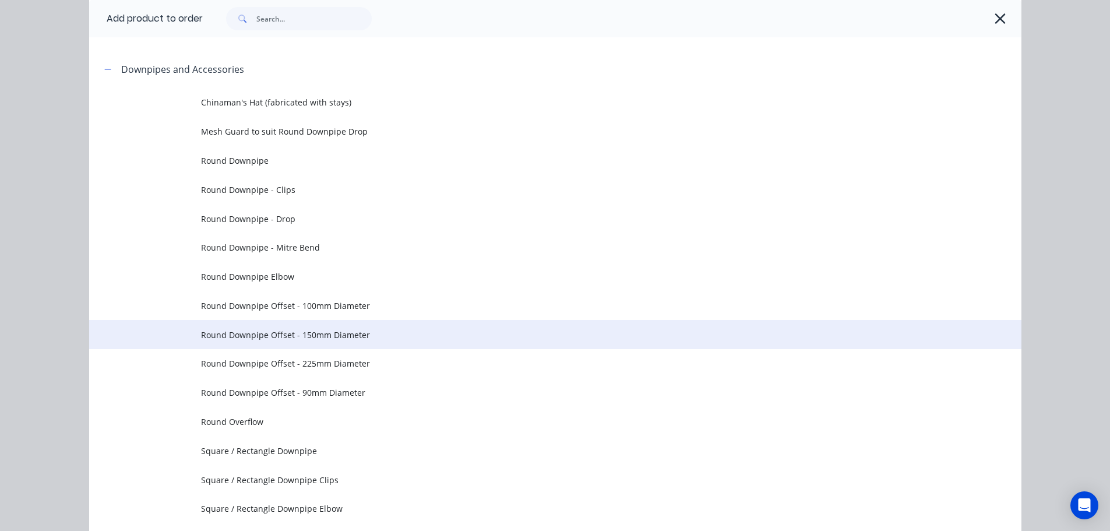
scroll to position [117, 0]
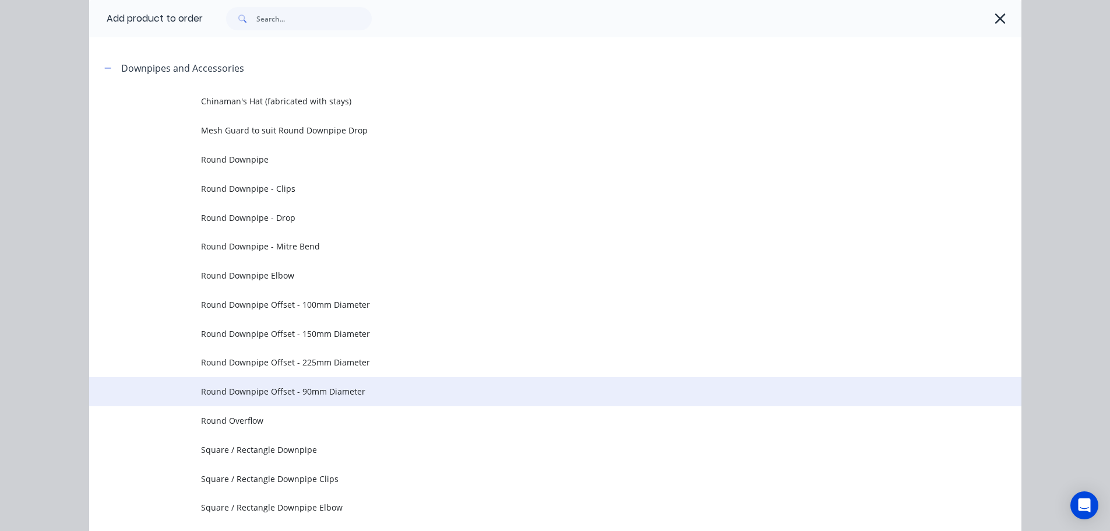
click at [329, 381] on td "Round Downpipe Offset - 90mm Diameter" at bounding box center [611, 391] width 821 height 29
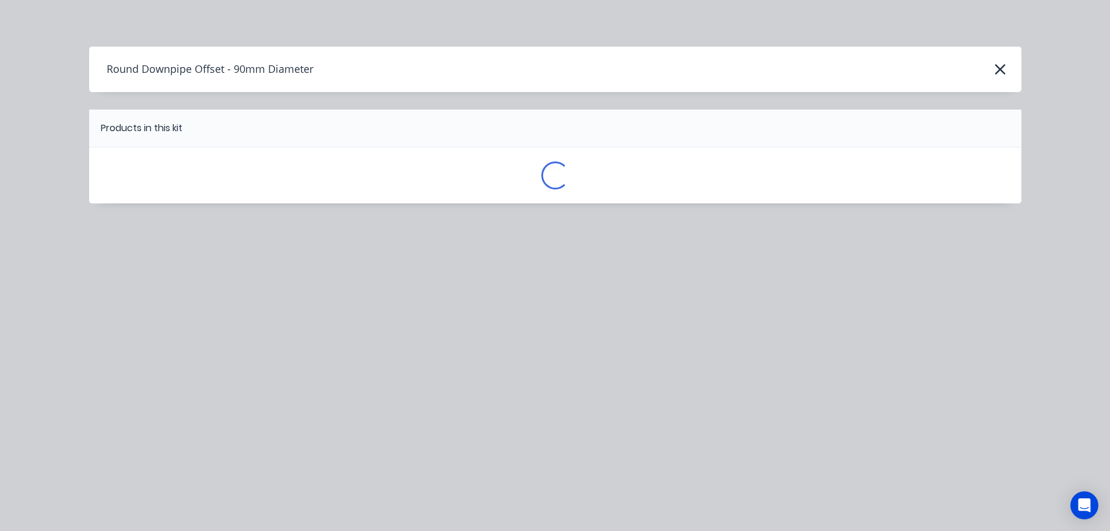
scroll to position [0, 0]
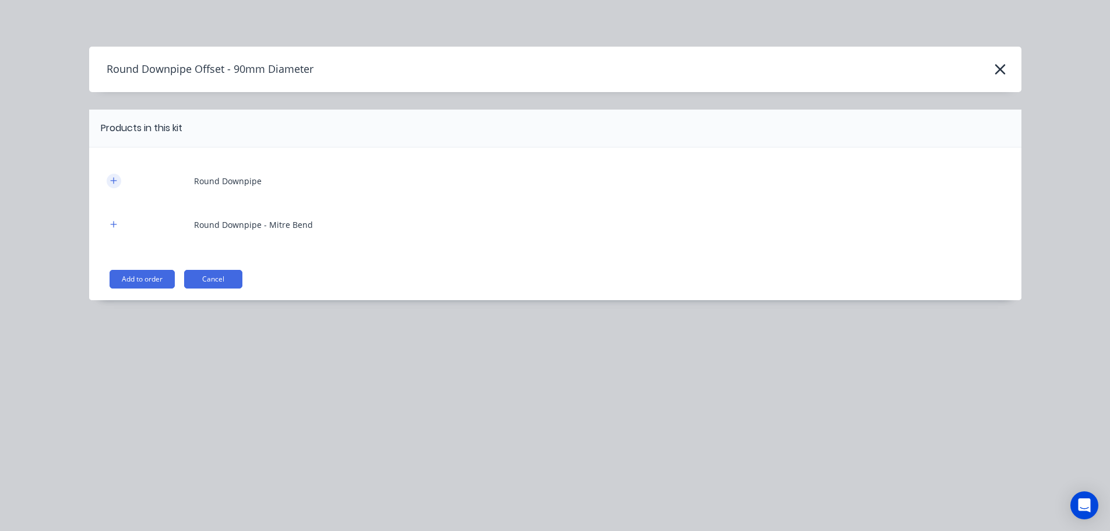
click at [108, 181] on button "button" at bounding box center [114, 181] width 15 height 15
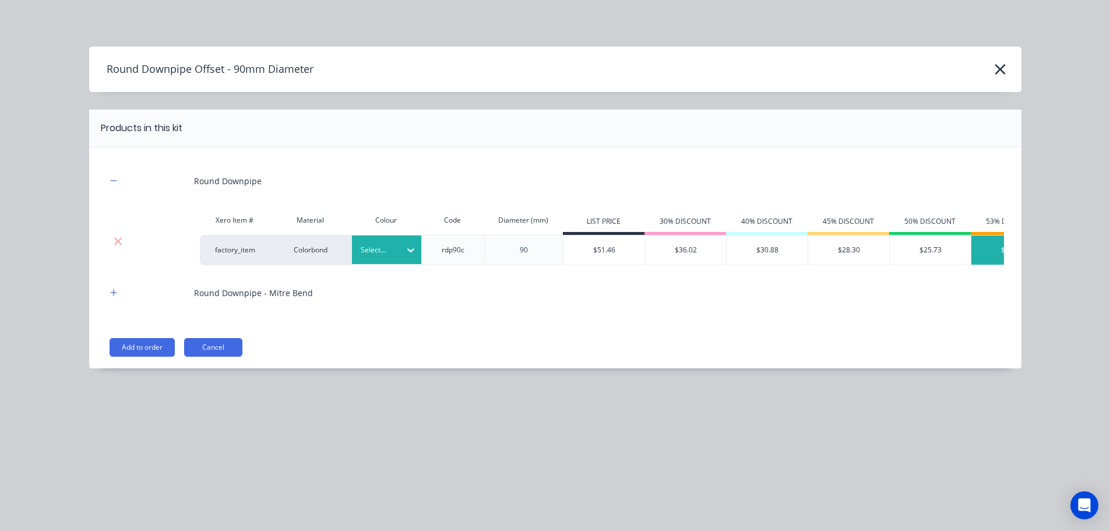
click at [364, 250] on div at bounding box center [378, 250] width 35 height 13
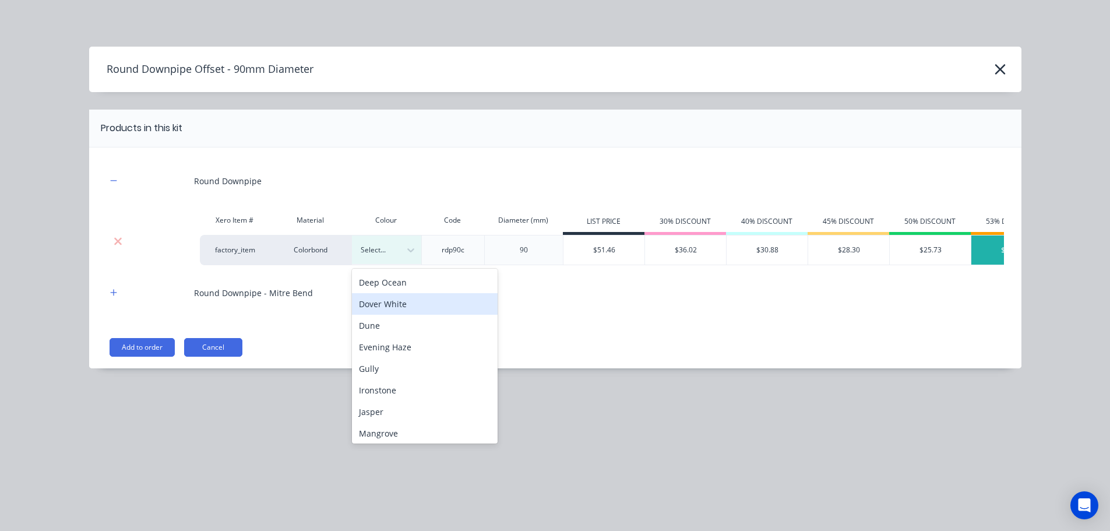
scroll to position [233, 0]
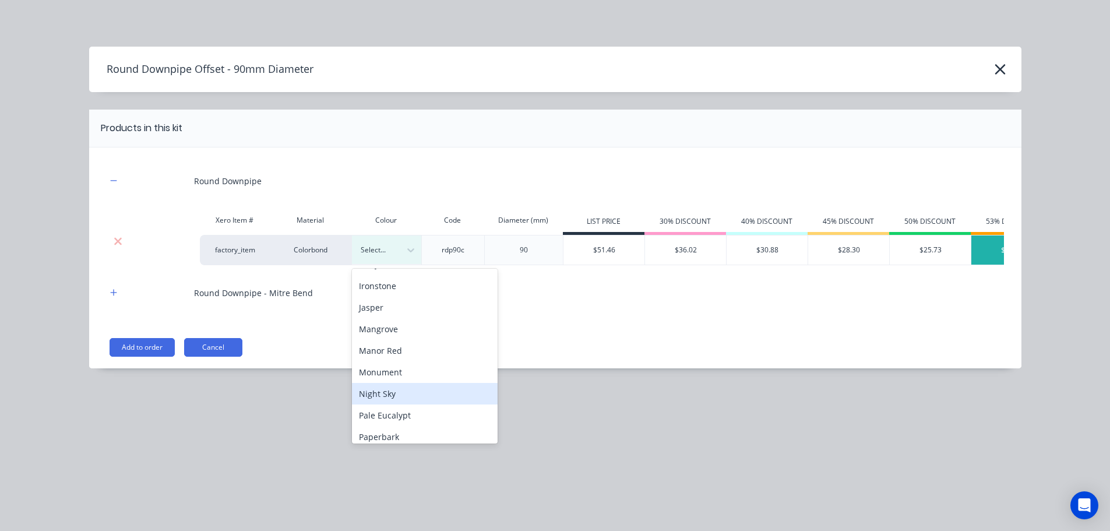
click at [404, 392] on div "Night Sky" at bounding box center [425, 394] width 146 height 22
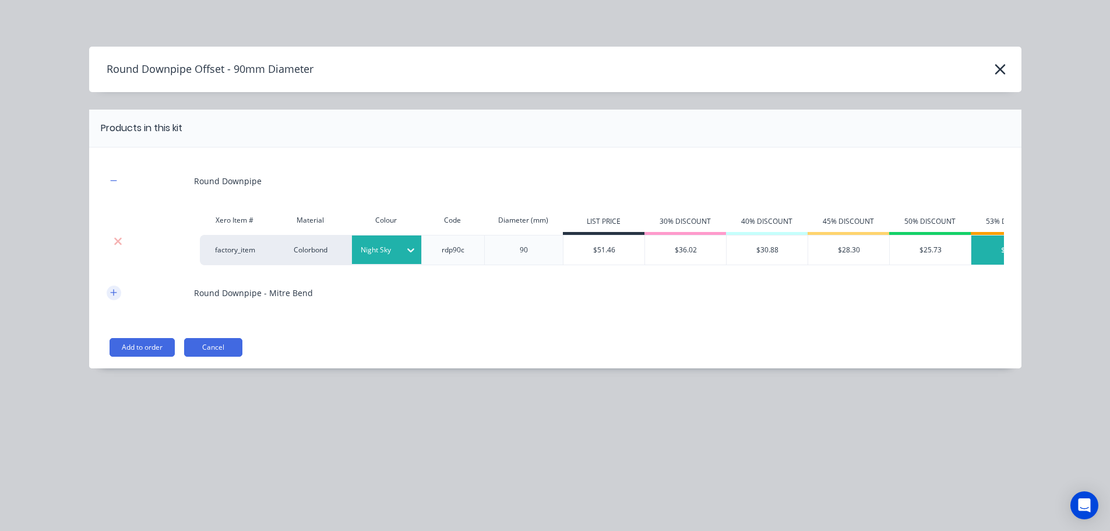
click at [109, 300] on button "button" at bounding box center [114, 293] width 15 height 15
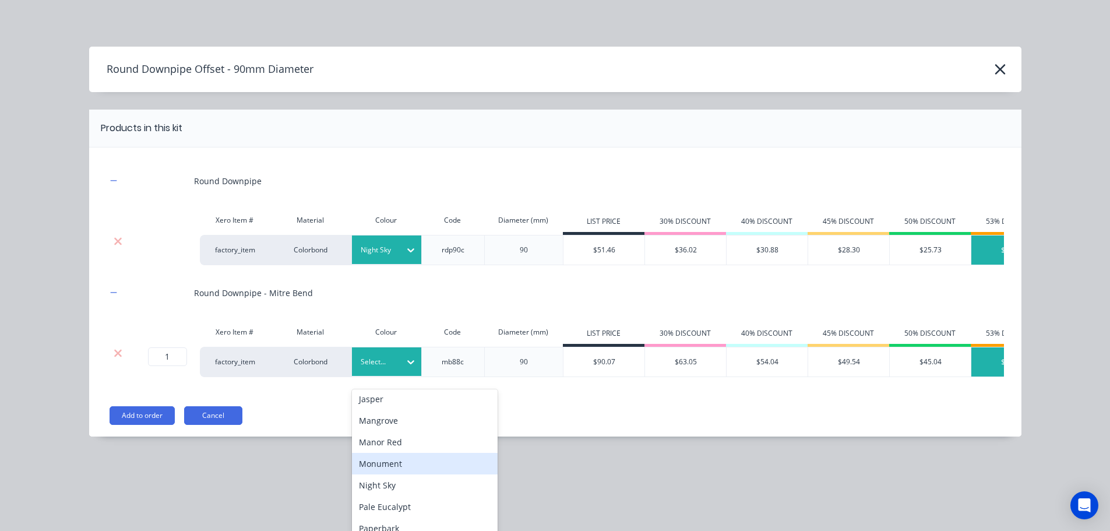
scroll to position [291, 0]
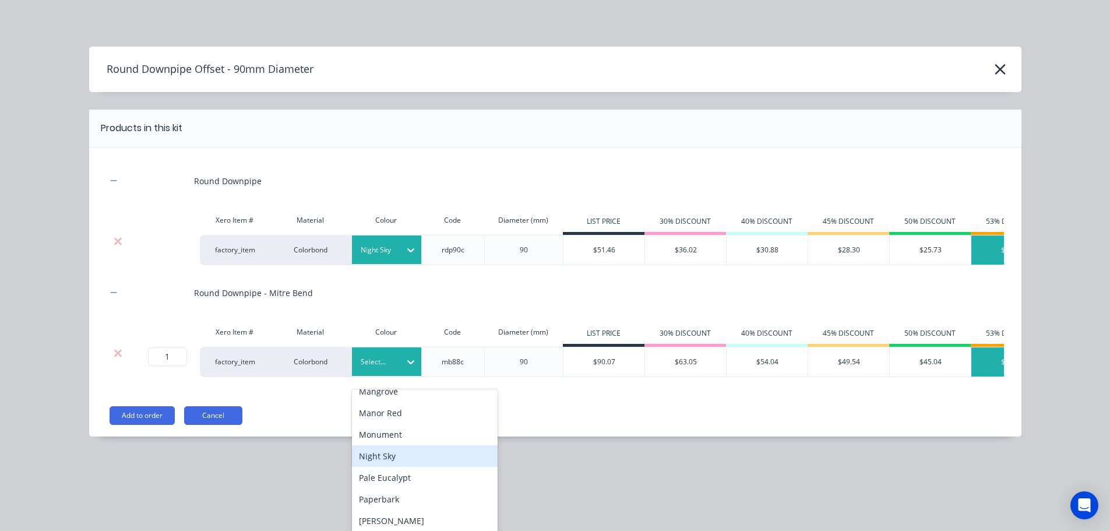
click at [373, 458] on div "Night Sky" at bounding box center [425, 456] width 146 height 22
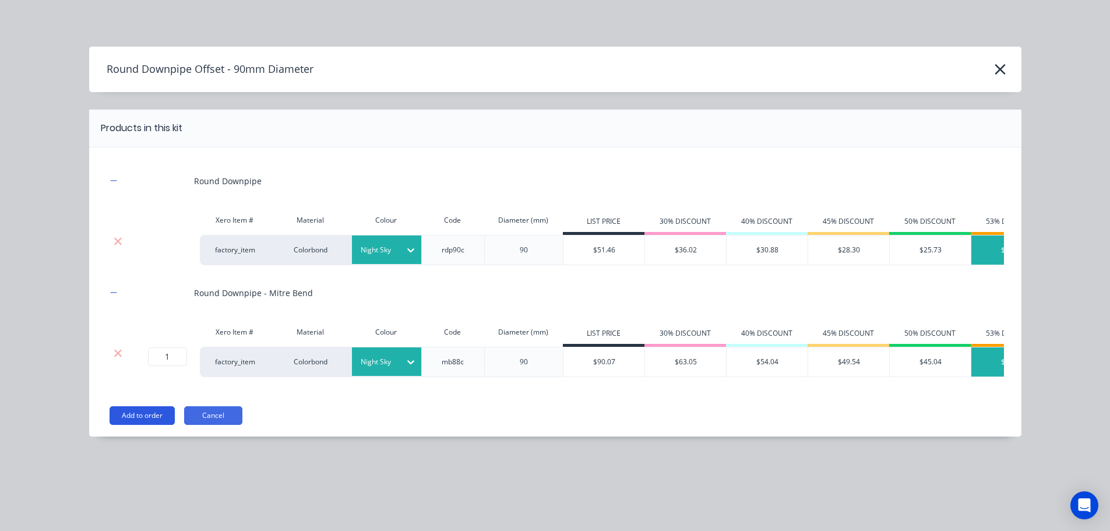
click at [146, 425] on button "Add to order" at bounding box center [142, 415] width 65 height 19
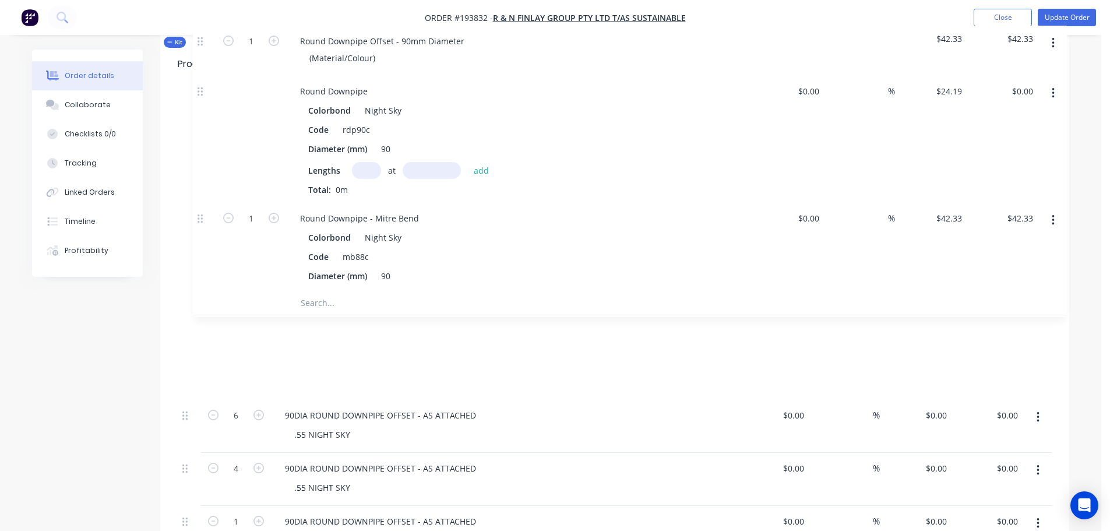
scroll to position [348, 0]
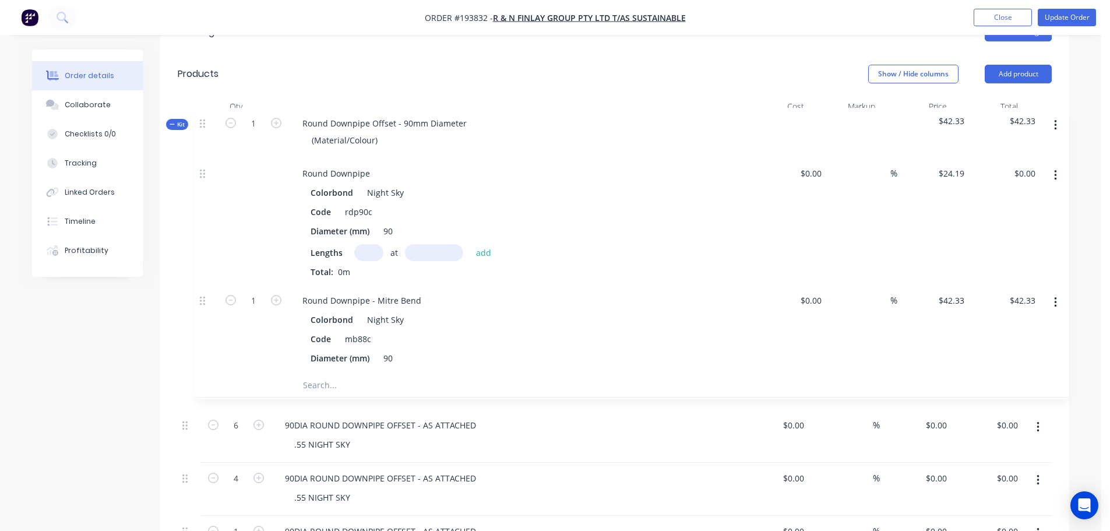
drag, startPoint x: 194, startPoint y: 467, endPoint x: 211, endPoint y: 121, distance: 346.6
click at [211, 121] on div "6 90DIA ROUND DOWNPIPE OFFSET - AS ATTACHED .55 NIGHT SKY $0.00 $0.00 % $0.00 $…" at bounding box center [615, 524] width 874 height 812
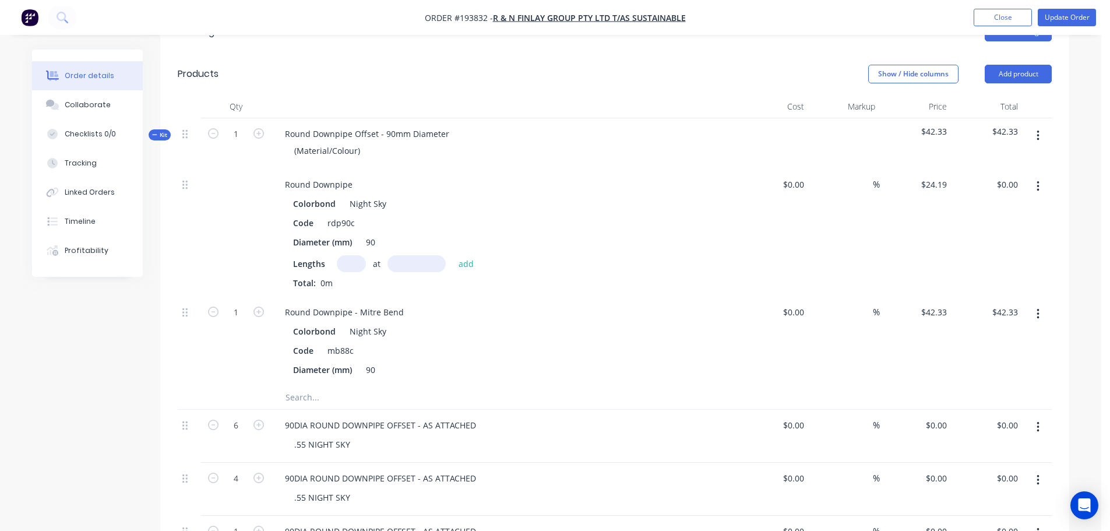
click at [354, 255] on input "text" at bounding box center [351, 263] width 29 height 17
type input "6"
click at [352, 255] on input "6" at bounding box center [351, 263] width 29 height 17
type input "1"
type input "3300"
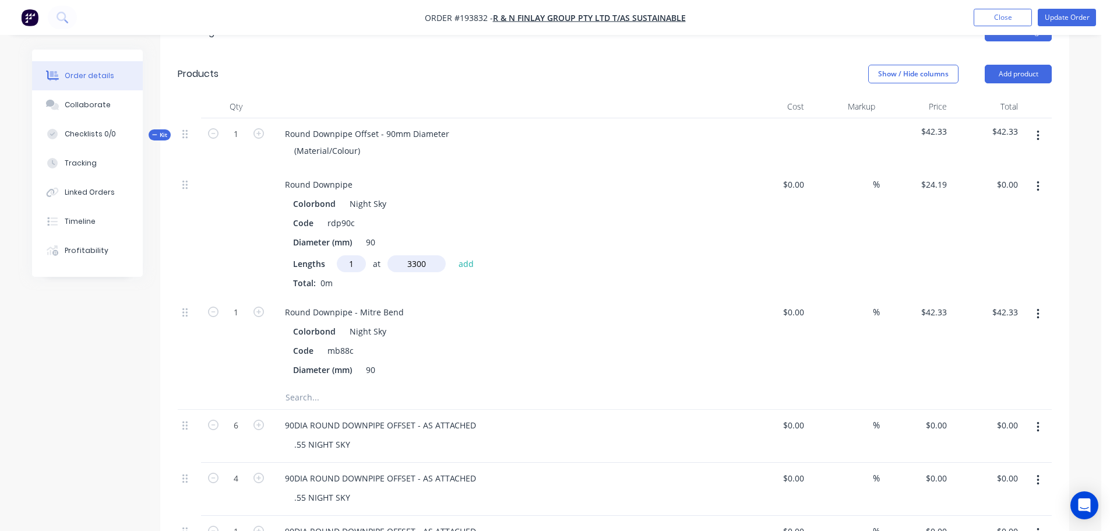
click at [453, 255] on button "add" at bounding box center [466, 263] width 27 height 16
type input "$79.83"
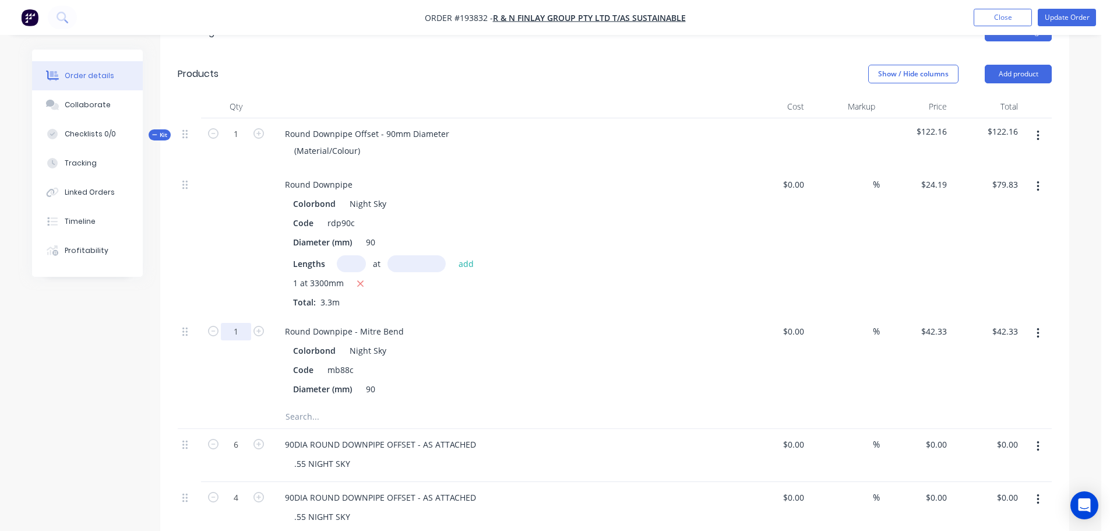
click at [250, 323] on input "1" at bounding box center [236, 331] width 30 height 17
click at [258, 326] on icon "button" at bounding box center [259, 331] width 10 height 10
type input "2"
type input "$84.66"
click at [259, 128] on icon "button" at bounding box center [259, 133] width 10 height 10
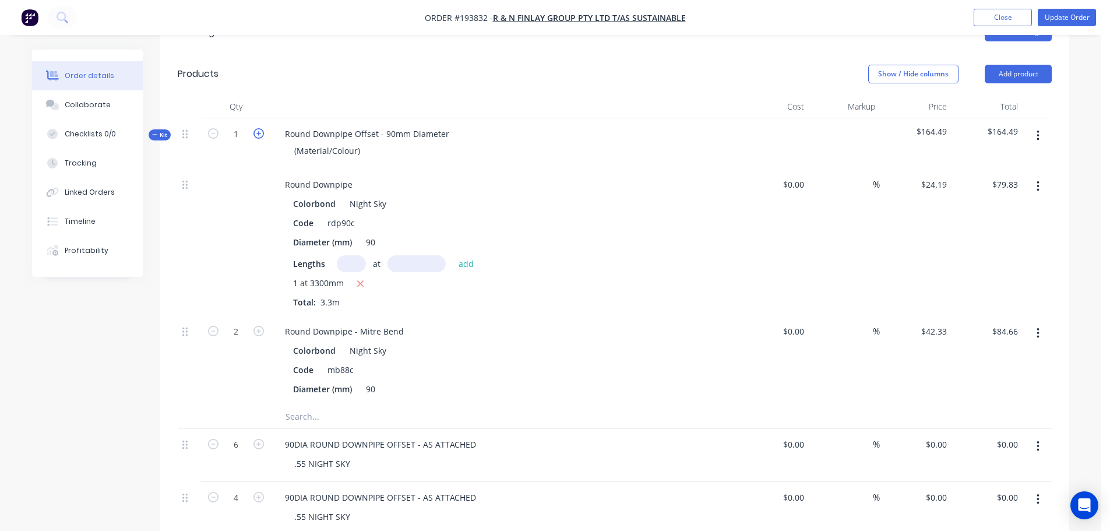
type input "2"
type input "4"
type input "$169.32"
click at [259, 128] on icon "button" at bounding box center [259, 133] width 10 height 10
type input "3"
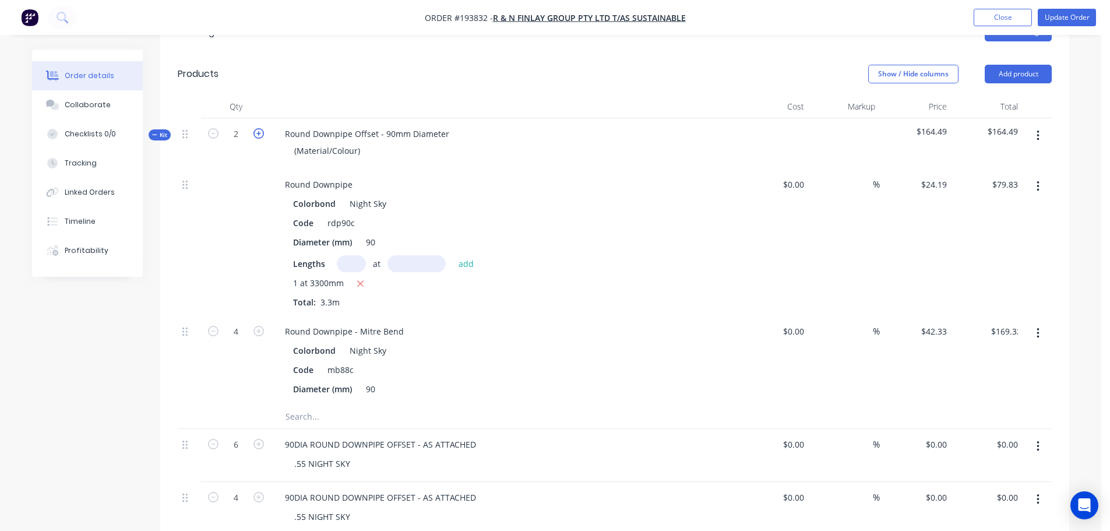
type input "6"
type input "$253.98"
click at [259, 128] on icon "button" at bounding box center [259, 133] width 10 height 10
type input "4"
type input "8"
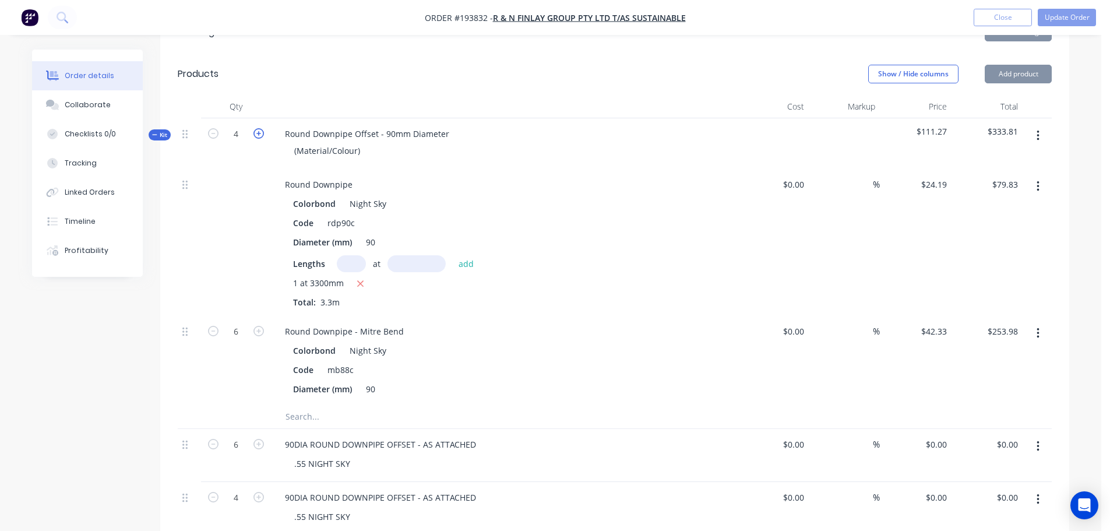
type input "$338.64"
click at [259, 128] on icon "button" at bounding box center [259, 133] width 10 height 10
type input "5"
type input "10"
type input "$423.30"
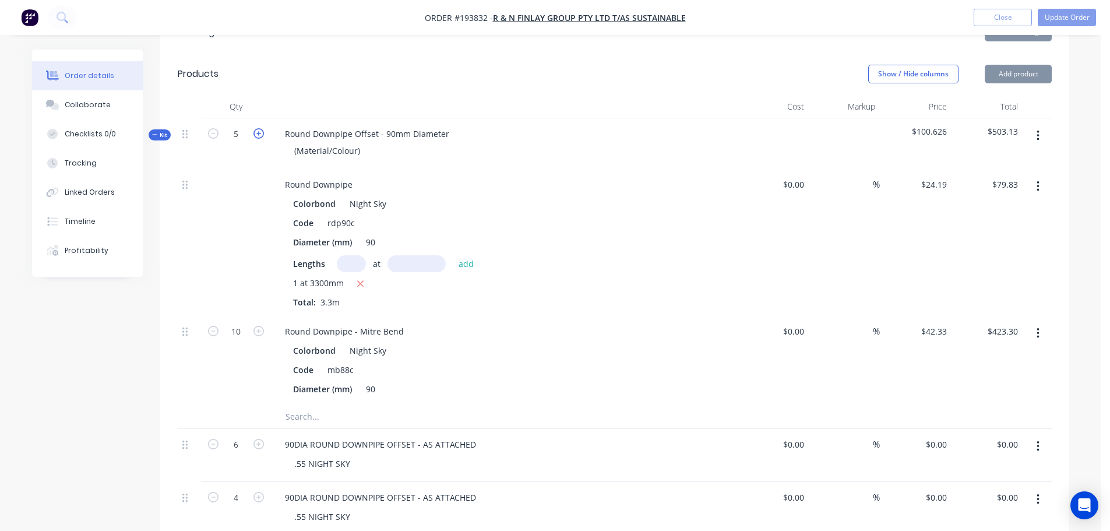
click at [259, 128] on icon "button" at bounding box center [259, 133] width 10 height 10
type input "6"
type input "12"
type input "$507.96"
click at [161, 131] on span "Kit" at bounding box center [159, 135] width 15 height 9
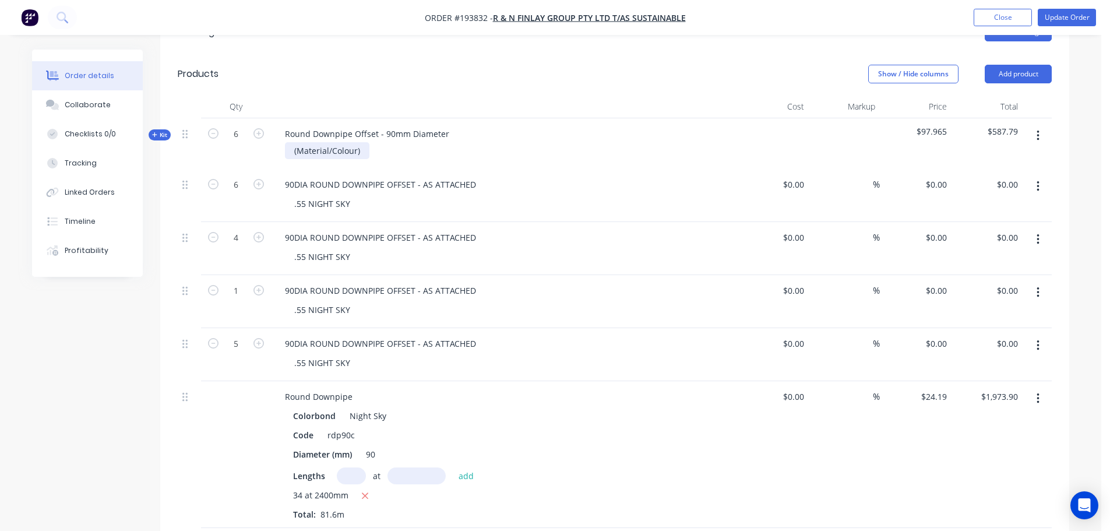
click at [316, 142] on div "(Material/Colour)" at bounding box center [327, 150] width 85 height 17
click at [345, 95] on div at bounding box center [504, 106] width 466 height 23
click at [1043, 176] on button "button" at bounding box center [1038, 186] width 27 height 21
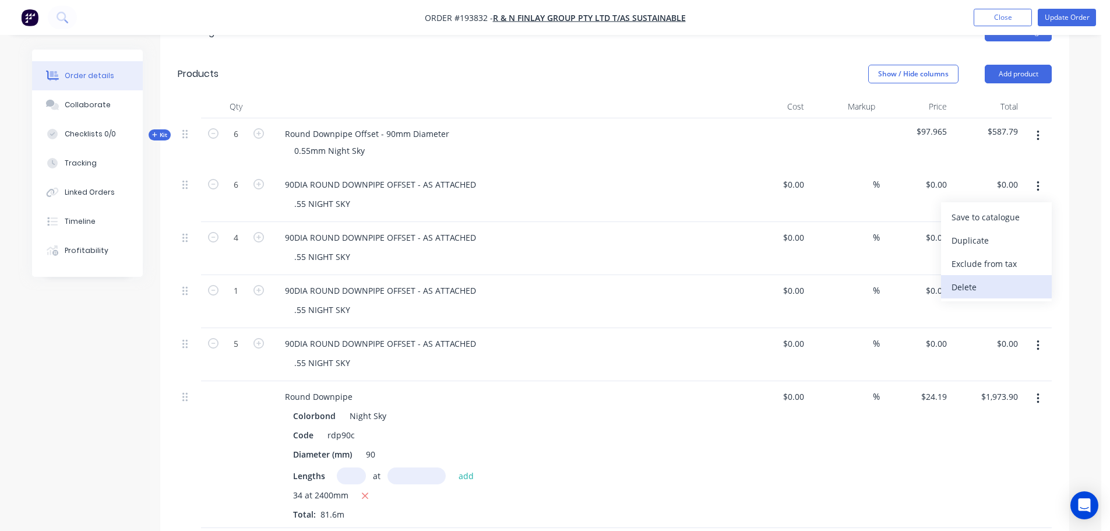
click at [1018, 279] on div "Delete" at bounding box center [997, 287] width 90 height 17
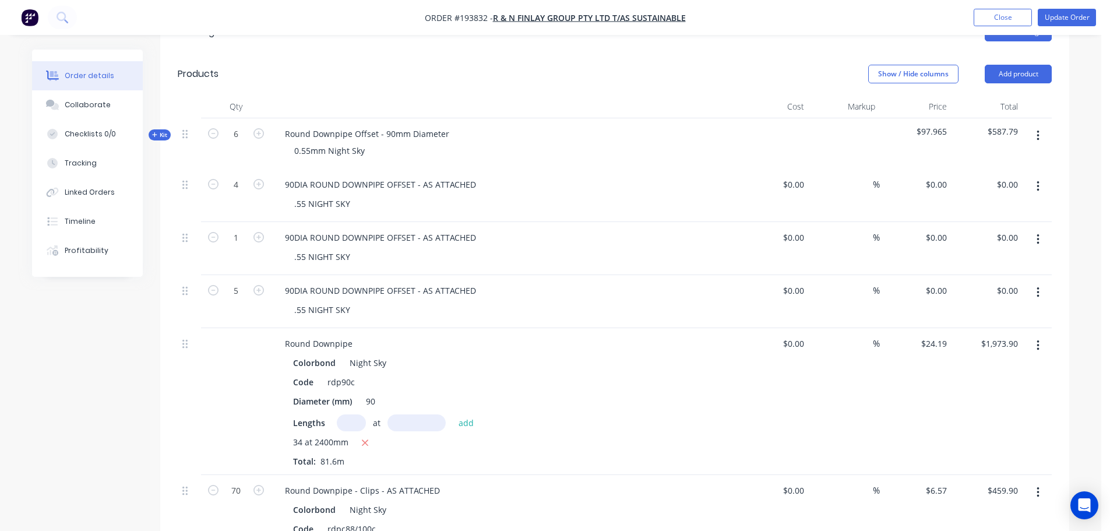
click at [1034, 125] on button "button" at bounding box center [1038, 135] width 27 height 21
click at [991, 205] on div "Duplicate" at bounding box center [997, 213] width 90 height 17
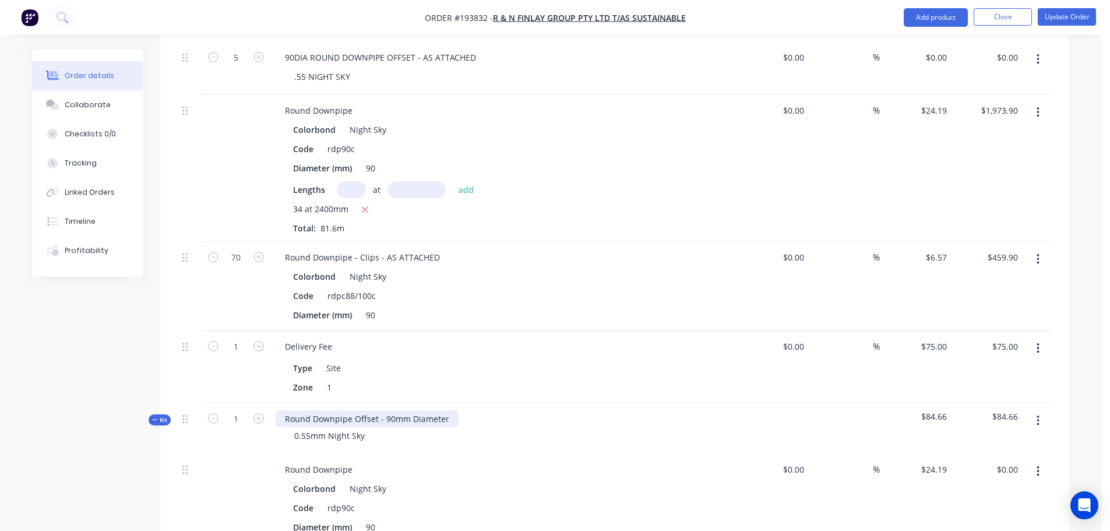
scroll to position [756, 0]
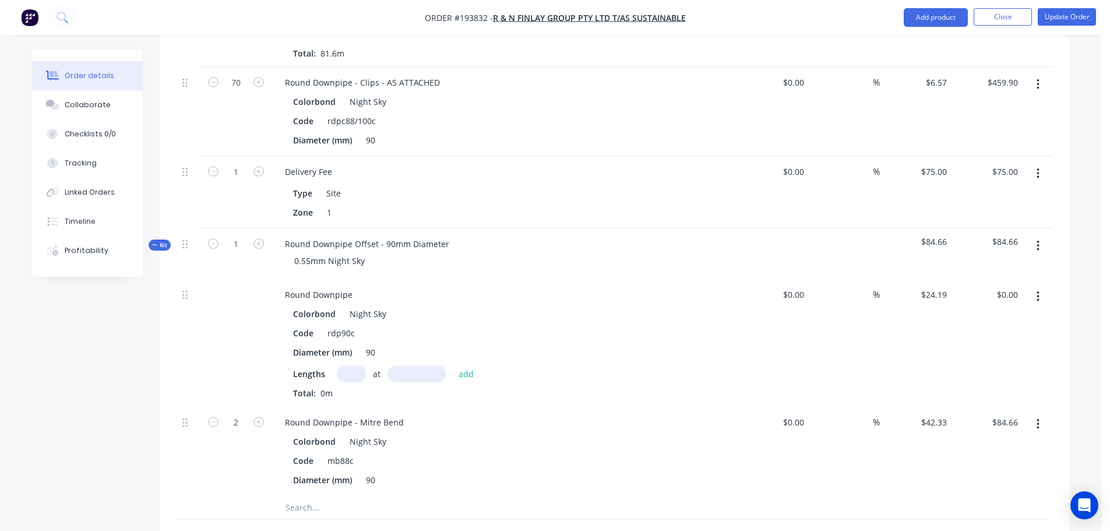
click at [357, 365] on input "text" at bounding box center [351, 373] width 29 height 17
type input "1"
type input "3200"
click at [453, 365] on button "add" at bounding box center [466, 373] width 27 height 16
type input "$77.41"
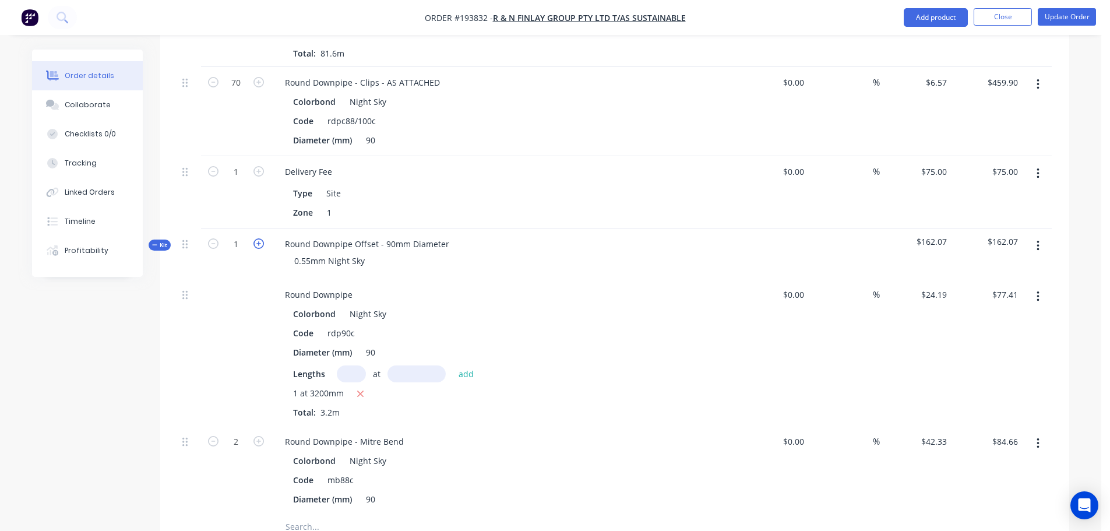
click at [258, 238] on icon "button" at bounding box center [259, 243] width 10 height 10
type input "2"
type input "4"
type input "$169.32"
click at [258, 238] on icon "button" at bounding box center [259, 243] width 10 height 10
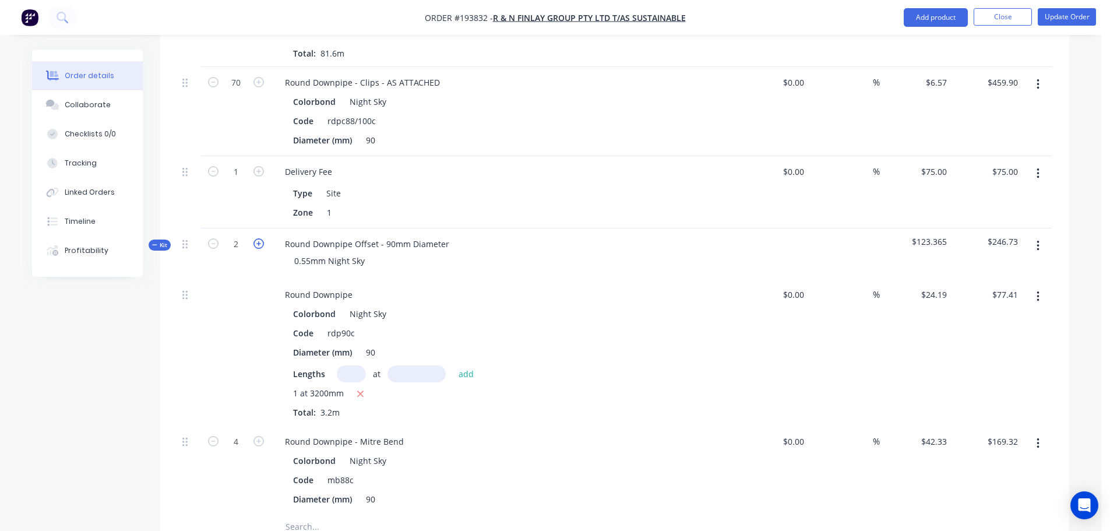
type input "3"
type input "6"
type input "$253.98"
click at [258, 238] on icon "button" at bounding box center [259, 243] width 10 height 10
type input "4"
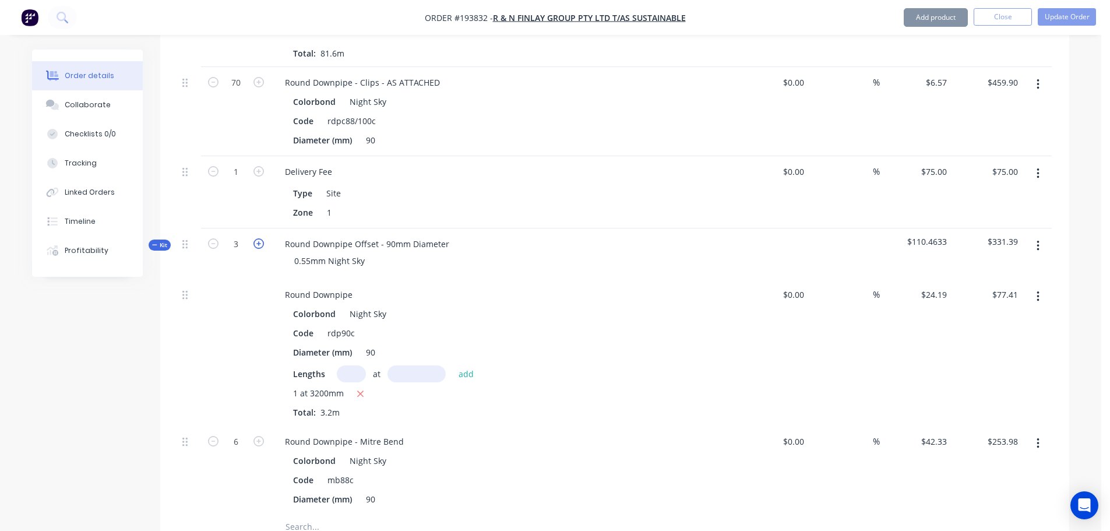
type input "8"
type input "$338.64"
click at [164, 241] on span "Kit" at bounding box center [159, 245] width 15 height 9
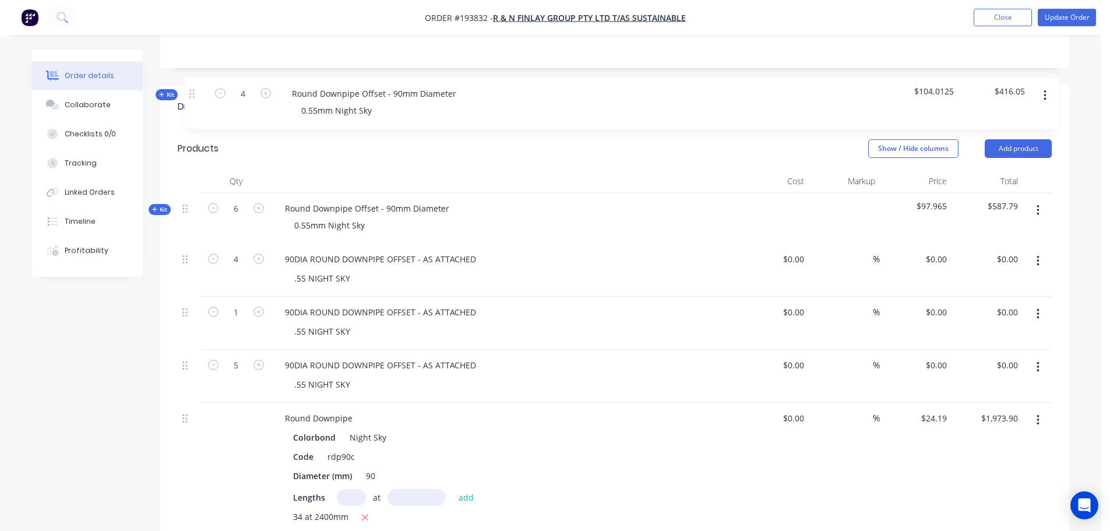
scroll to position [249, 0]
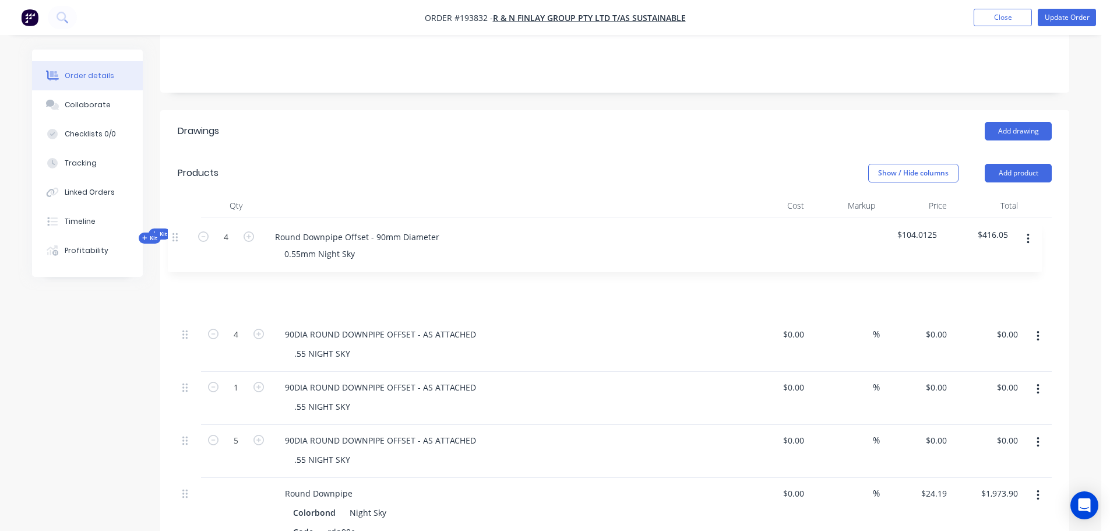
drag, startPoint x: 189, startPoint y: 445, endPoint x: 186, endPoint y: 248, distance: 197.6
click at [186, 248] on div "Kit 6 Round Downpipe Offset - 90mm Diameter 0.55mm Night Sky $97.965 $587.79 4 …" at bounding box center [615, 501] width 874 height 569
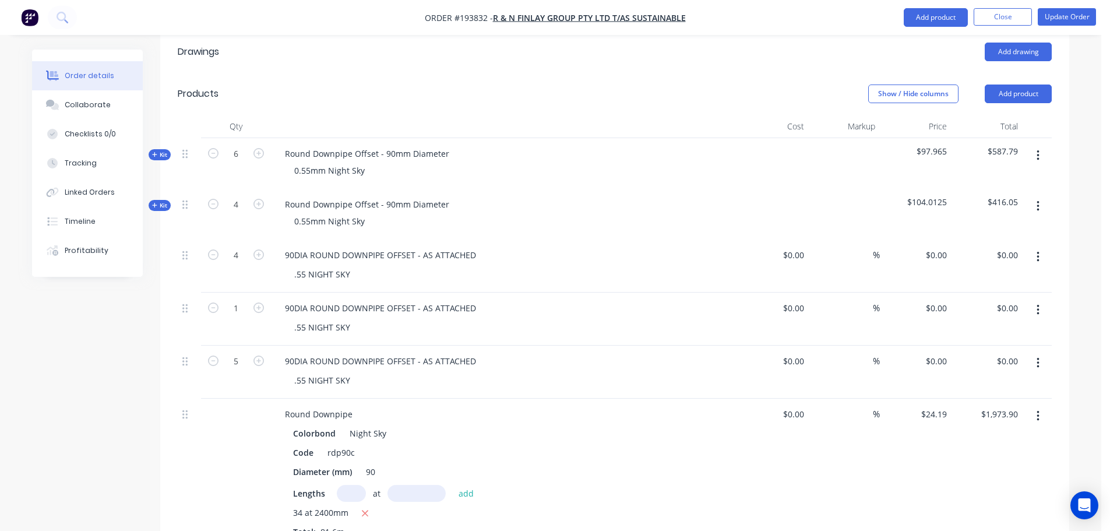
scroll to position [307, 0]
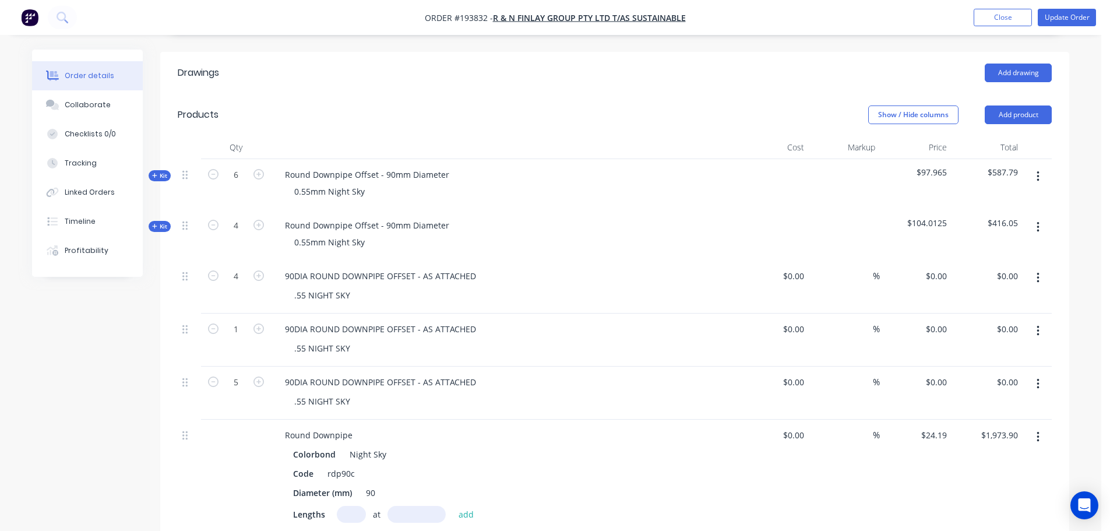
click at [1047, 268] on button "button" at bounding box center [1038, 278] width 27 height 21
click at [1009, 370] on div "Delete" at bounding box center [997, 378] width 90 height 17
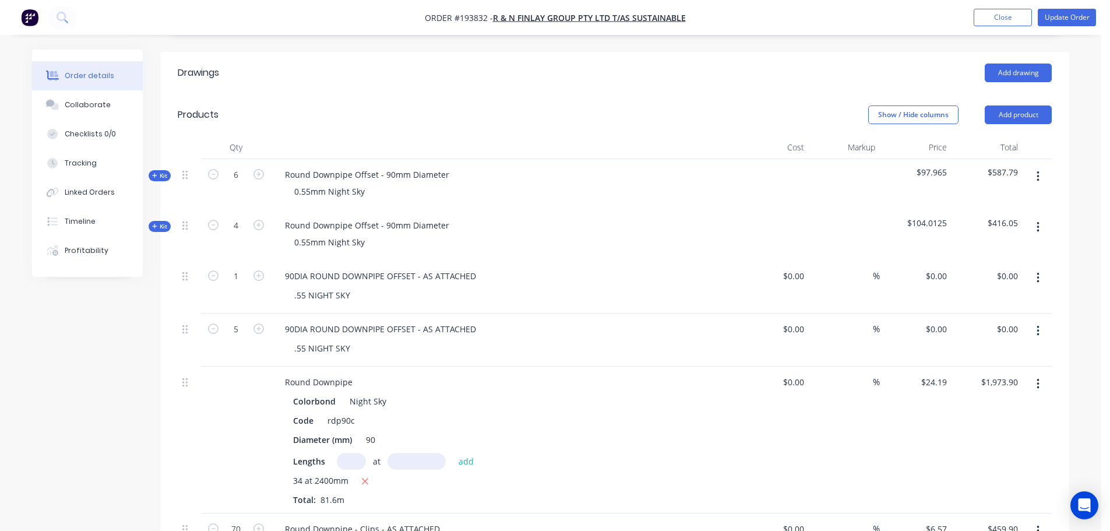
click at [1033, 217] on button "button" at bounding box center [1038, 227] width 27 height 21
click at [1005, 296] on div "Duplicate" at bounding box center [997, 304] width 90 height 17
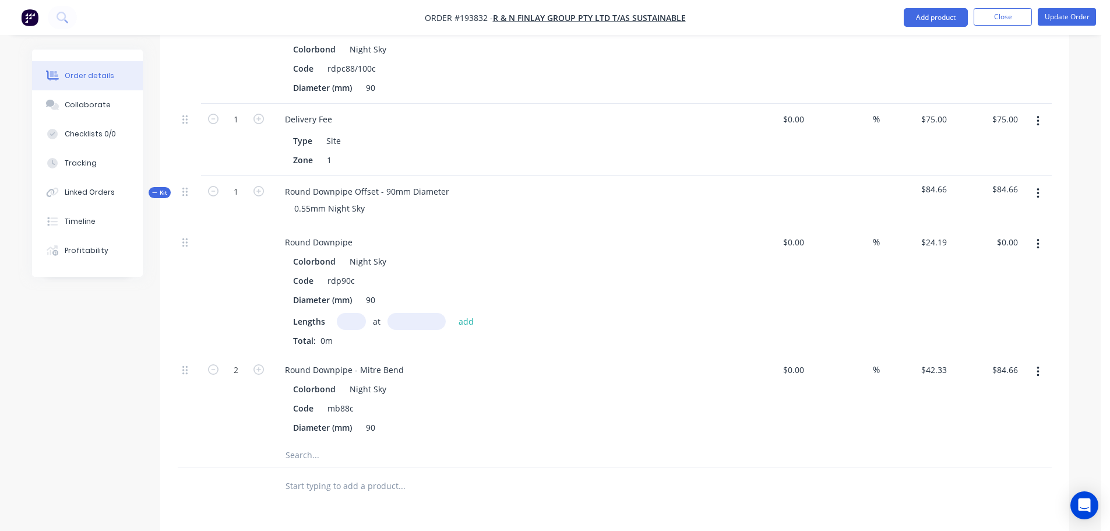
scroll to position [832, 0]
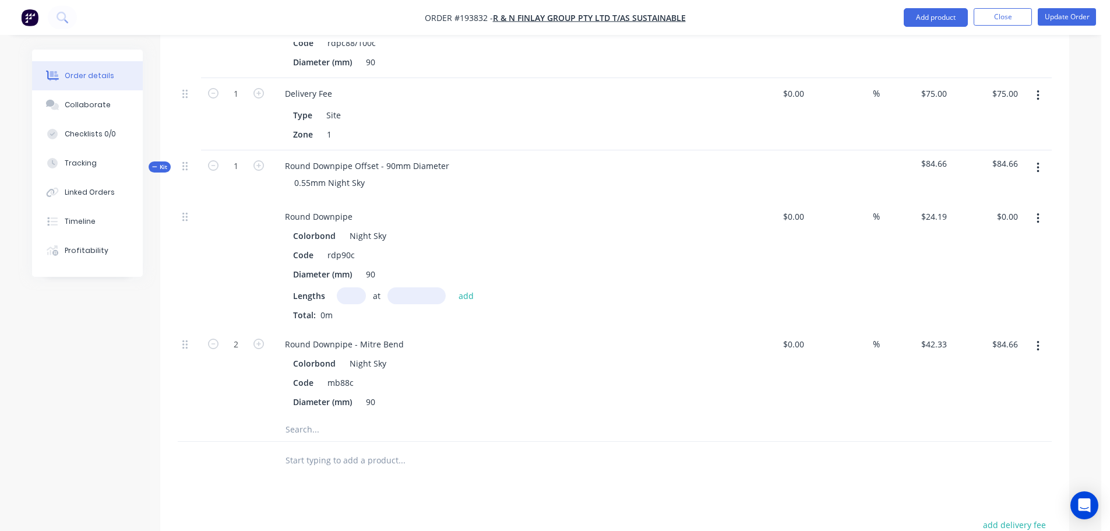
click at [351, 287] on input "text" at bounding box center [351, 295] width 29 height 17
type input "1"
type input "2900"
click at [453, 287] on button "add" at bounding box center [466, 295] width 27 height 16
type input "$70.15"
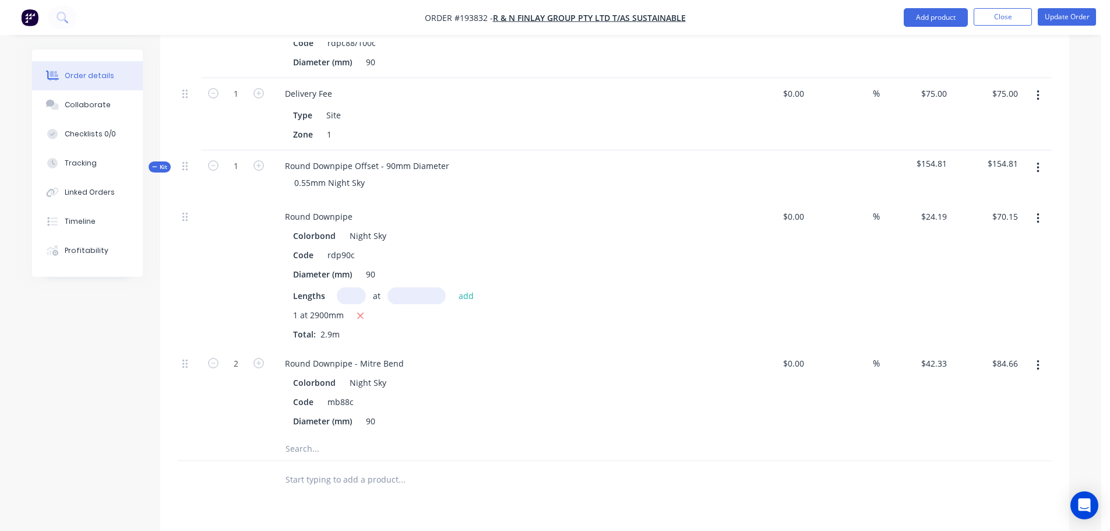
click at [155, 166] on icon "button" at bounding box center [154, 166] width 5 height 1
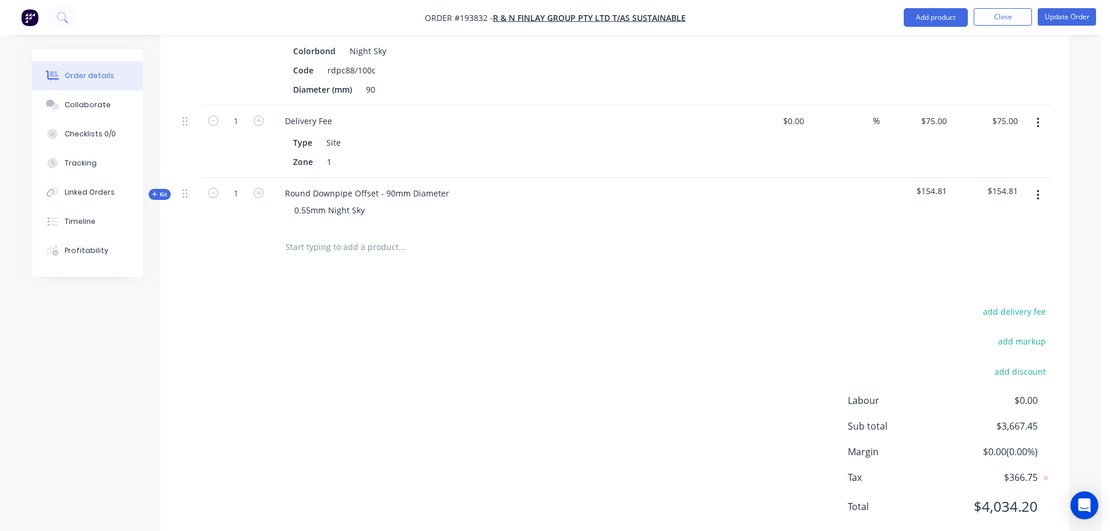
click at [1040, 185] on button "button" at bounding box center [1038, 195] width 27 height 21
click at [998, 264] on div "Duplicate" at bounding box center [997, 272] width 90 height 17
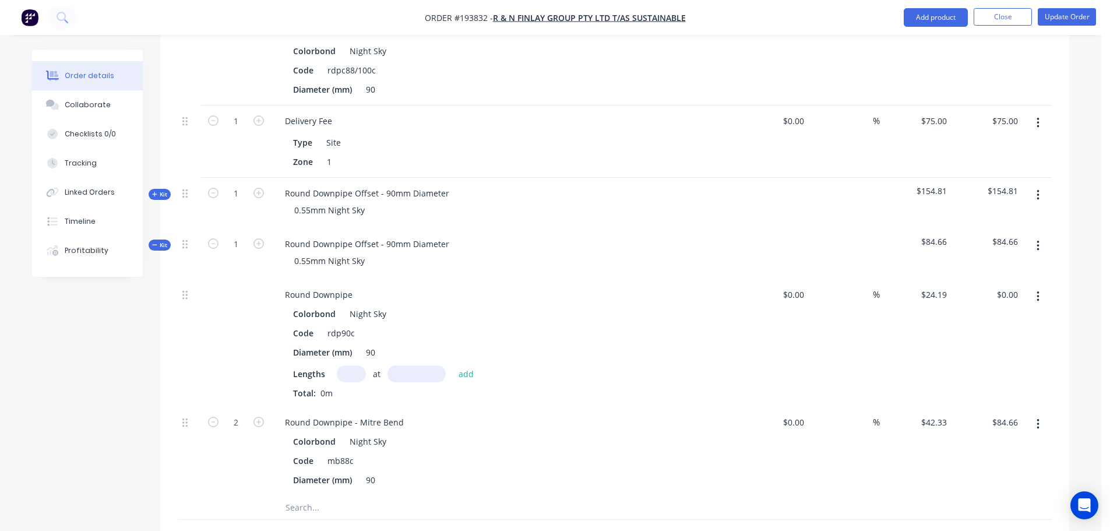
click at [340, 365] on input "text" at bounding box center [351, 373] width 29 height 17
type input "1"
type input "3200"
click at [453, 365] on button "add" at bounding box center [466, 373] width 27 height 16
type input "$77.41"
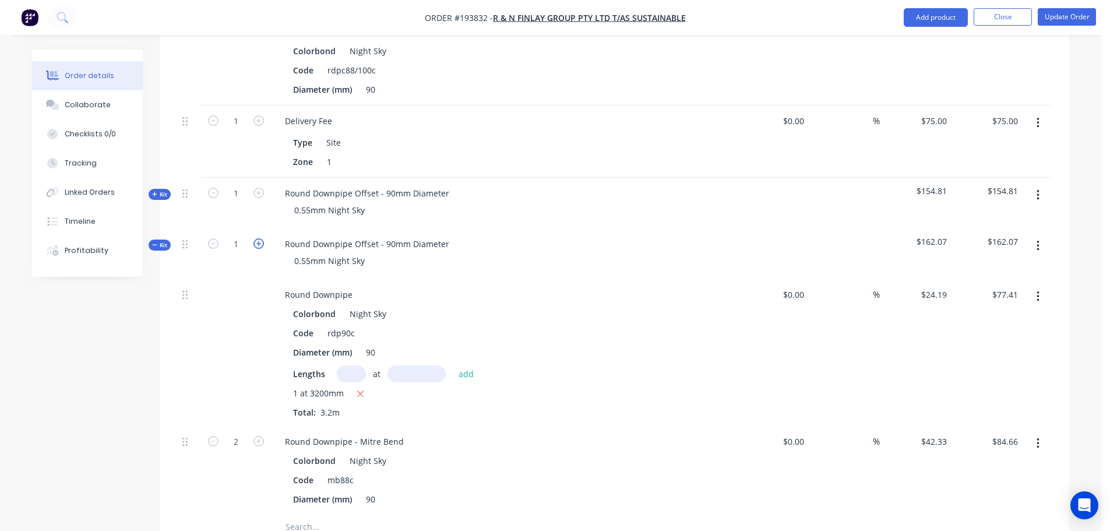
click at [258, 238] on icon "button" at bounding box center [259, 243] width 10 height 10
type input "2"
type input "4"
type input "$169.32"
click at [258, 238] on icon "button" at bounding box center [259, 243] width 10 height 10
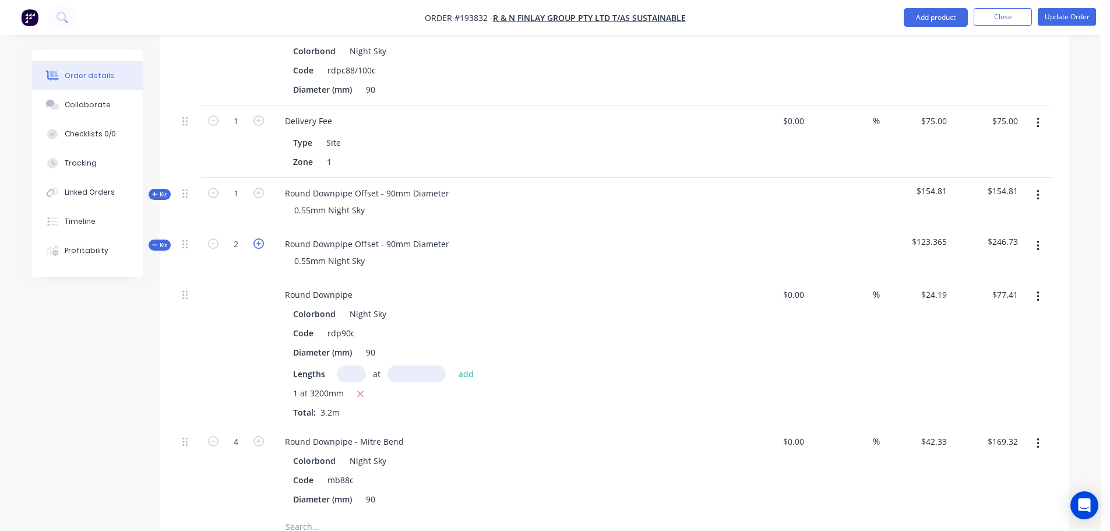
type input "3"
type input "6"
type input "$253.98"
click at [258, 238] on icon "button" at bounding box center [259, 243] width 10 height 10
type input "4"
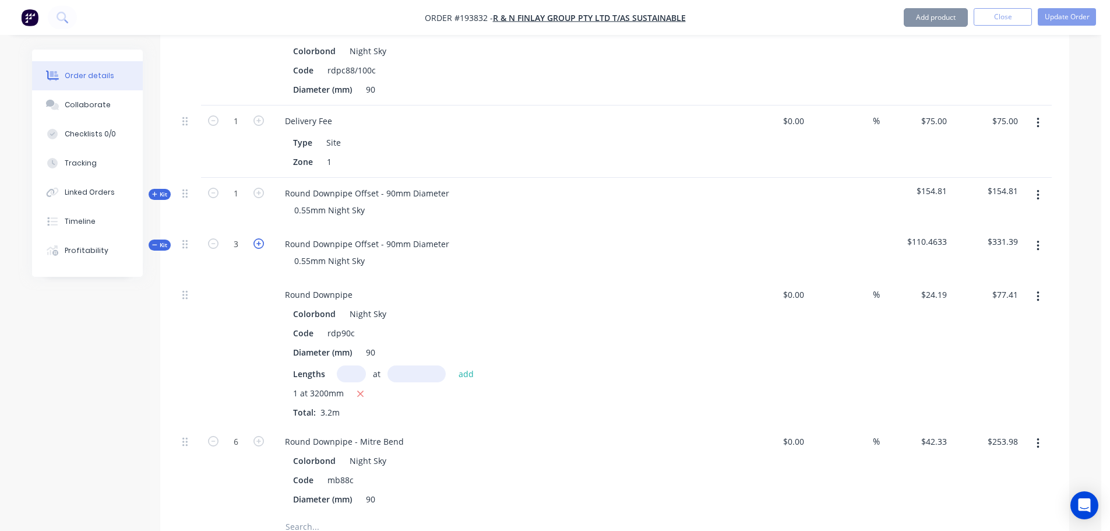
type input "8"
type input "$338.64"
click at [258, 238] on icon "button" at bounding box center [259, 243] width 10 height 10
type input "5"
type input "10"
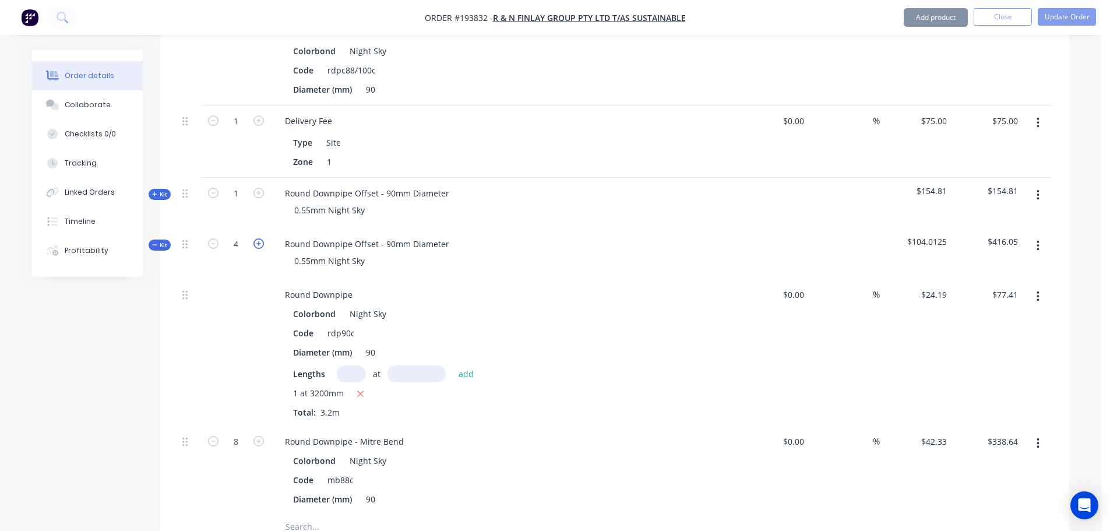
type input "$423.30"
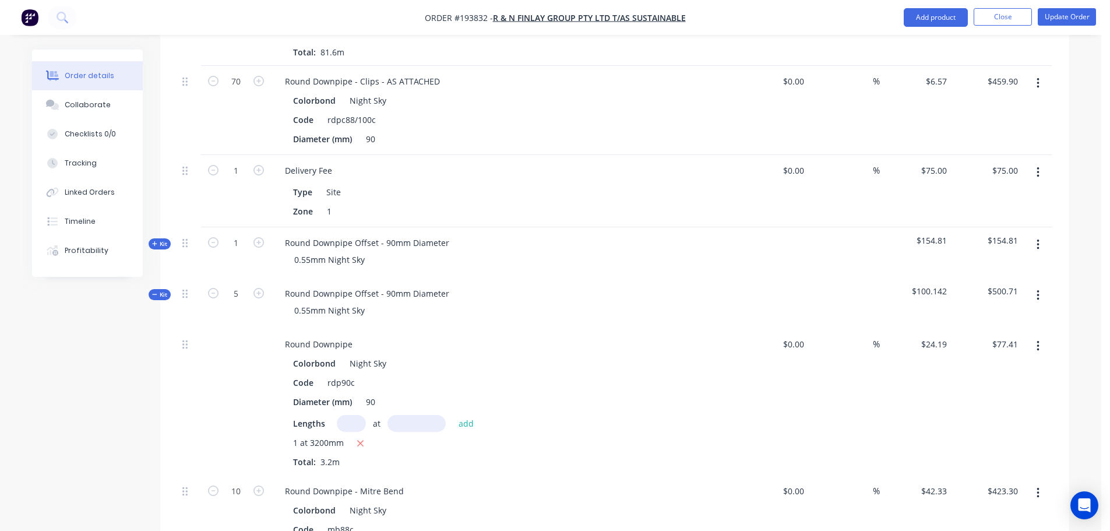
scroll to position [688, 0]
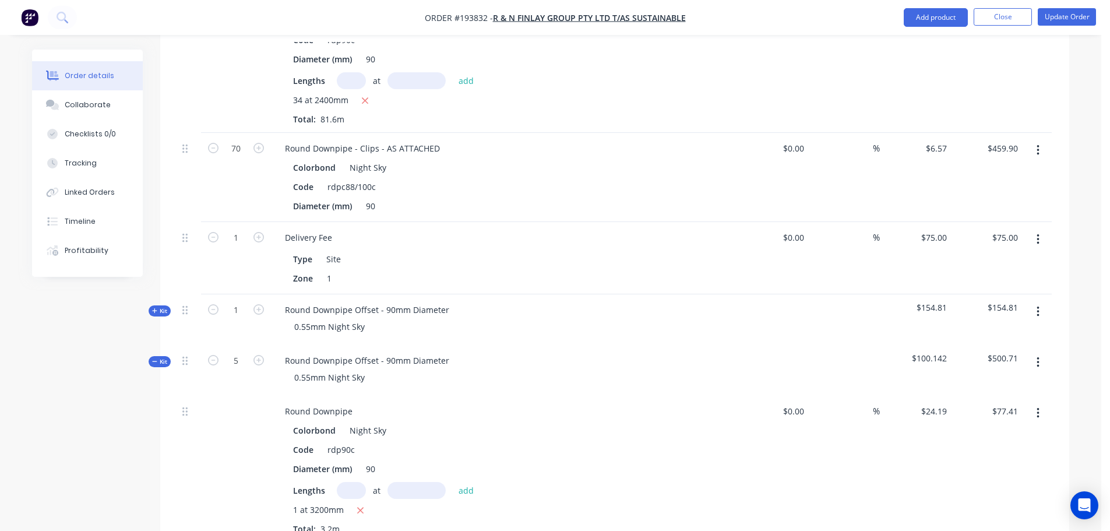
click at [154, 361] on icon "button" at bounding box center [154, 361] width 5 height 1
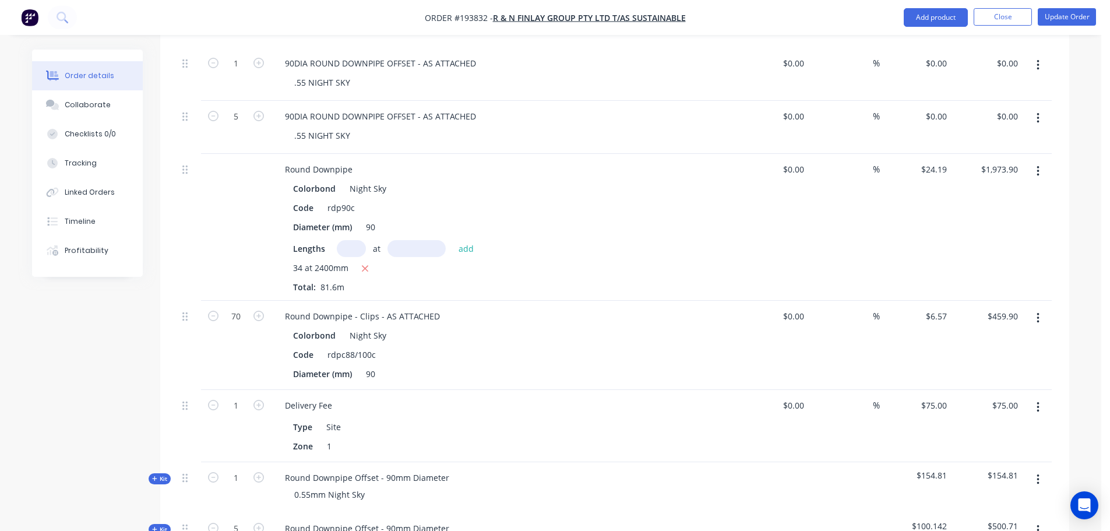
scroll to position [513, 0]
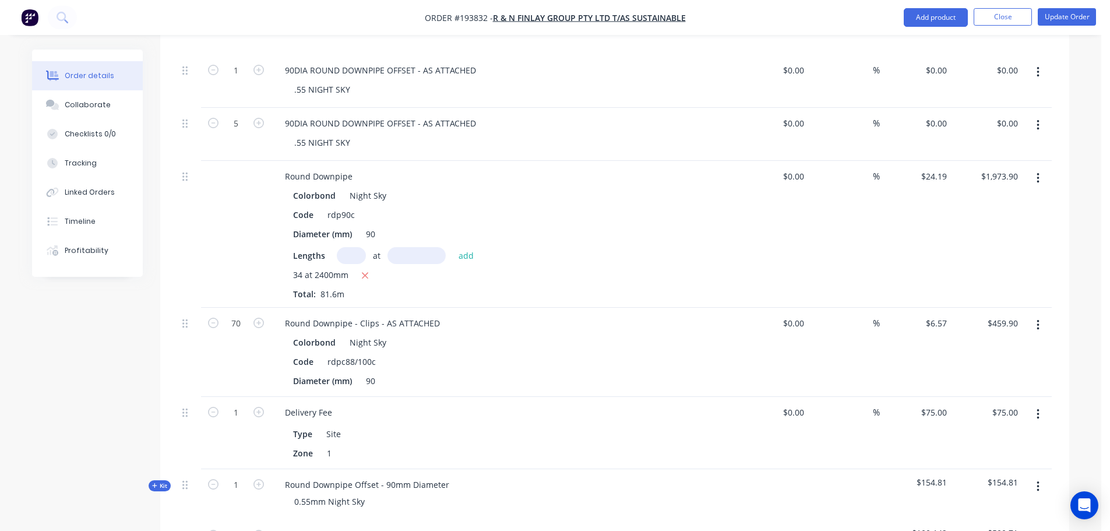
click at [160, 481] on span "Kit" at bounding box center [159, 485] width 15 height 9
click at [161, 481] on span "Kit" at bounding box center [159, 485] width 15 height 9
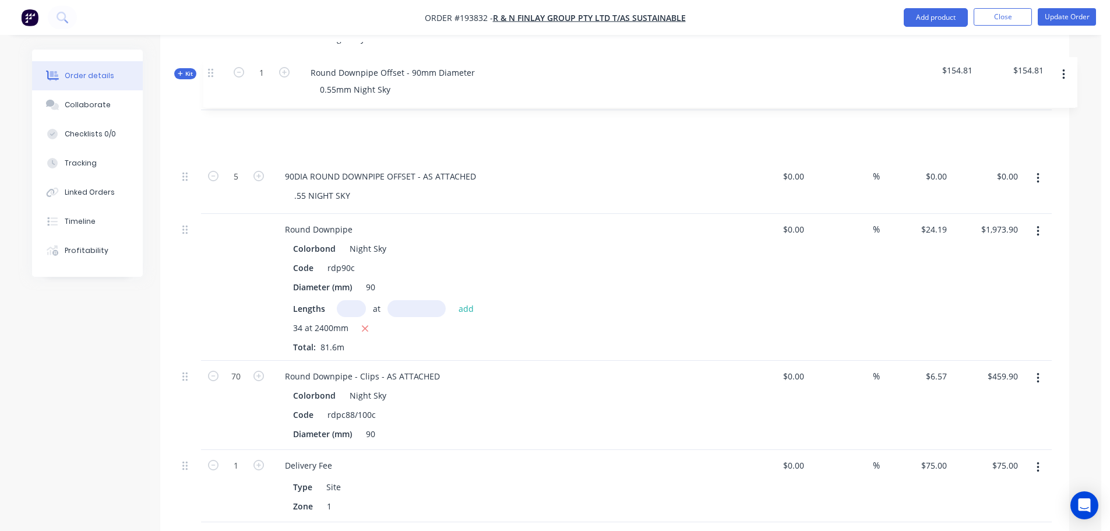
drag, startPoint x: 189, startPoint y: 453, endPoint x: 209, endPoint y: 61, distance: 392.8
click at [210, 56] on div "Kit 6 Round Downpipe Offset - 90mm Diameter 0.55mm Night Sky $97.965 $587.79 Ki…" at bounding box center [615, 264] width 874 height 617
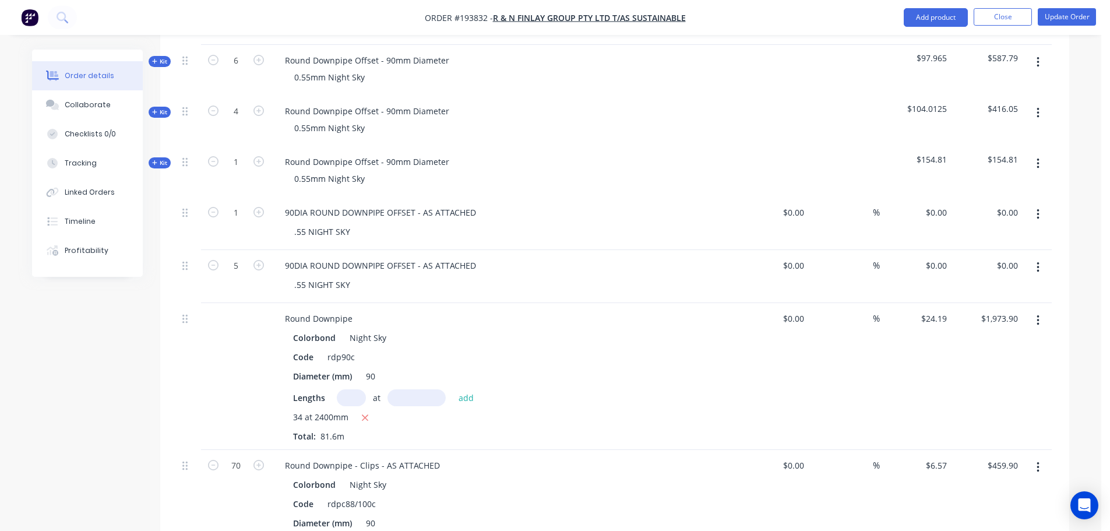
scroll to position [567, 0]
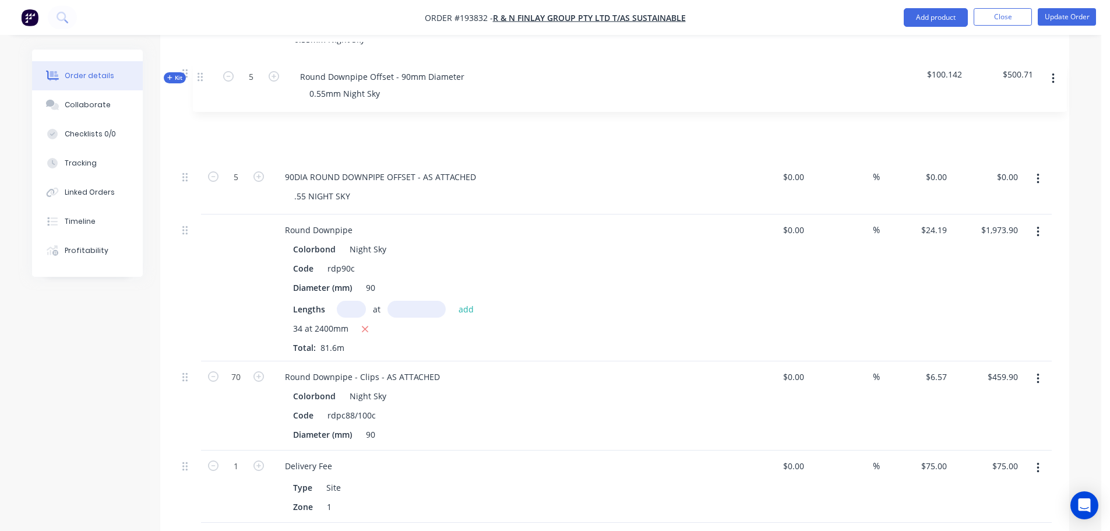
drag, startPoint x: 188, startPoint y: 449, endPoint x: 204, endPoint y: 72, distance: 377.4
click at [204, 72] on div "Kit 6 Round Downpipe Offset - 90mm Diameter 0.55mm Night Sky $97.965 $587.79 Ki…" at bounding box center [615, 214] width 874 height 617
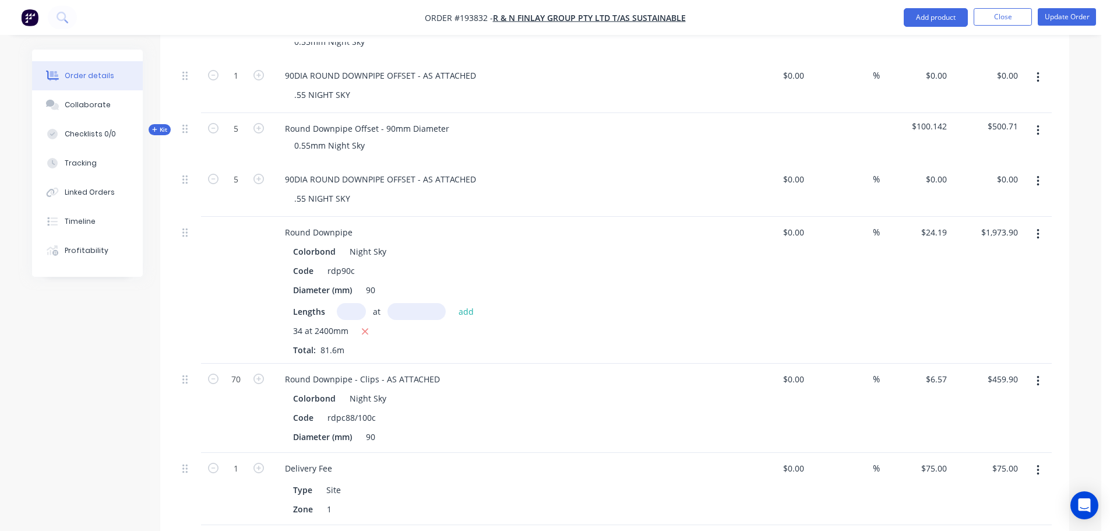
scroll to position [384, 0]
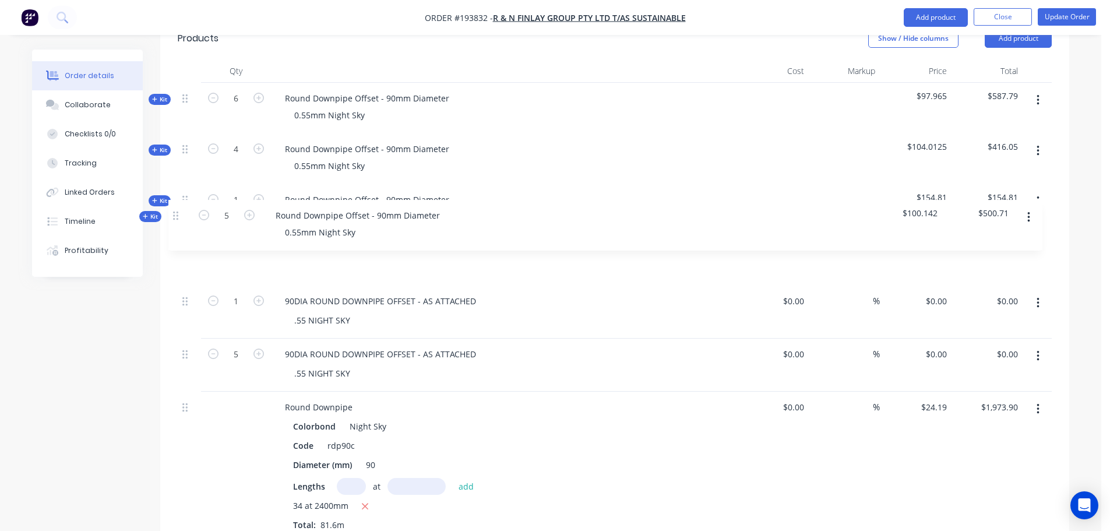
drag, startPoint x: 185, startPoint y: 271, endPoint x: 176, endPoint y: 208, distance: 63.6
click at [176, 208] on div "Qty Cost Markup Price Total Kit 6 Round Downpipe Offset - 90mm Diameter 0.55mm …" at bounding box center [614, 398] width 909 height 678
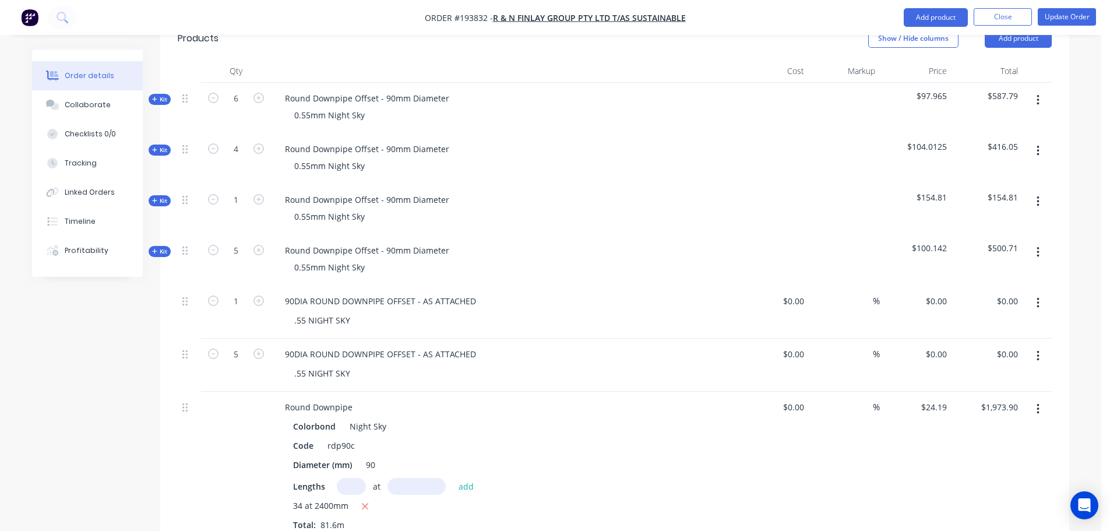
drag, startPoint x: 1042, startPoint y: 268, endPoint x: 1037, endPoint y: 283, distance: 16.6
click at [1042, 293] on button "button" at bounding box center [1038, 303] width 27 height 21
click at [1015, 395] on div "Delete" at bounding box center [997, 403] width 90 height 17
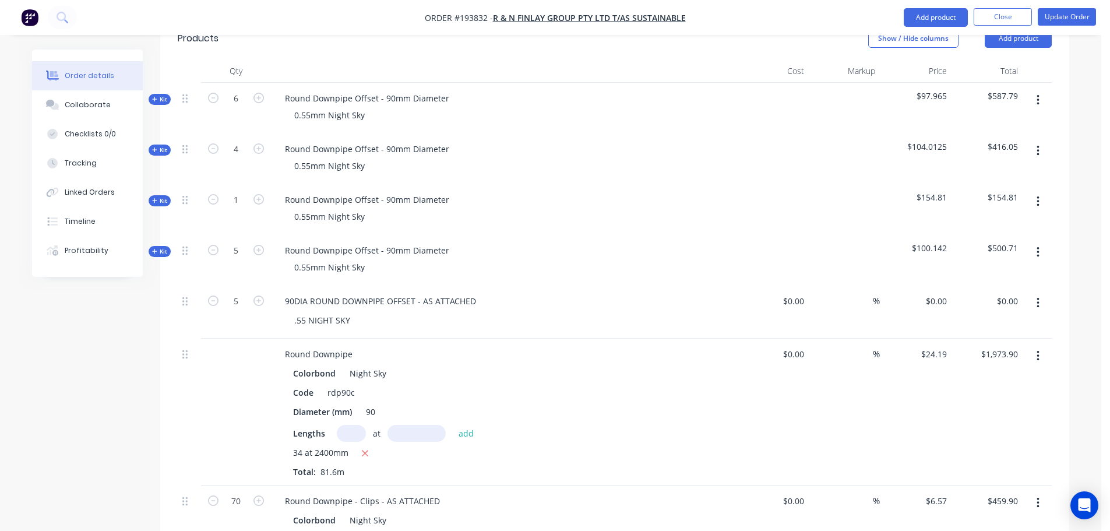
click at [1036, 293] on button "button" at bounding box center [1038, 303] width 27 height 21
click at [988, 395] on div "Delete" at bounding box center [997, 403] width 90 height 17
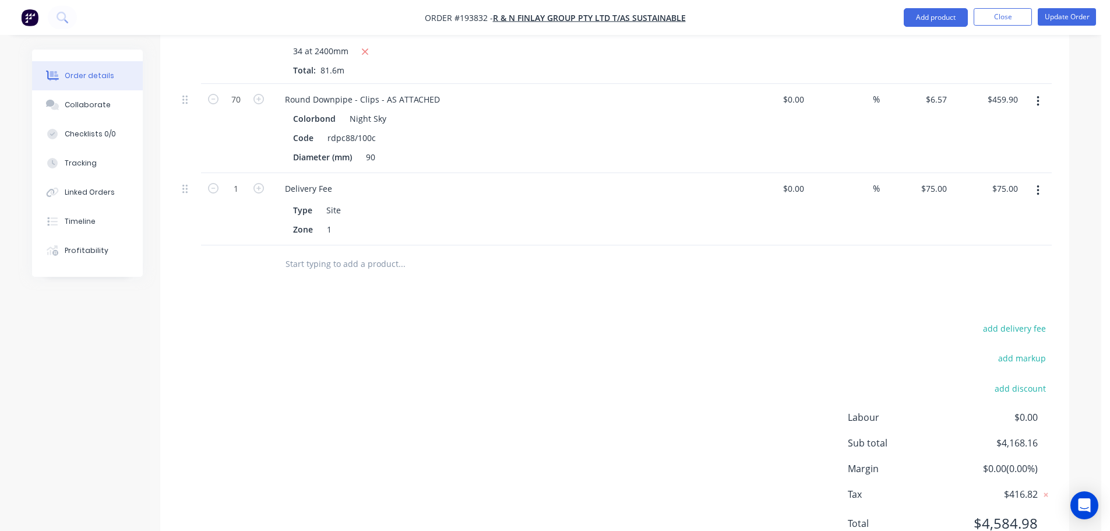
scroll to position [733, 0]
click at [409, 319] on div "add delivery fee add markup add discount Labour $0.00 Sub total $4,168.16 Margi…" at bounding box center [615, 431] width 874 height 225
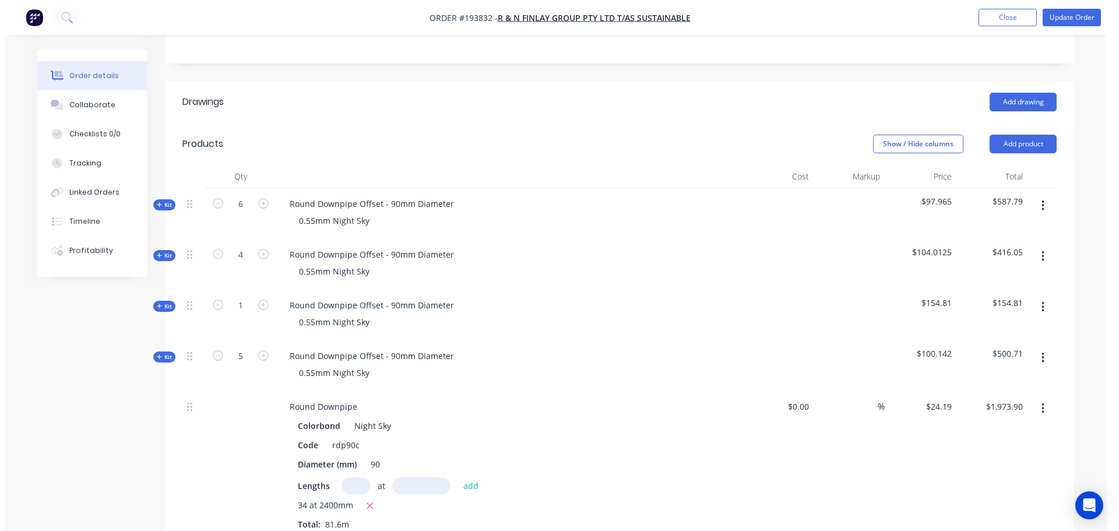
scroll to position [267, 0]
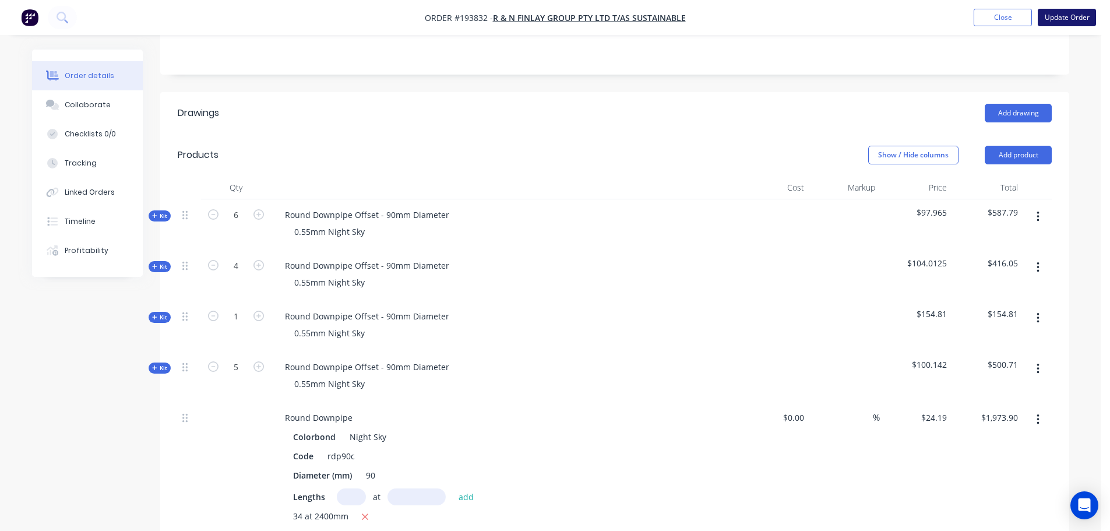
click at [1074, 20] on button "Update Order" at bounding box center [1067, 17] width 58 height 17
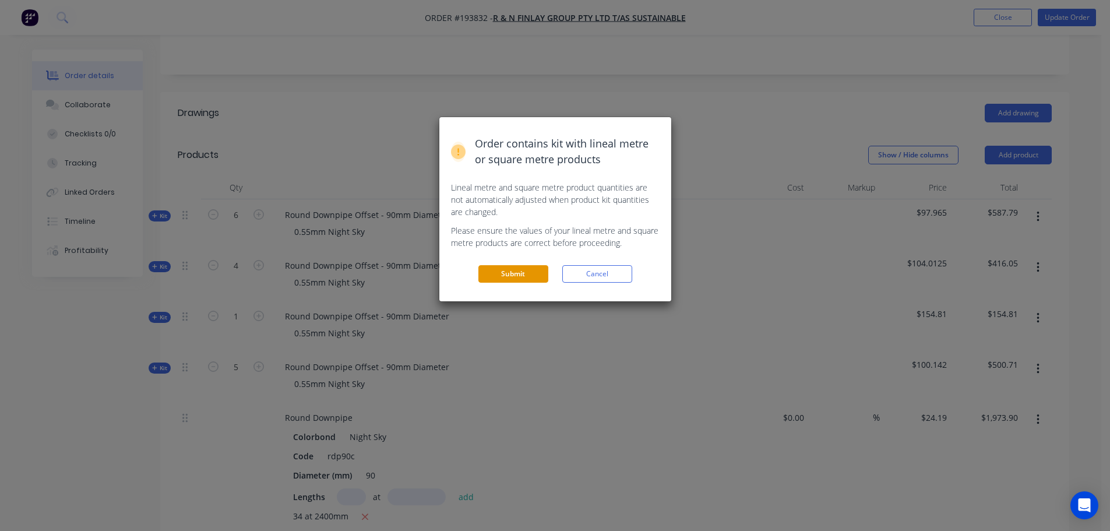
click at [519, 278] on button "Submit" at bounding box center [514, 273] width 70 height 17
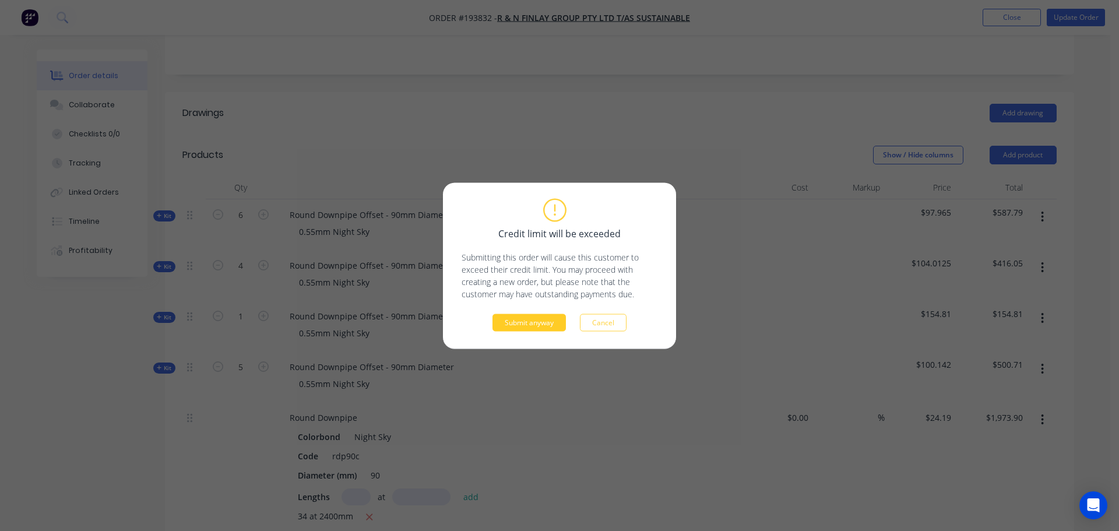
click at [527, 318] on button "Submit anyway" at bounding box center [529, 322] width 73 height 17
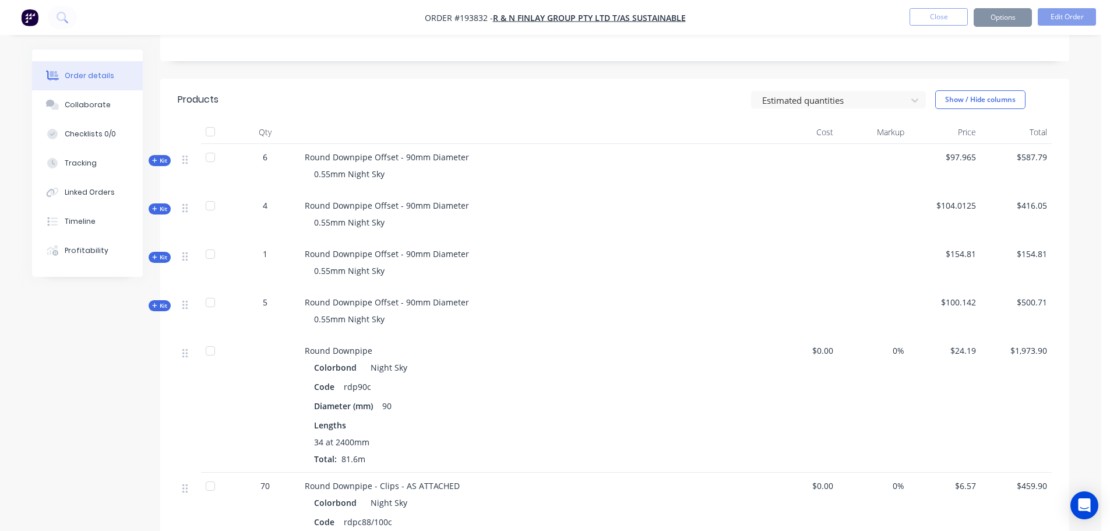
scroll to position [206, 0]
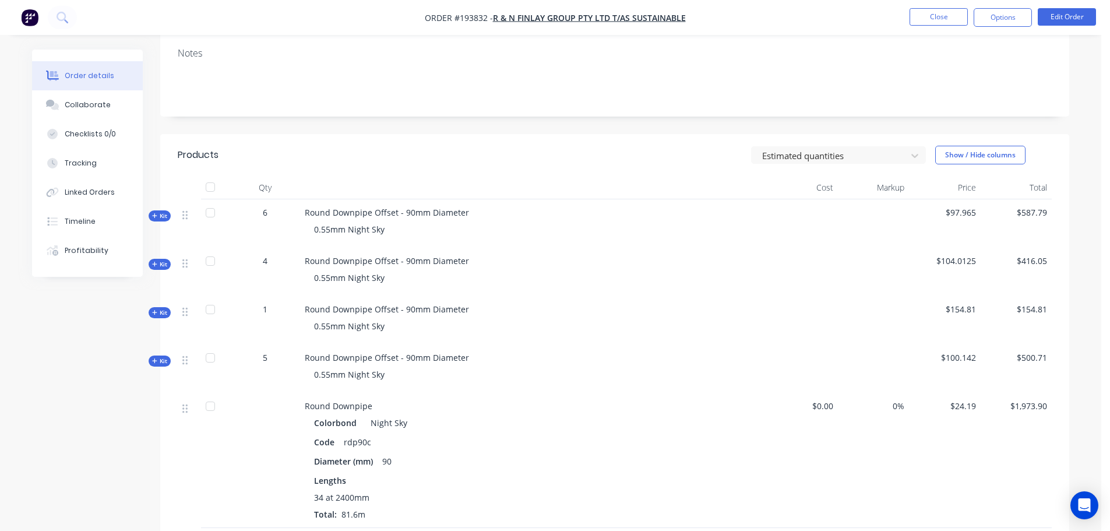
click at [995, 22] on button "Options" at bounding box center [1003, 17] width 58 height 19
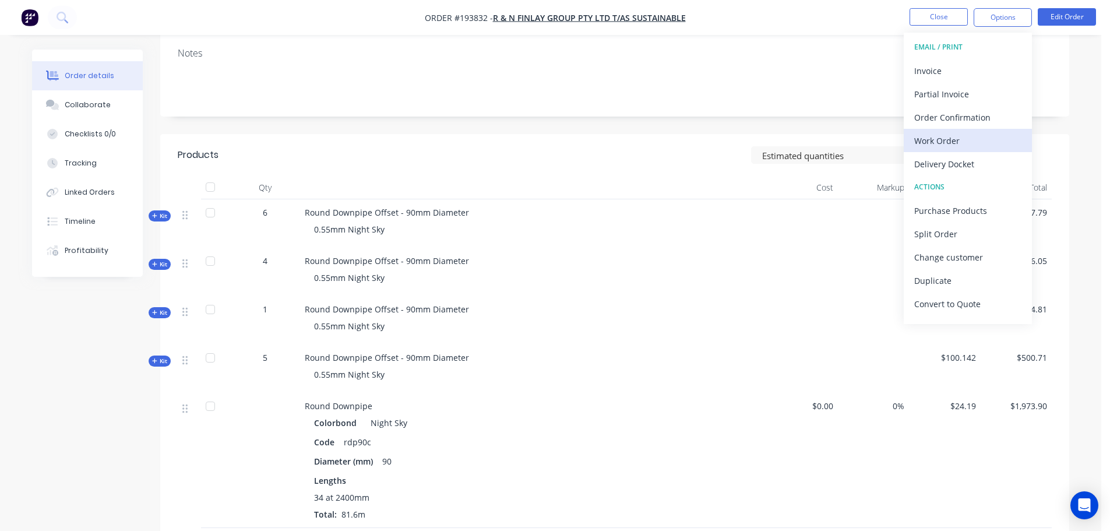
click at [964, 140] on div "Work Order" at bounding box center [967, 140] width 107 height 17
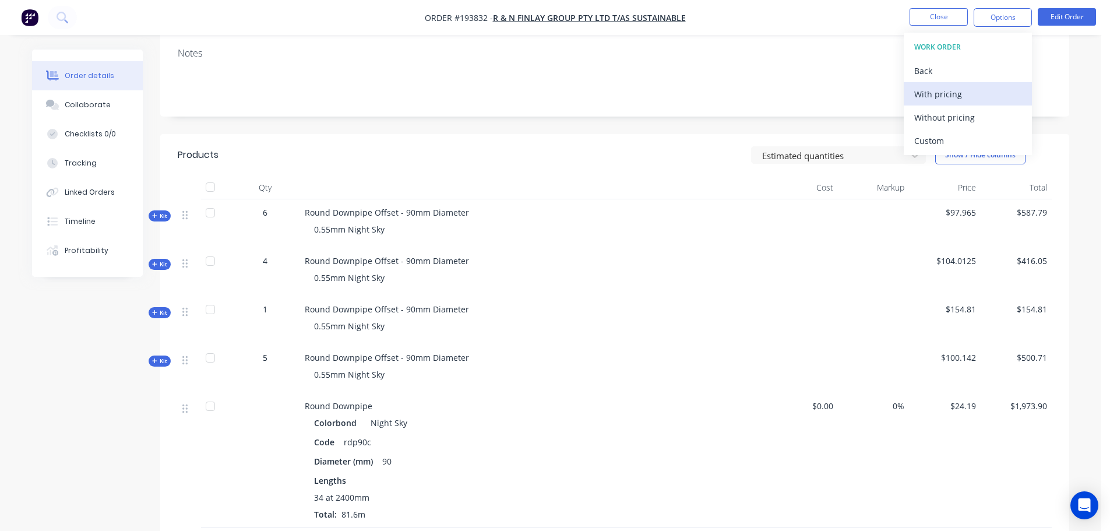
click at [958, 93] on div "With pricing" at bounding box center [967, 94] width 107 height 17
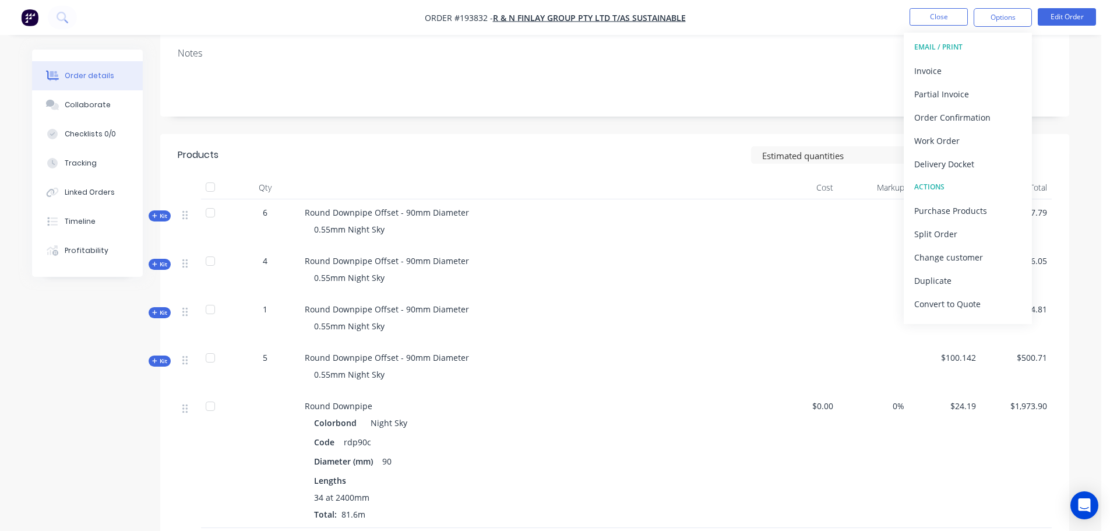
click at [712, 117] on div "Created by [PERSON_NAME] Created [DATE] Required [DATE] Assigned to Add team me…" at bounding box center [614, 356] width 909 height 1027
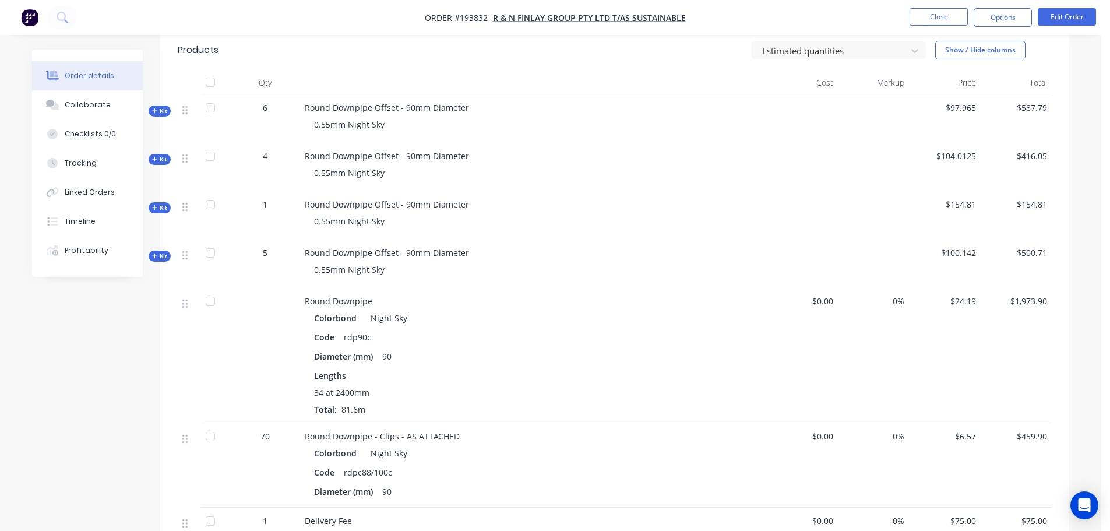
scroll to position [323, 0]
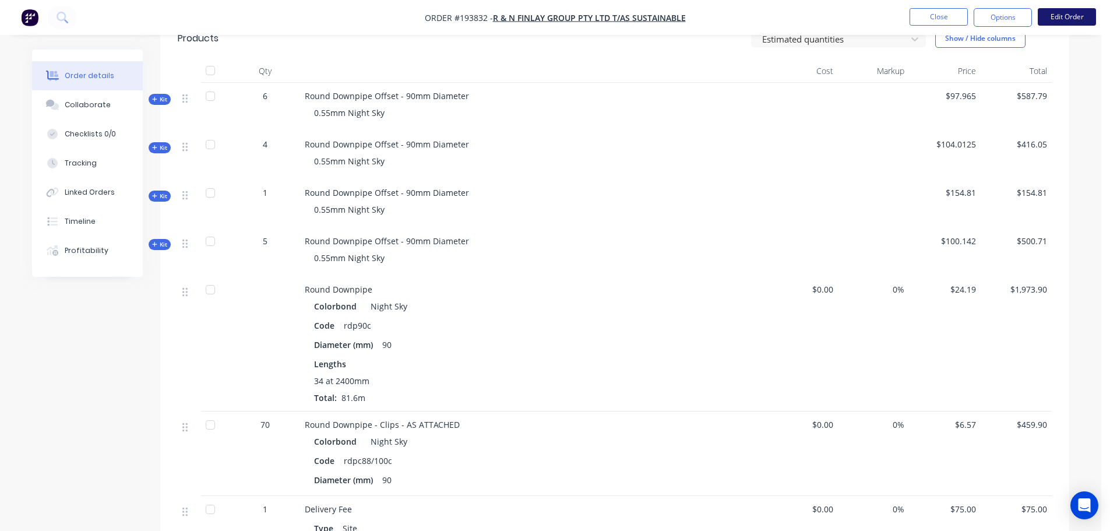
click at [1054, 19] on button "Edit Order" at bounding box center [1067, 16] width 58 height 17
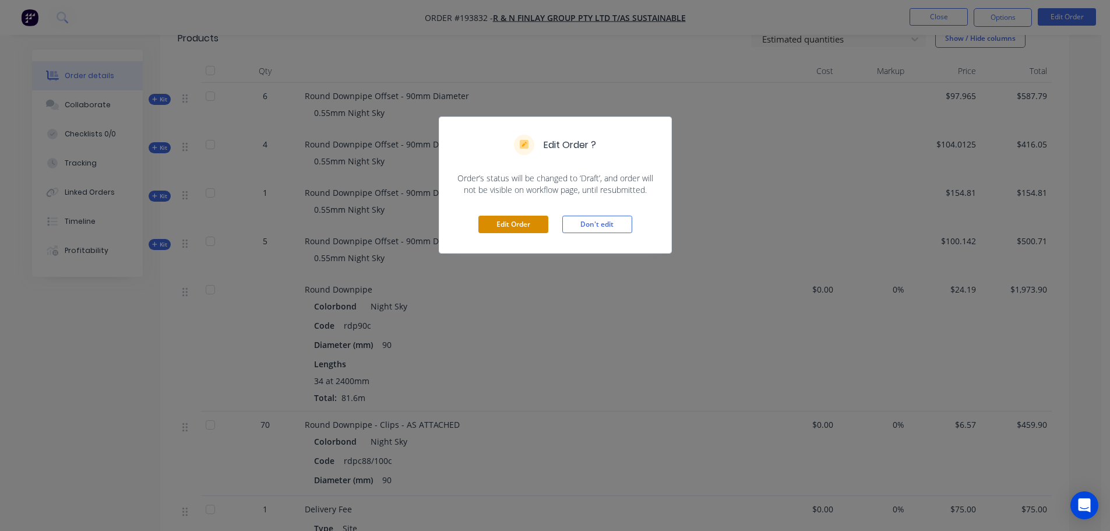
click at [525, 221] on button "Edit Order" at bounding box center [514, 224] width 70 height 17
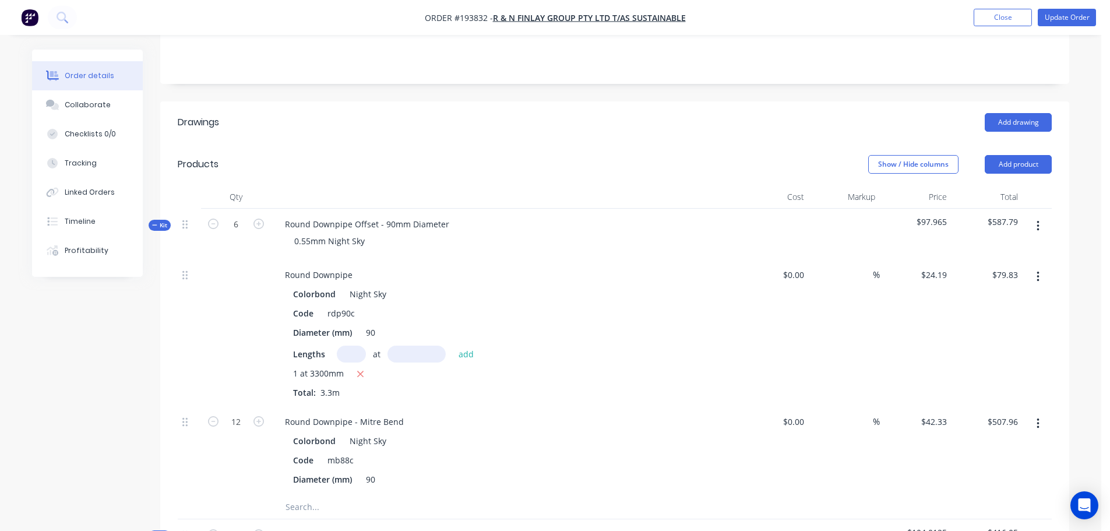
scroll to position [233, 0]
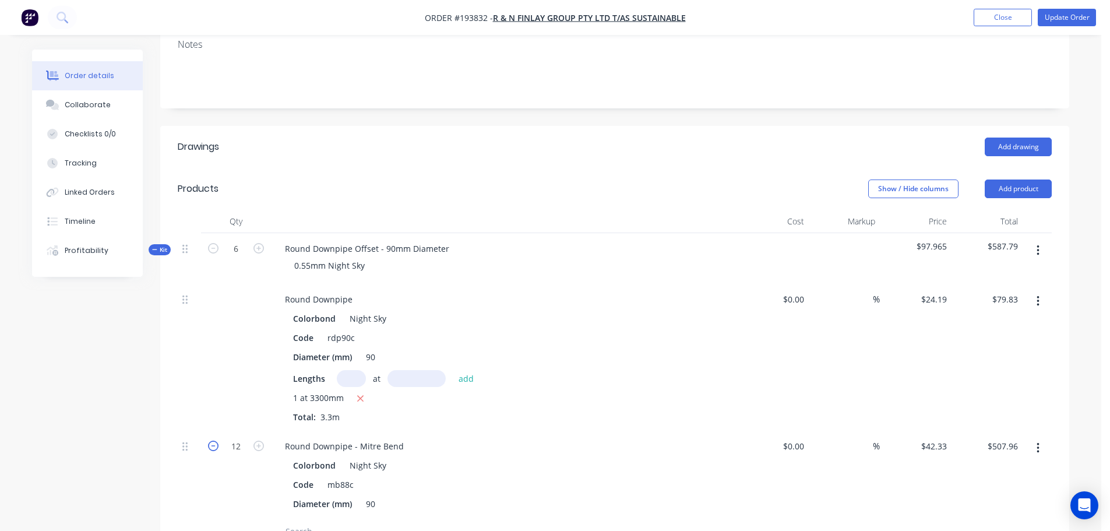
click at [213, 441] on icon "button" at bounding box center [213, 446] width 10 height 10
type input "11"
type input "$465.63"
click at [213, 441] on icon "button" at bounding box center [213, 446] width 10 height 10
type input "10"
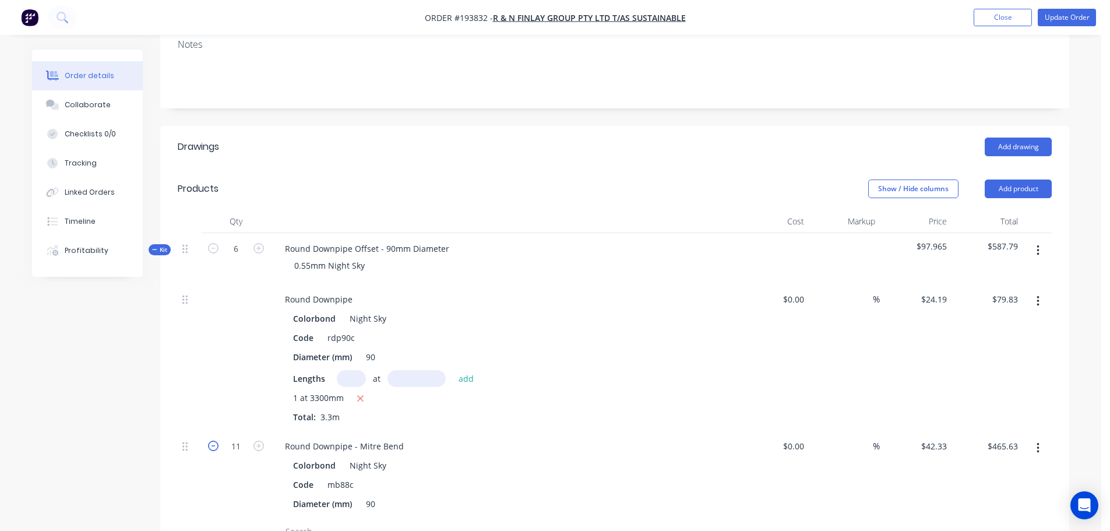
type input "$423.30"
click at [213, 441] on icon "button" at bounding box center [213, 446] width 10 height 10
type input "9"
type input "$380.97"
click at [213, 441] on icon "button" at bounding box center [213, 446] width 10 height 10
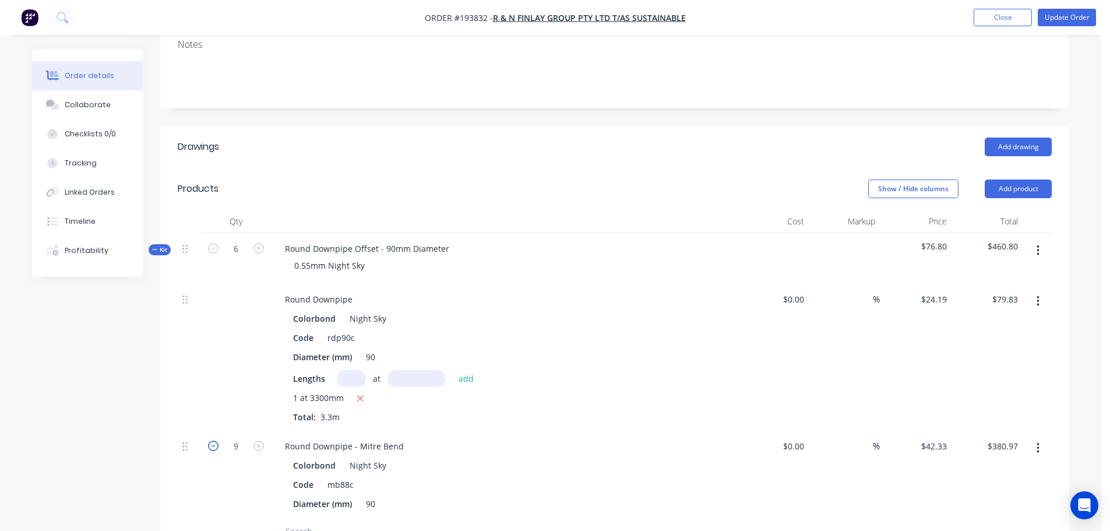
type input "8"
type input "$338.64"
click at [213, 441] on icon "button" at bounding box center [213, 446] width 10 height 10
type input "7"
type input "$296.31"
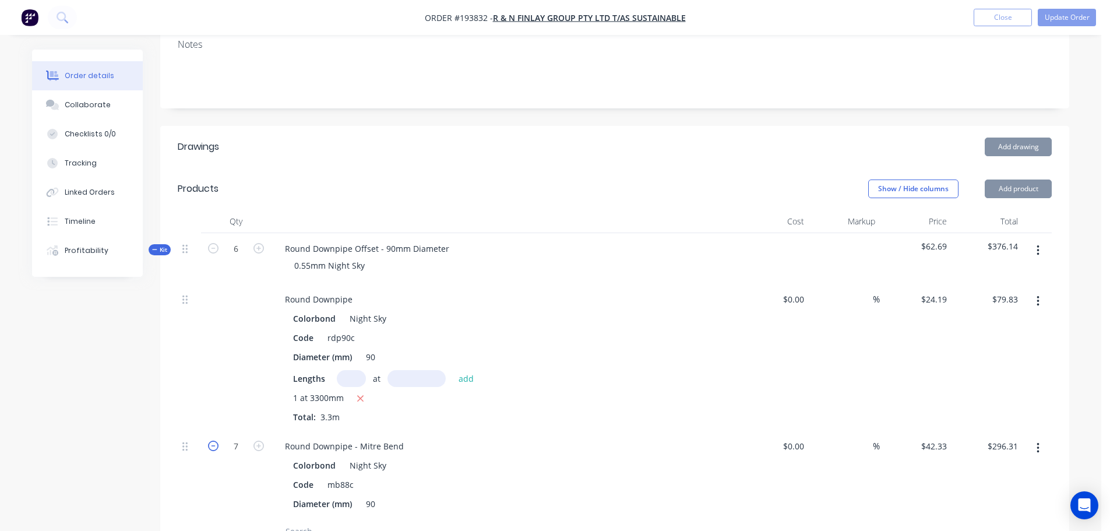
click at [213, 441] on icon "button" at bounding box center [213, 446] width 10 height 10
type input "6"
type input "$253.98"
click at [213, 441] on icon "button" at bounding box center [213, 446] width 10 height 10
type input "5"
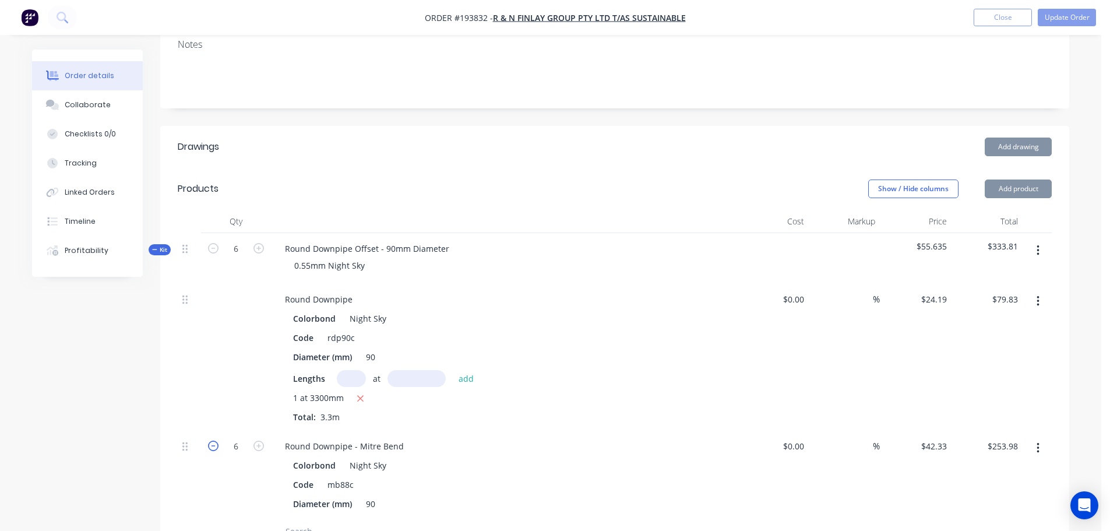
type input "$211.65"
click at [213, 441] on icon "button" at bounding box center [213, 446] width 10 height 10
type input "4"
type input "$169.32"
click at [213, 441] on icon "button" at bounding box center [213, 446] width 10 height 10
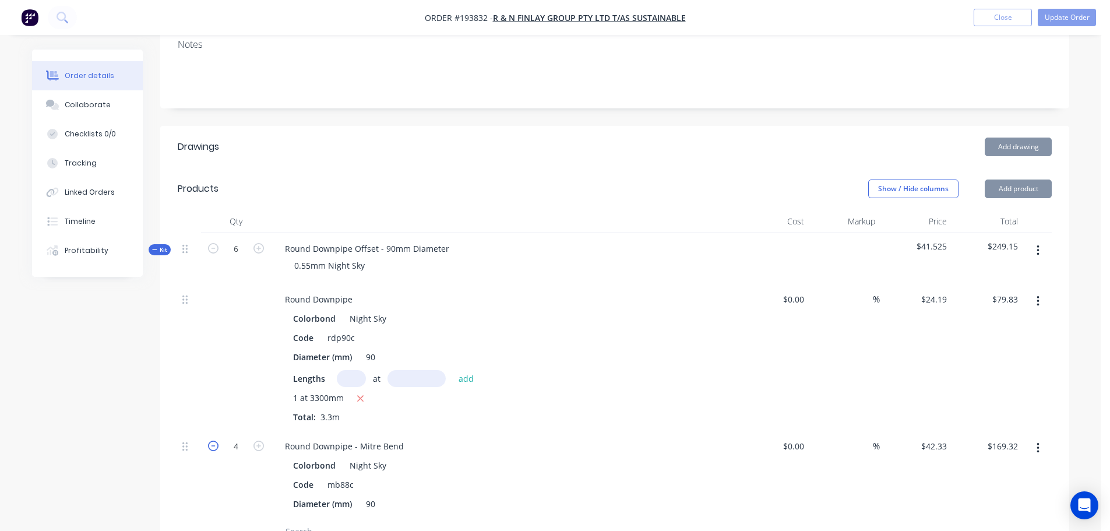
type input "3"
type input "$126.99"
click at [213, 441] on icon "button" at bounding box center [213, 446] width 10 height 10
type input "2"
type input "$84.66"
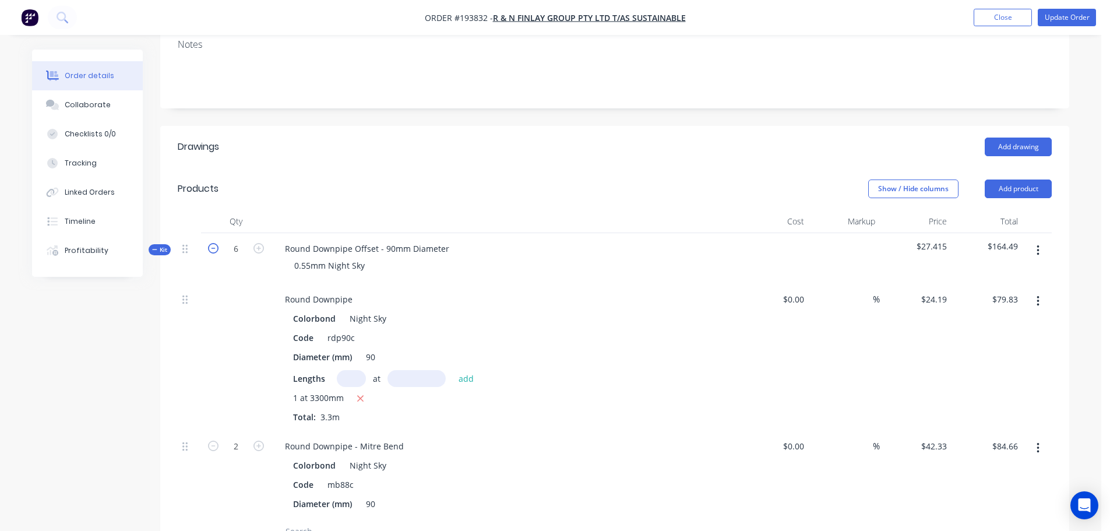
click at [216, 243] on icon "button" at bounding box center [213, 248] width 10 height 10
type input "5"
type input "1.6665"
type input "$70.54"
click at [214, 243] on icon "button" at bounding box center [213, 248] width 10 height 10
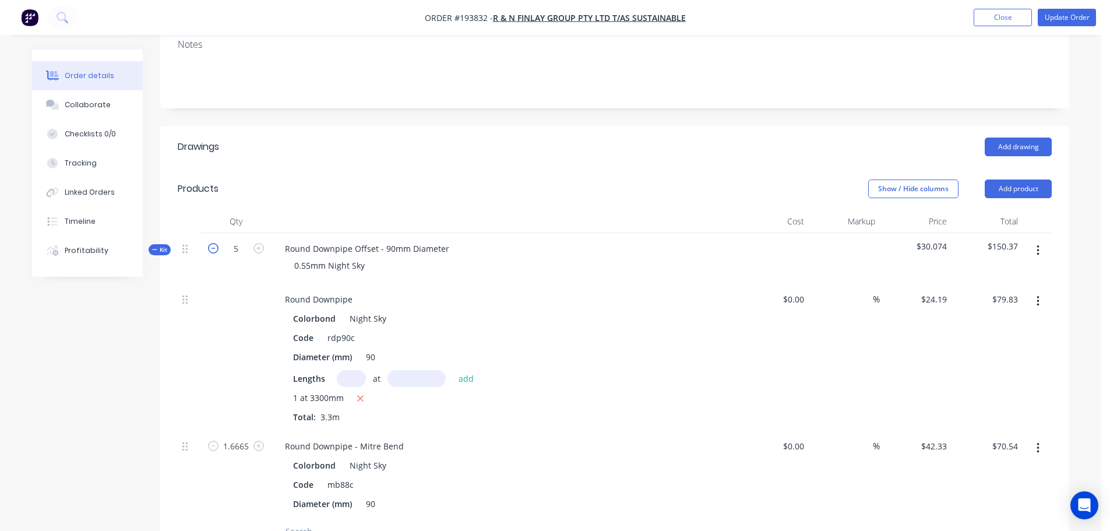
type input "4"
type input "1.3332"
type input "$56.43"
click at [214, 243] on icon "button" at bounding box center [213, 248] width 10 height 10
type input "3"
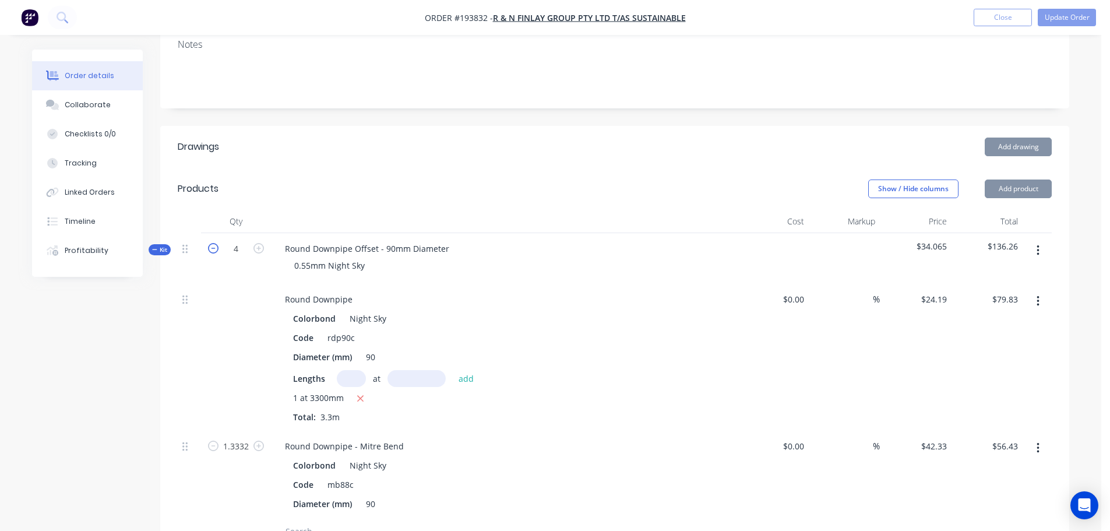
type input "0.9999"
type input "$42.33"
click at [214, 243] on icon "button" at bounding box center [213, 248] width 10 height 10
type input "2"
type input "0.6666"
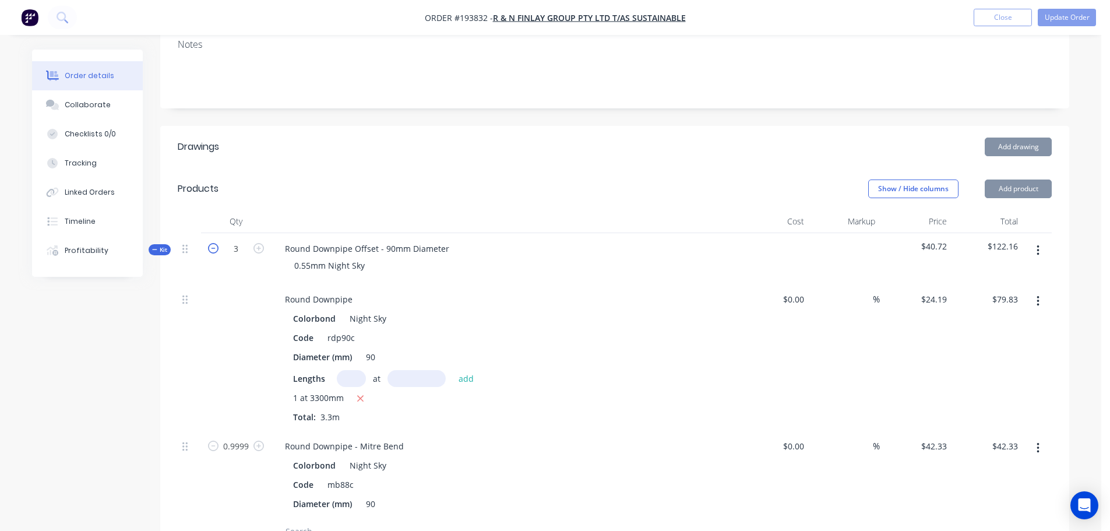
type input "$28.22"
click at [235, 438] on input "0.6666" at bounding box center [236, 446] width 30 height 17
click at [212, 243] on icon "button" at bounding box center [213, 248] width 10 height 10
type input "1"
type input "0.3333"
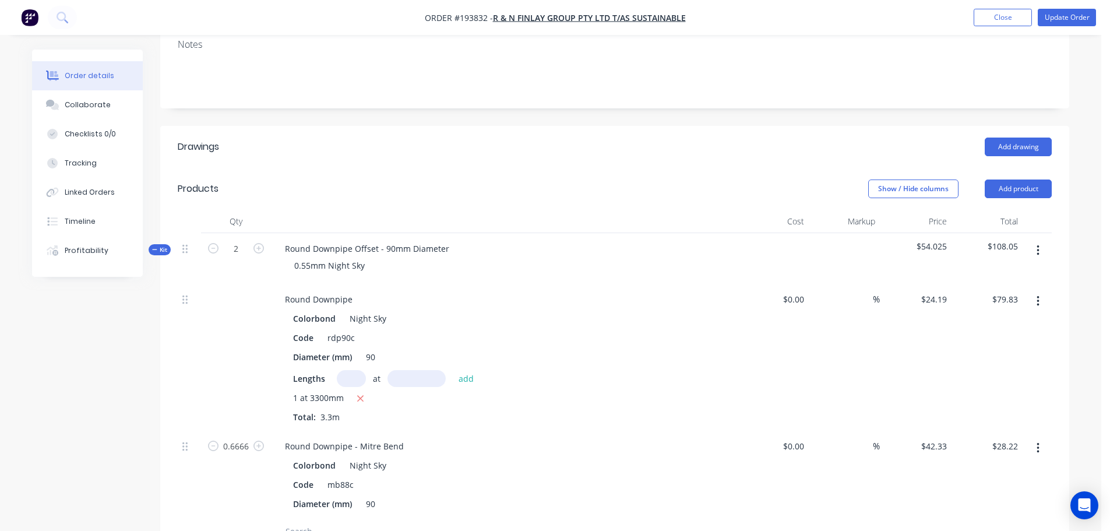
type input "$14.11"
click at [236, 438] on input "0.3333" at bounding box center [236, 446] width 30 height 17
type input "2"
type input "$84.66"
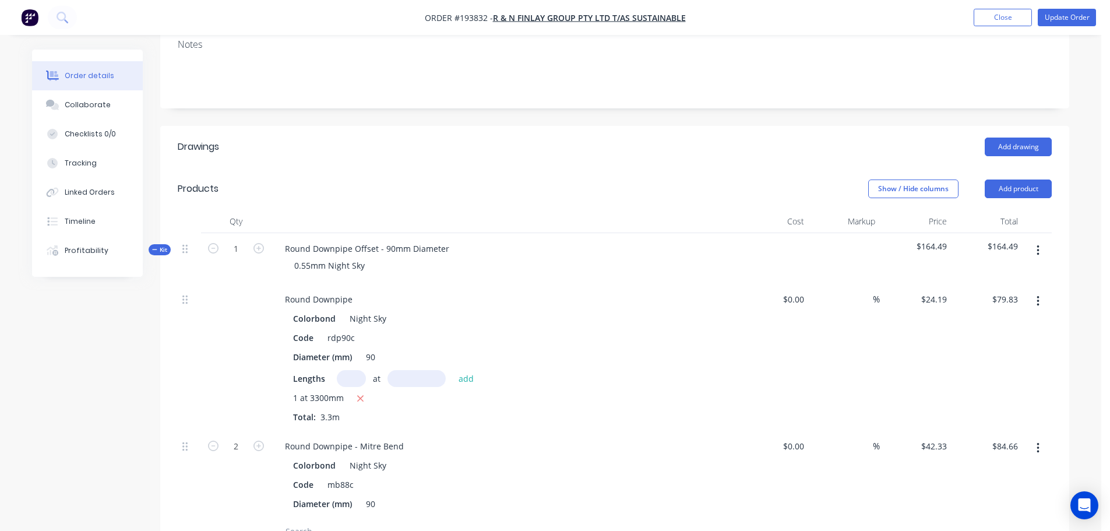
click at [163, 245] on span "Kit" at bounding box center [159, 249] width 15 height 9
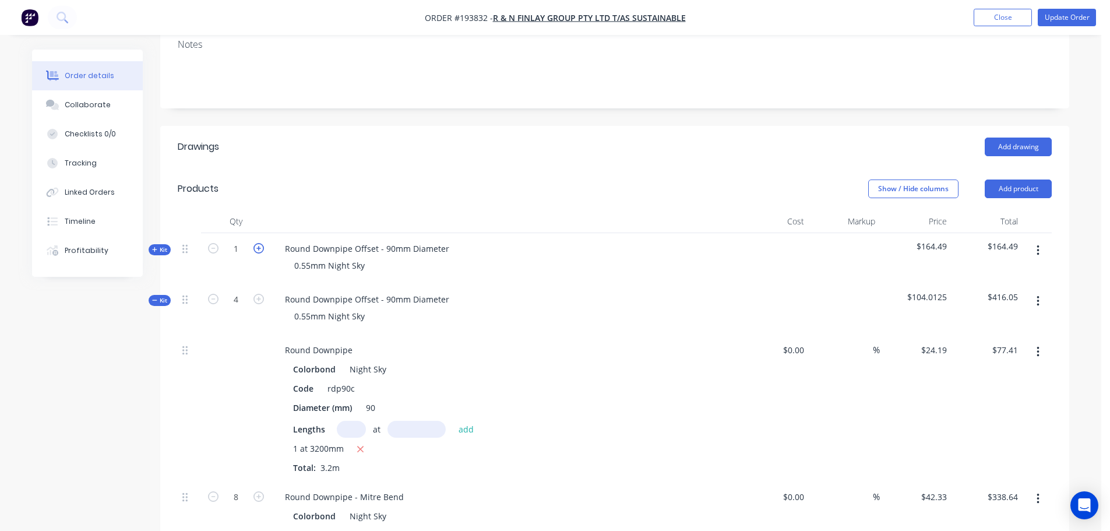
click at [258, 243] on icon "button" at bounding box center [259, 248] width 10 height 10
click at [214, 243] on icon "button" at bounding box center [213, 248] width 10 height 10
click at [157, 245] on span "Kit" at bounding box center [159, 249] width 15 height 9
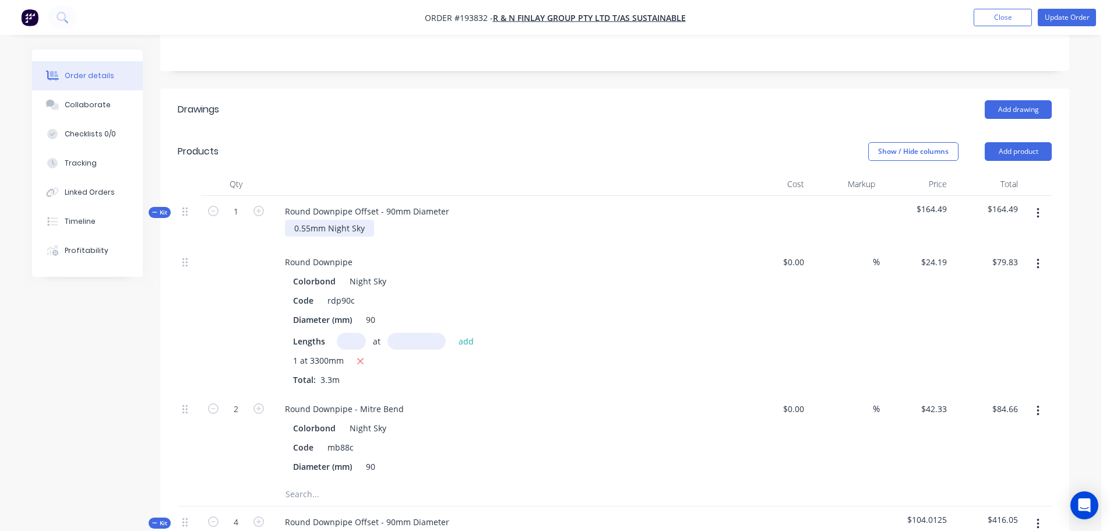
scroll to position [291, 0]
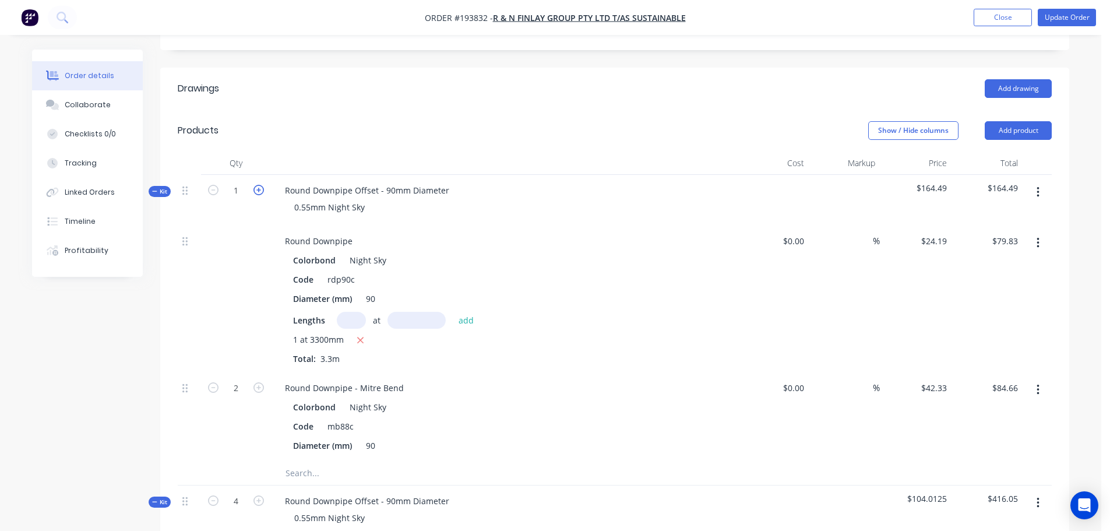
click at [259, 185] on icon "button" at bounding box center [259, 190] width 10 height 10
type input "2"
type input "4"
type input "$169.32"
click at [259, 185] on icon "button" at bounding box center [259, 190] width 10 height 10
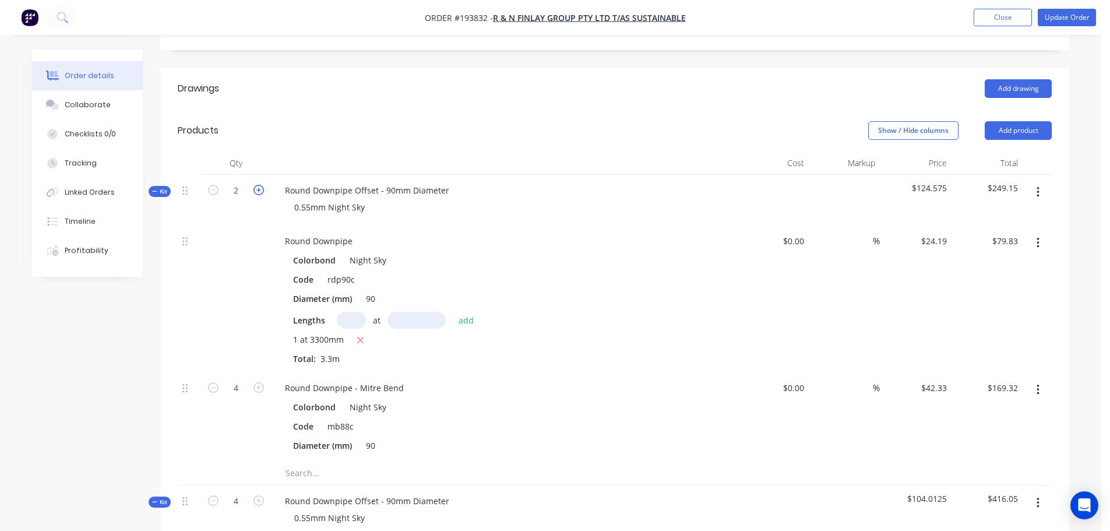
type input "3"
type input "6"
type input "$253.98"
click at [259, 185] on icon "button" at bounding box center [259, 190] width 10 height 10
type input "4"
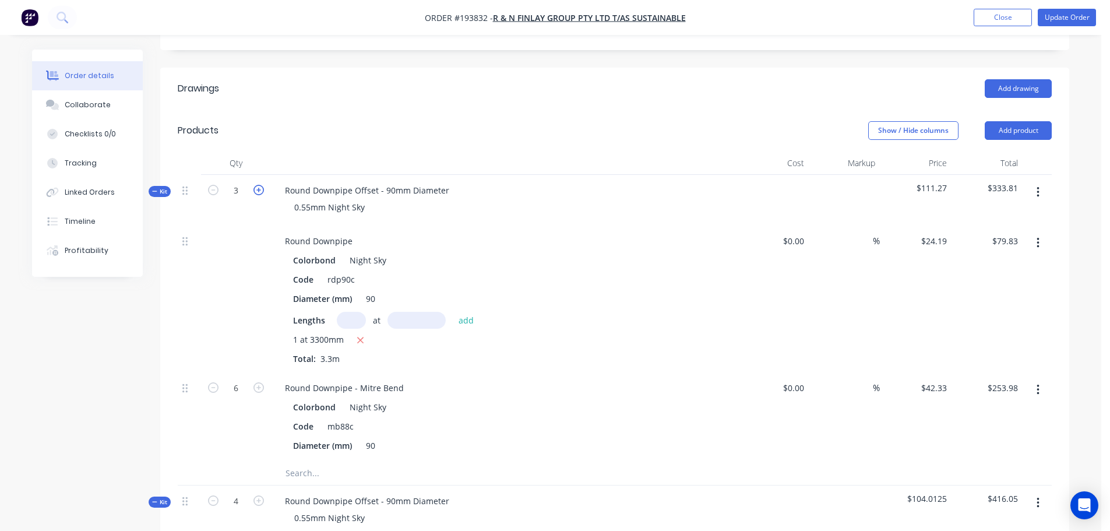
type input "8"
type input "$338.64"
drag, startPoint x: 259, startPoint y: 155, endPoint x: 277, endPoint y: 107, distance: 51.1
click at [277, 121] on div "Products" at bounding box center [271, 130] width 186 height 19
click at [261, 185] on icon "button" at bounding box center [259, 190] width 10 height 10
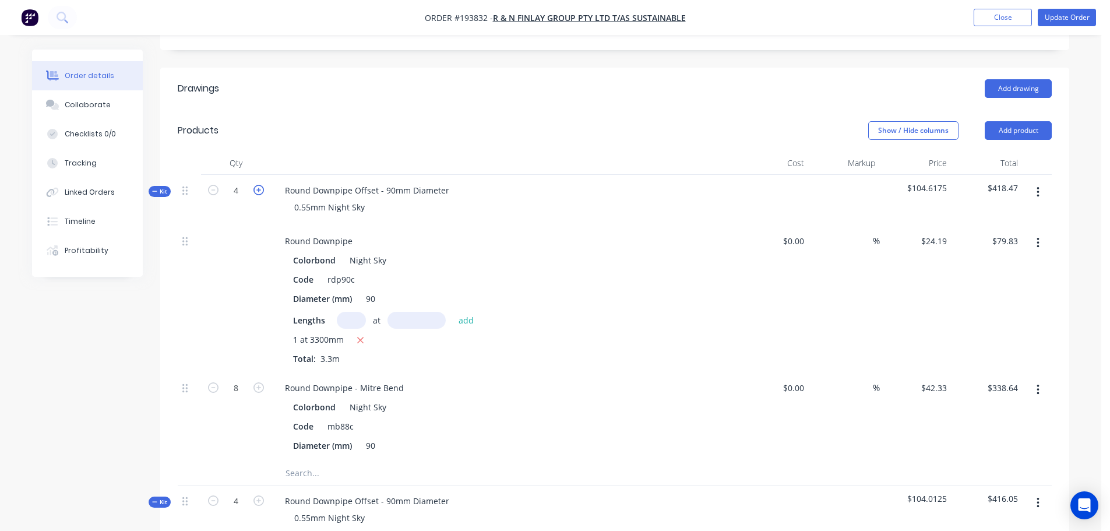
type input "5"
type input "10"
type input "$423.30"
click at [261, 185] on icon "button" at bounding box center [259, 190] width 10 height 10
type input "6"
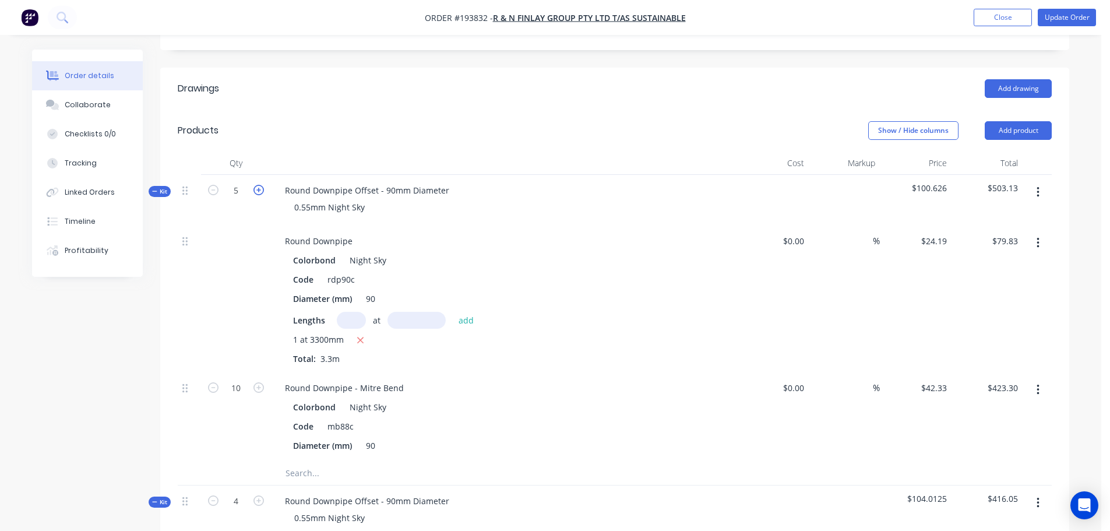
type input "12"
type input "$507.96"
click at [360, 335] on icon "button" at bounding box center [361, 340] width 8 height 10
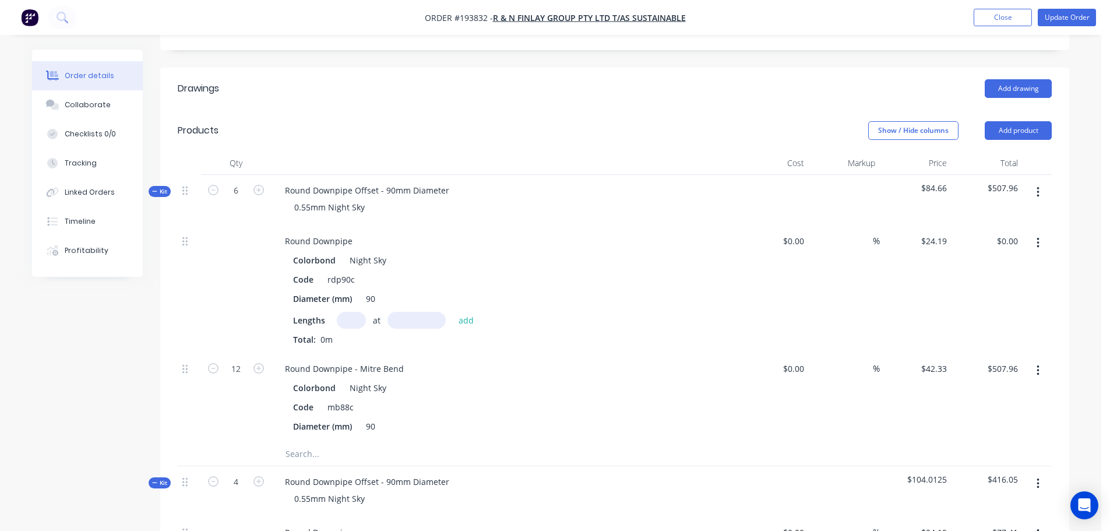
type input "$0.00"
click at [348, 278] on div "Colorbond Night Sky Code rdp90c Diameter (mm) 90 Lengths at add Total: 0m" at bounding box center [504, 299] width 457 height 94
click at [352, 312] on input "text" at bounding box center [351, 320] width 29 height 17
type input "6"
type input "3300"
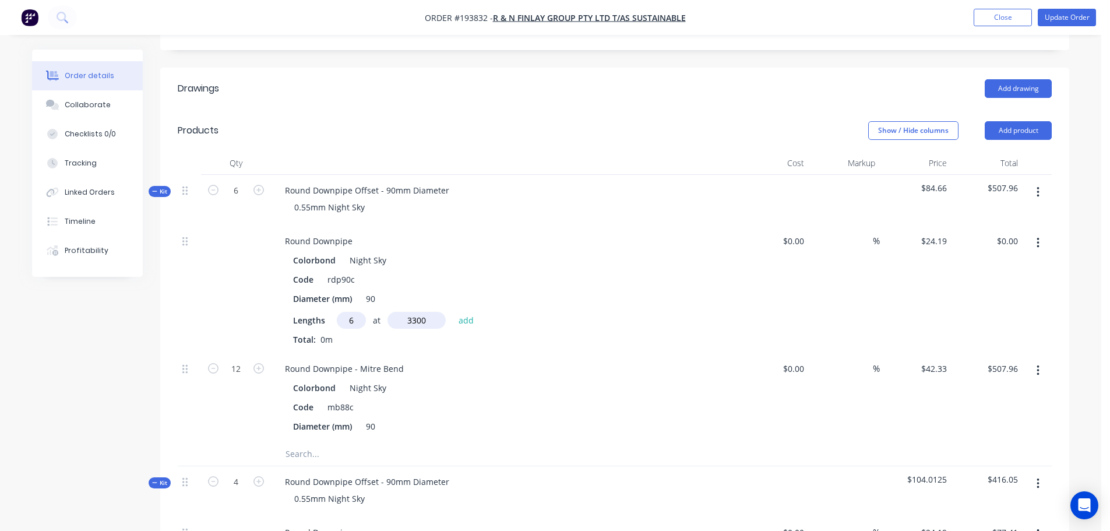
click at [453, 312] on button "add" at bounding box center [466, 320] width 27 height 16
type input "$478.96"
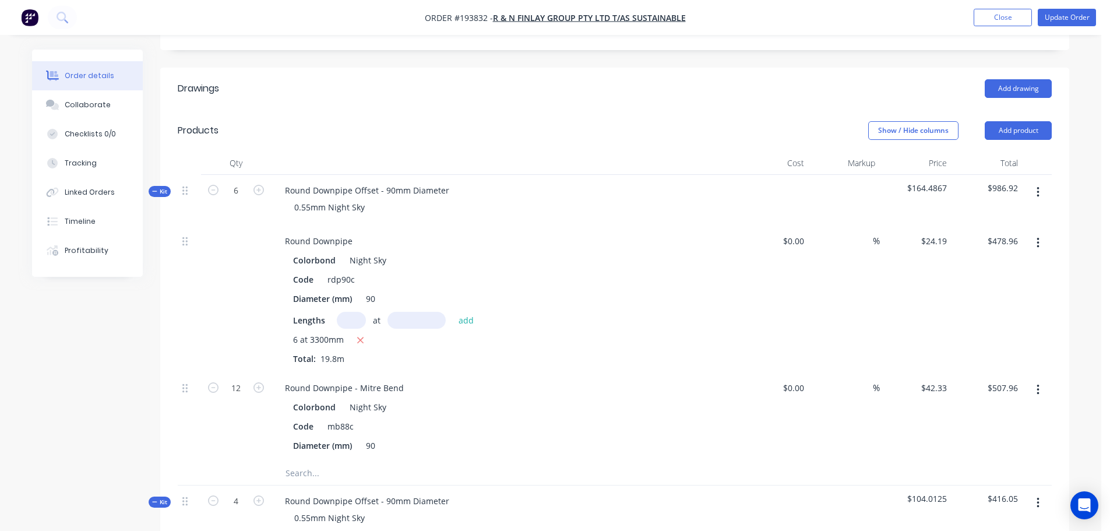
click at [164, 187] on span "Kit" at bounding box center [159, 191] width 15 height 9
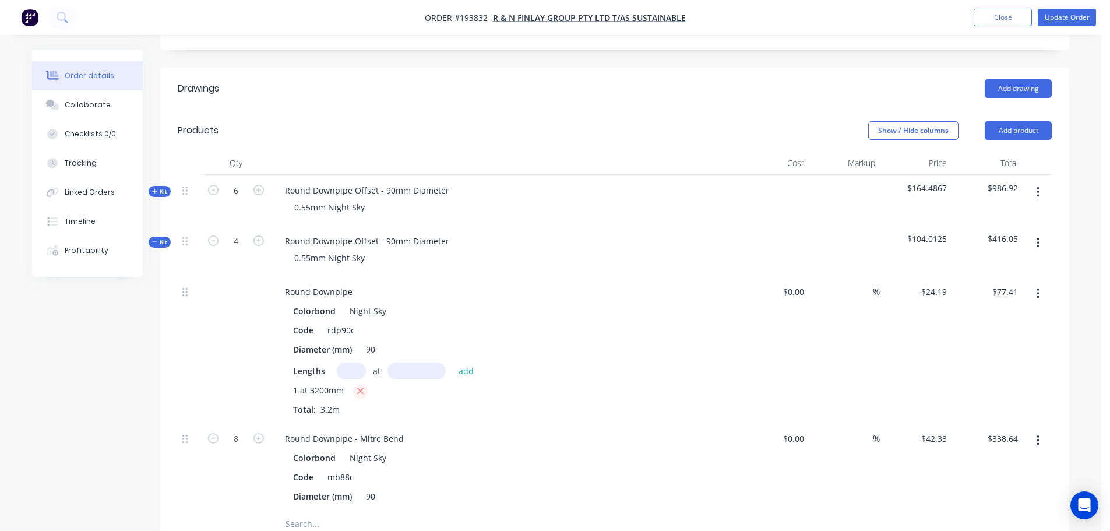
click at [361, 388] on icon "button" at bounding box center [360, 391] width 6 height 6
type input "$0.00"
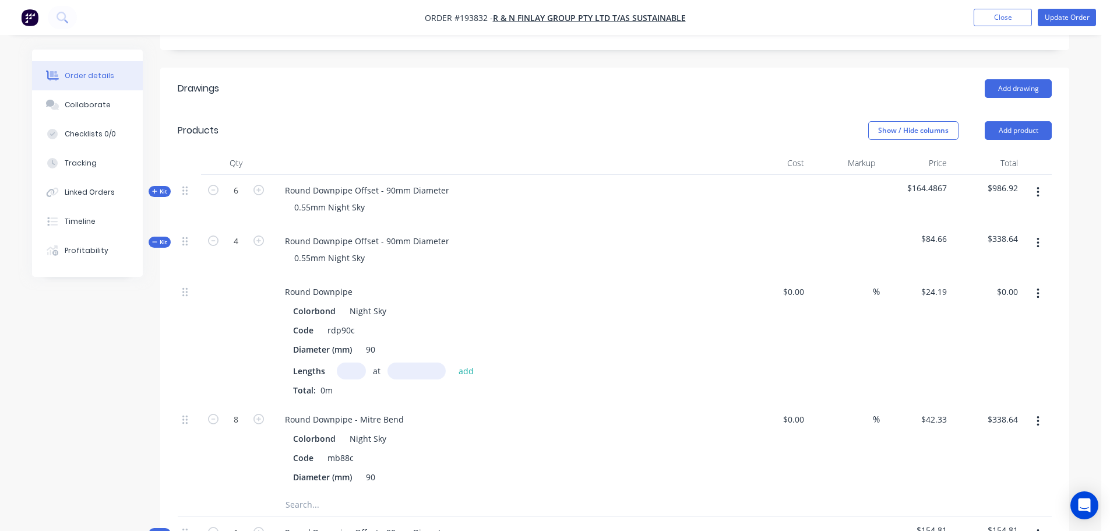
click at [353, 363] on input "text" at bounding box center [351, 371] width 29 height 17
type input "4"
type input "3200"
click at [453, 363] on button "add" at bounding box center [466, 371] width 27 height 16
type input "$309.63"
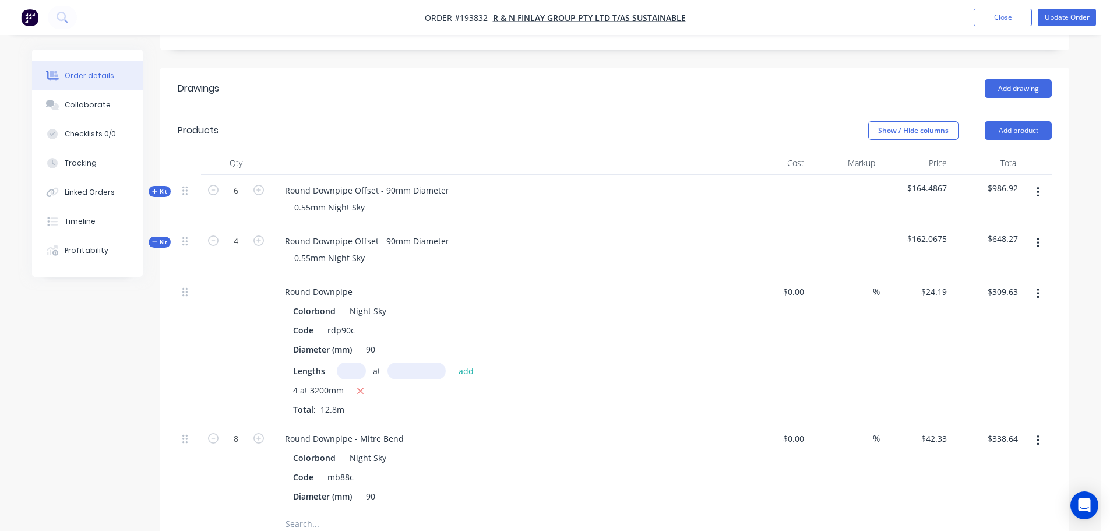
click at [163, 238] on span "Kit" at bounding box center [159, 242] width 15 height 9
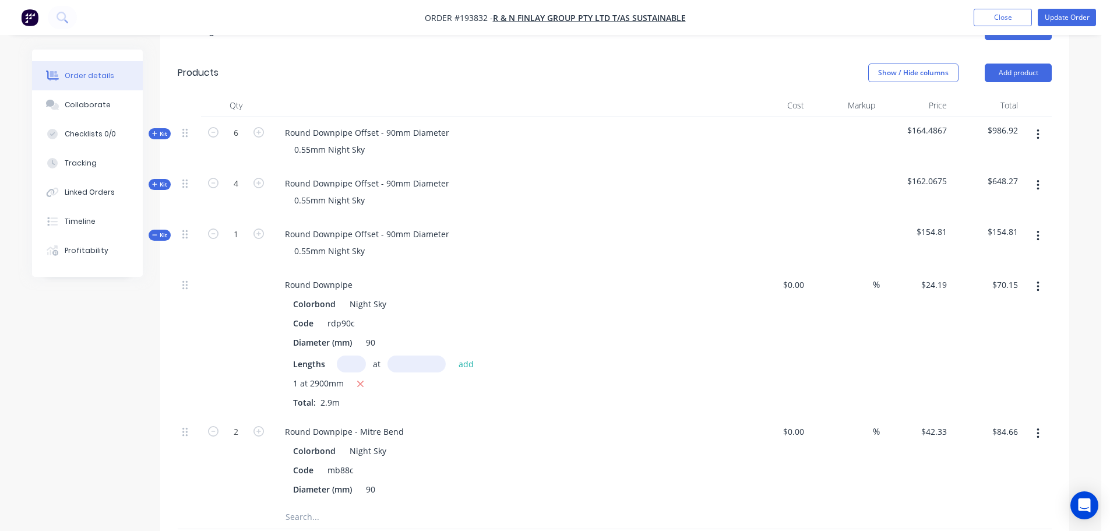
scroll to position [350, 0]
click at [164, 230] on span "Kit" at bounding box center [159, 234] width 15 height 9
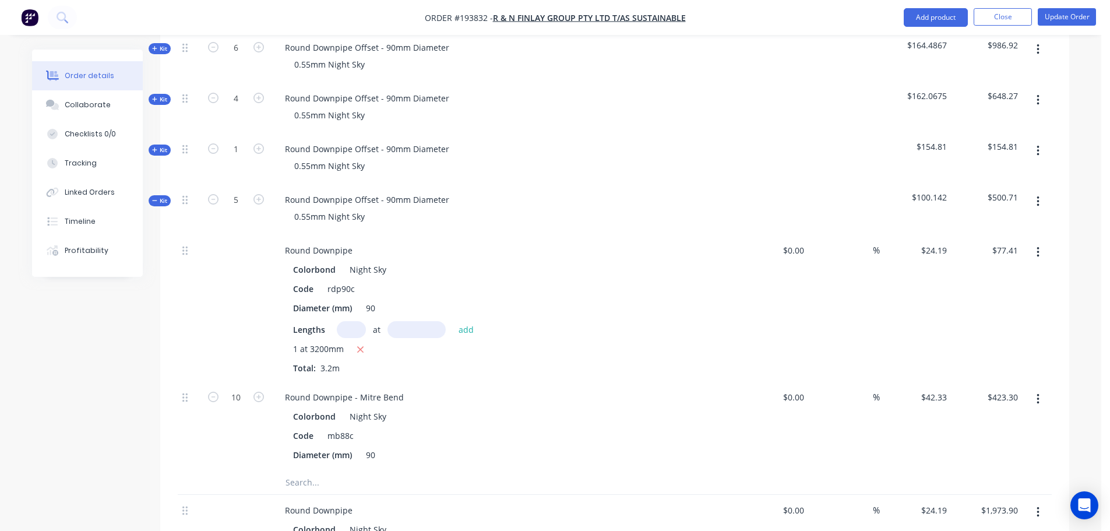
scroll to position [466, 0]
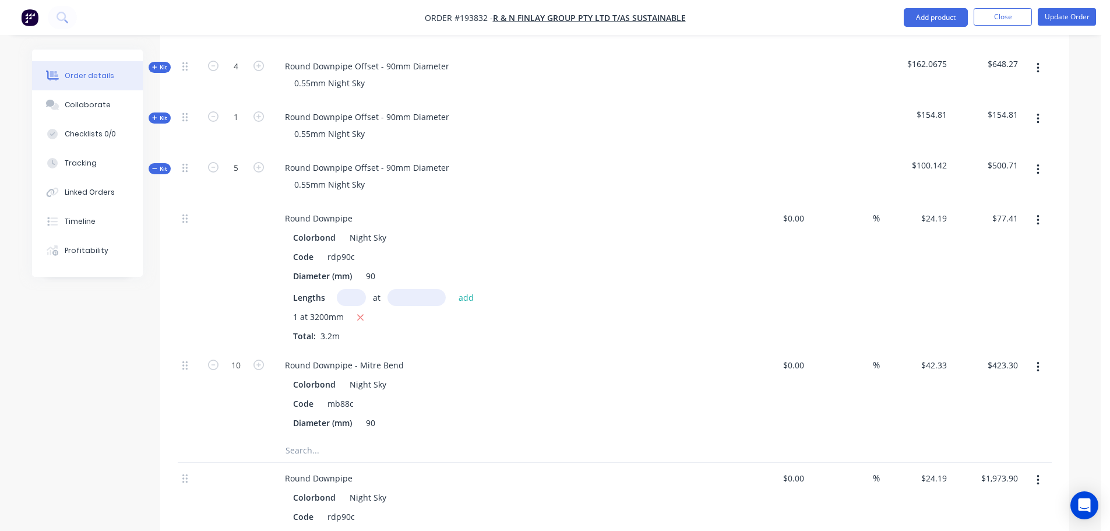
click at [360, 312] on icon "button" at bounding box center [361, 317] width 8 height 10
type input "$0.00"
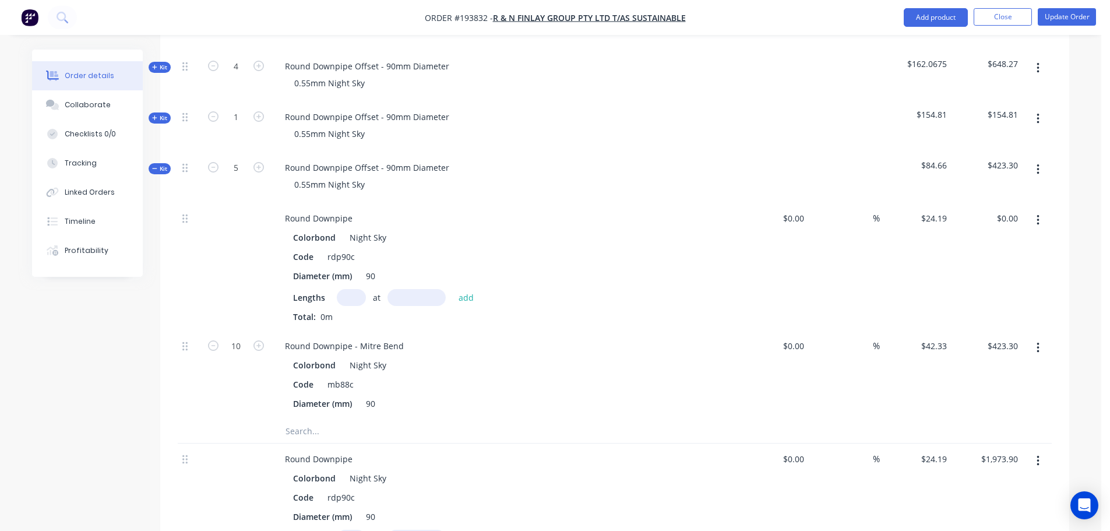
click at [342, 289] on input "text" at bounding box center [351, 297] width 29 height 17
type input "5"
type input "3200"
click at [453, 289] on button "add" at bounding box center [466, 297] width 27 height 16
type input "$387.04"
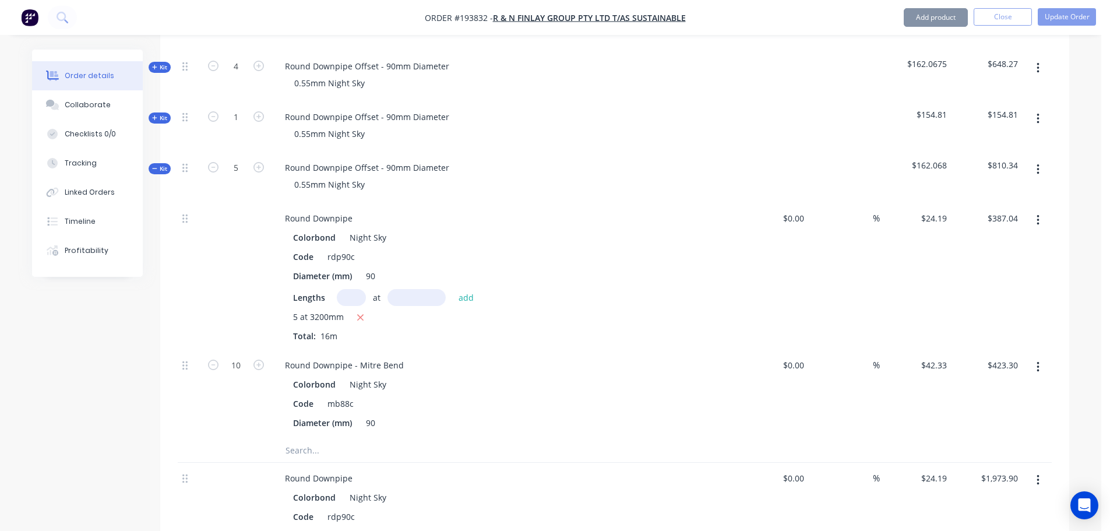
click at [163, 164] on span "Kit" at bounding box center [159, 168] width 15 height 9
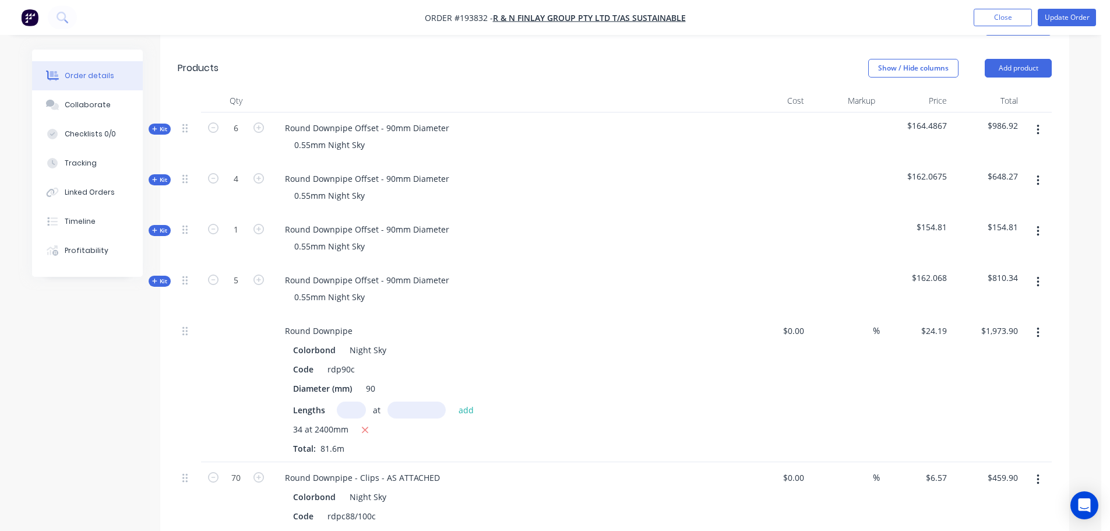
scroll to position [291, 0]
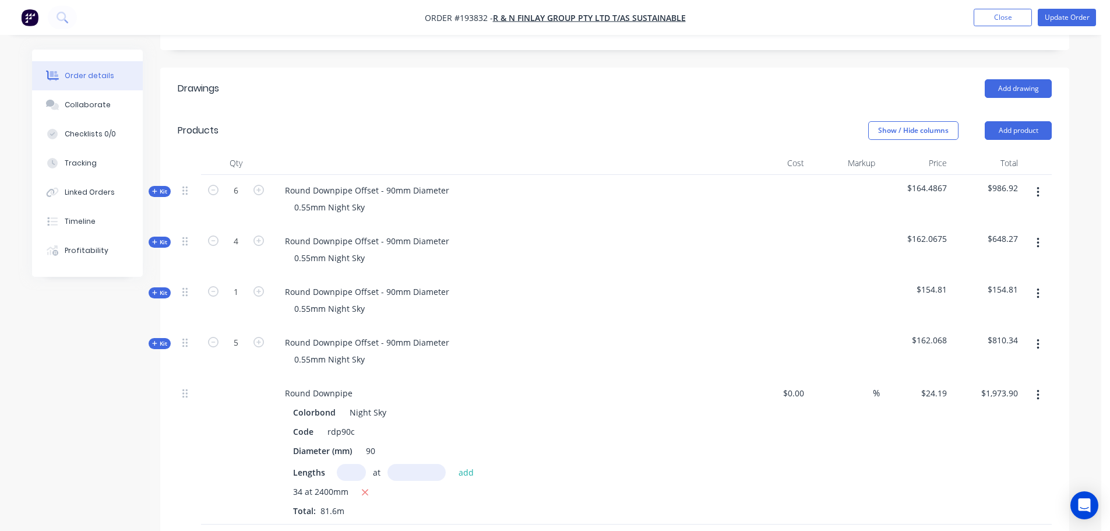
click at [476, 152] on div at bounding box center [504, 163] width 466 height 23
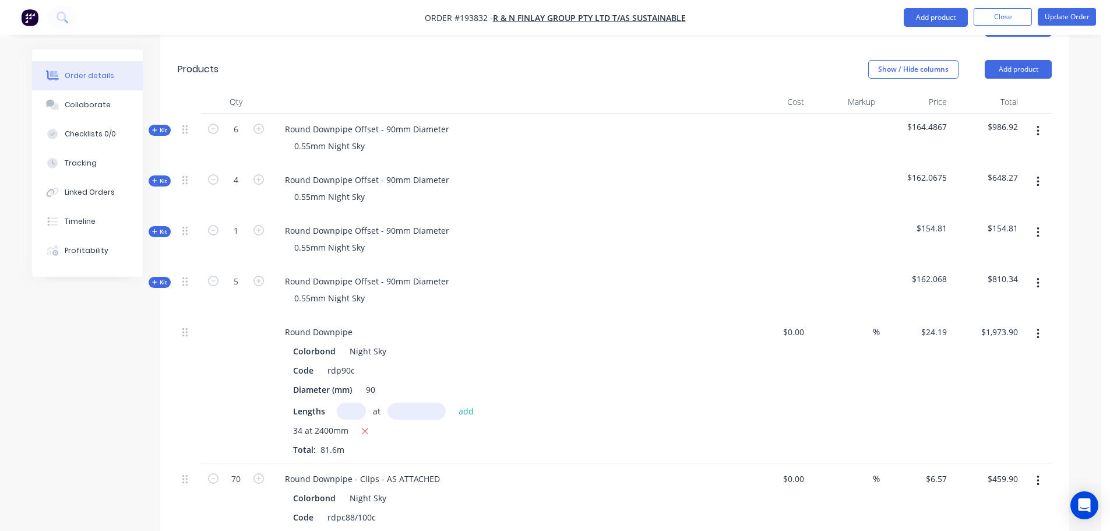
scroll to position [341, 0]
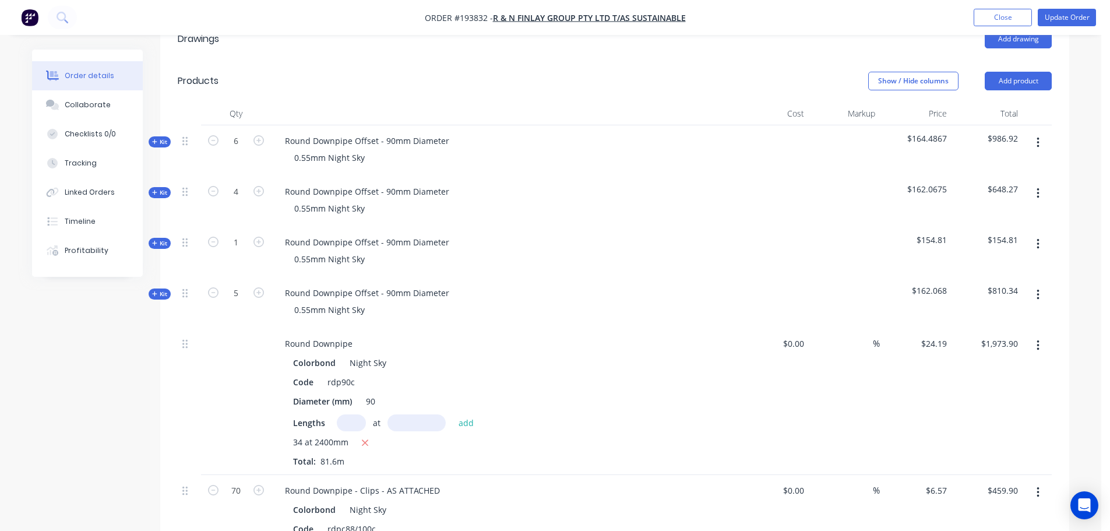
click at [158, 138] on span "Kit" at bounding box center [159, 142] width 15 height 9
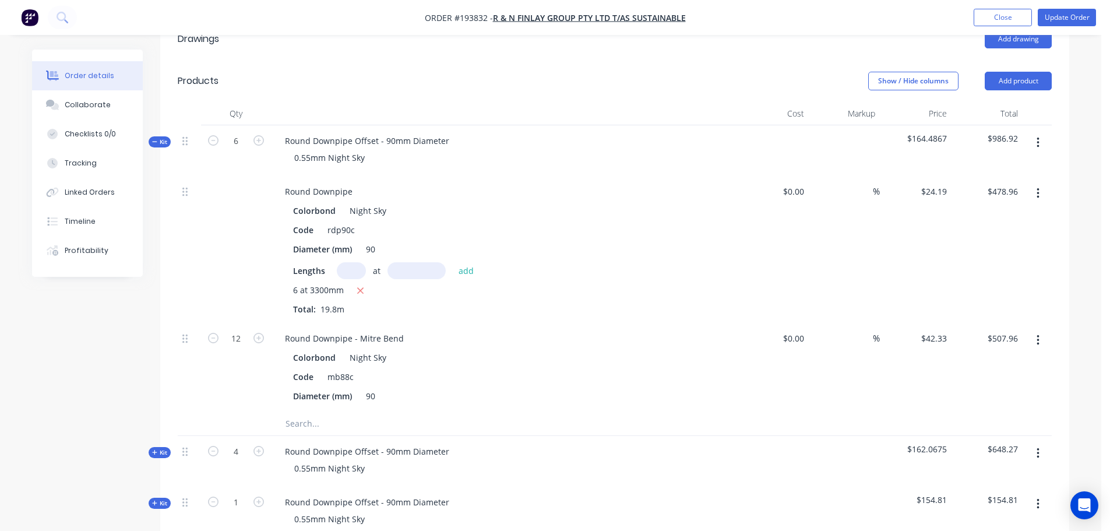
click at [158, 138] on span "Kit" at bounding box center [159, 142] width 15 height 9
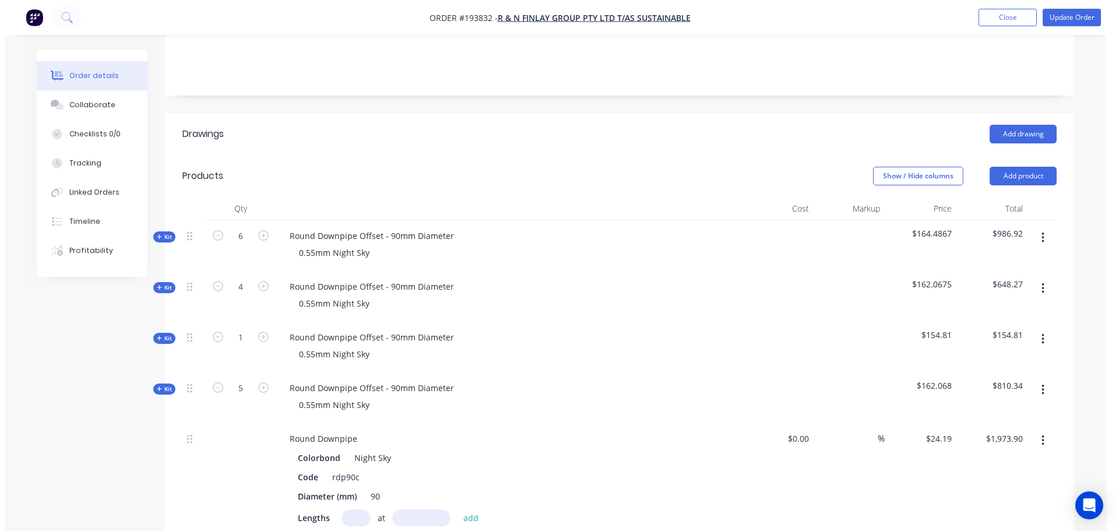
scroll to position [224, 0]
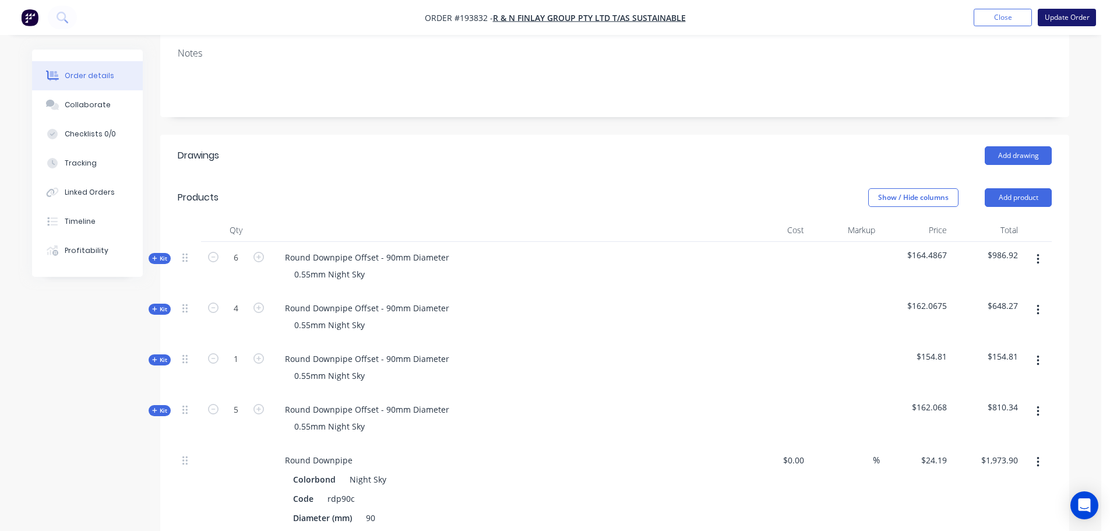
click at [1060, 14] on button "Update Order" at bounding box center [1067, 17] width 58 height 17
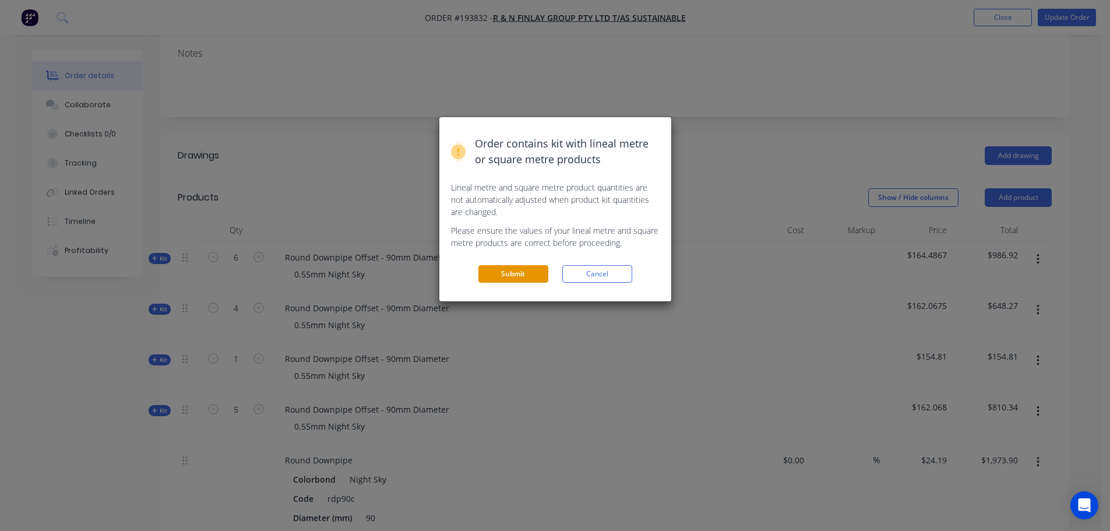
click at [516, 271] on button "Submit" at bounding box center [514, 273] width 70 height 17
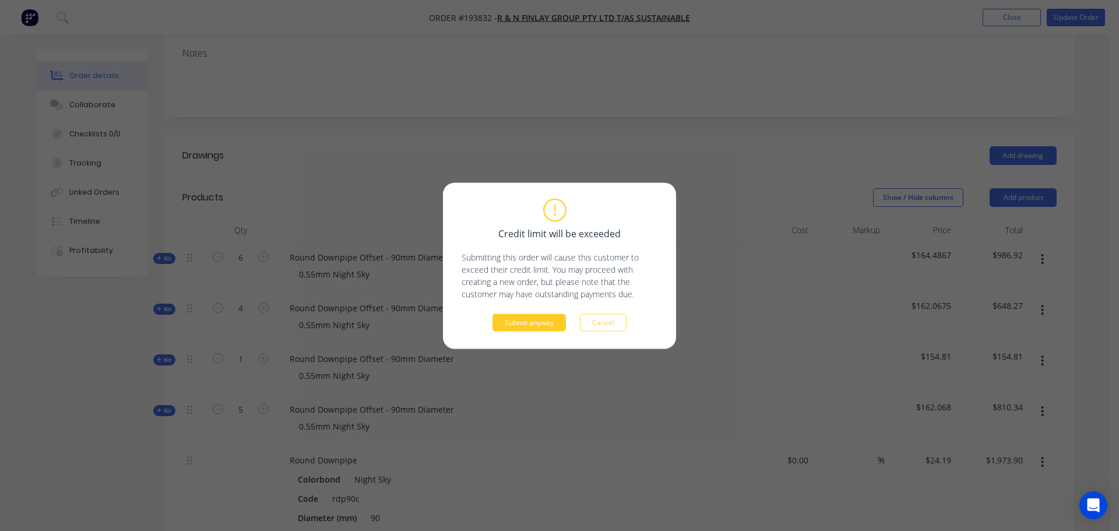
click at [509, 321] on button "Submit anyway" at bounding box center [529, 322] width 73 height 17
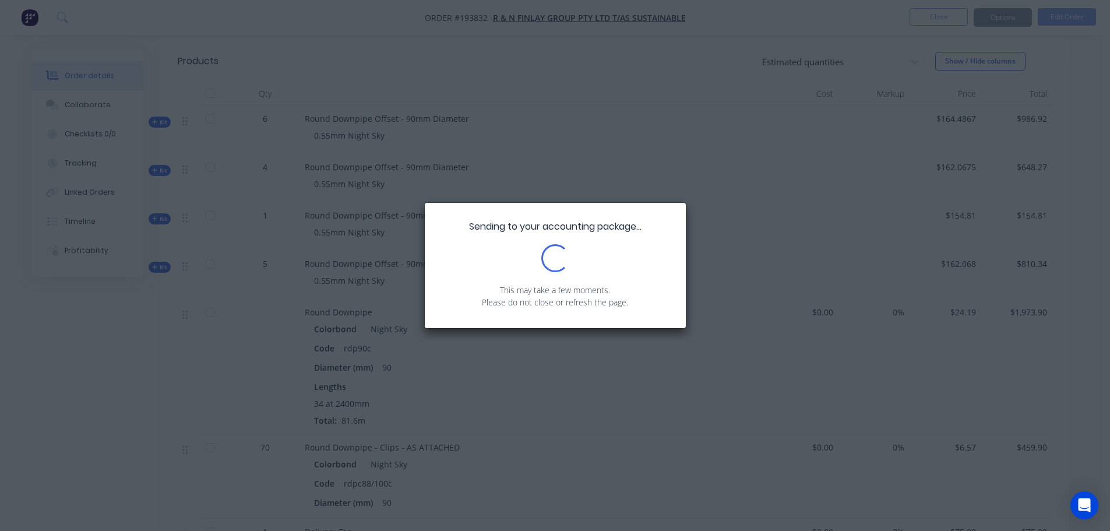
scroll to position [547, 0]
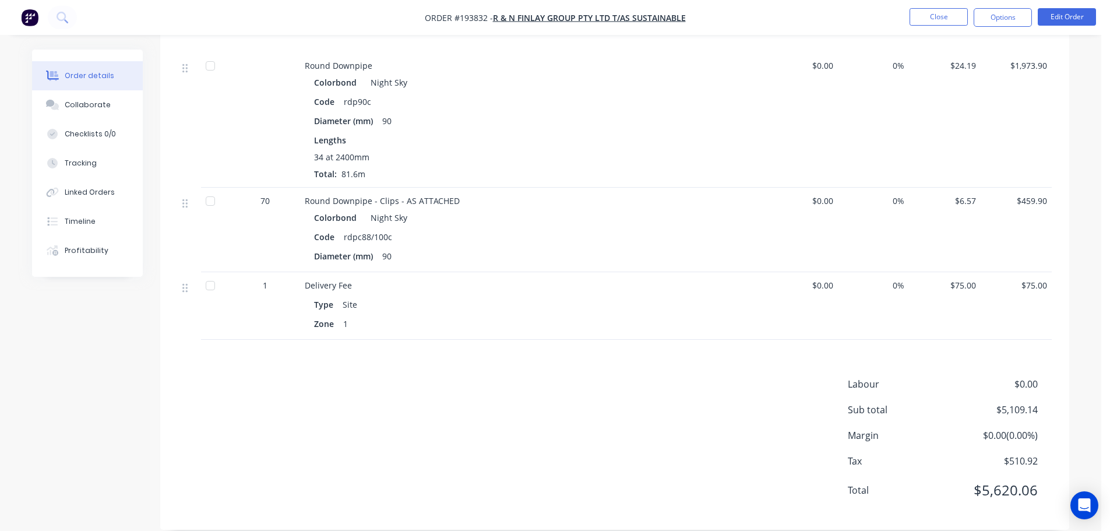
click at [257, 487] on div "Labour $0.00 Sub total $5,109.14 Margin $0.00 ( 0.00 %) Tax $510.92 Total $5,62…" at bounding box center [615, 444] width 874 height 135
click at [779, 395] on div "Labour $0.00 Sub total $5,109.14 Margin $0.00 ( 0.00 %) Tax $510.92 Total $5,62…" at bounding box center [615, 444] width 874 height 135
click at [954, 17] on button "Close" at bounding box center [939, 16] width 58 height 17
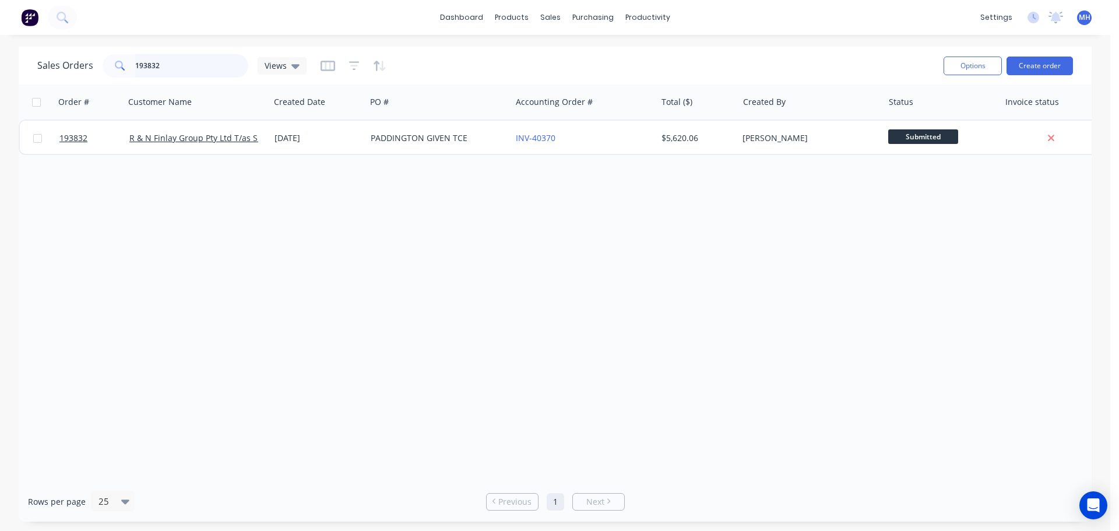
click at [157, 69] on input "193832" at bounding box center [192, 65] width 114 height 23
type input "194000"
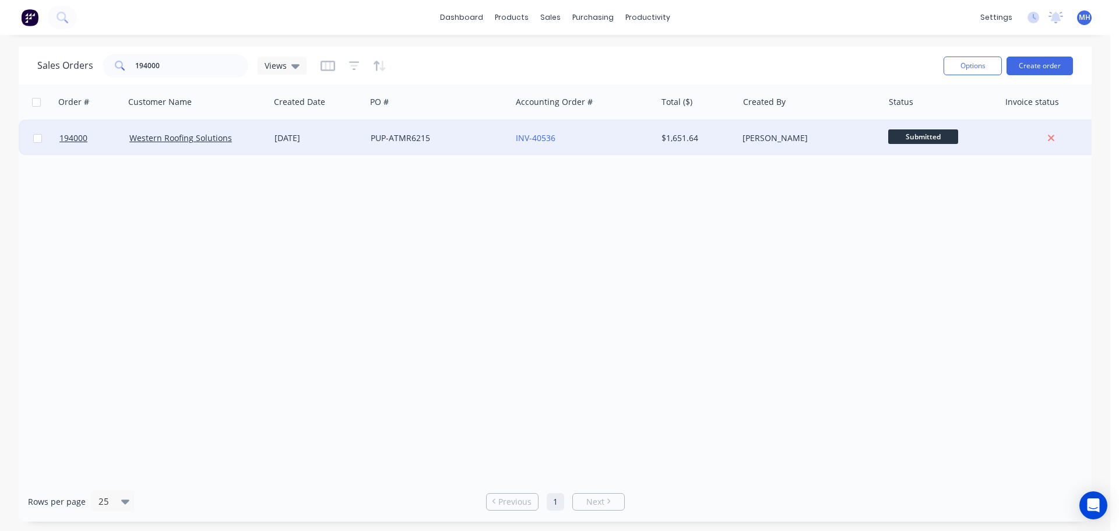
click at [322, 145] on div "[DATE]" at bounding box center [318, 138] width 96 height 35
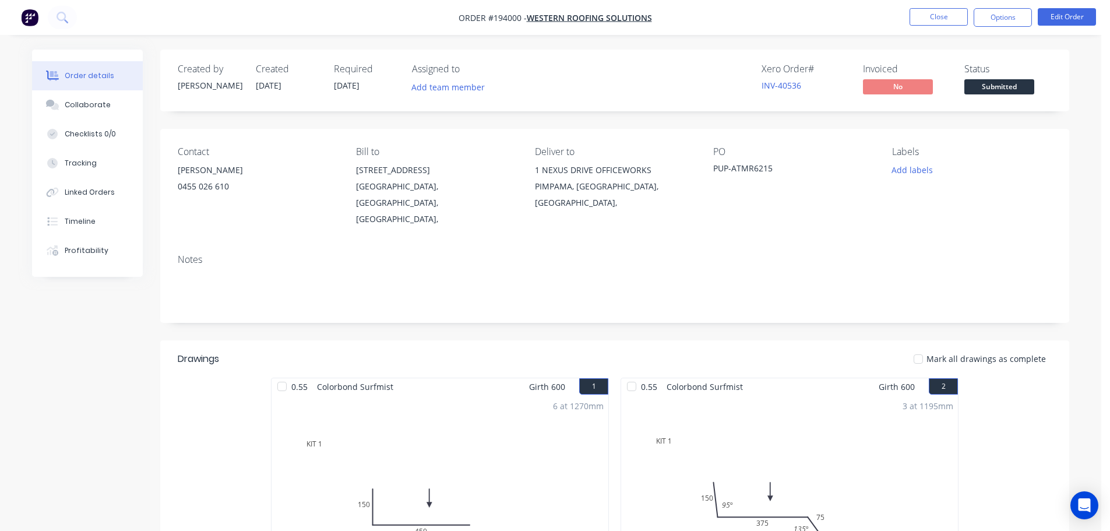
click at [203, 343] on header "Drawings Mark all drawings as complete" at bounding box center [614, 358] width 909 height 37
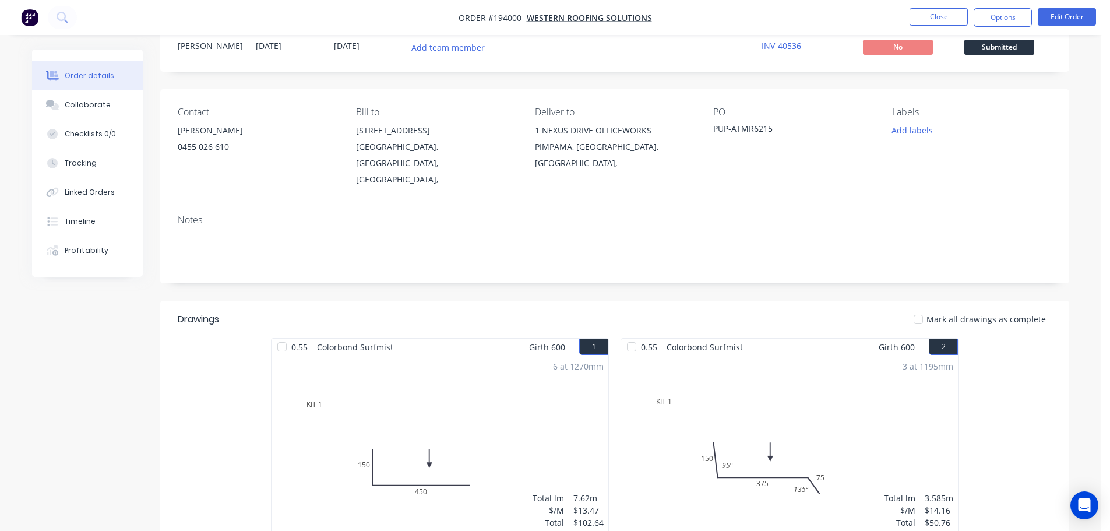
scroll to position [117, 0]
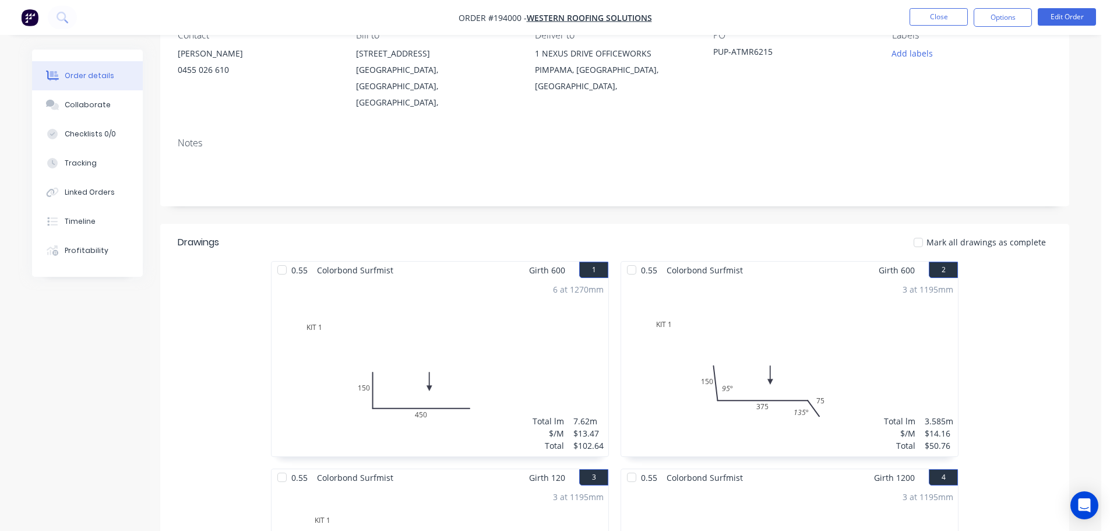
click at [689, 224] on header "Drawings Mark all drawings as complete" at bounding box center [614, 242] width 909 height 37
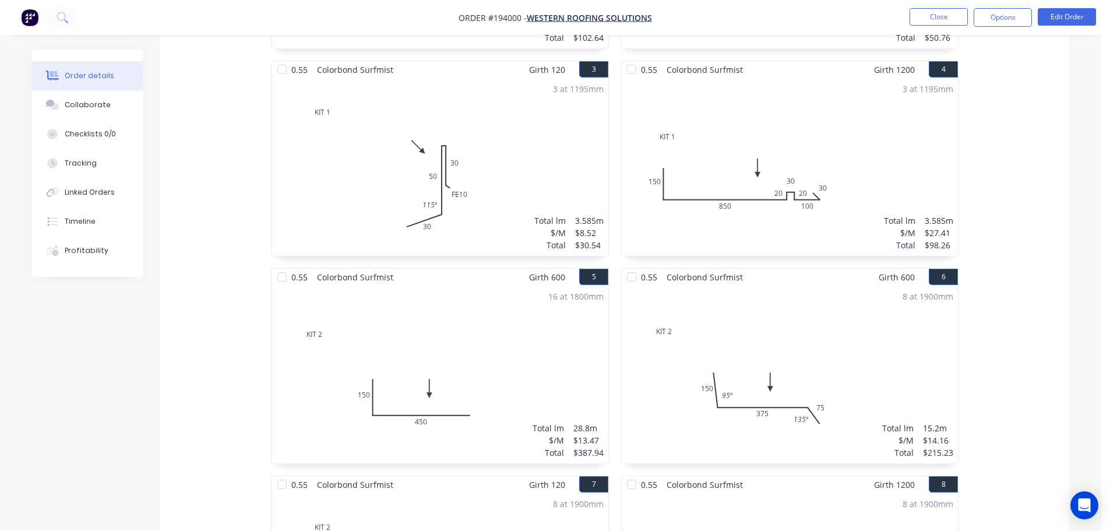
click at [1008, 261] on div "0.55 Colorbond Surfmist Girth 600 1 KIT 1 150 450 KIT 1 150 450 6 at 1270mm Tot…" at bounding box center [614, 268] width 909 height 830
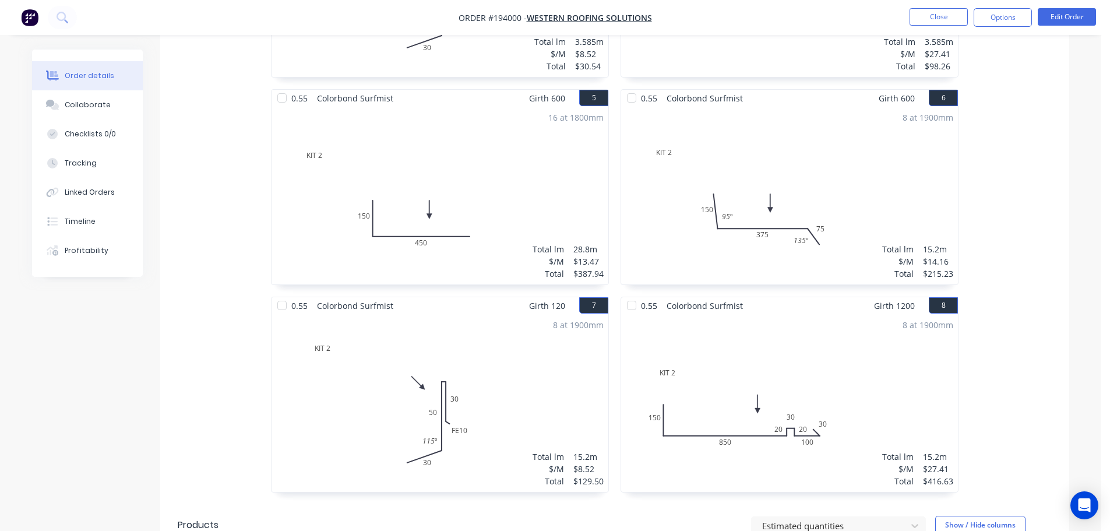
scroll to position [758, 0]
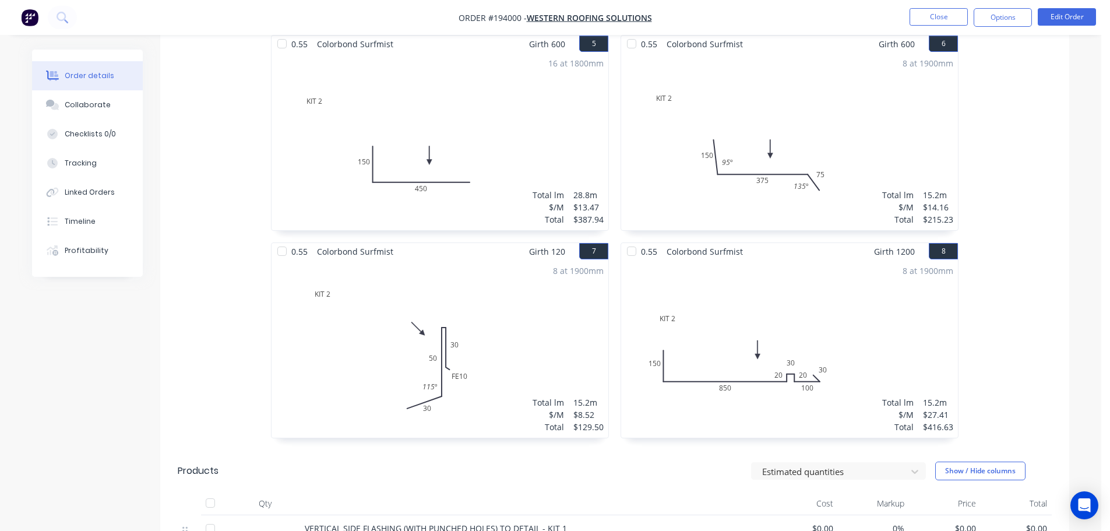
click at [1018, 200] on div "0.55 Colorbond Surfmist Girth 600 1 KIT 1 150 450 KIT 1 150 450 6 at 1270mm Tot…" at bounding box center [614, 35] width 909 height 830
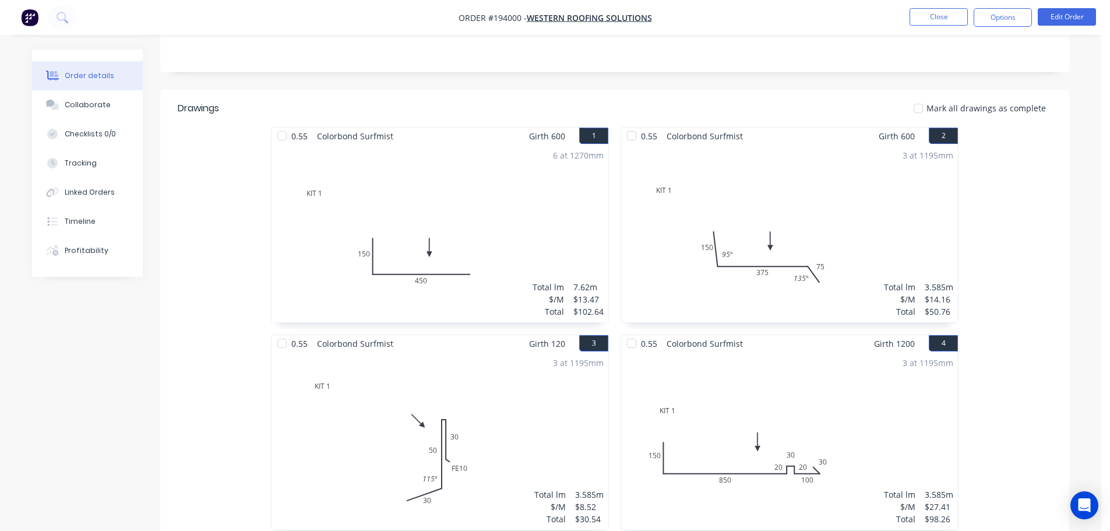
scroll to position [233, 0]
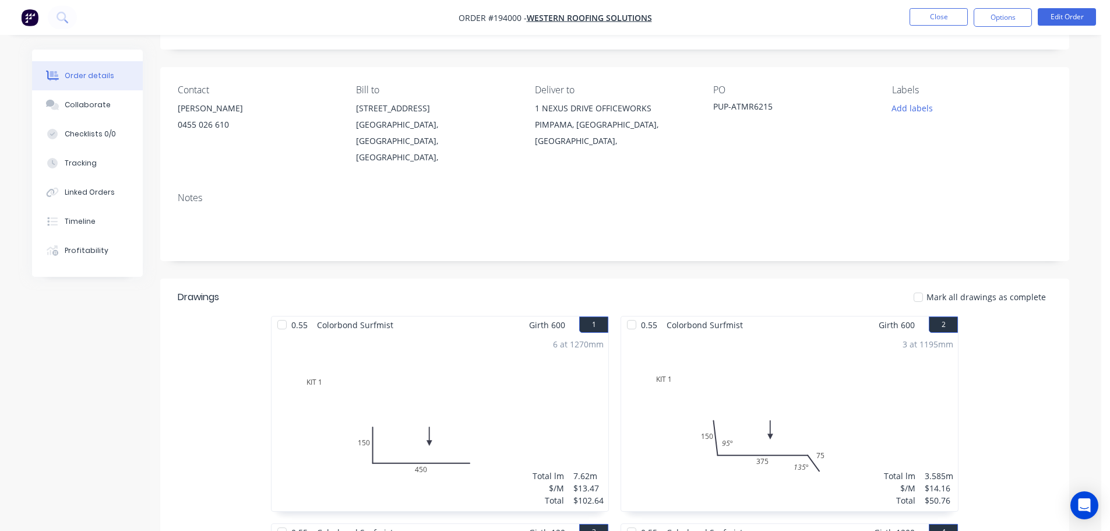
scroll to position [58, 0]
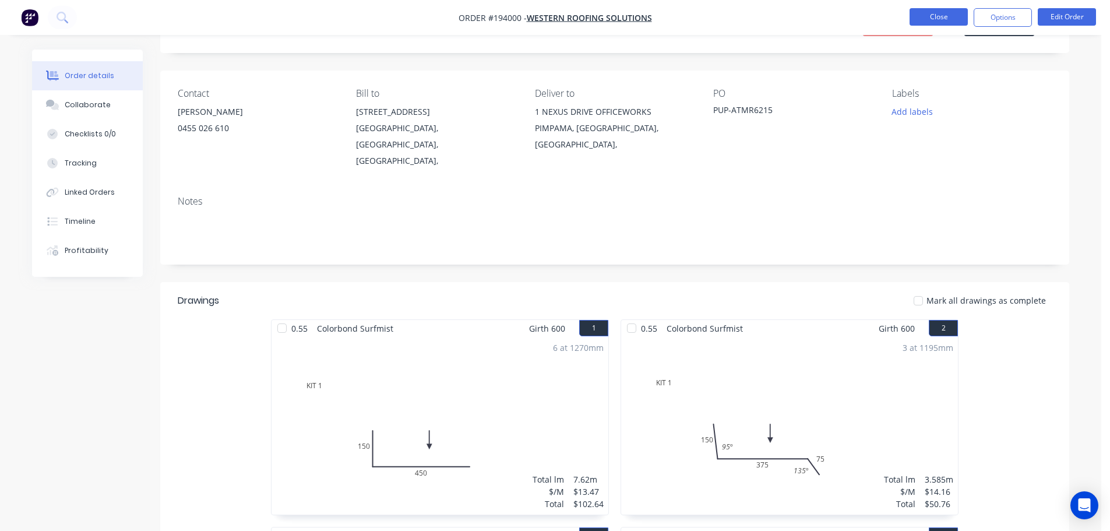
click at [943, 15] on button "Close" at bounding box center [939, 16] width 58 height 17
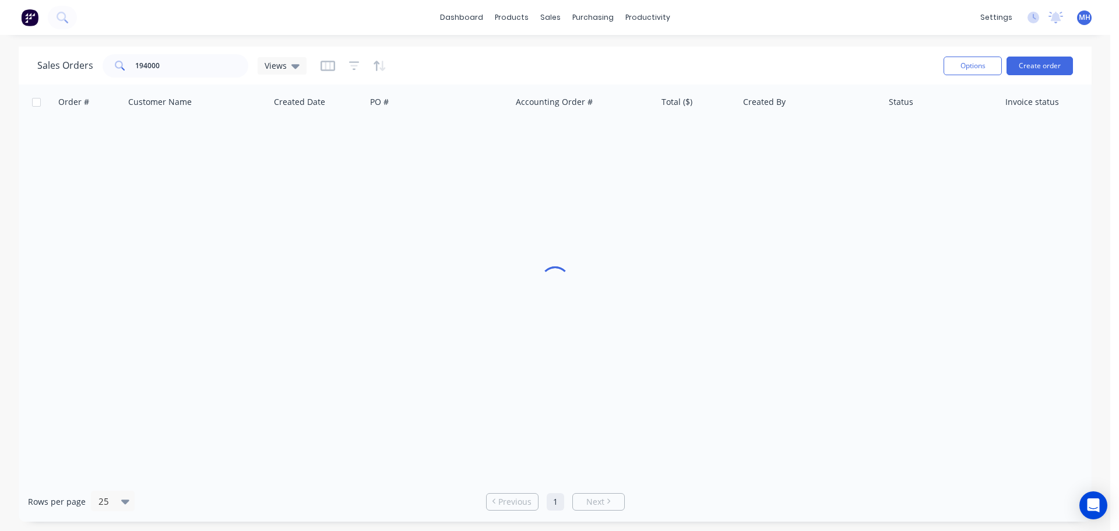
click at [767, 65] on div "Sales Orders 194000 Views" at bounding box center [485, 65] width 897 height 29
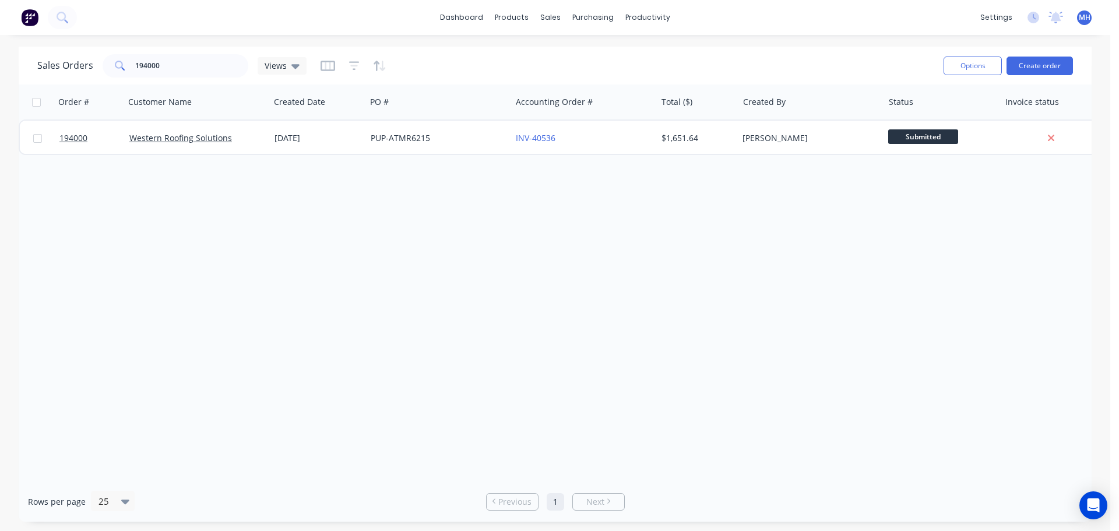
click at [97, 308] on div "Order # Customer Name Created Date PO # Accounting Order # Total ($) Created By…" at bounding box center [555, 283] width 1073 height 397
click at [486, 256] on div "Order # Customer Name Created Date PO # Accounting Order # Total ($) Created By…" at bounding box center [555, 283] width 1073 height 397
click at [194, 76] on input "194000" at bounding box center [192, 65] width 114 height 23
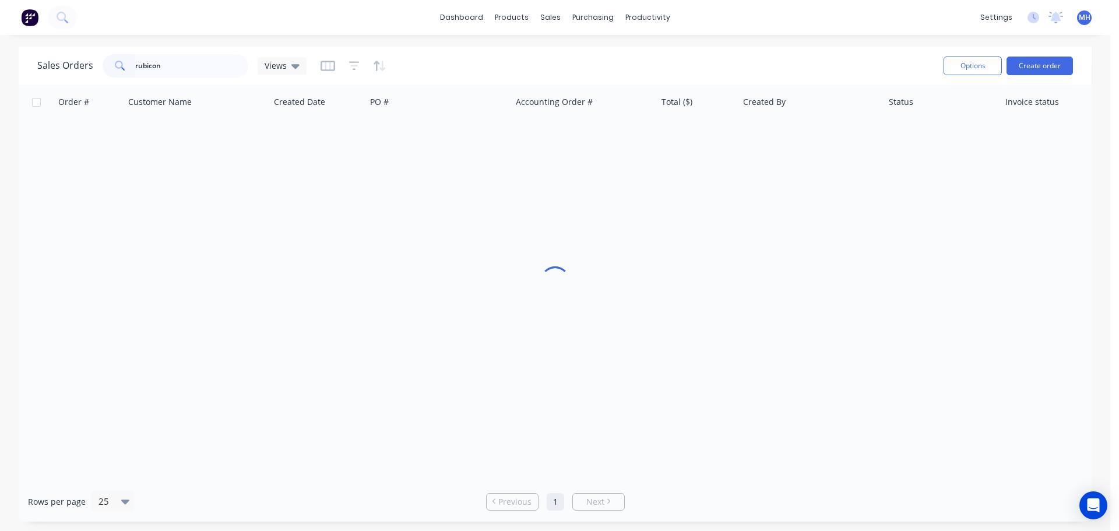
click at [463, 61] on div "Sales Orders rubicon Views" at bounding box center [485, 65] width 897 height 29
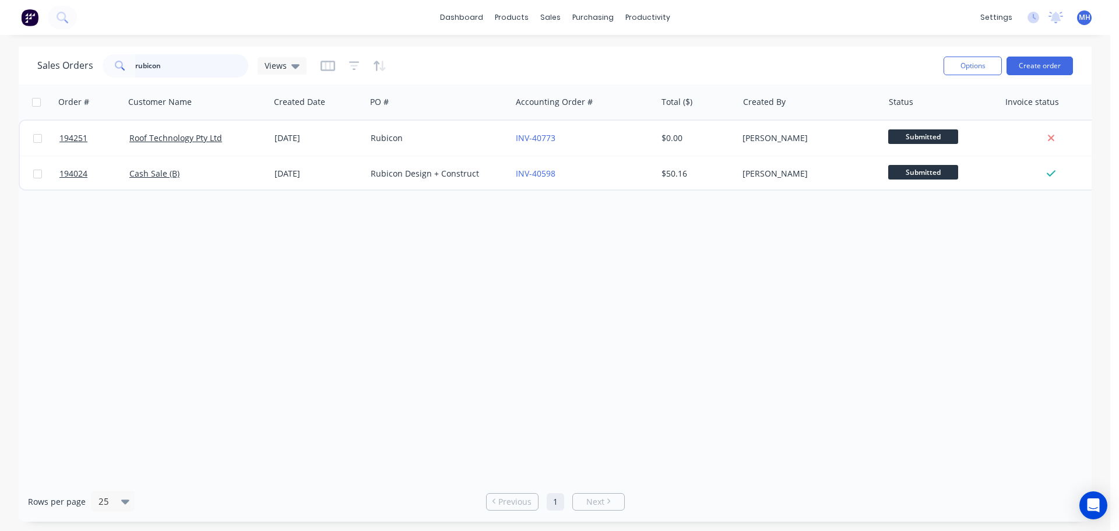
click at [211, 68] on input "rubicon" at bounding box center [192, 65] width 114 height 23
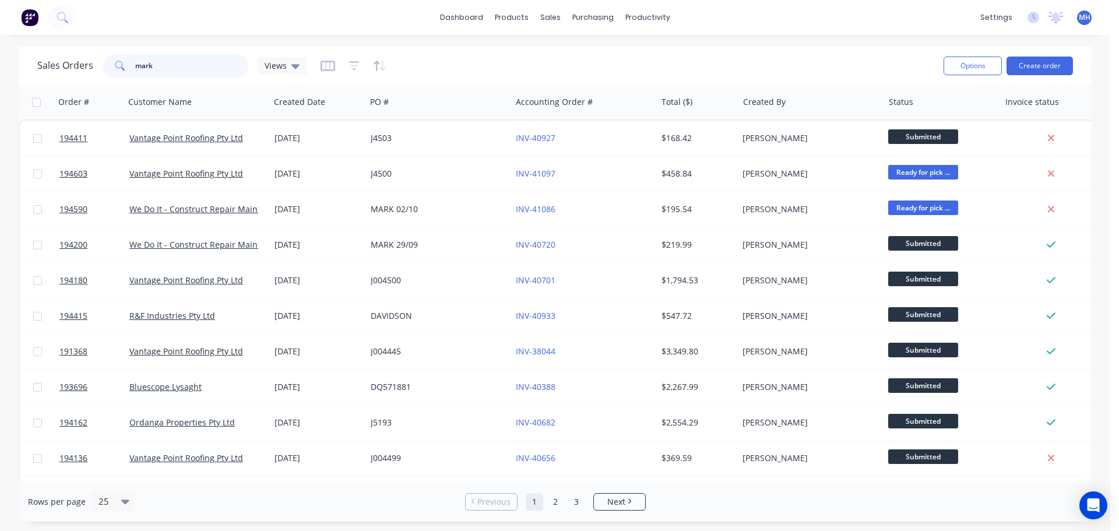
click at [196, 58] on input "mark" at bounding box center [192, 65] width 114 height 23
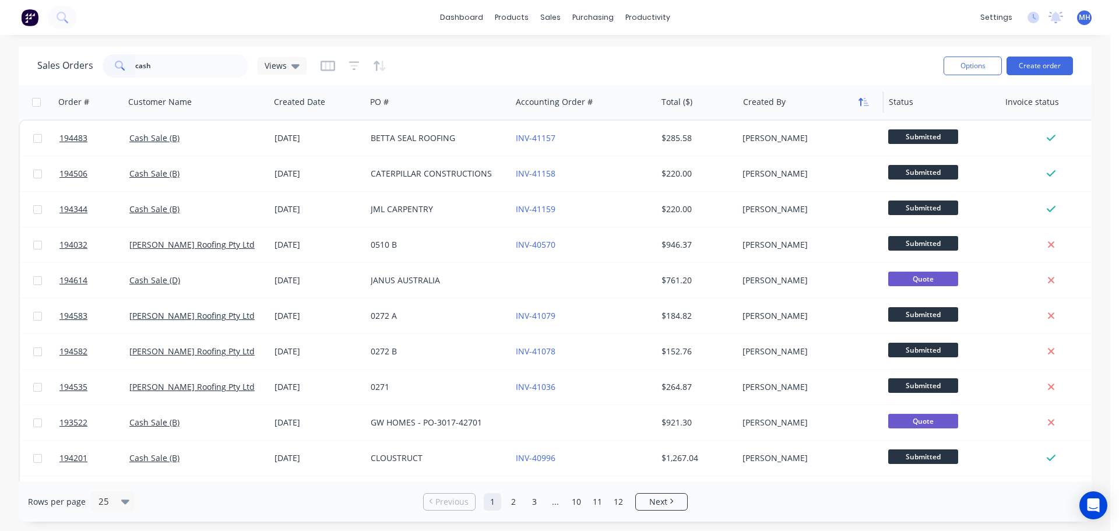
click at [864, 100] on icon "button" at bounding box center [864, 101] width 10 height 9
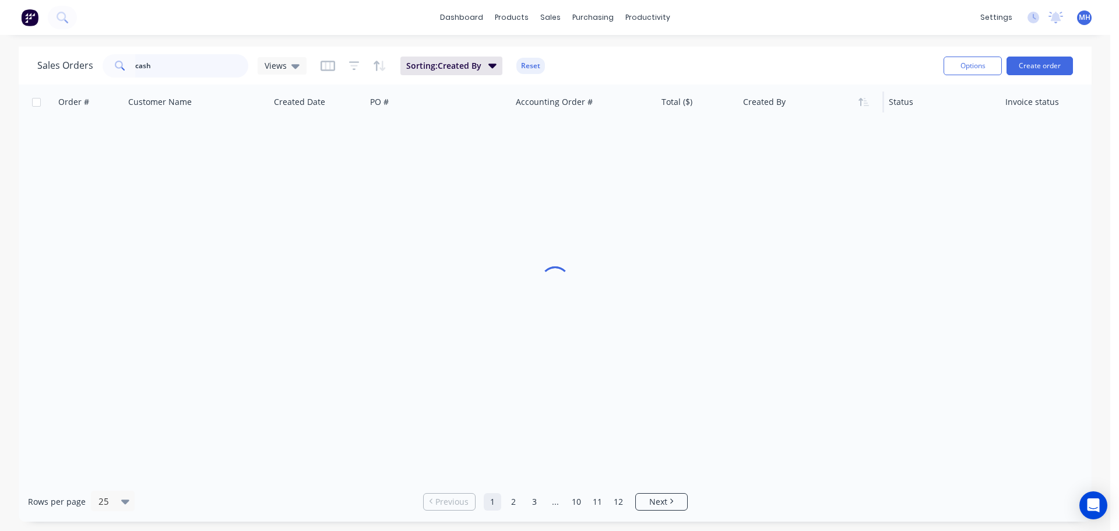
click at [203, 68] on input "cash" at bounding box center [192, 65] width 114 height 23
type input "[PERSON_NAME]"
click at [588, 56] on div "Sales Orders [PERSON_NAME] Views Sorting: Created By Reset" at bounding box center [485, 65] width 897 height 29
click at [526, 62] on button "Reset" at bounding box center [530, 66] width 29 height 16
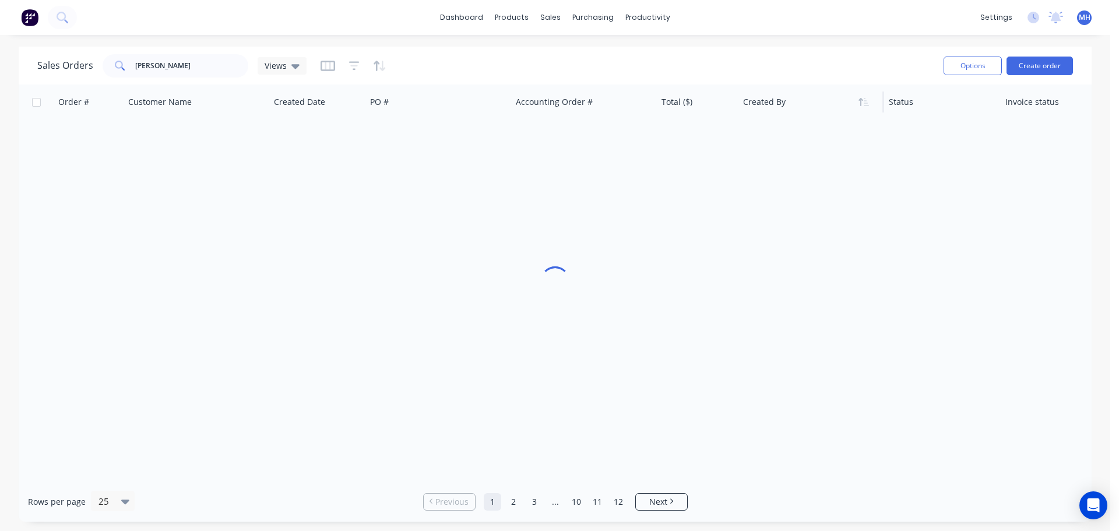
click at [632, 52] on div "Sales Orders [PERSON_NAME] Views" at bounding box center [485, 65] width 897 height 29
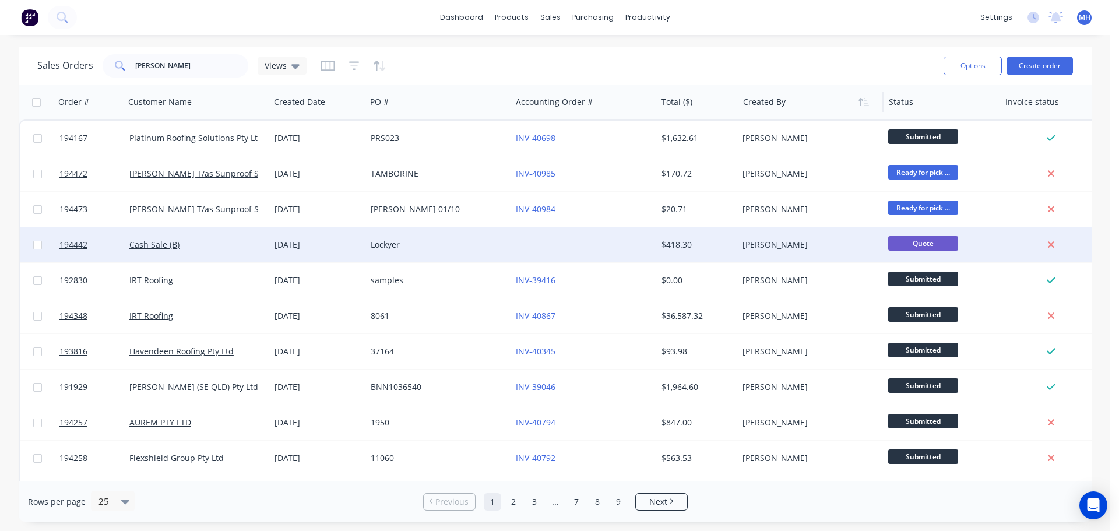
click at [462, 245] on div "Lockyer" at bounding box center [435, 245] width 129 height 12
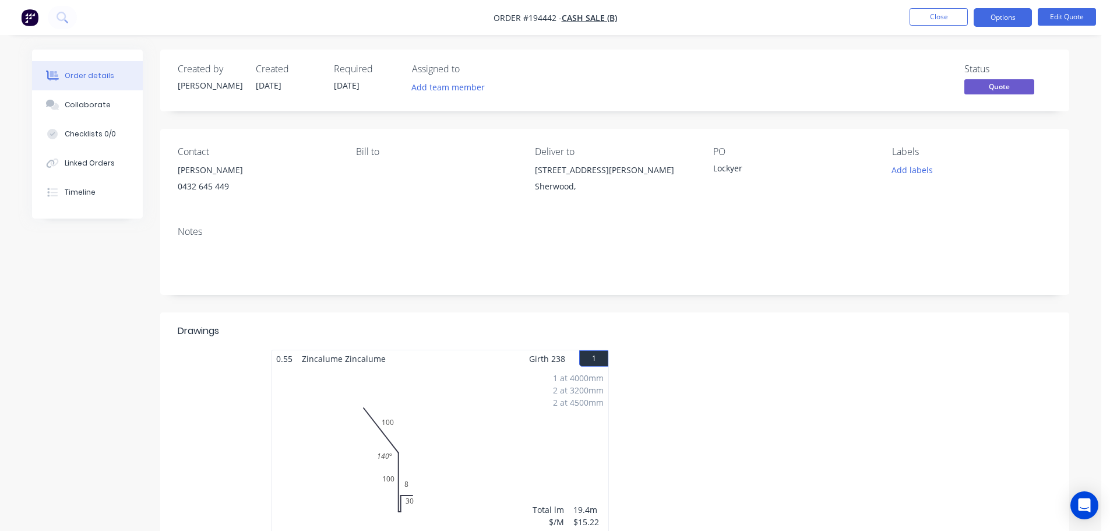
drag, startPoint x: 507, startPoint y: 164, endPoint x: 510, endPoint y: 173, distance: 8.7
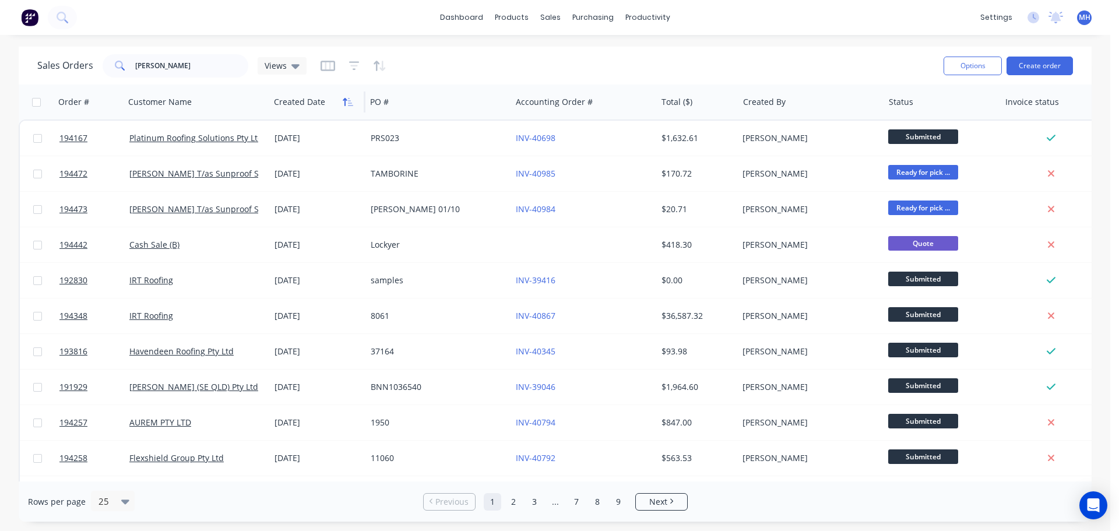
click at [349, 103] on icon "button" at bounding box center [350, 102] width 5 height 8
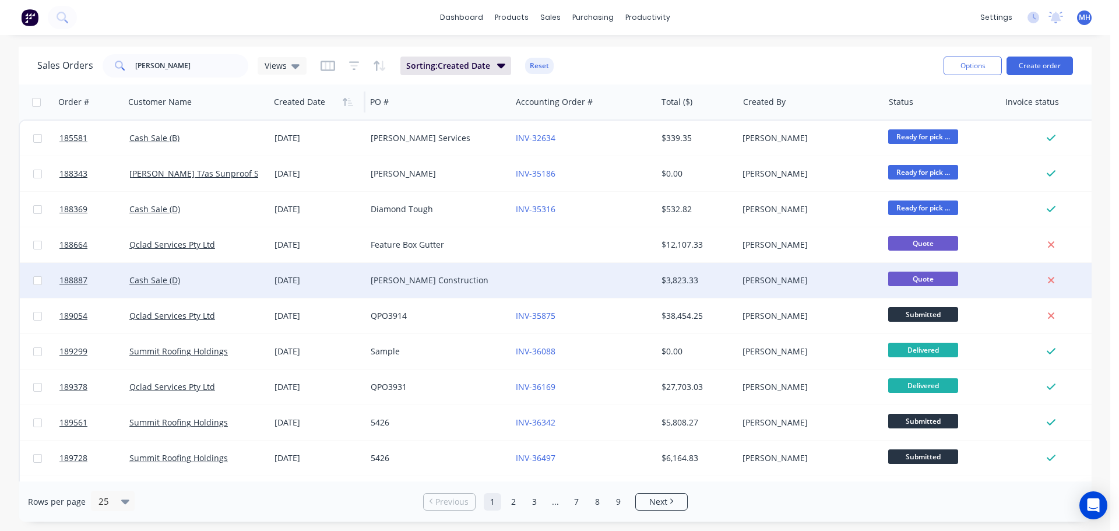
click at [434, 289] on div "[PERSON_NAME] Construction" at bounding box center [438, 280] width 145 height 35
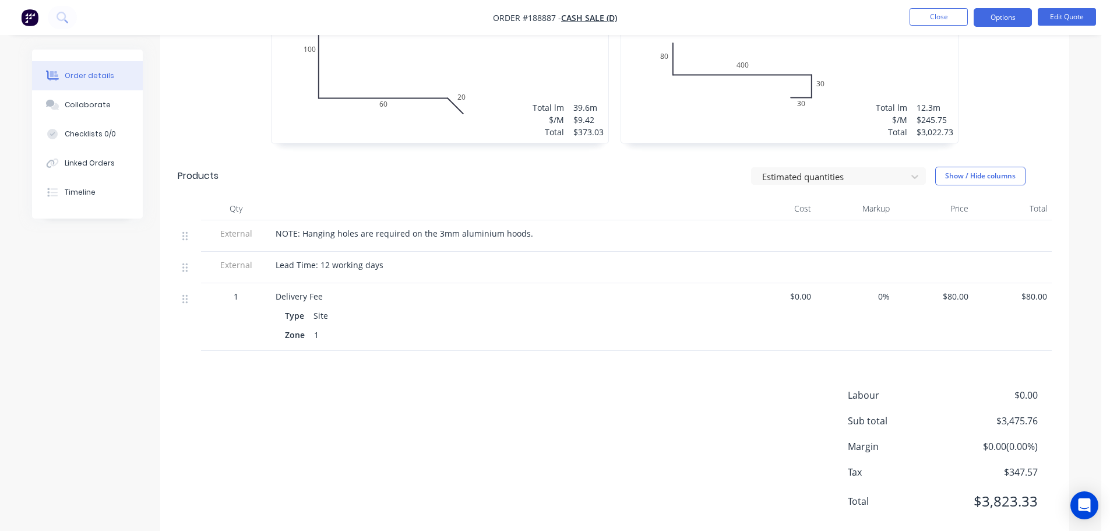
scroll to position [408, 0]
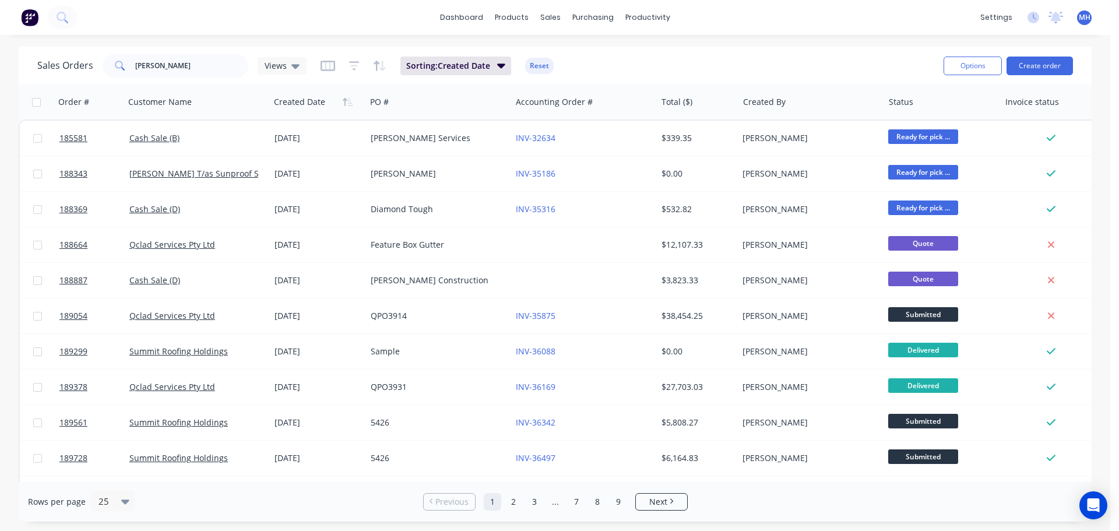
click at [724, 50] on div "Sales Orders [PERSON_NAME] Views Sorting: Created Date Reset Options Create ord…" at bounding box center [555, 66] width 1073 height 38
click at [350, 103] on icon "button" at bounding box center [350, 102] width 5 height 8
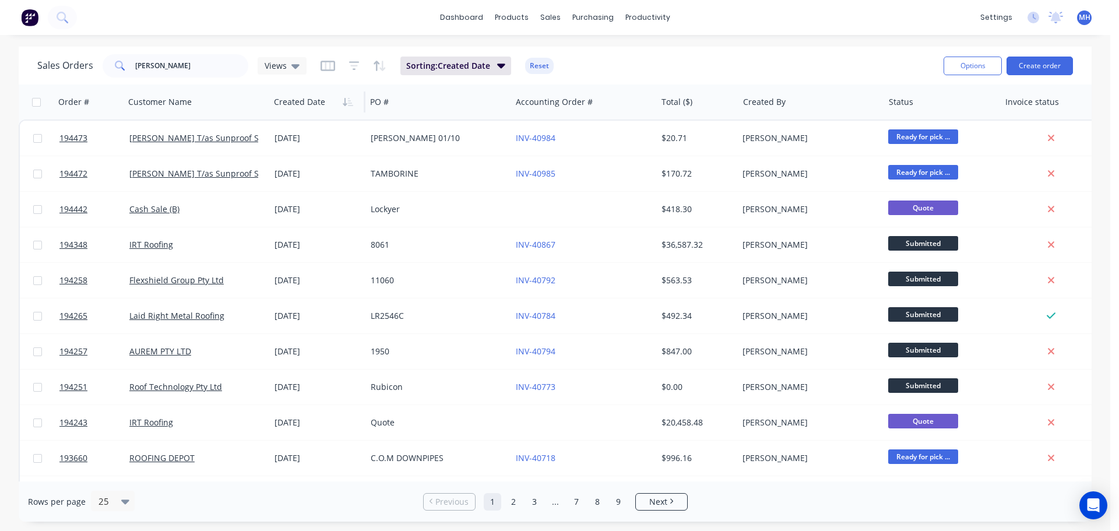
click at [590, 62] on div "Sales Orders [PERSON_NAME] Views Sorting: Created Date Reset" at bounding box center [485, 65] width 897 height 29
